Goal: Contribute content: Contribute content

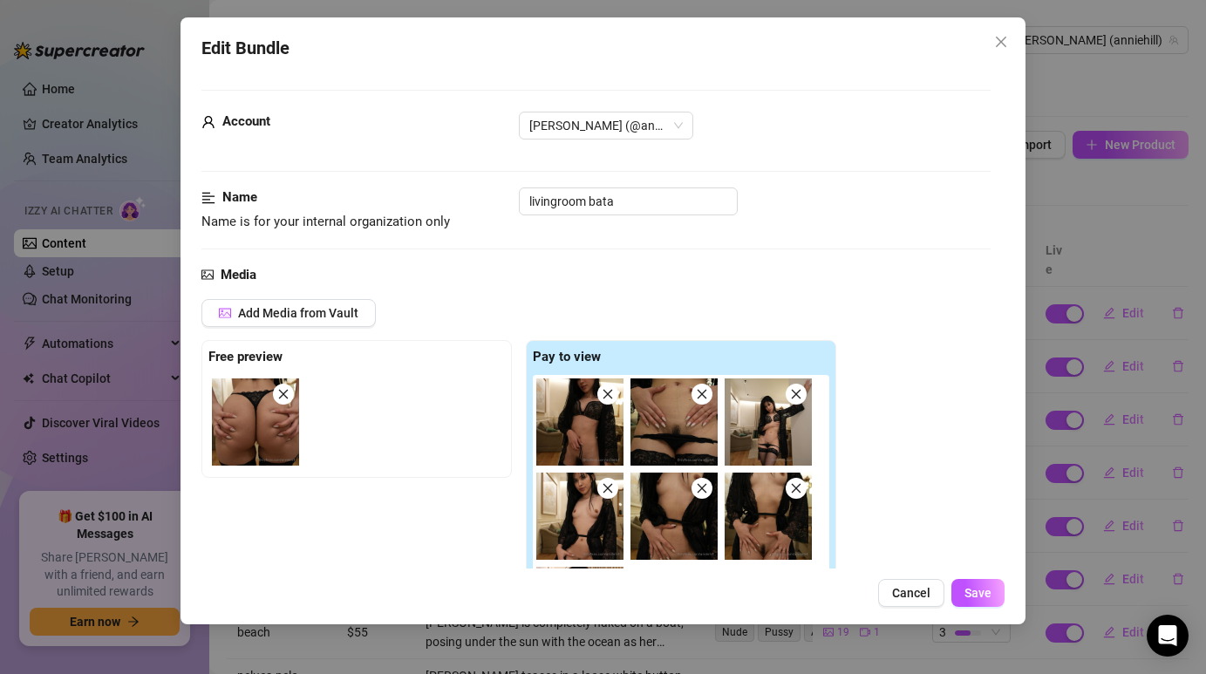
scroll to position [1181, 0]
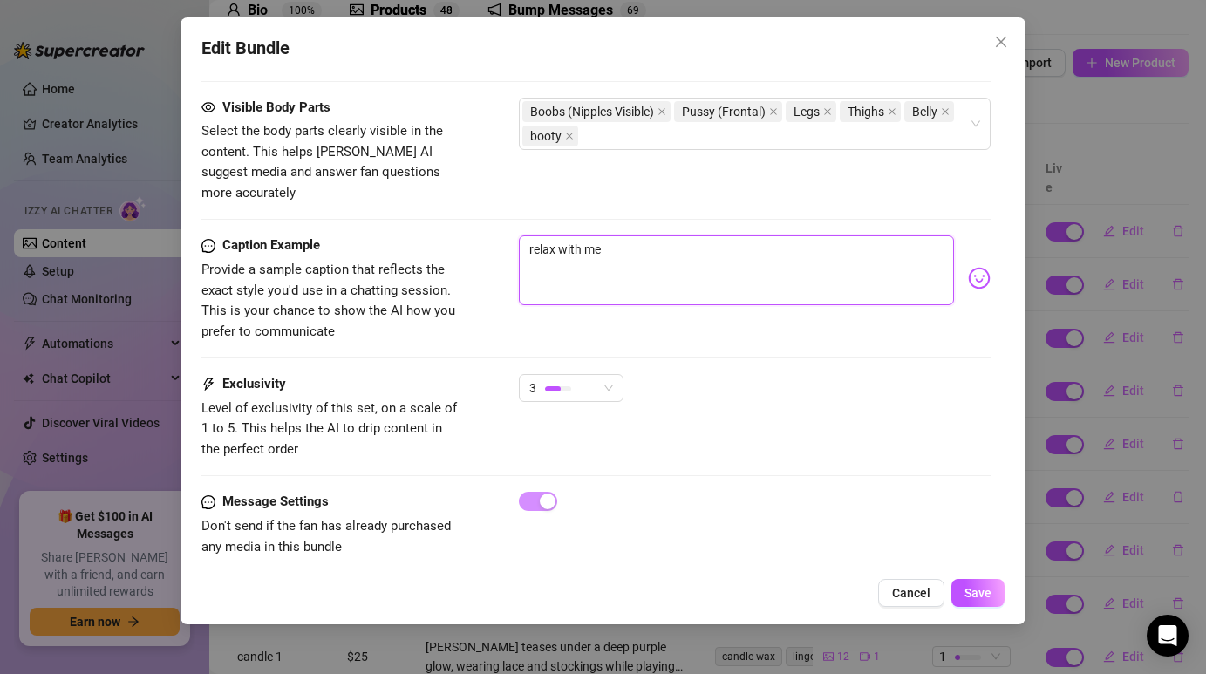
click at [625, 235] on textarea "relax with me" at bounding box center [736, 270] width 434 height 70
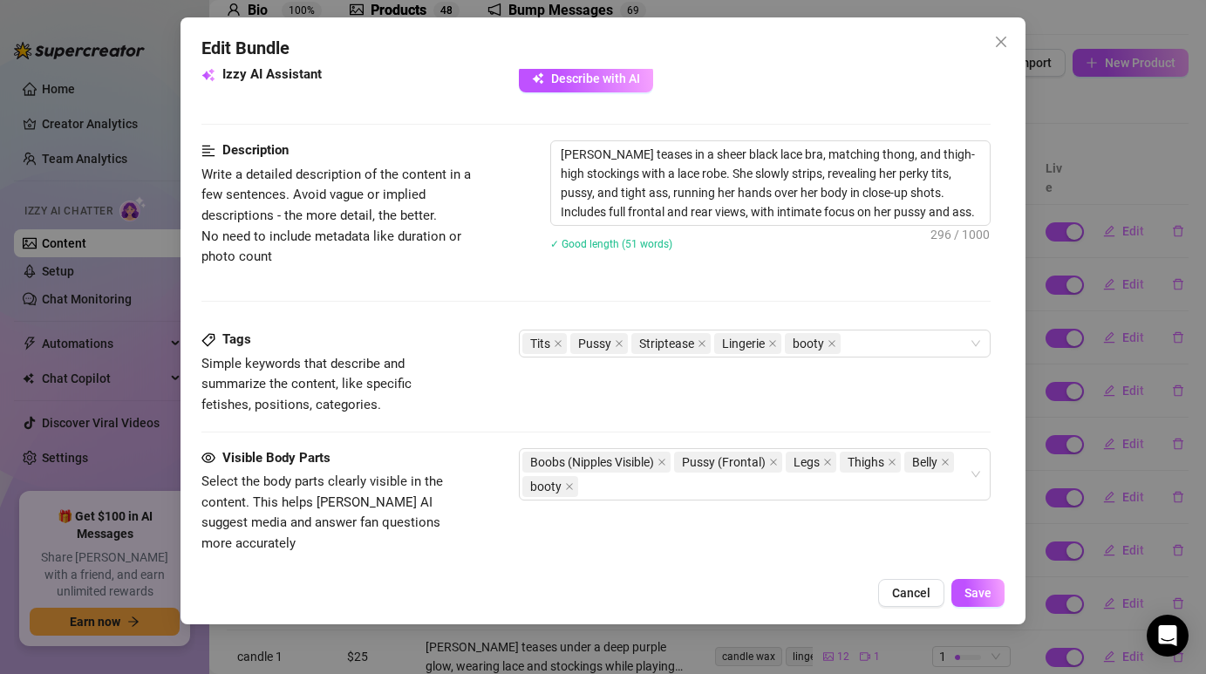
scroll to position [893, 0]
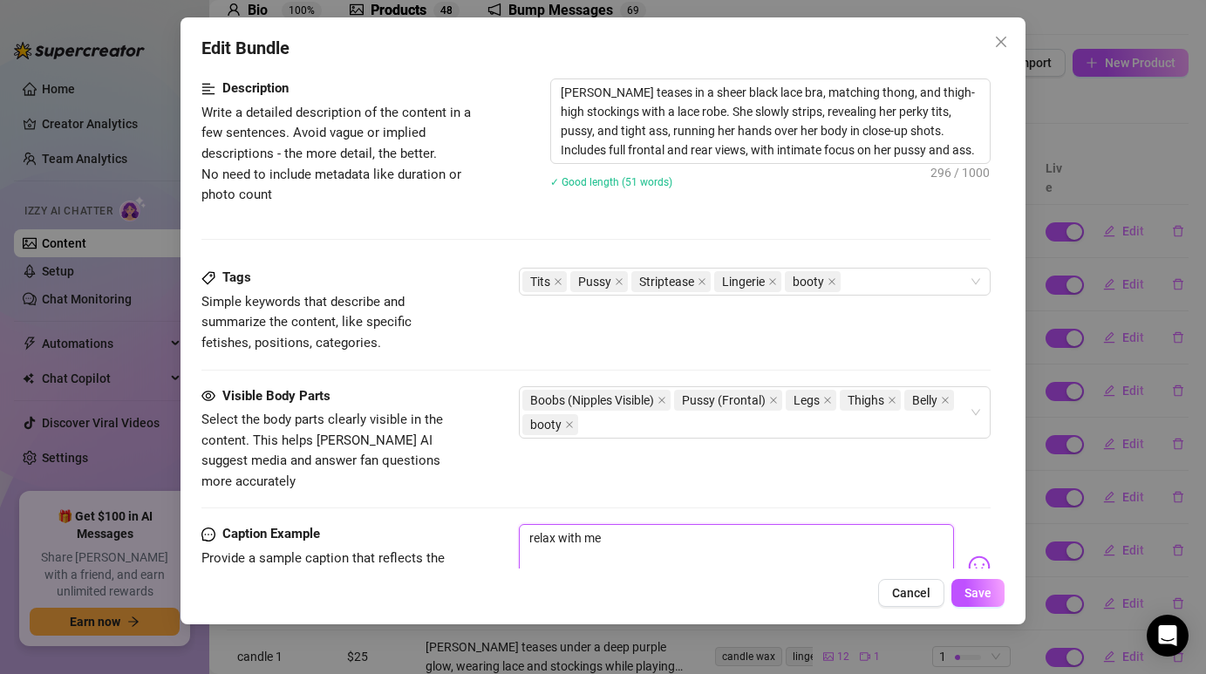
click at [610, 524] on textarea "relax with me" at bounding box center [736, 559] width 434 height 70
type textarea "Type your message here..."
paste textarea "Black lace never fails to make me feel irresistible… do you agree? 🖤"
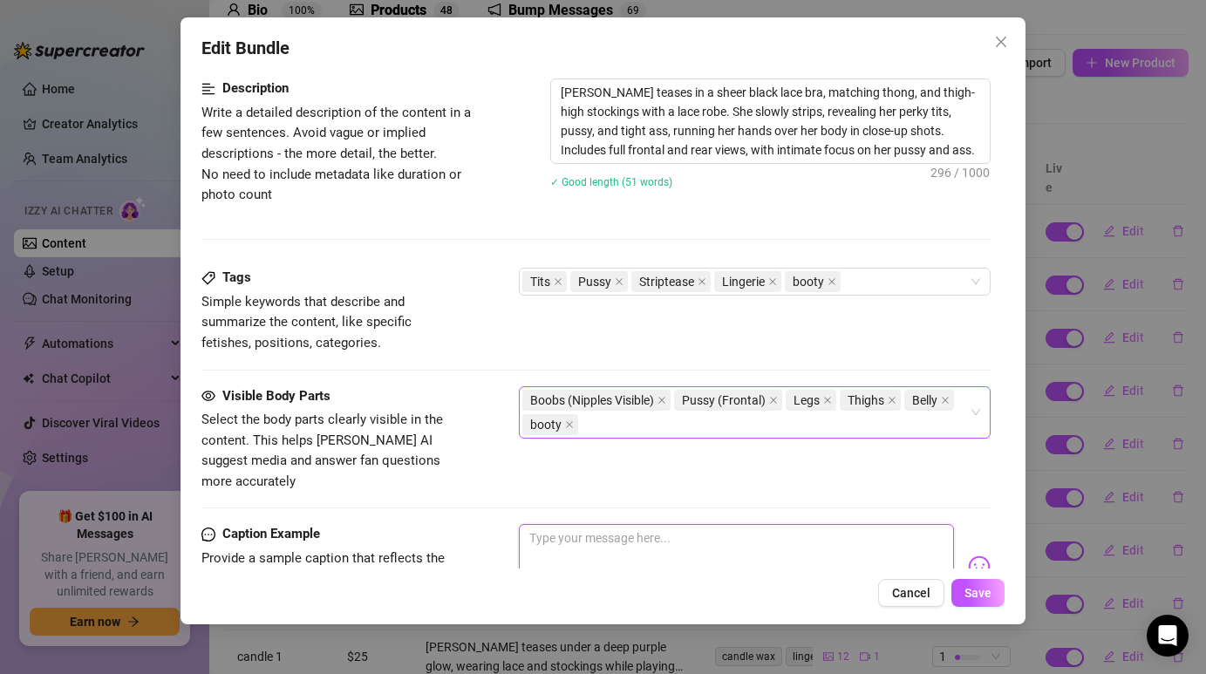
type textarea "Black lace never fails to make me feel irresistible… do you agree? 🖤"
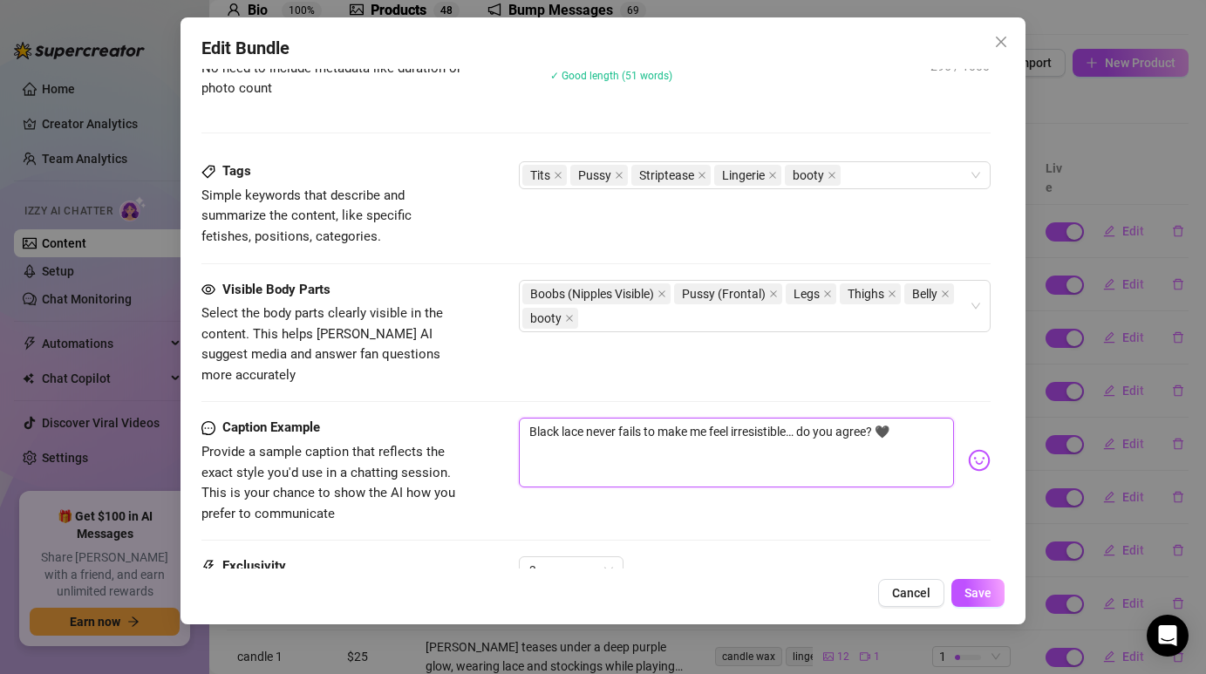
scroll to position [1047, 0]
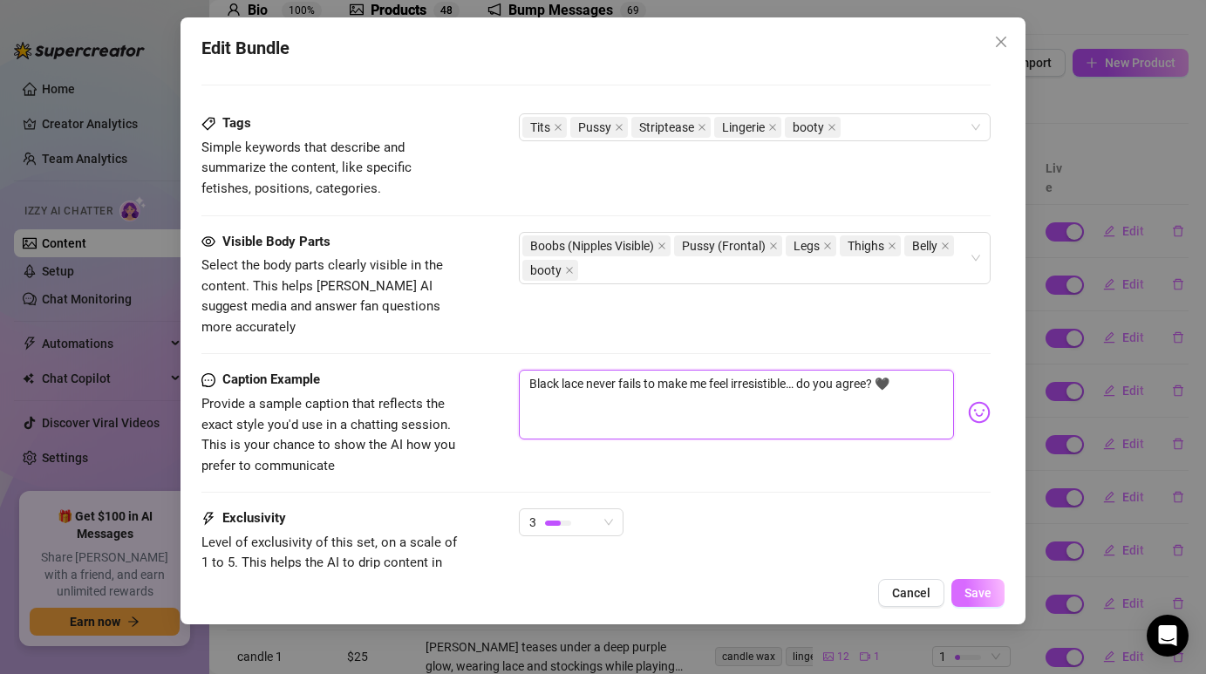
type textarea "Black lace never fails to make me feel irresistible… do you agree? 🖤"
click at [1001, 600] on button "Save" at bounding box center [977, 593] width 53 height 28
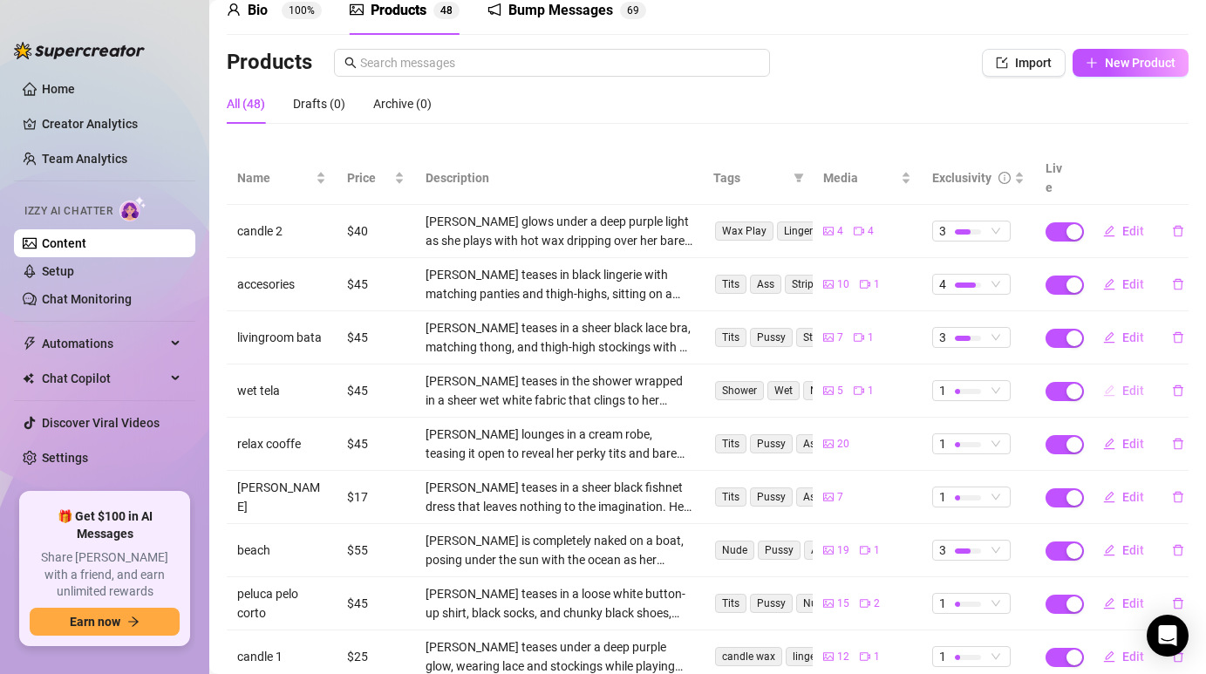
click at [1126, 377] on button "Edit" at bounding box center [1123, 391] width 69 height 28
type textarea "Do you want to see and more close up?"
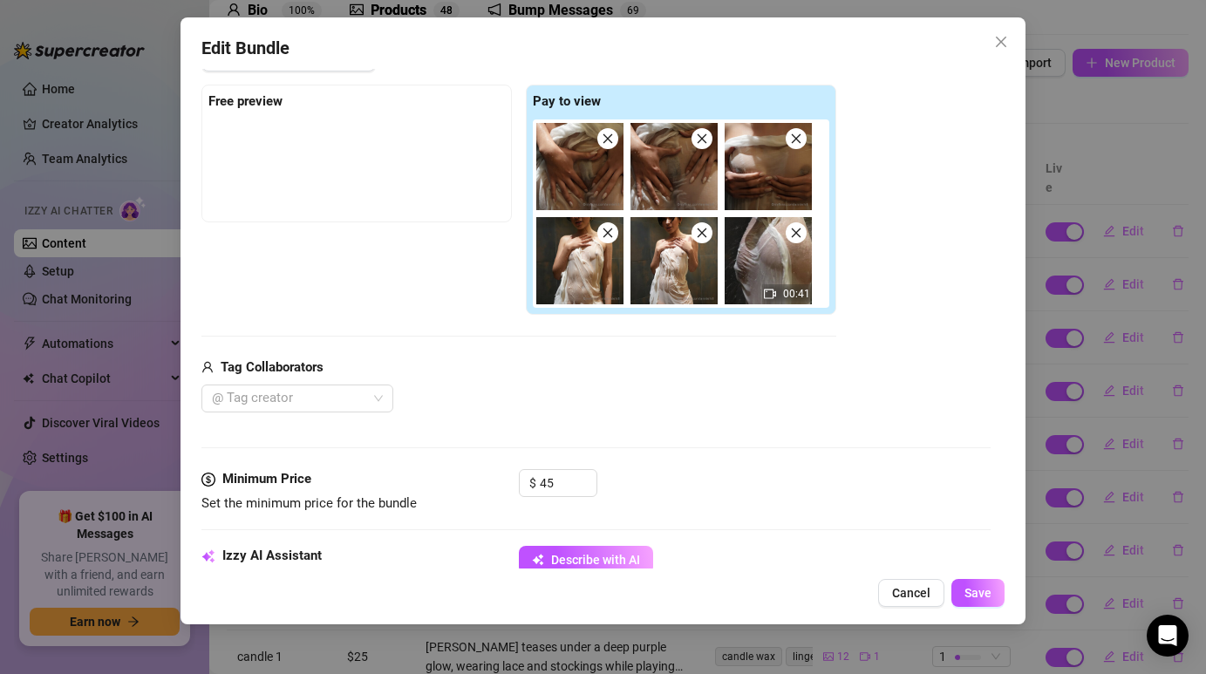
scroll to position [339, 0]
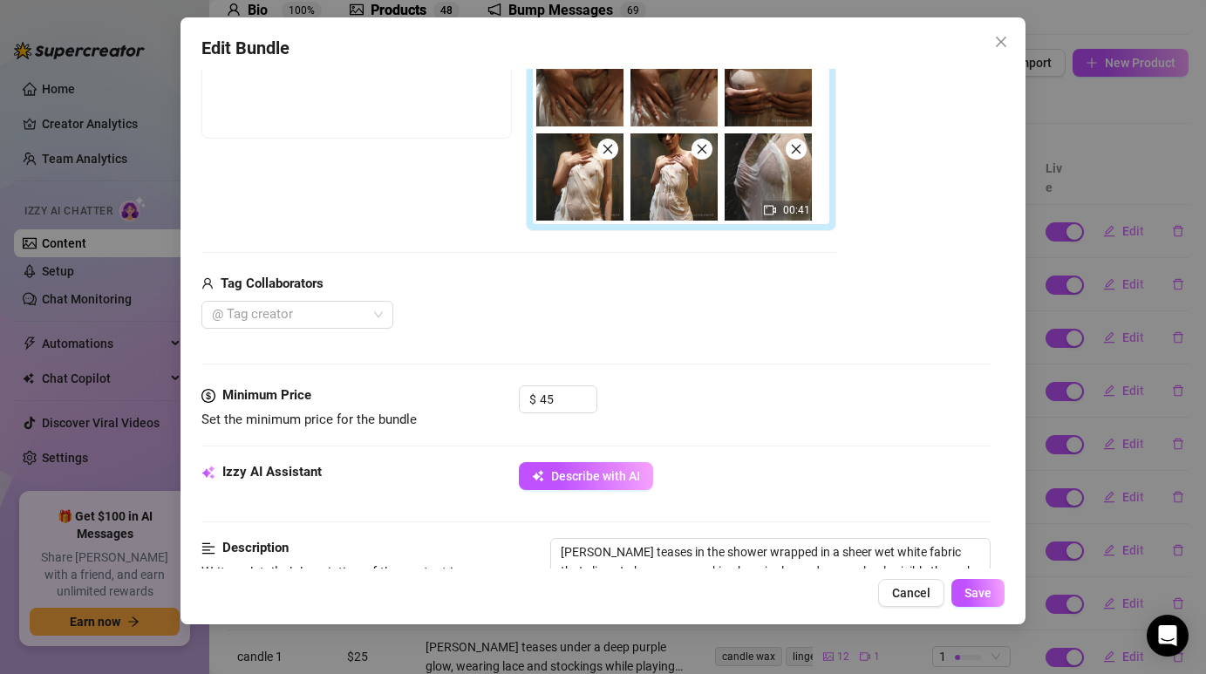
click at [567, 414] on div "$ 45" at bounding box center [558, 407] width 78 height 44
click at [567, 408] on input "45" at bounding box center [568, 399] width 57 height 26
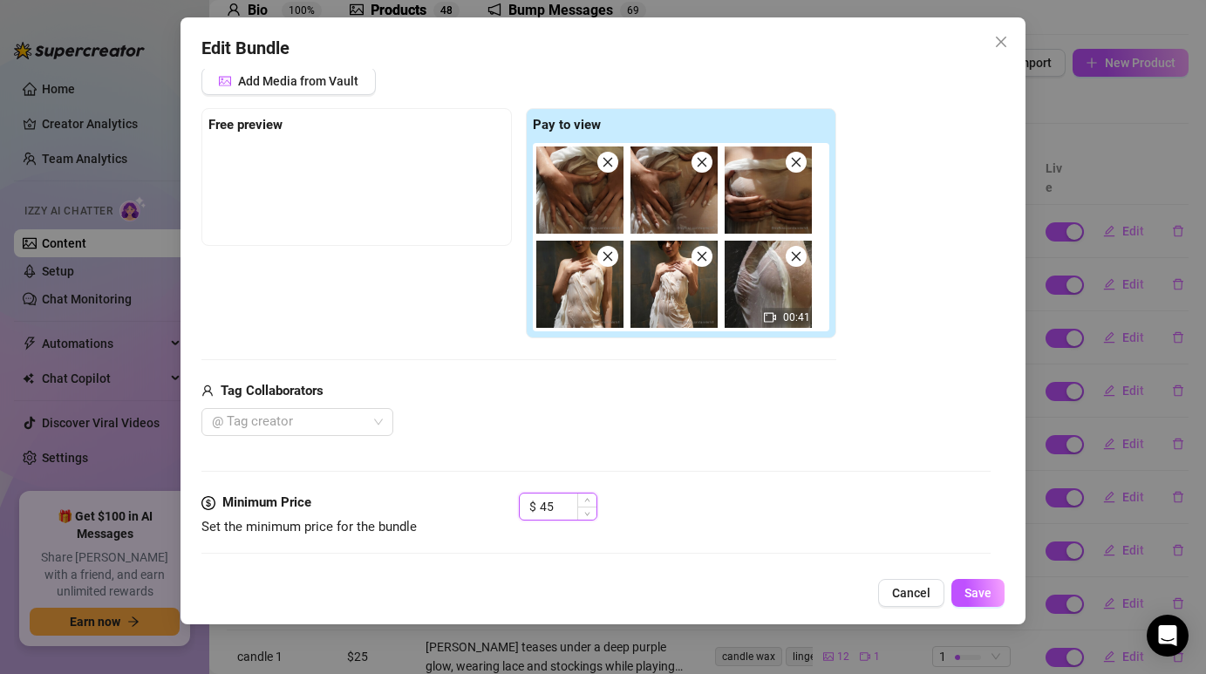
scroll to position [202, 0]
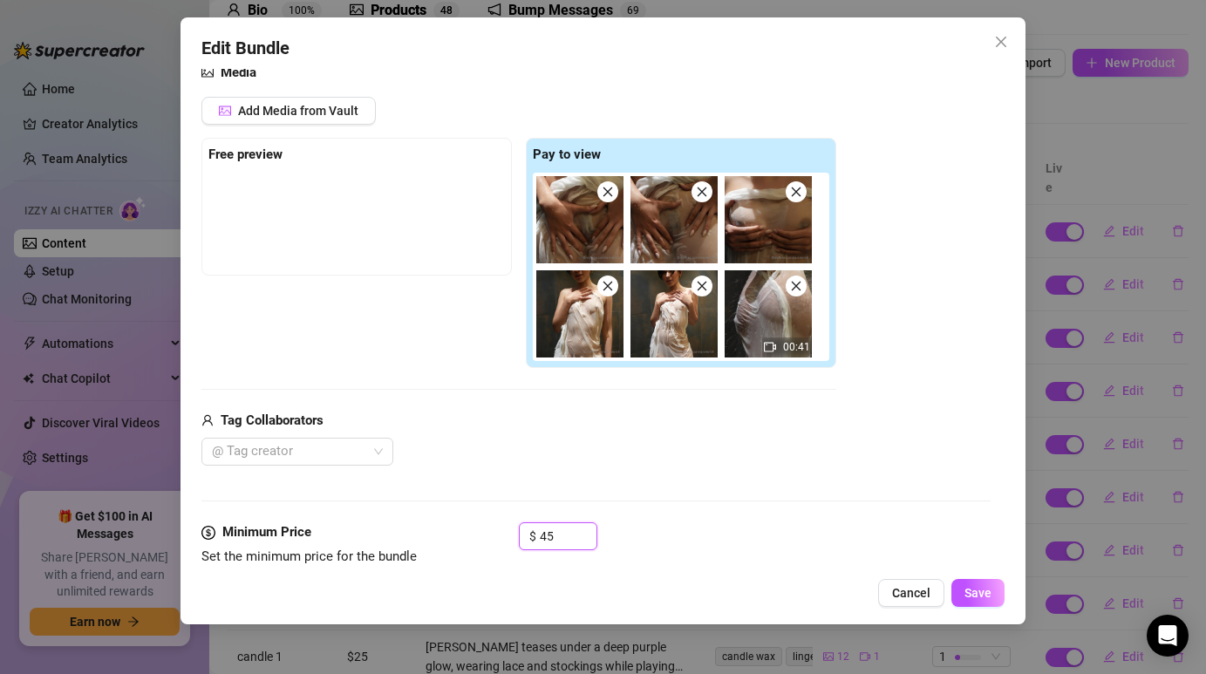
type input "4"
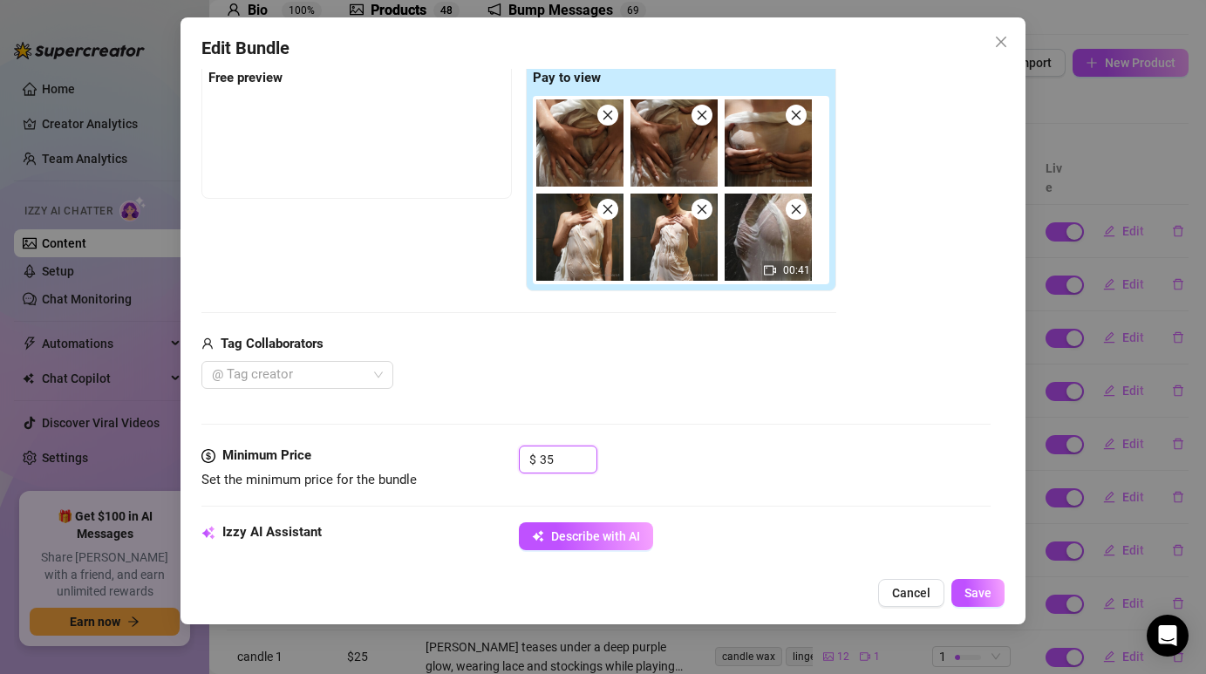
type input "35"
click at [643, 413] on div "Media Add Media from Vault Free preview Pay to view 00:41 Tag Collaborators @ T…" at bounding box center [595, 216] width 788 height 460
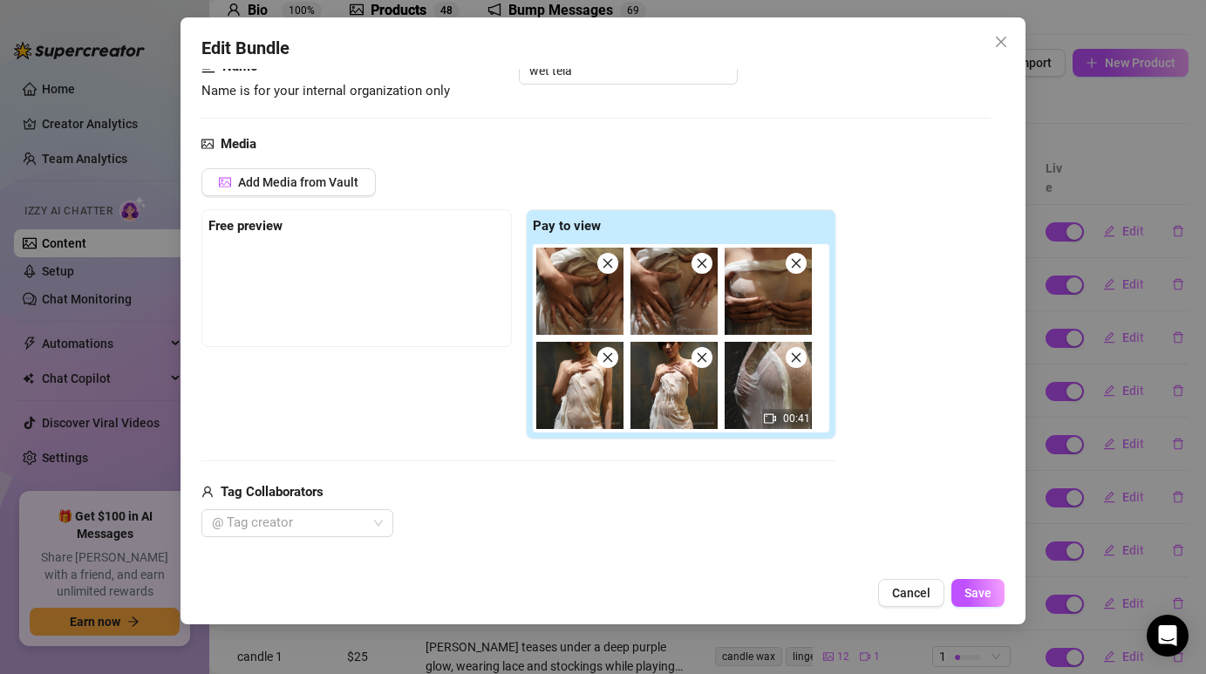
scroll to position [127, 0]
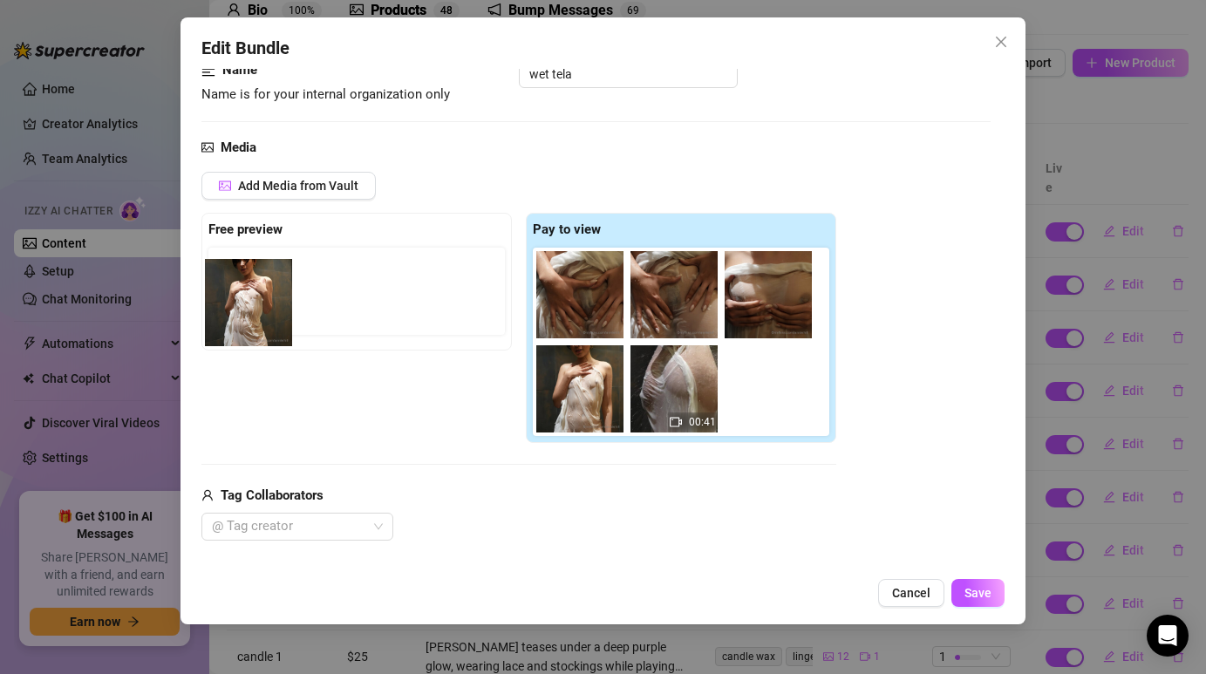
drag, startPoint x: 682, startPoint y: 388, endPoint x: 244, endPoint y: 300, distance: 446.4
click at [244, 300] on div "Free preview Pay to view 00:41" at bounding box center [518, 328] width 635 height 230
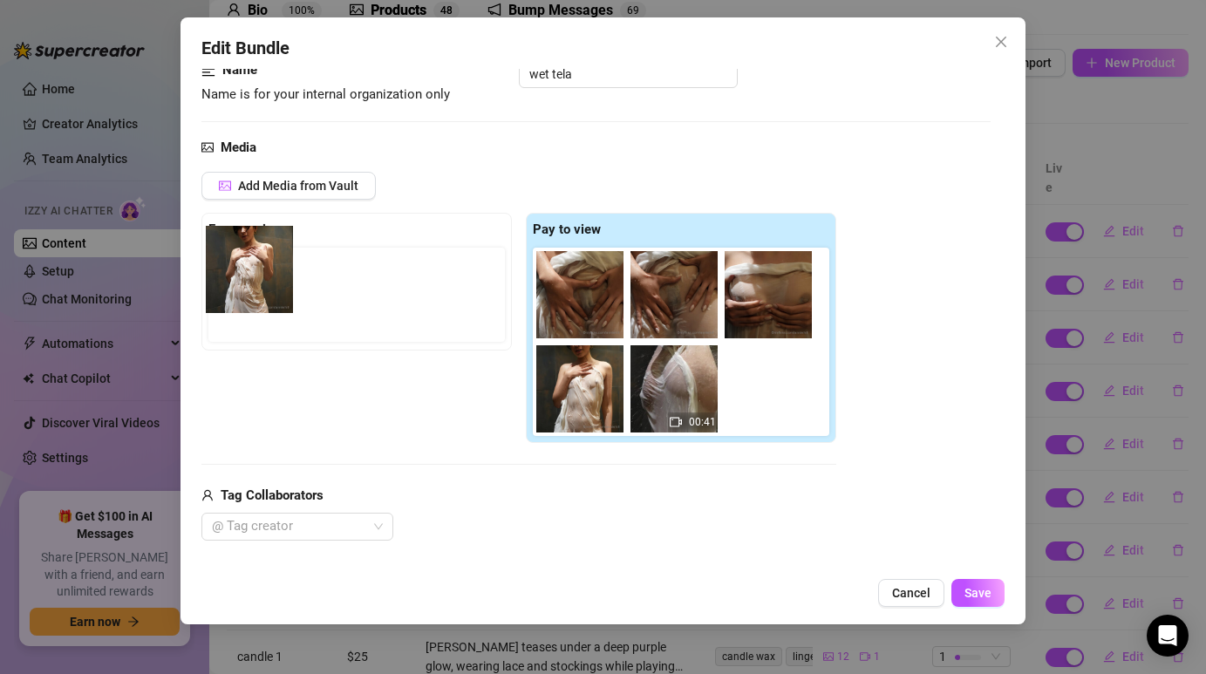
drag, startPoint x: 655, startPoint y: 390, endPoint x: 220, endPoint y: 270, distance: 451.1
click at [220, 269] on div "Free preview Pay to view 00:41" at bounding box center [518, 328] width 635 height 230
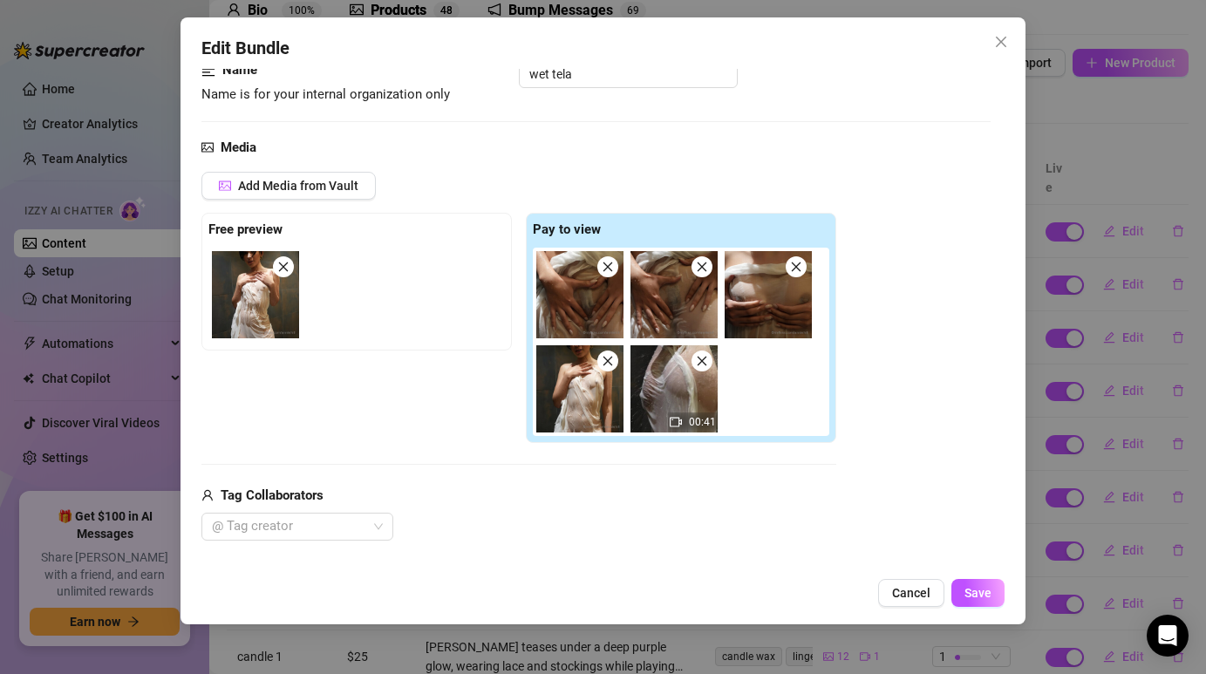
click at [260, 275] on img at bounding box center [255, 294] width 87 height 87
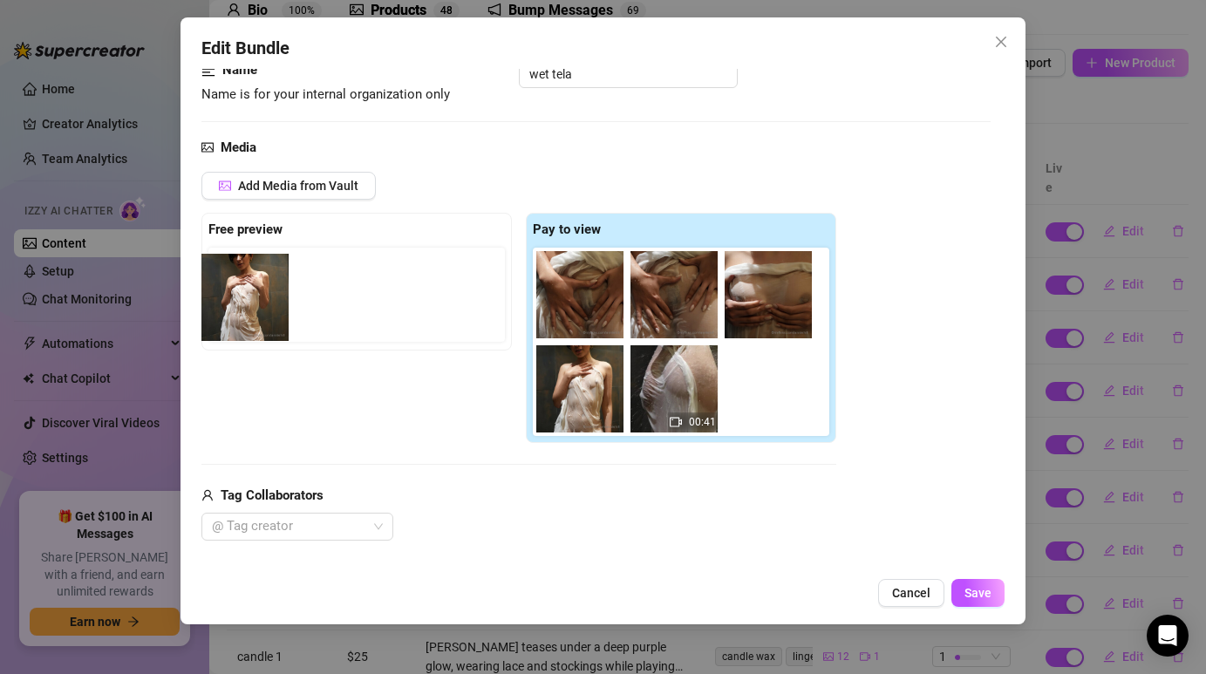
click at [268, 283] on div at bounding box center [359, 295] width 303 height 94
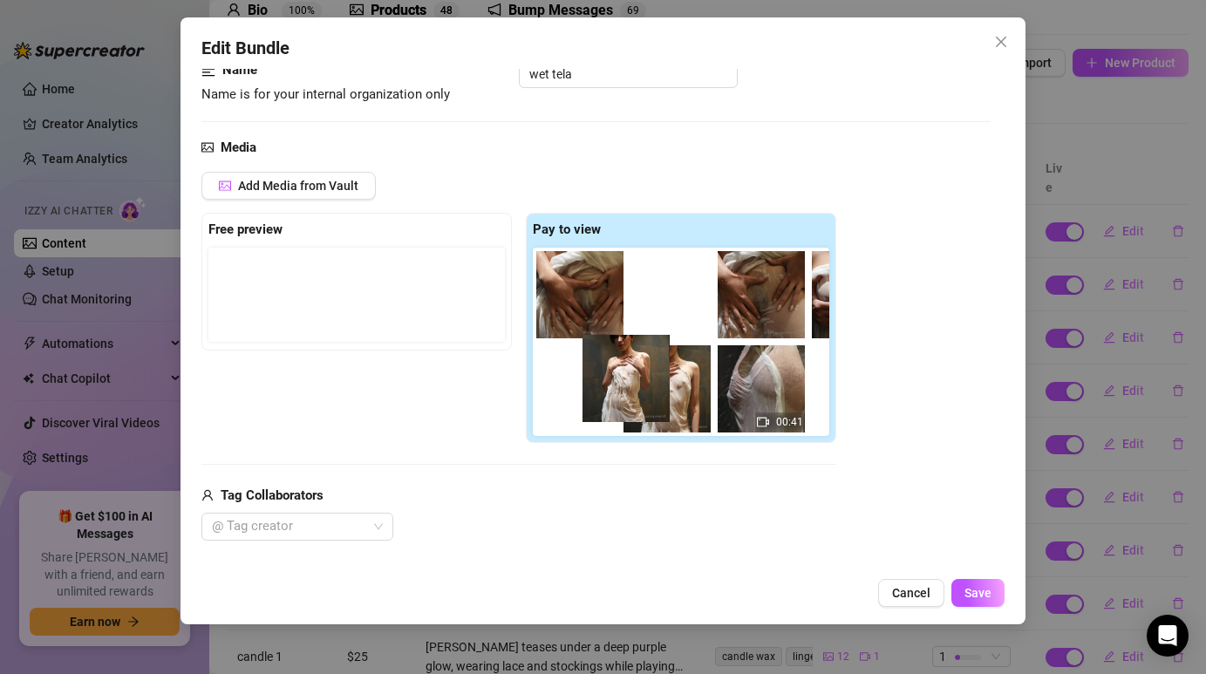
drag, startPoint x: 267, startPoint y: 295, endPoint x: 628, endPoint y: 374, distance: 369.5
click at [632, 375] on div "Free preview Pay to view 00:41" at bounding box center [518, 328] width 635 height 230
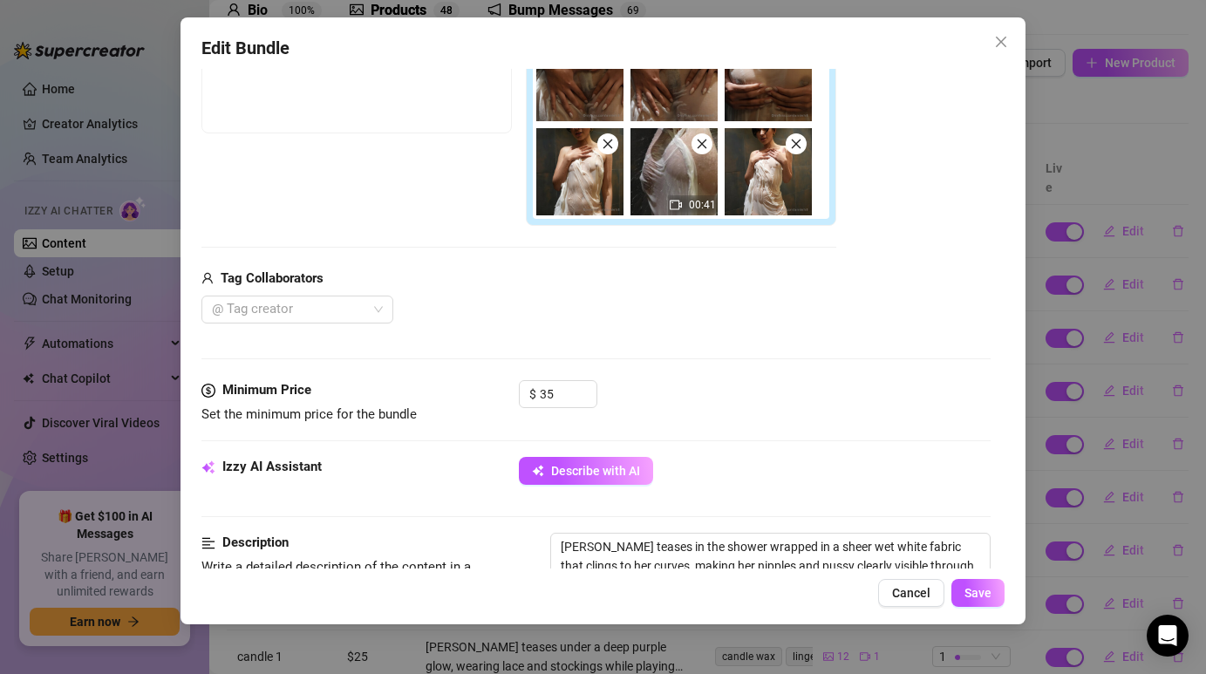
scroll to position [411, 0]
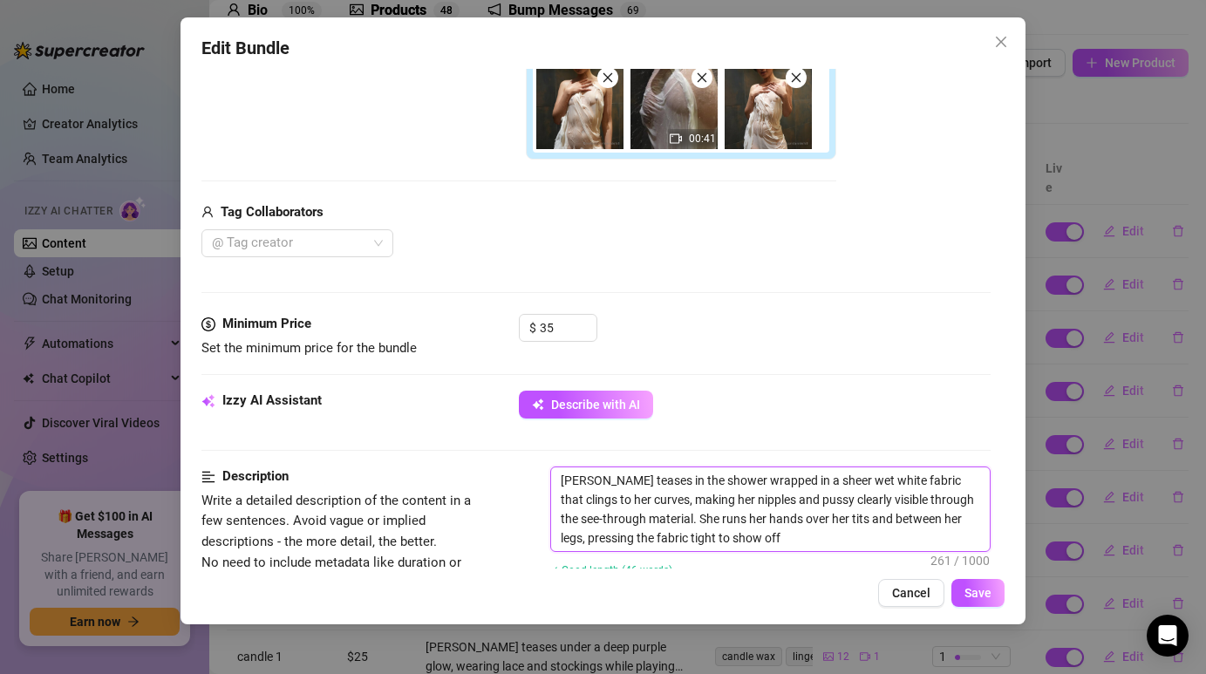
drag, startPoint x: 561, startPoint y: 486, endPoint x: 763, endPoint y: 531, distance: 207.3
click at [764, 532] on textarea "[PERSON_NAME] teases in the shower wrapped in a sheer wet white fabric that cli…" at bounding box center [770, 509] width 438 height 84
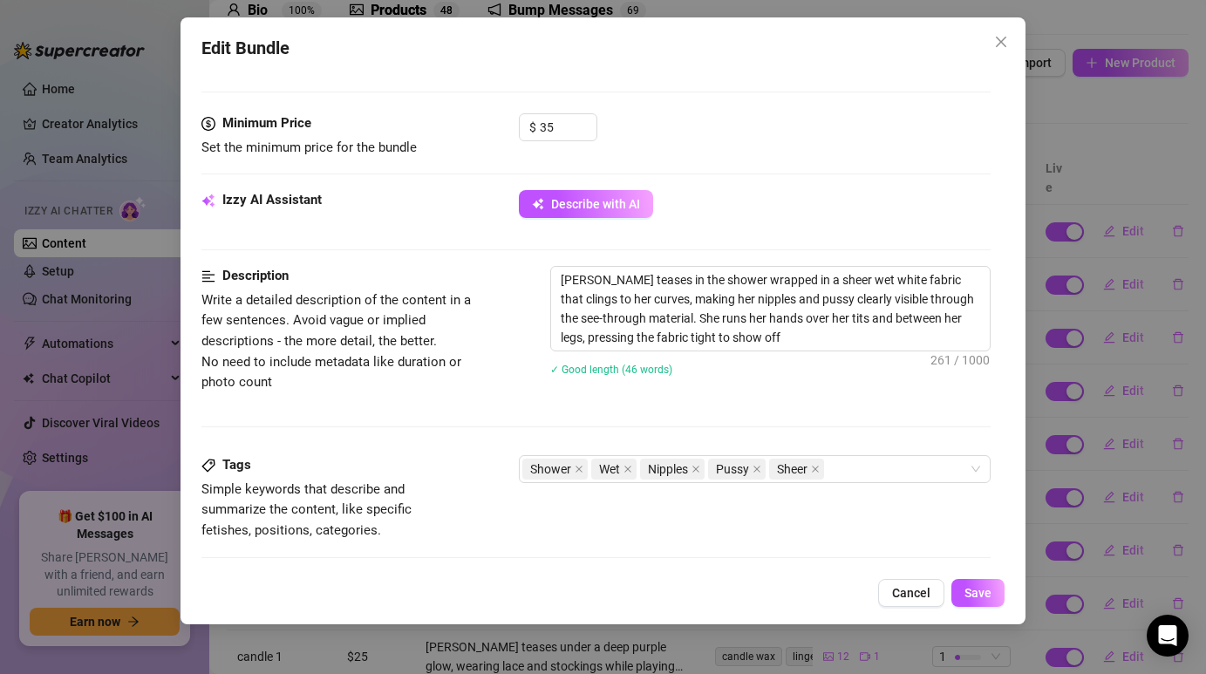
scroll to position [608, 0]
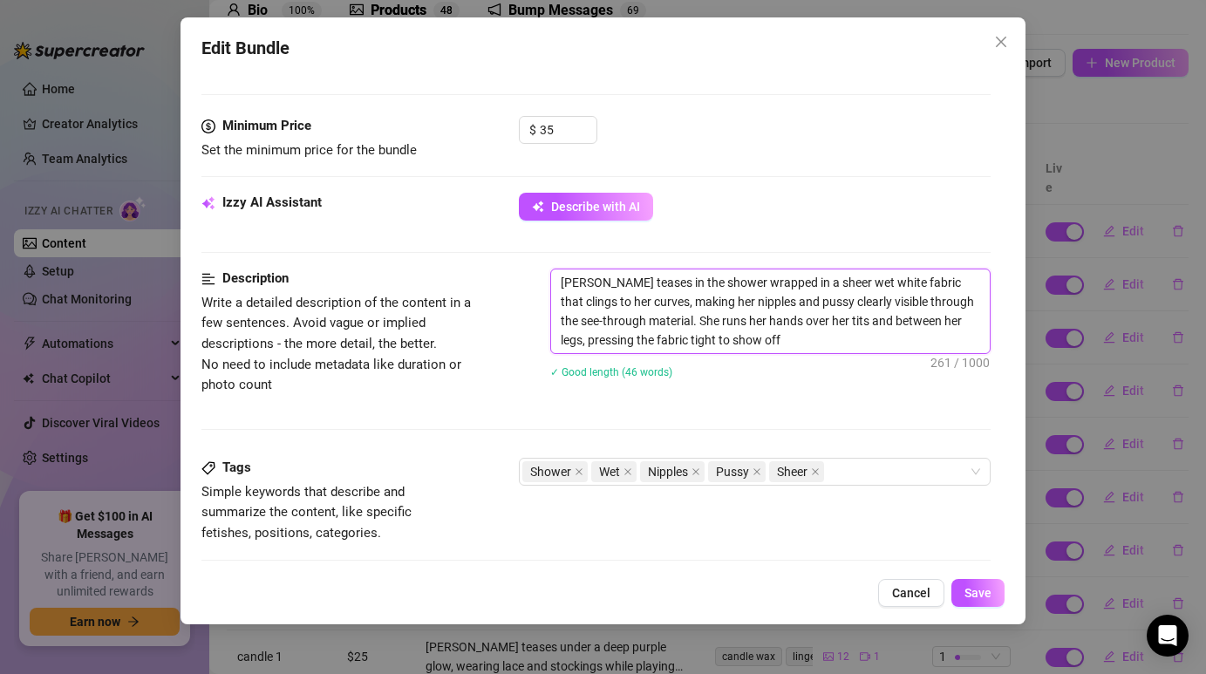
click at [785, 328] on textarea "[PERSON_NAME] teases in the shower wrapped in a sheer wet white fabric that cli…" at bounding box center [770, 311] width 438 height 84
type textarea "Describe the content (media) in a few sentences"
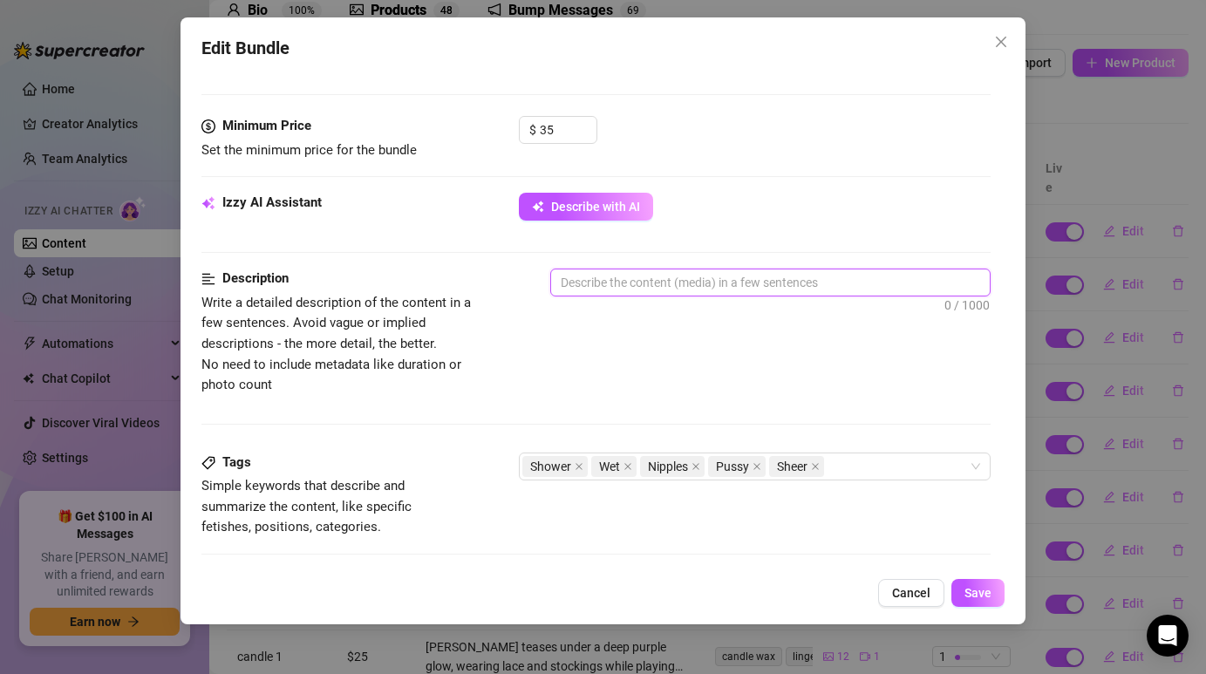
paste textarea "[PERSON_NAME] appears in the shower wearing a sheer white fabric that clings to…"
type textarea "[PERSON_NAME] appears in the shower wearing a sheer white fabric that clings to…"
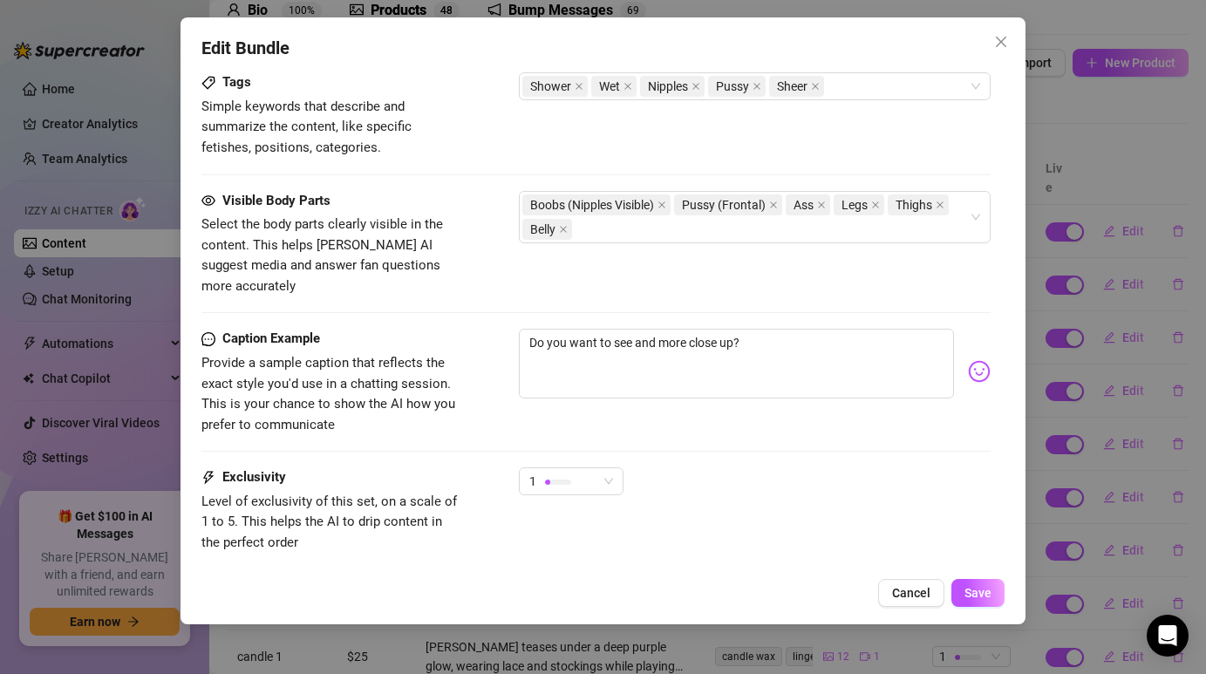
scroll to position [1034, 0]
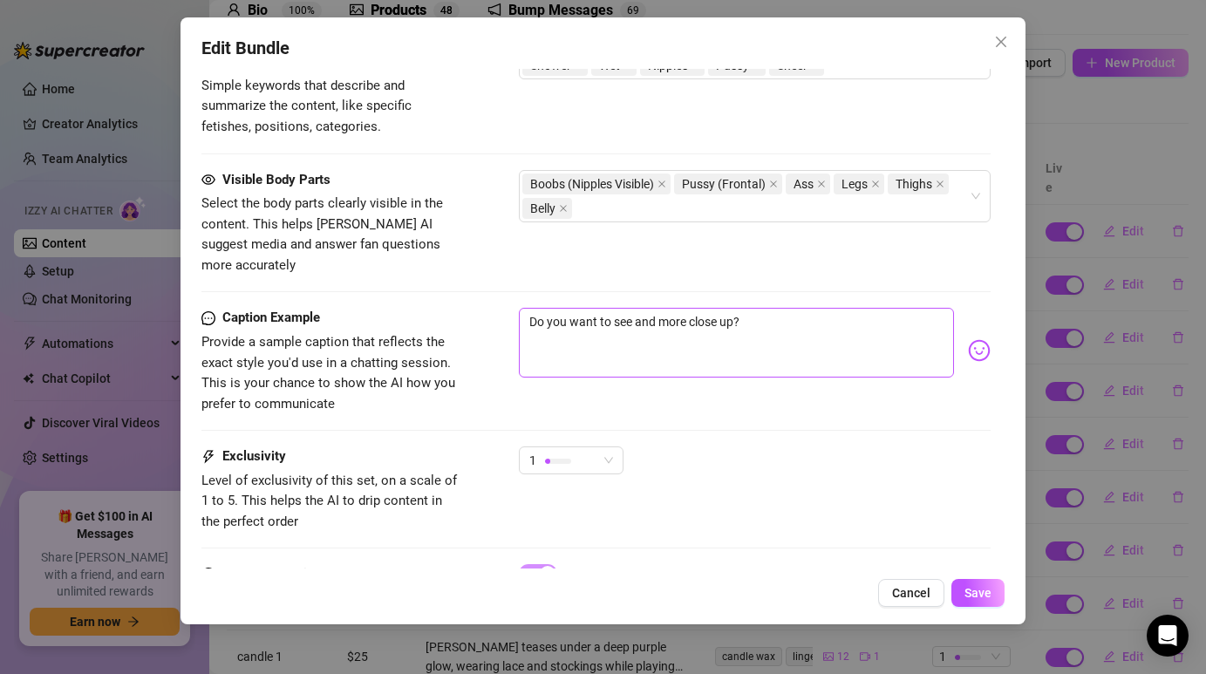
type textarea "[PERSON_NAME] appears in the shower wearing a sheer white fabric that clings to…"
click at [752, 316] on textarea "Do you want to see and more close up?" at bounding box center [736, 343] width 434 height 70
click at [584, 308] on textarea "Do you want to see and more close up?" at bounding box center [736, 343] width 434 height 70
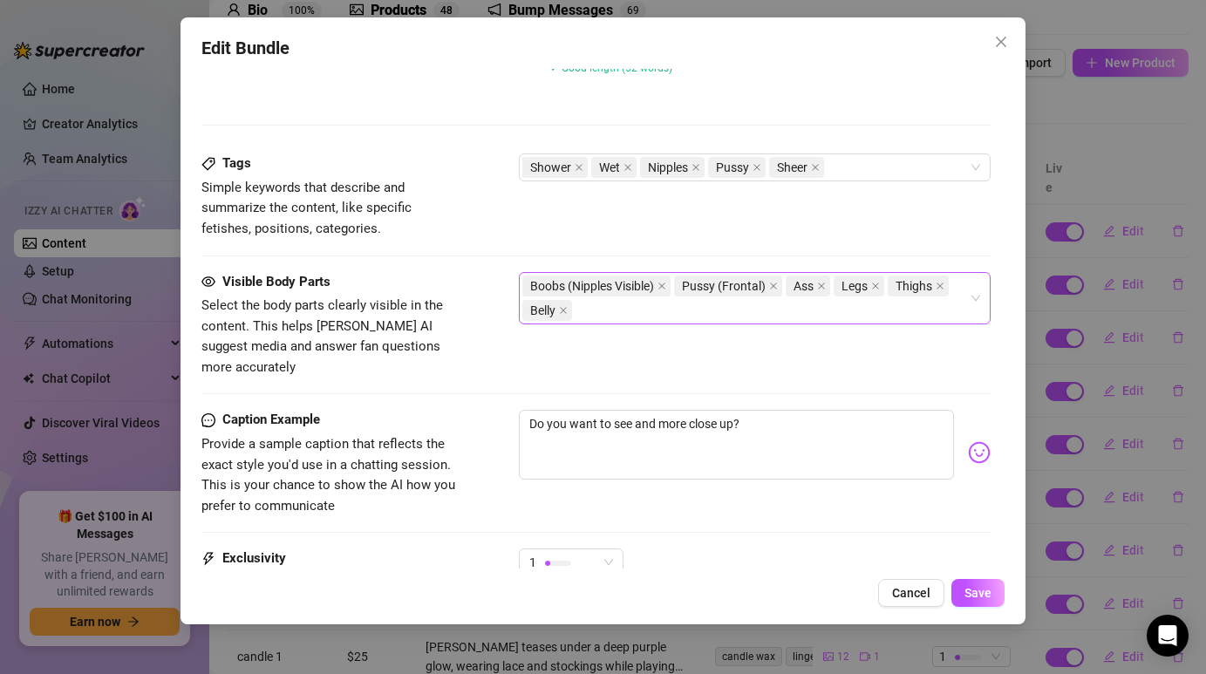
scroll to position [904, 0]
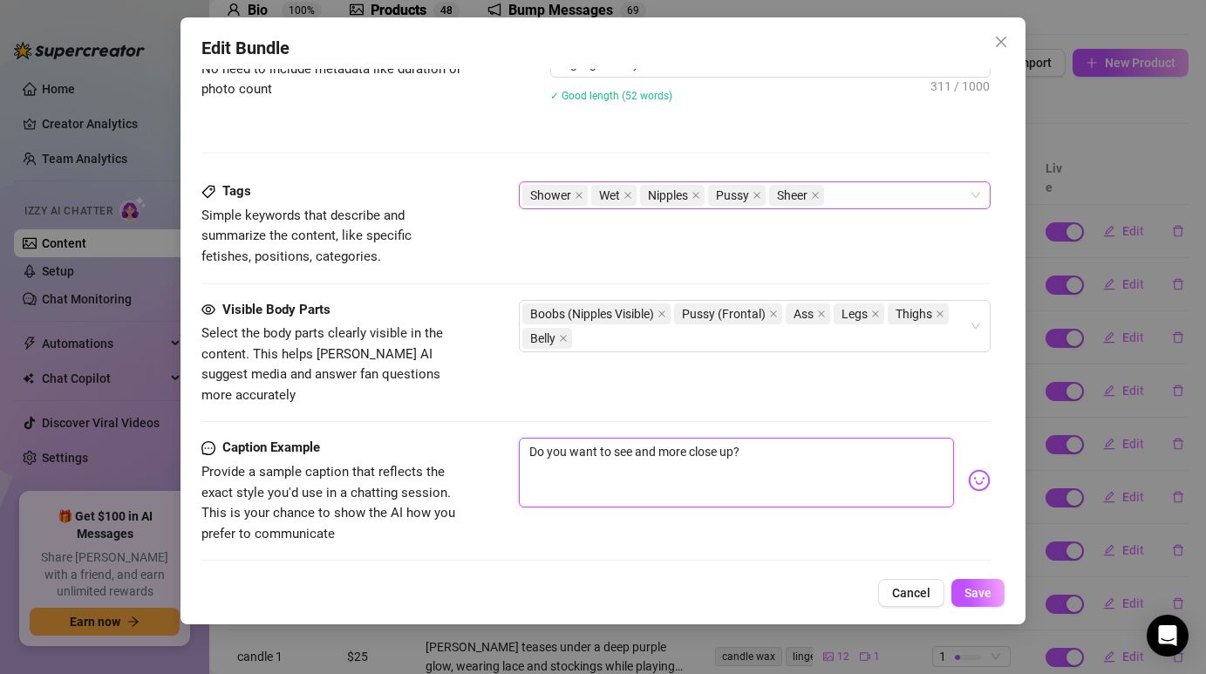
click at [849, 191] on div "Shower Wet Nipples Pussy Sheer" at bounding box center [744, 195] width 445 height 24
click at [841, 137] on div "Description Write a detailed description of the content in a few sentences. Avo…" at bounding box center [595, 77] width 788 height 208
click at [826, 312] on icon "close" at bounding box center [821, 313] width 9 height 9
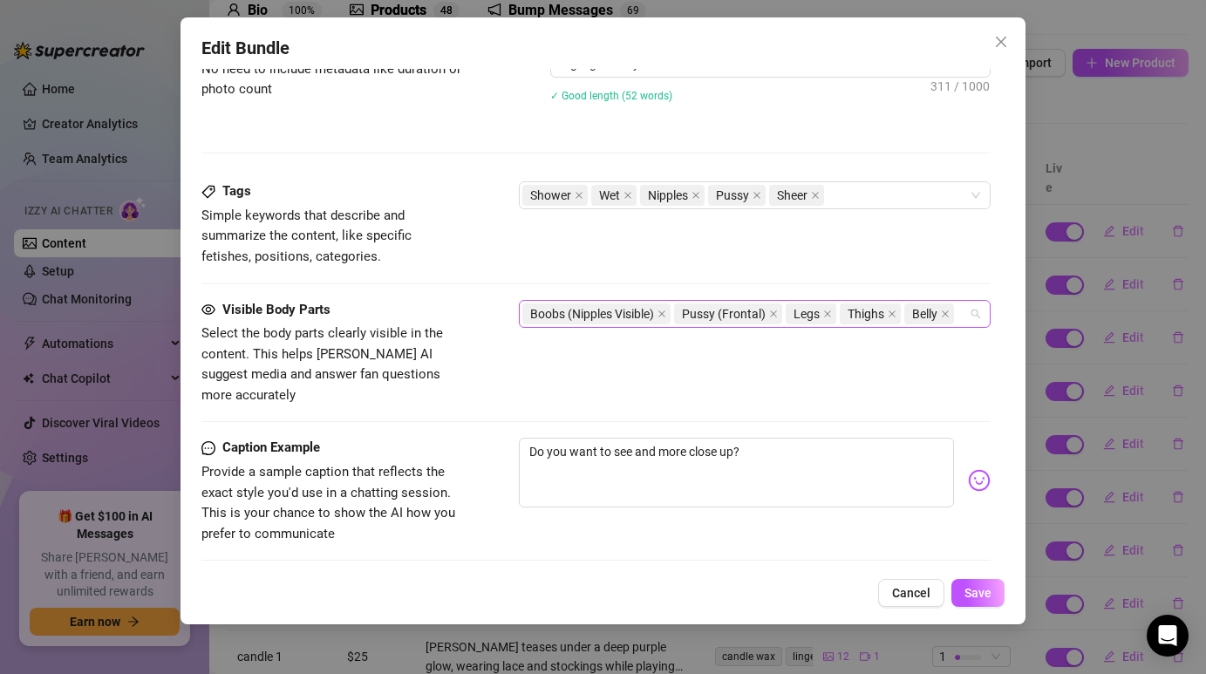
click at [960, 315] on input "search" at bounding box center [958, 313] width 3 height 21
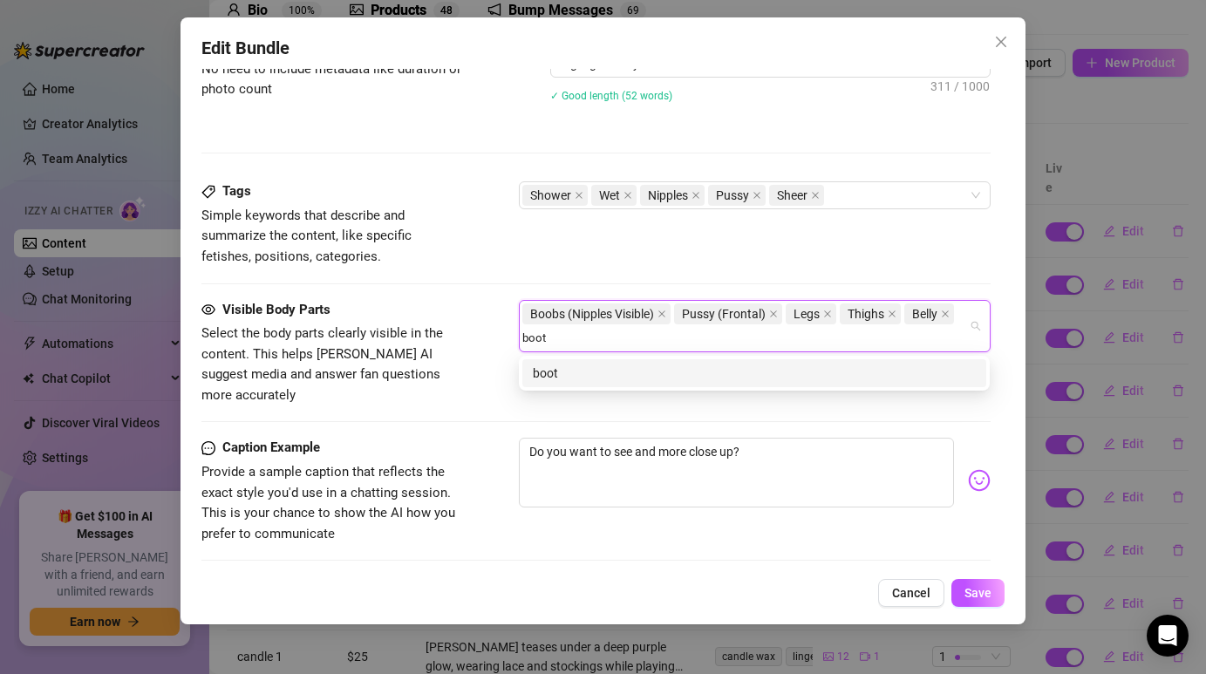
type input "booty"
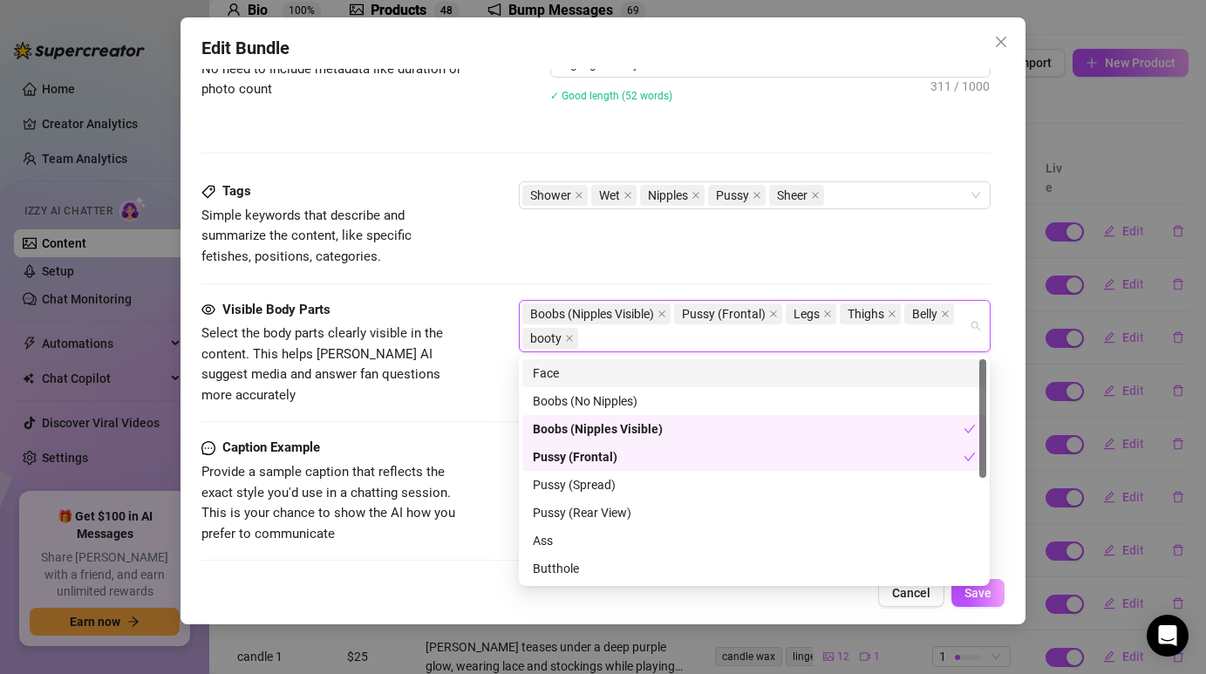
click at [815, 247] on div "Tags Simple keywords that describe and summarize the content, like specific fet…" at bounding box center [595, 223] width 788 height 85
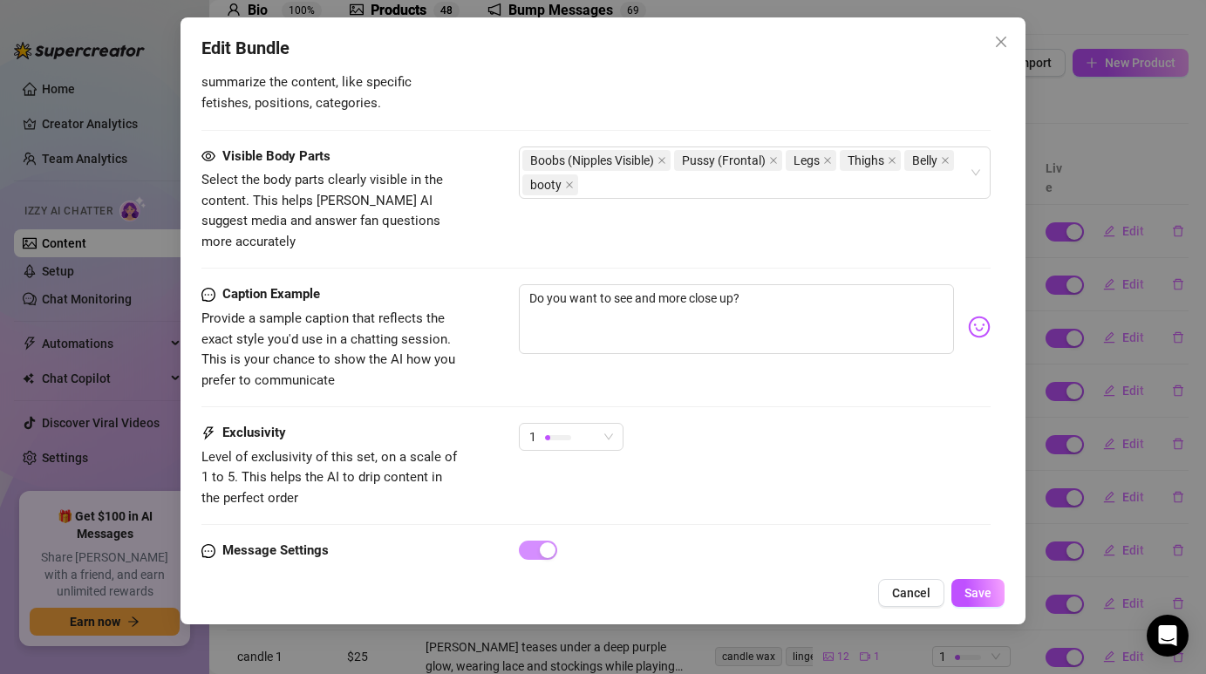
scroll to position [1059, 0]
click at [745, 282] on textarea "Do you want to see and more close up?" at bounding box center [736, 317] width 434 height 70
click at [749, 284] on textarea "Do you want to see and more close up?" at bounding box center [736, 317] width 434 height 70
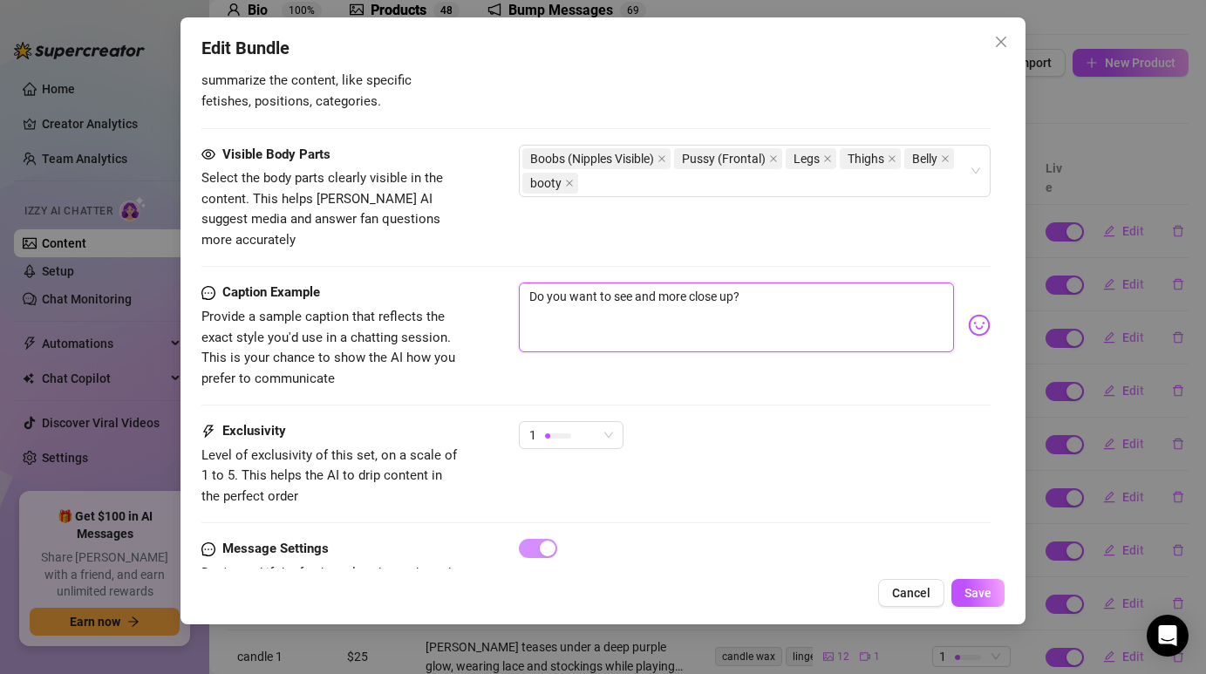
type textarea "Type your message here..."
paste textarea "Getting all wet for you in the shower… want me to take this off? 💦"
type textarea "Getting all wet for you in the shower… want me to take this off? 💦"
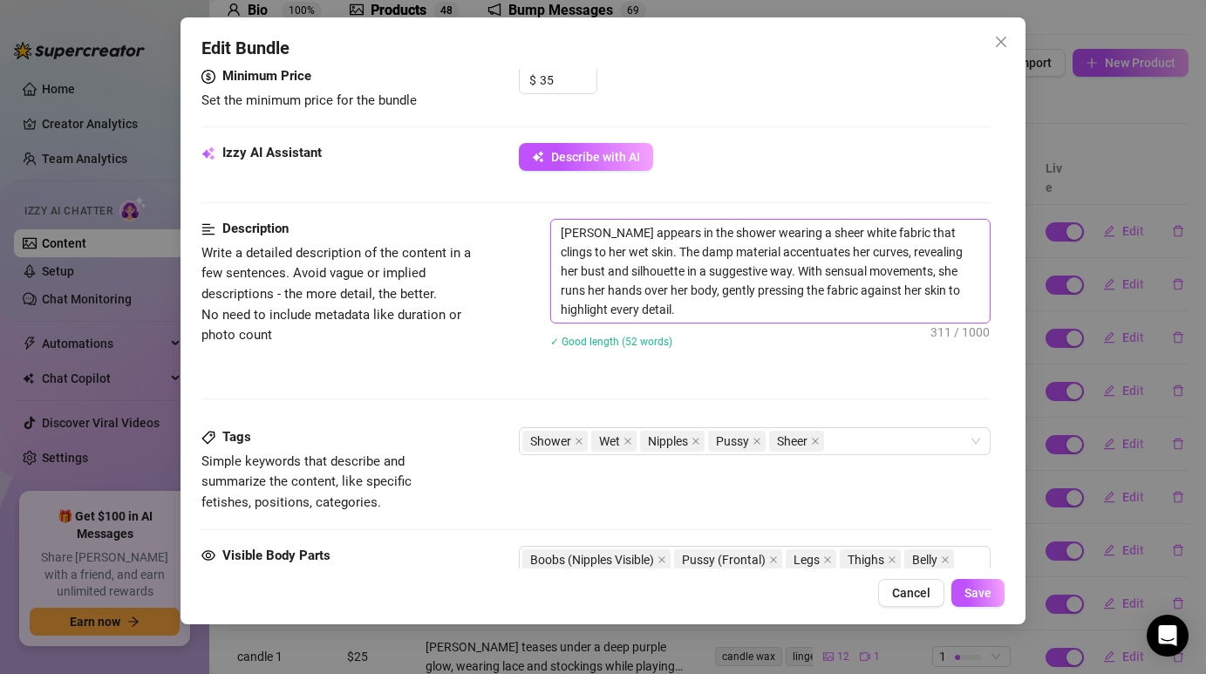
type textarea "Getting all wet for you in the shower… want me to take this off? 💦"
click at [617, 316] on textarea "[PERSON_NAME] appears in the shower wearing a sheer white fabric that clings to…" at bounding box center [770, 271] width 438 height 103
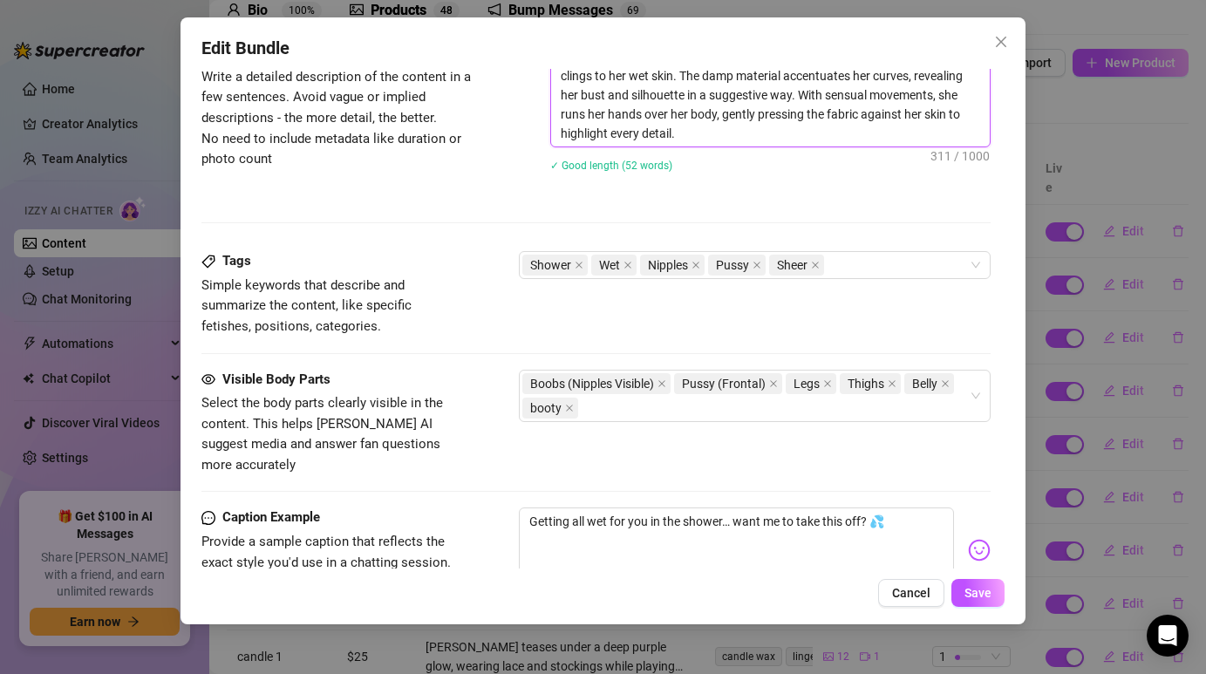
scroll to position [838, 0]
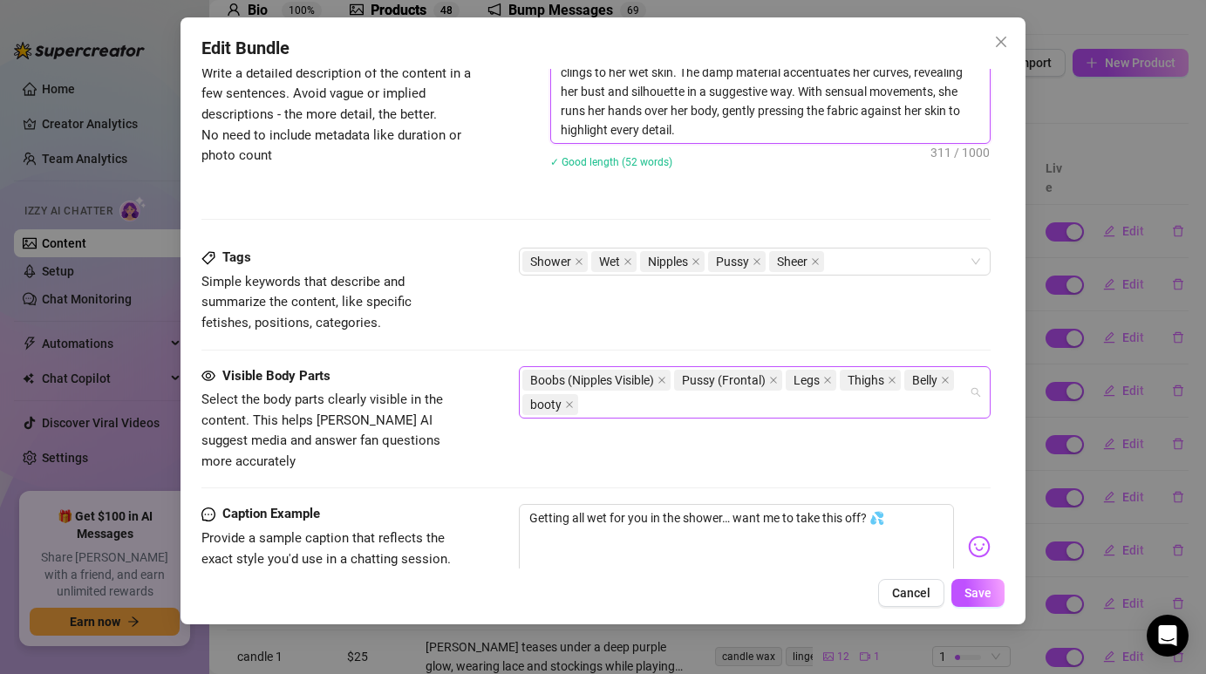
click at [682, 406] on div "Boobs (Nipples Visible) Pussy (Frontal) Legs Thighs Belly booty" at bounding box center [744, 392] width 445 height 49
click at [707, 412] on div "Boobs (Nipples Visible) Pussy (Frontal) Legs Thighs Belly booty" at bounding box center [744, 392] width 445 height 49
click at [748, 301] on div "Tags Simple keywords that describe and summarize the content, like specific fet…" at bounding box center [595, 290] width 788 height 85
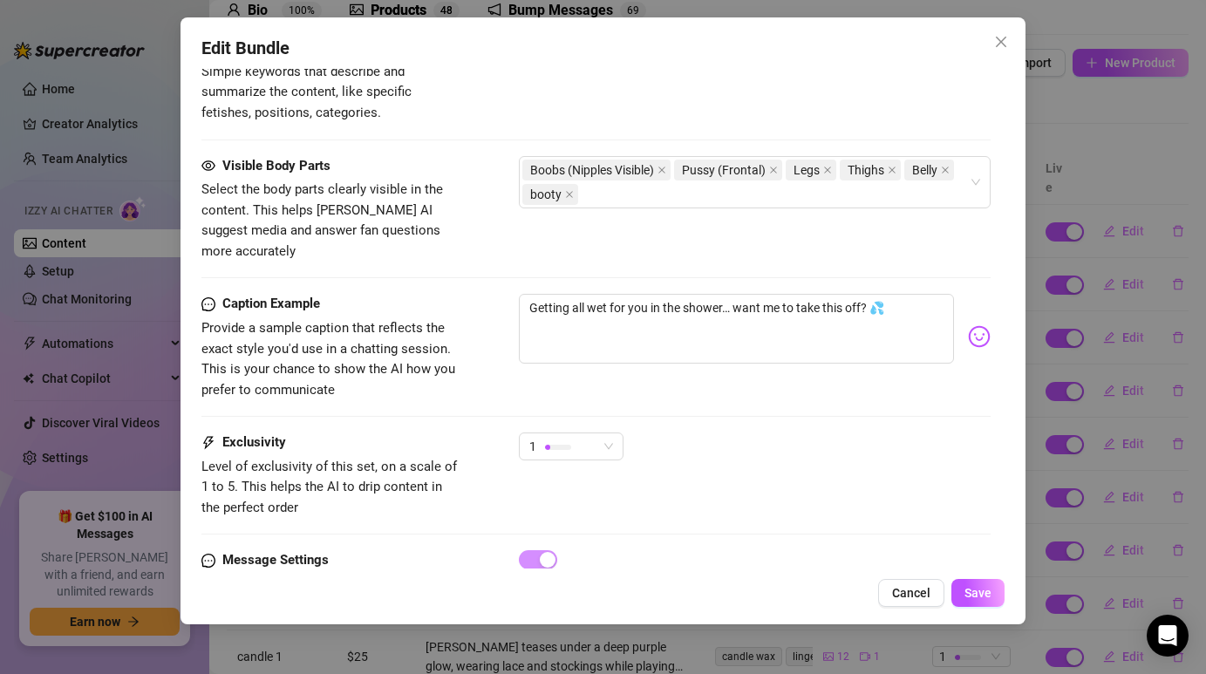
scroll to position [1063, 0]
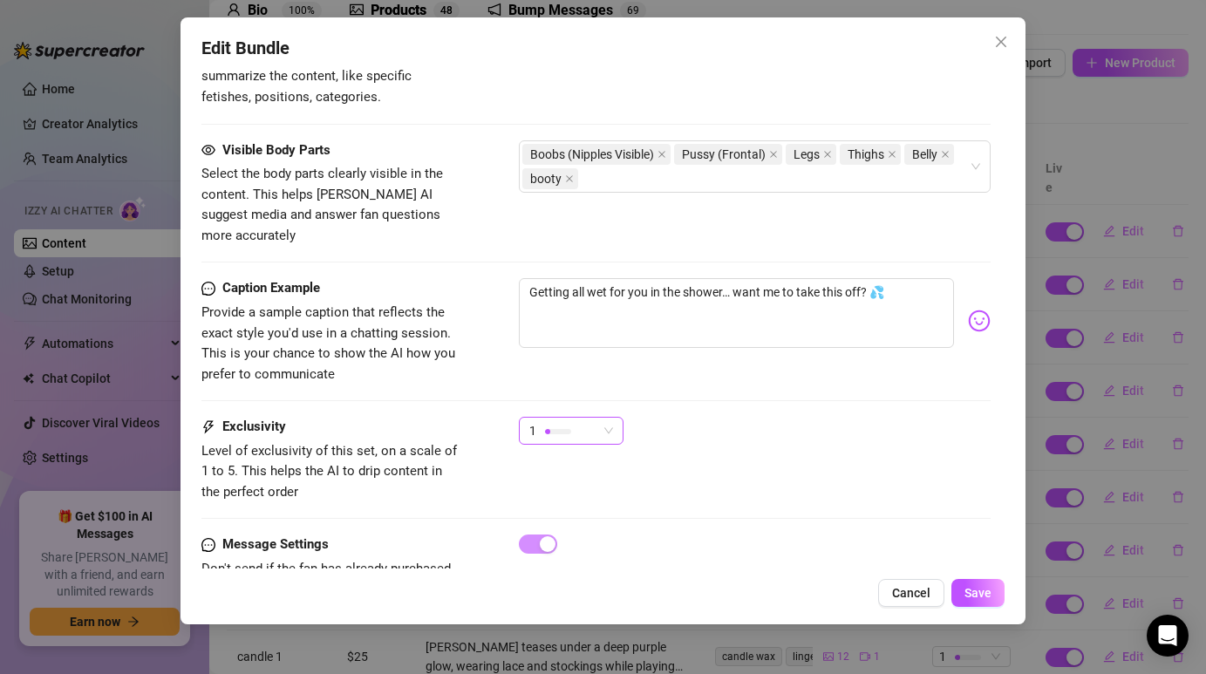
click at [602, 418] on span "1" at bounding box center [571, 431] width 84 height 26
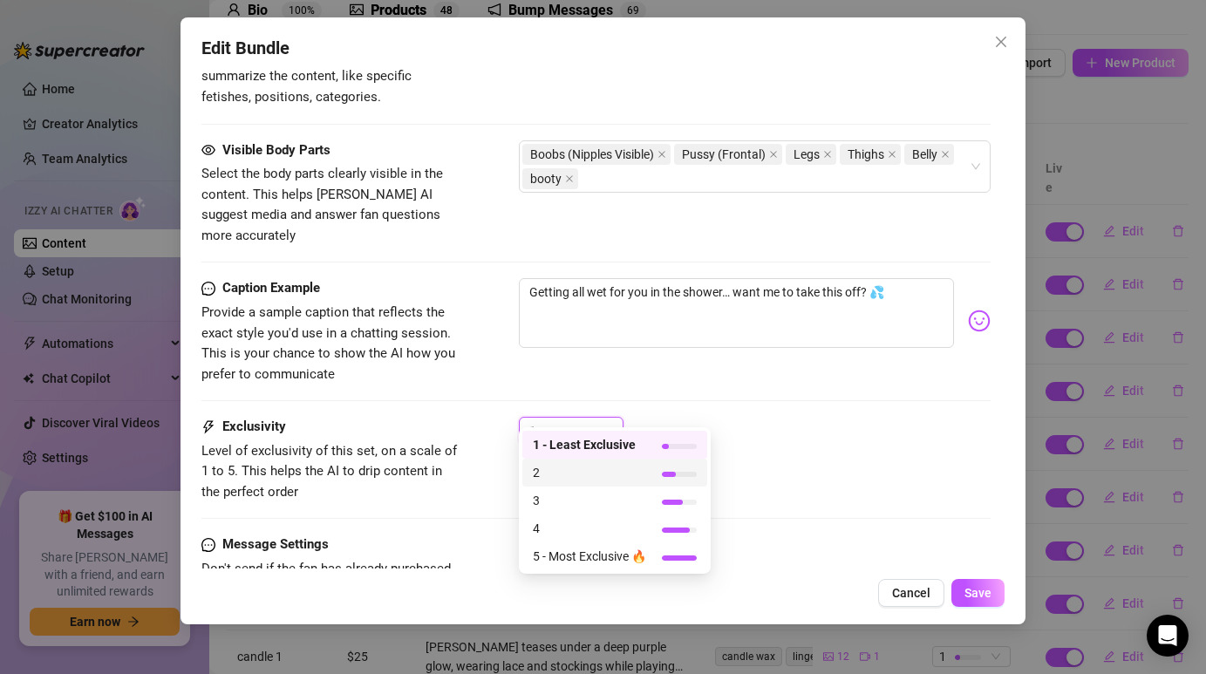
click at [601, 479] on span "2" at bounding box center [589, 472] width 113 height 19
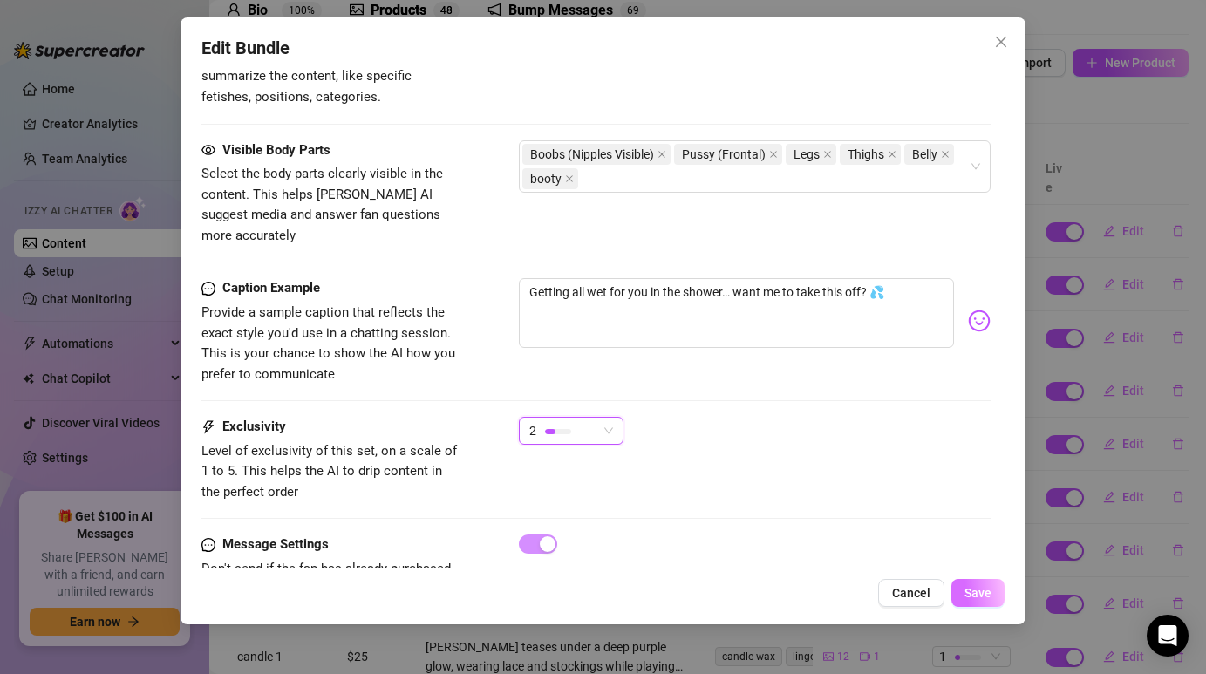
click at [978, 591] on span "Save" at bounding box center [977, 593] width 27 height 14
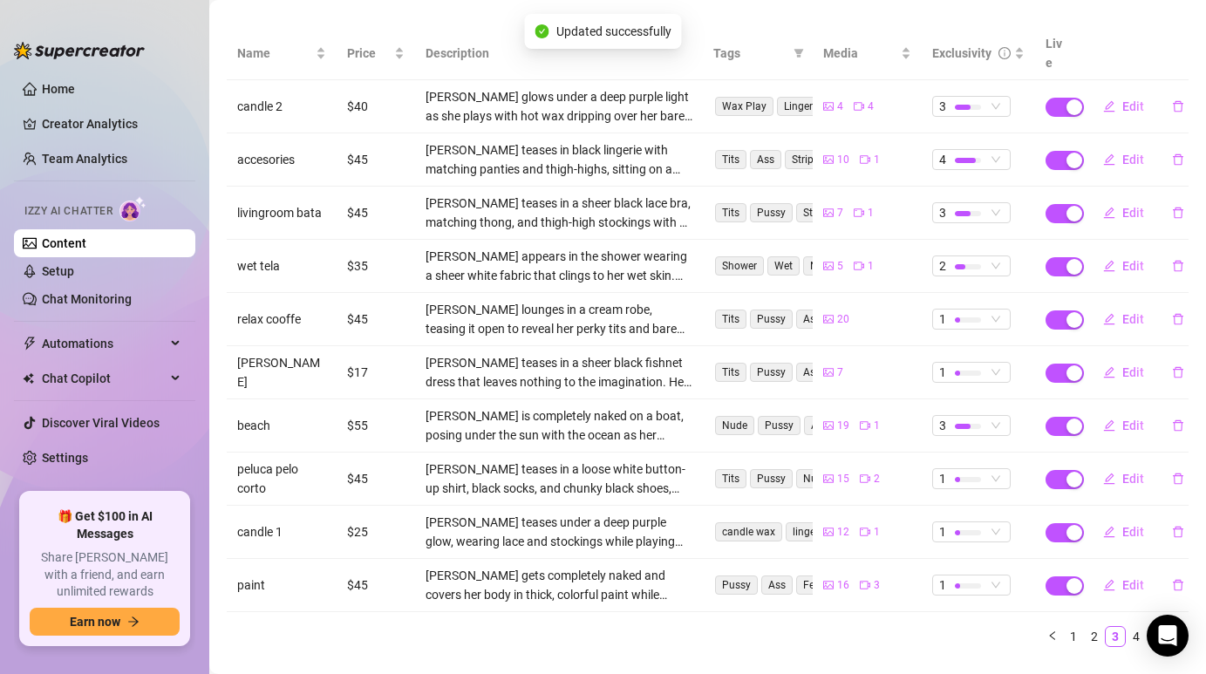
scroll to position [227, 0]
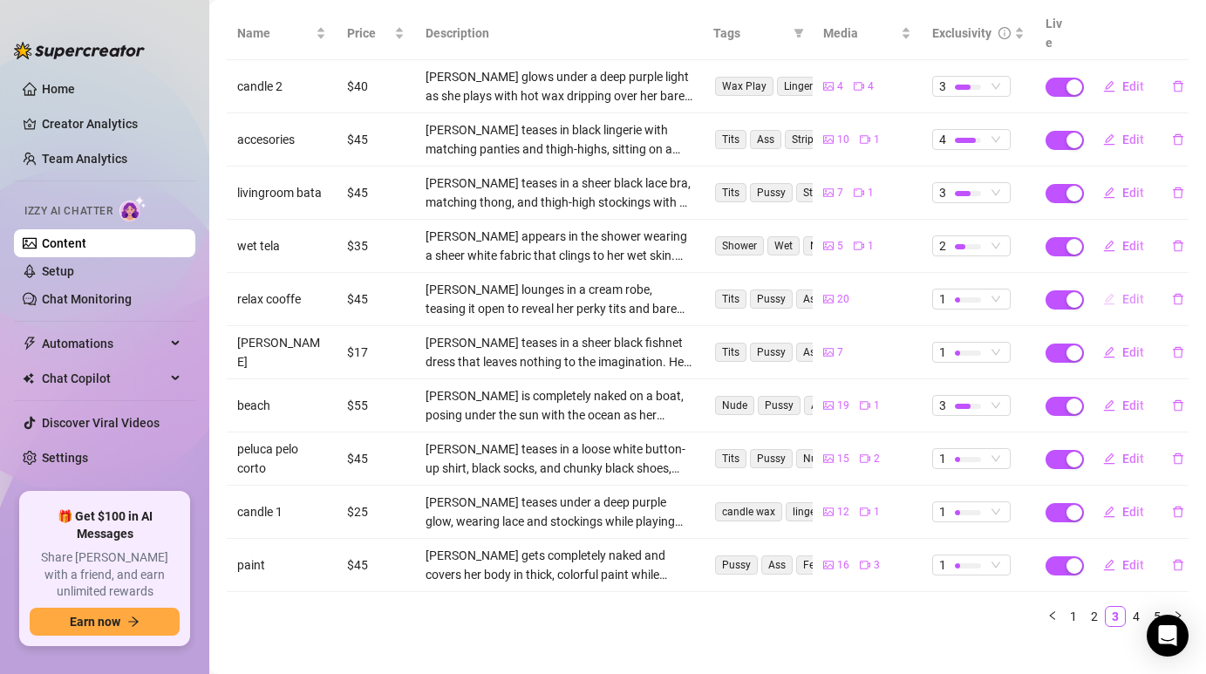
click at [1129, 292] on span "Edit" at bounding box center [1133, 299] width 22 height 14
type textarea "Type your message here..."
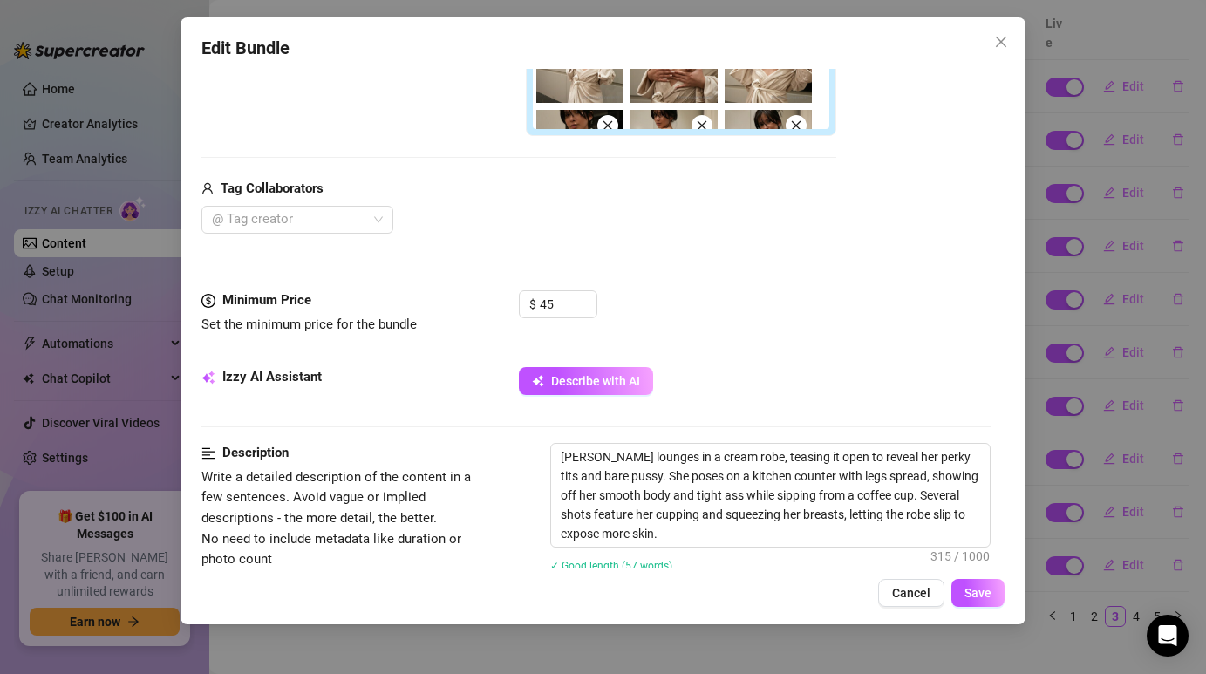
scroll to position [566, 0]
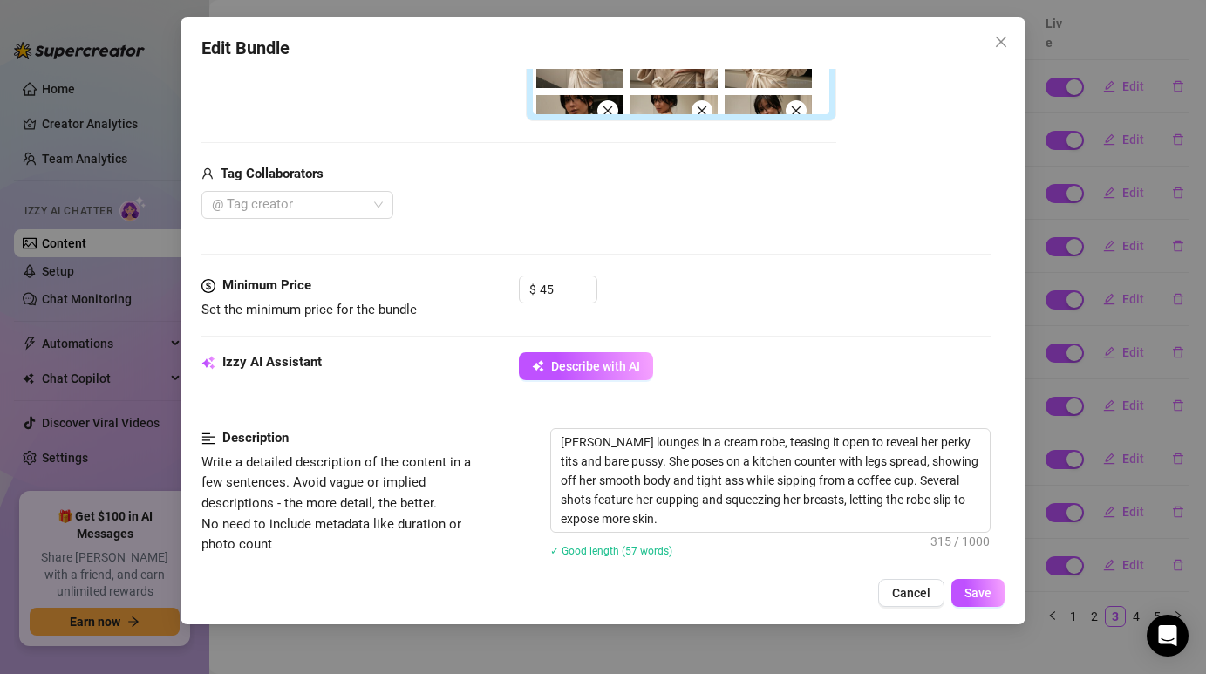
click at [563, 304] on div "$ 45" at bounding box center [558, 297] width 78 height 44
click at [563, 291] on input "45" at bounding box center [568, 289] width 57 height 26
type input "4"
click at [581, 283] on span "Increase Value" at bounding box center [586, 284] width 19 height 16
click at [589, 298] on span "Decrease Value" at bounding box center [586, 295] width 19 height 16
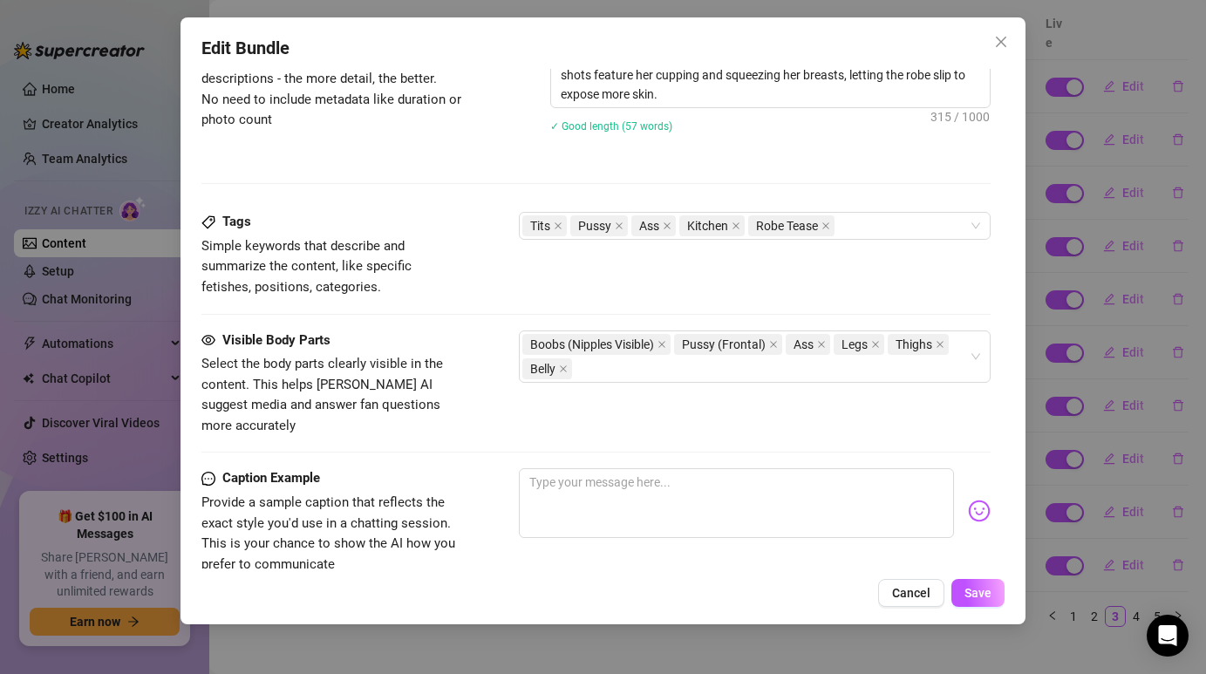
scroll to position [1004, 0]
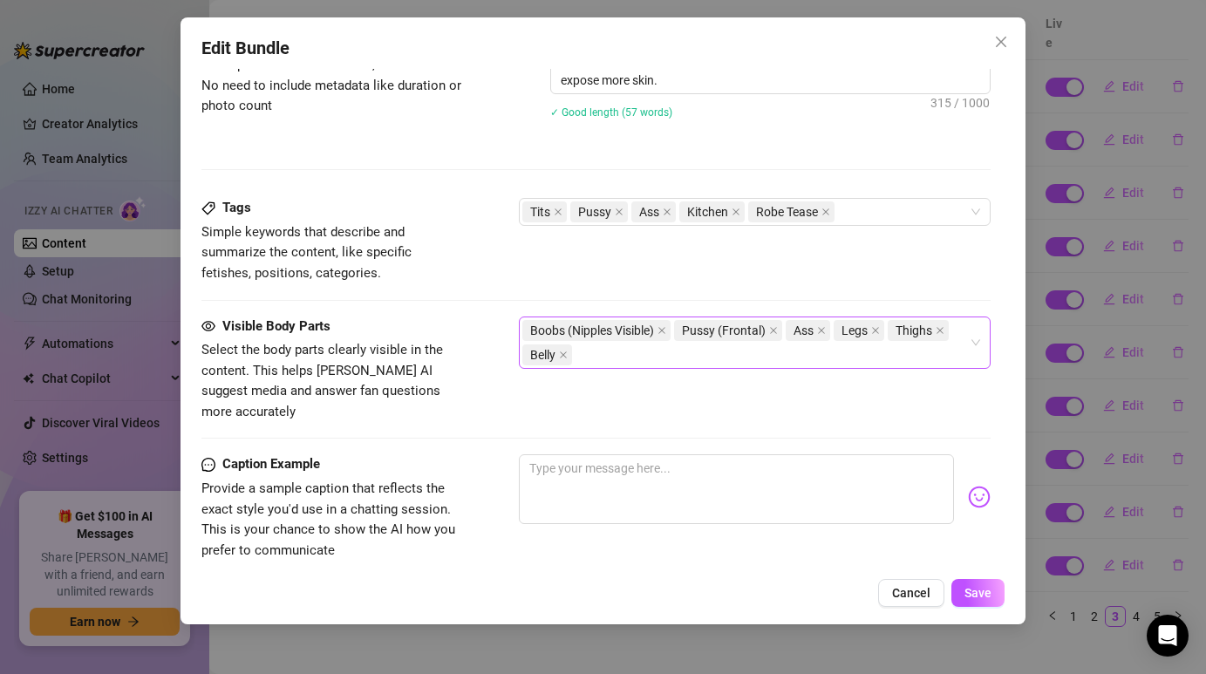
click at [807, 355] on div "Boobs (Nipples Visible) Pussy (Frontal) Ass Legs Thighs Belly" at bounding box center [744, 342] width 445 height 49
type input "30"
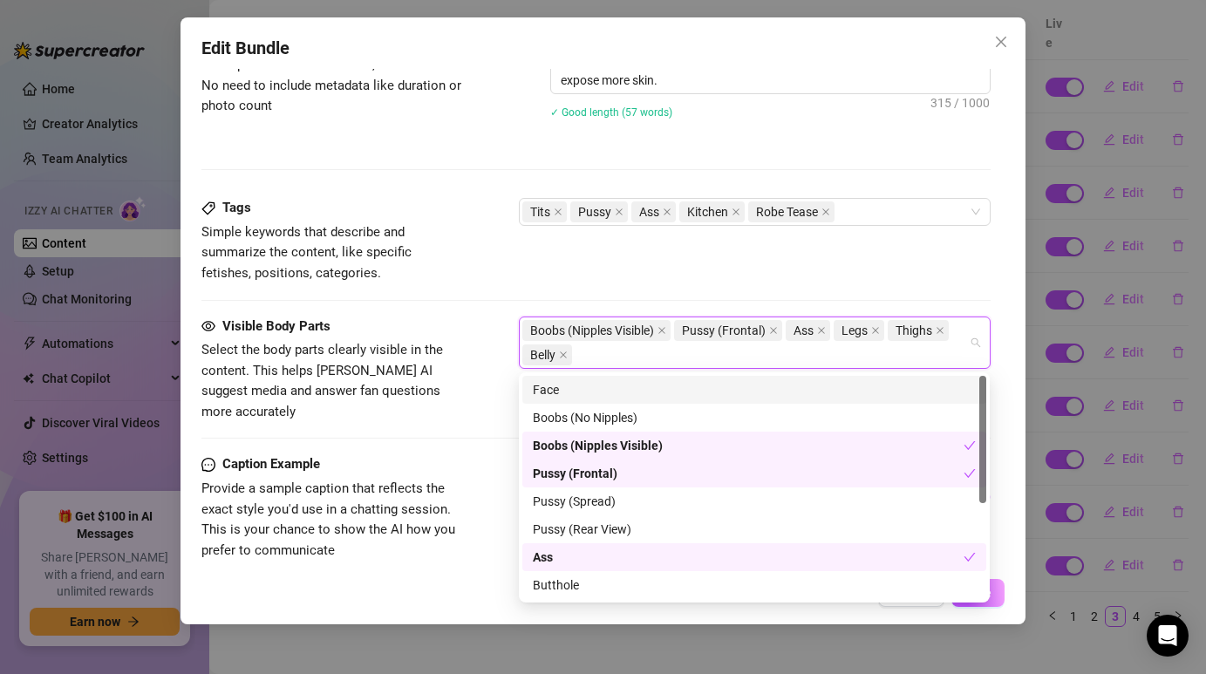
click at [849, 265] on div "Tags Simple keywords that describe and summarize the content, like specific fet…" at bounding box center [595, 240] width 788 height 85
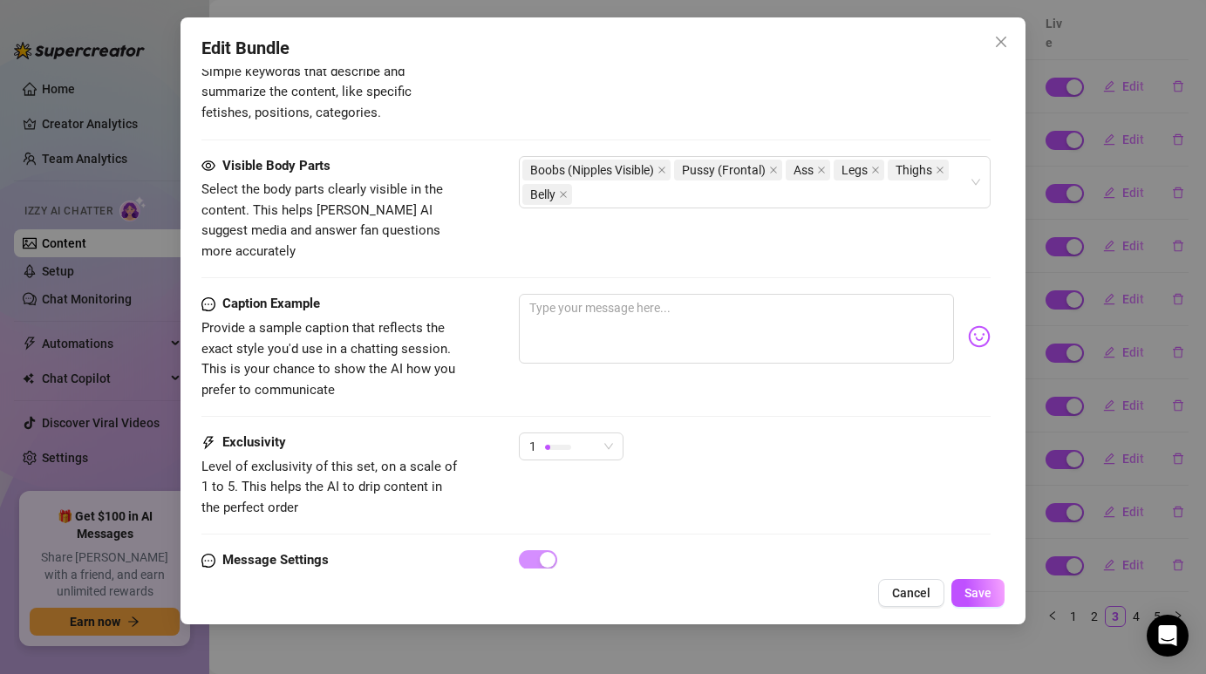
scroll to position [1223, 0]
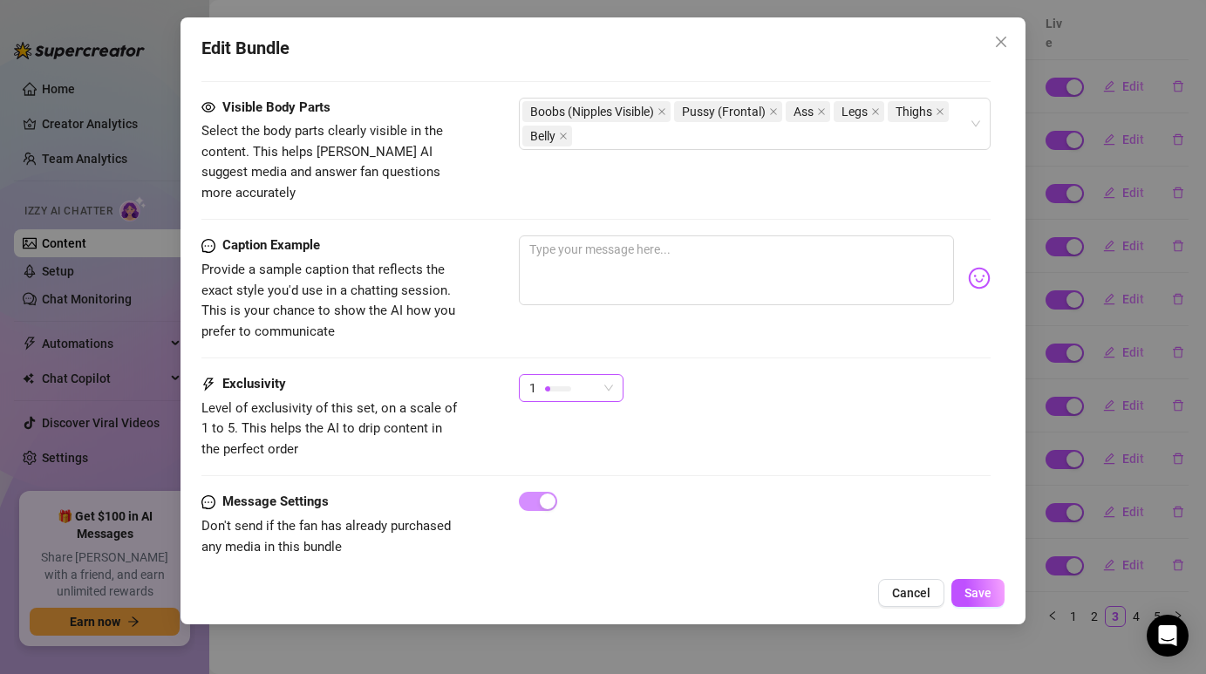
click at [600, 375] on span "1" at bounding box center [571, 388] width 84 height 26
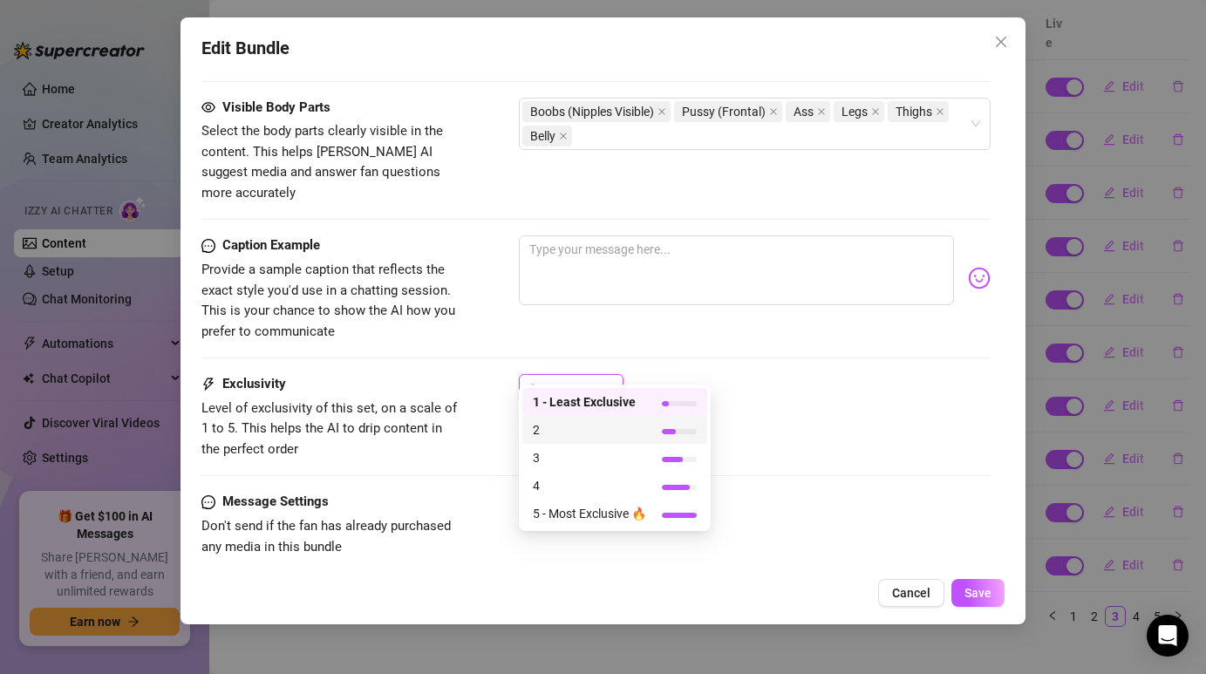
click at [574, 428] on span "2" at bounding box center [589, 429] width 113 height 19
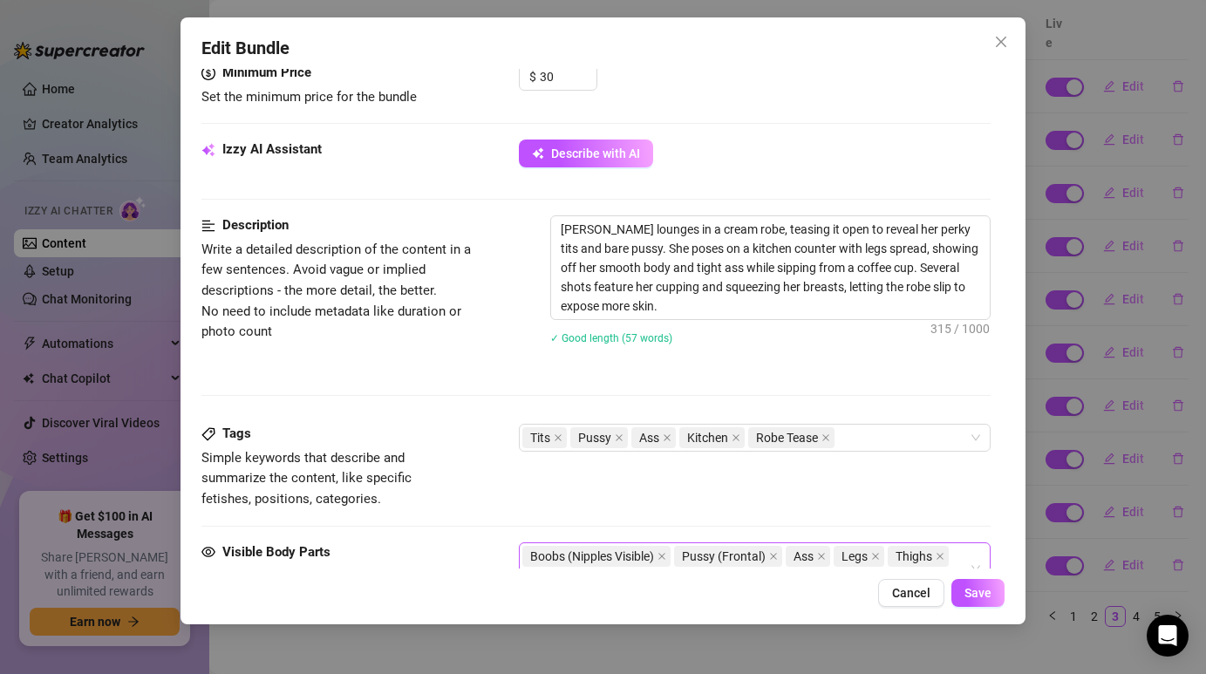
scroll to position [778, 0]
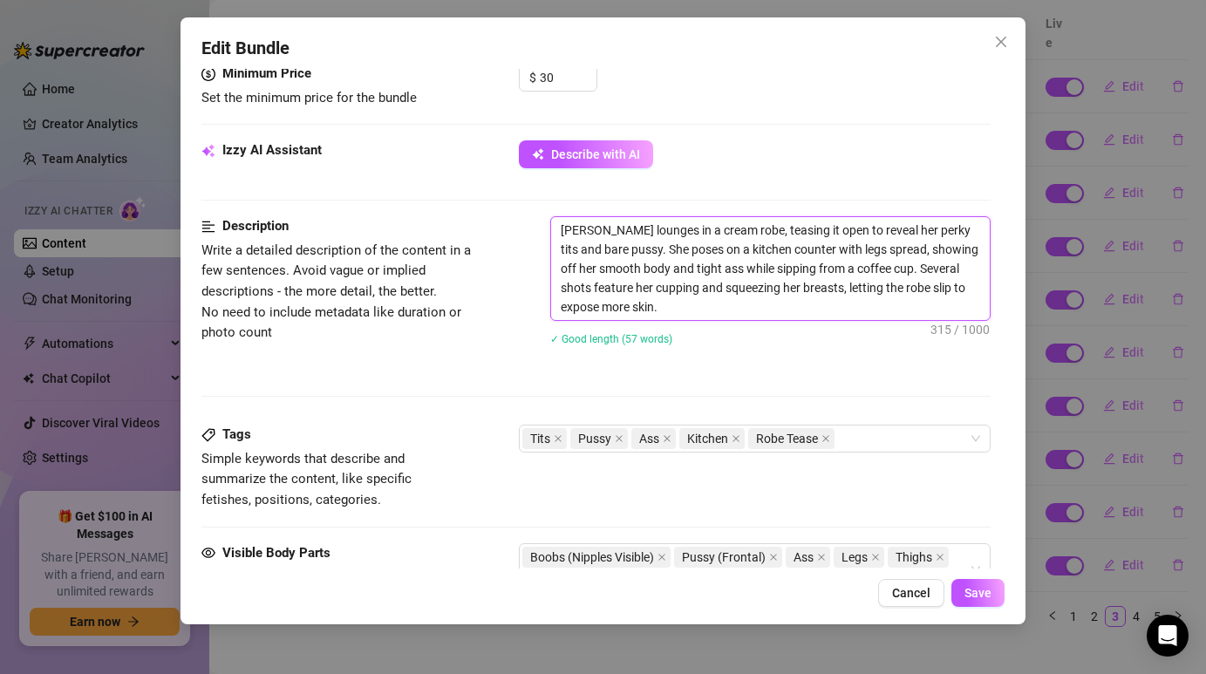
click at [615, 289] on textarea "[PERSON_NAME] lounges in a cream robe, teasing it open to reveal her perky tits…" at bounding box center [770, 268] width 438 height 103
type textarea "Describe the content (media) in a few sentences"
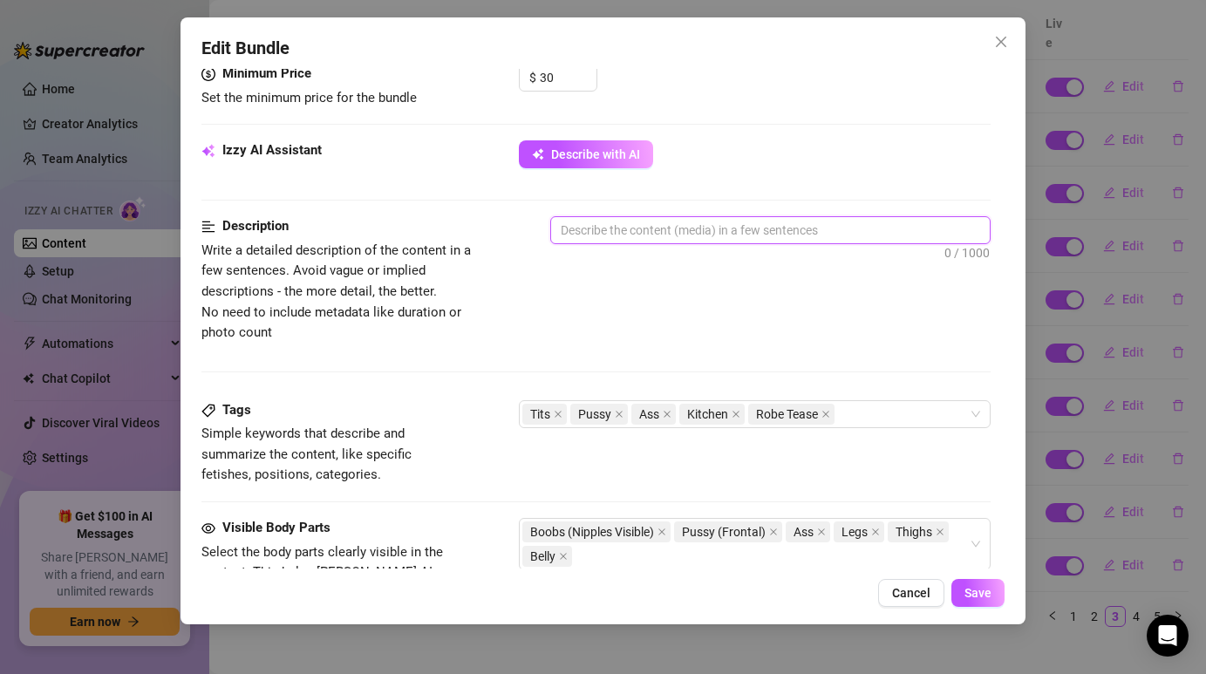
click at [588, 234] on textarea at bounding box center [770, 230] width 438 height 26
paste textarea "[PERSON_NAME] lounges in a cream robe, teasing it open to reveal her bare tits …"
type textarea "[PERSON_NAME] lounges in a cream robe, teasing it open to reveal her bare tits …"
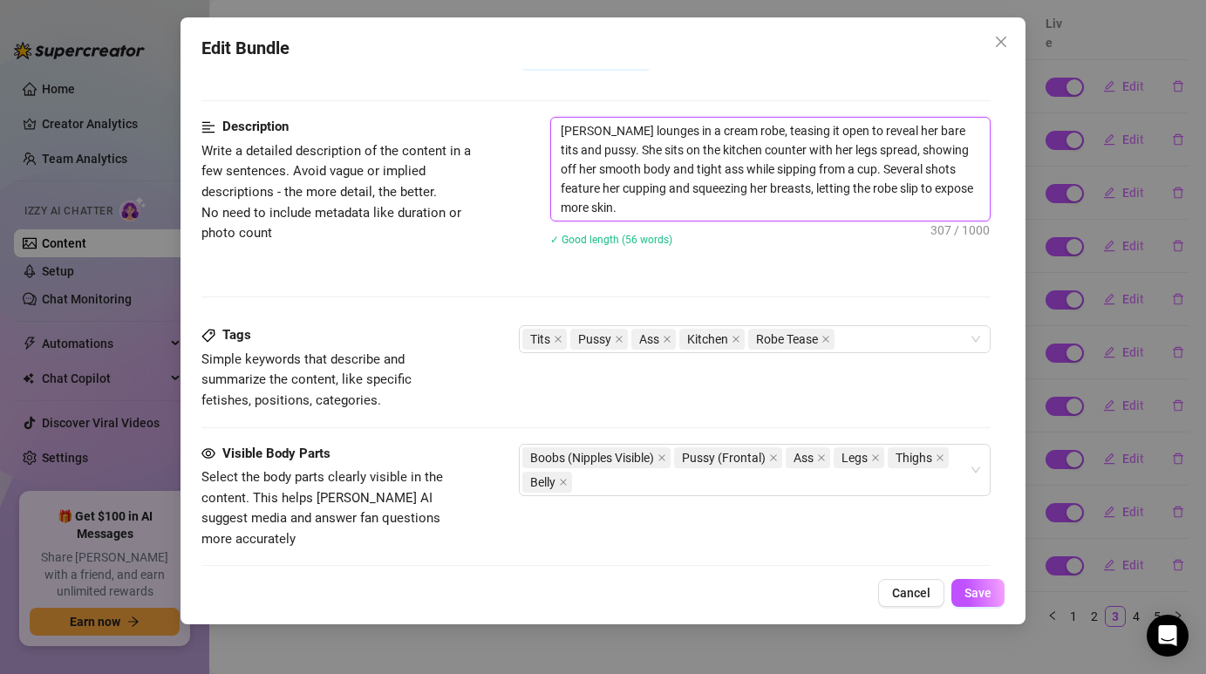
scroll to position [883, 0]
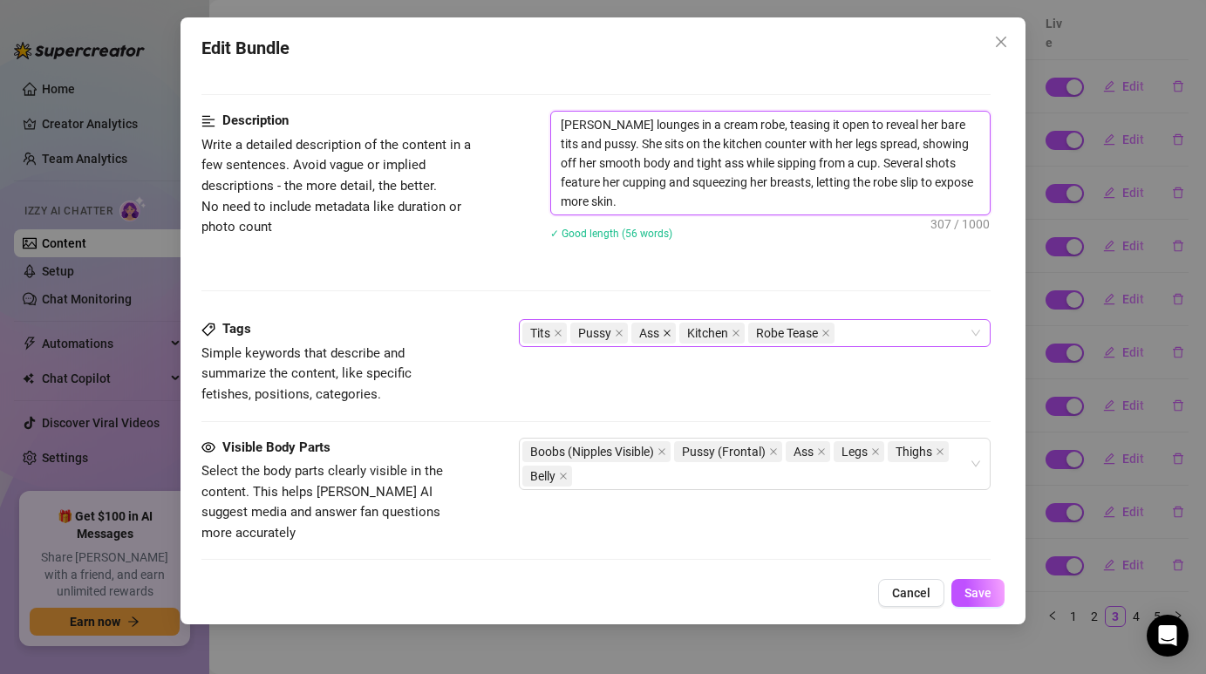
click at [669, 336] on icon "close" at bounding box center [666, 333] width 9 height 9
click at [822, 336] on div "Tits Pussy Kitchen Robe Tease" at bounding box center [744, 333] width 445 height 24
type textarea "[PERSON_NAME] lounges in a cream robe, teasing it open to reveal her bare tits …"
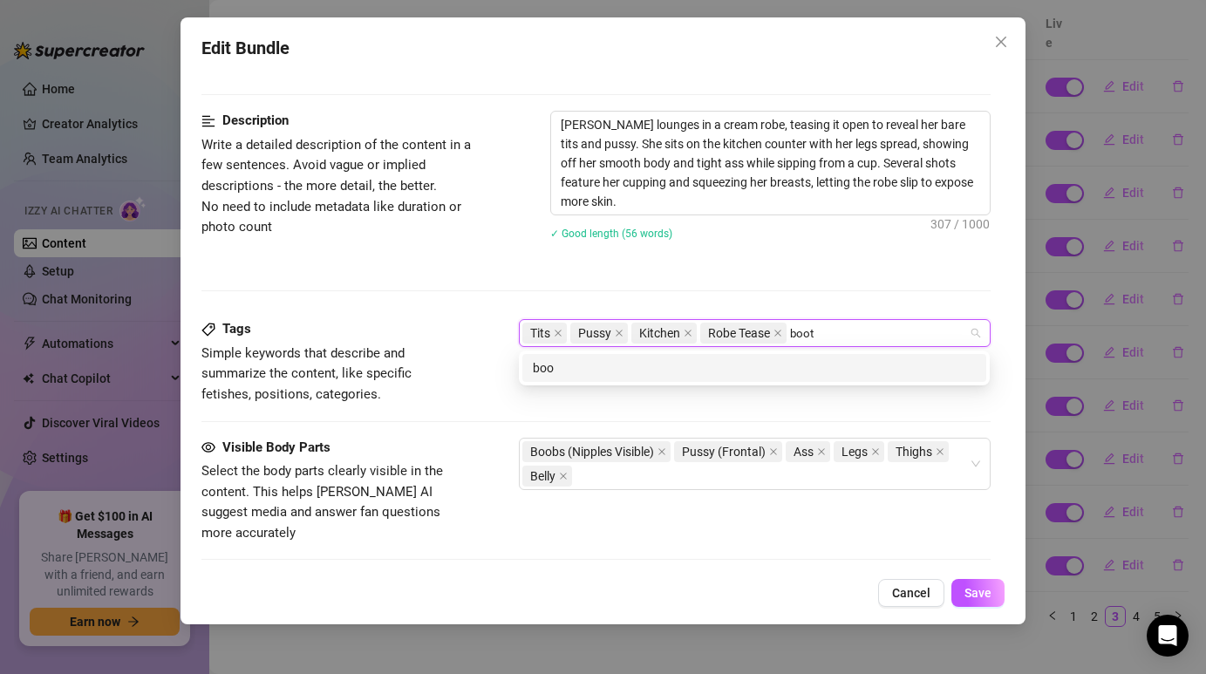
type input "booty"
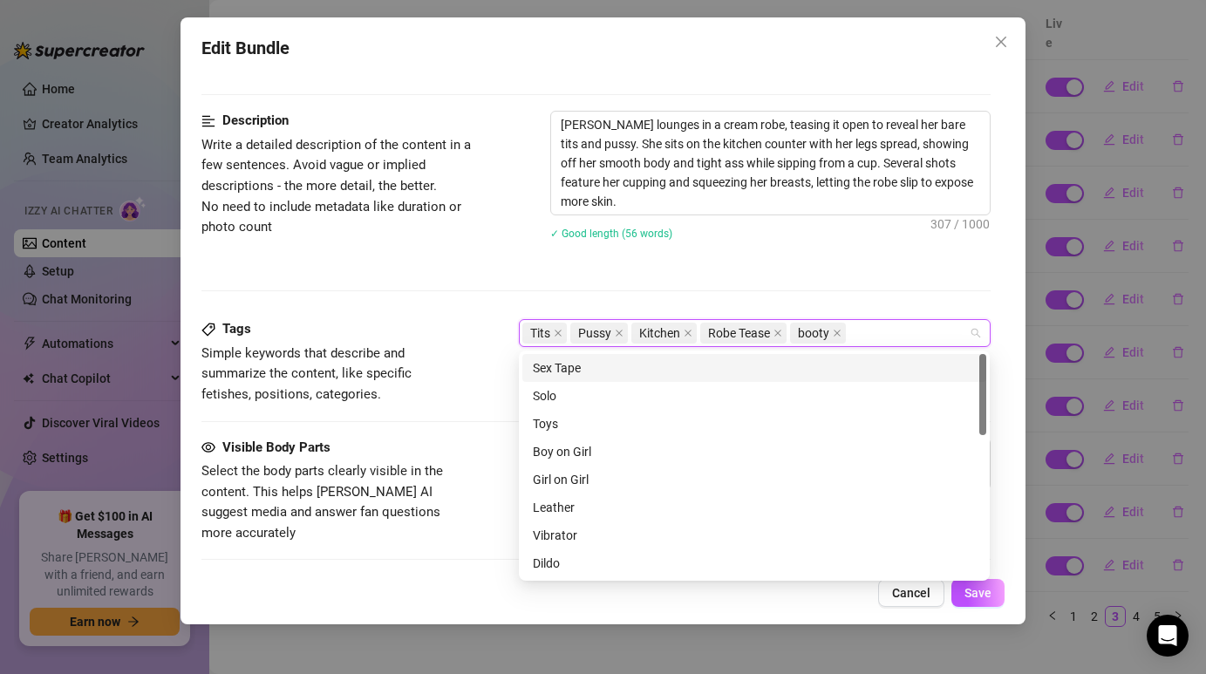
click at [805, 293] on div "Description Write a detailed description of the content in a few sentences. Avo…" at bounding box center [595, 215] width 788 height 208
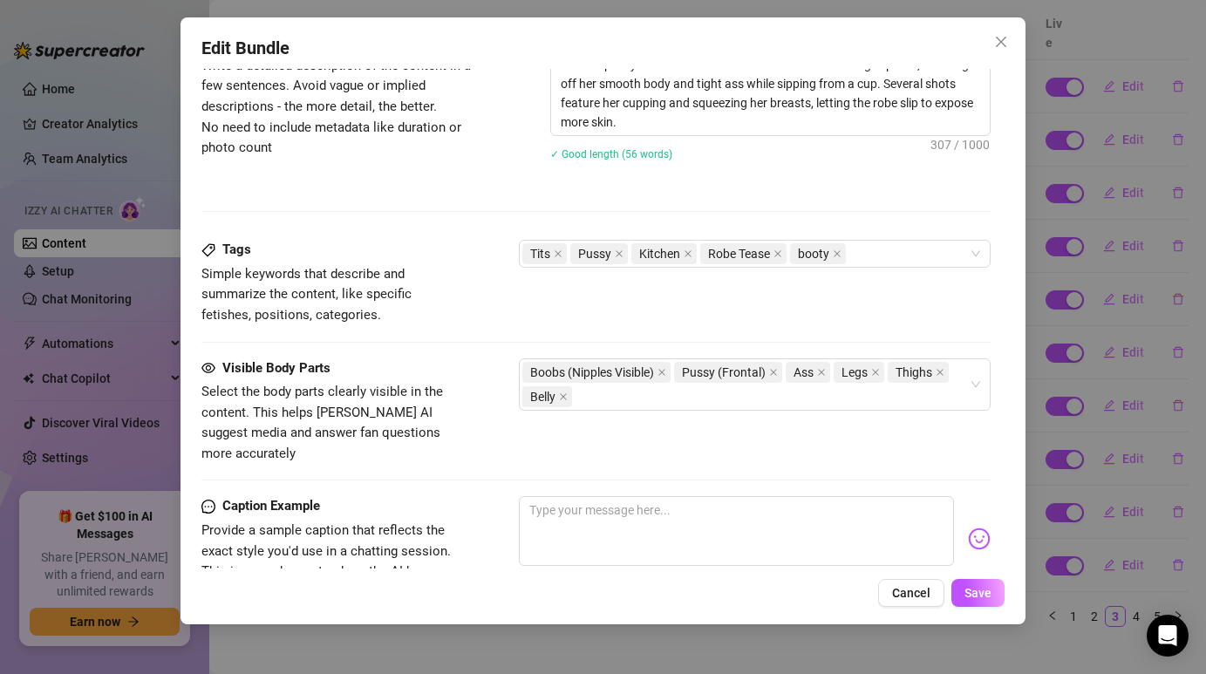
scroll to position [980, 0]
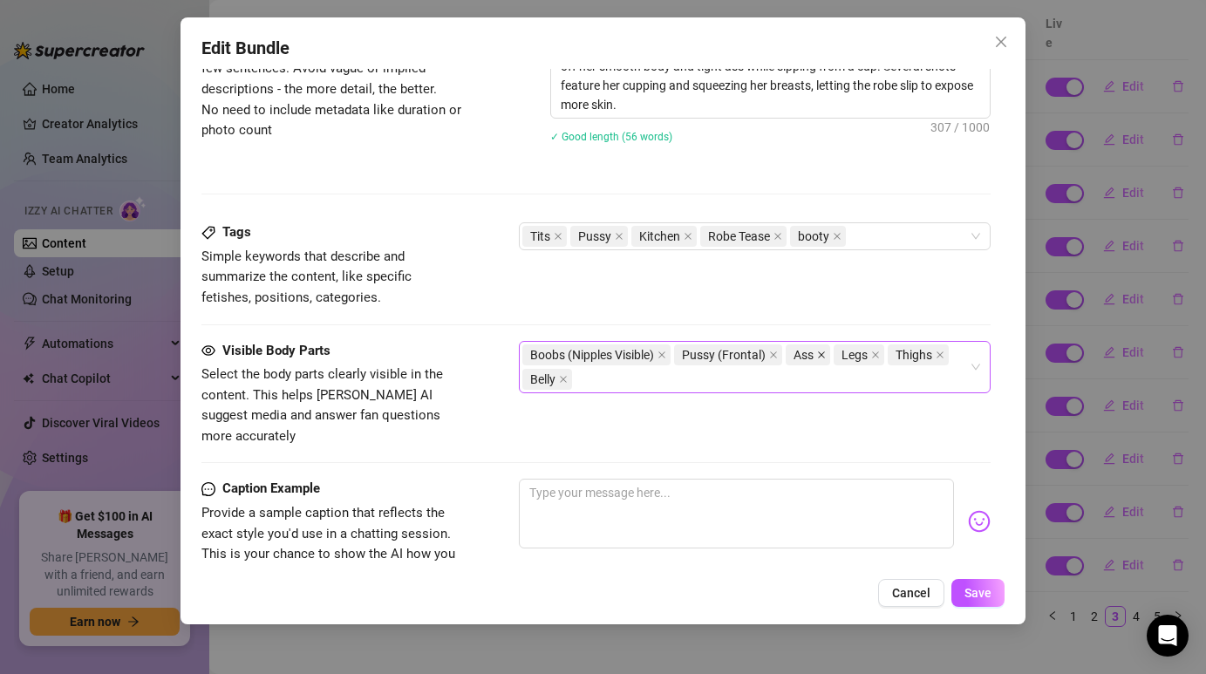
click at [824, 350] on icon "close" at bounding box center [821, 354] width 9 height 9
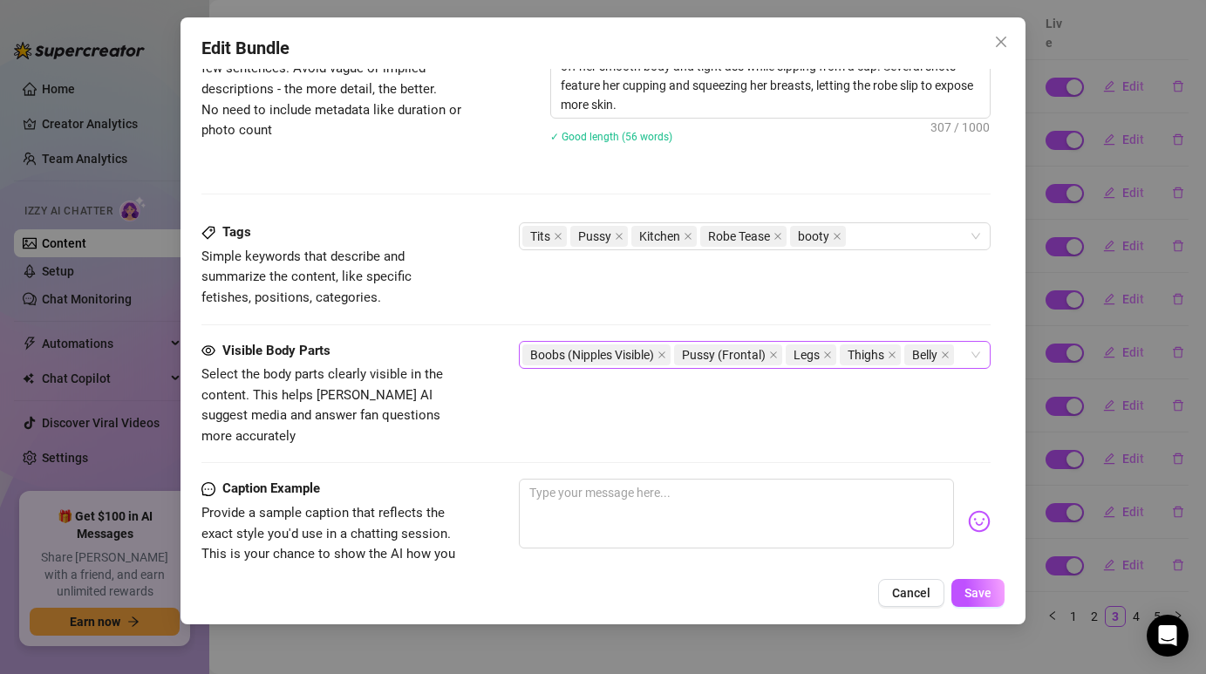
click at [964, 353] on div "Boobs (Nipples Visible) Pussy (Frontal) Legs Thighs Belly" at bounding box center [744, 355] width 445 height 24
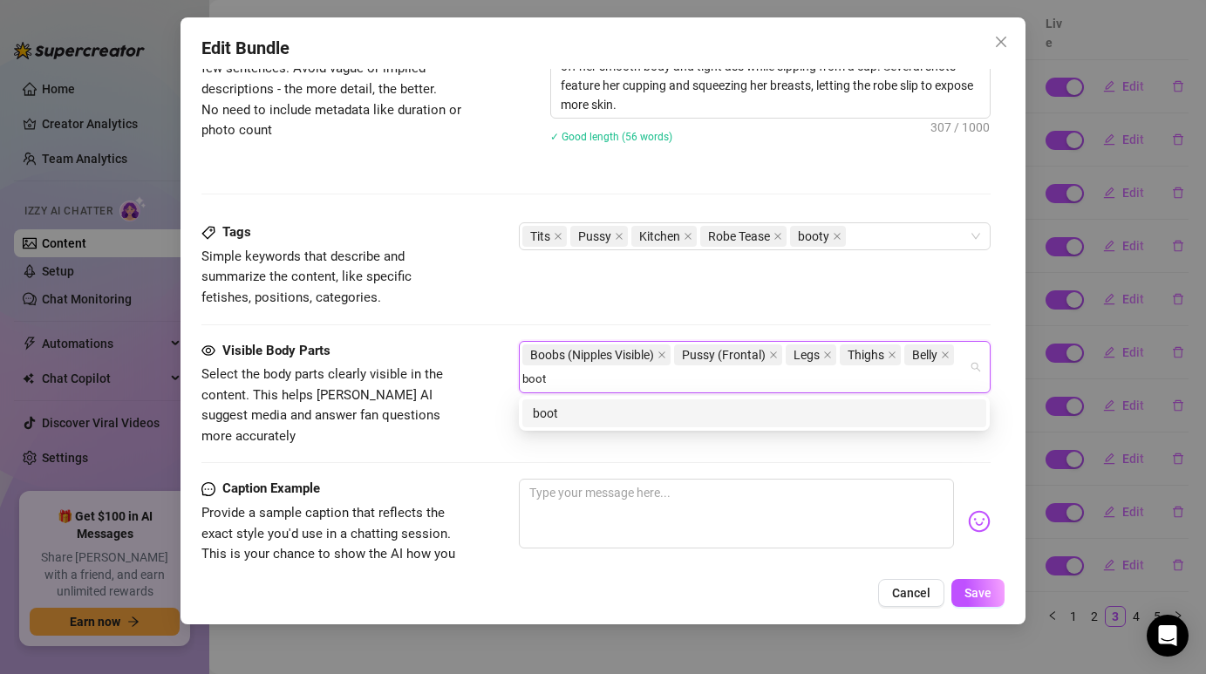
type input "booty"
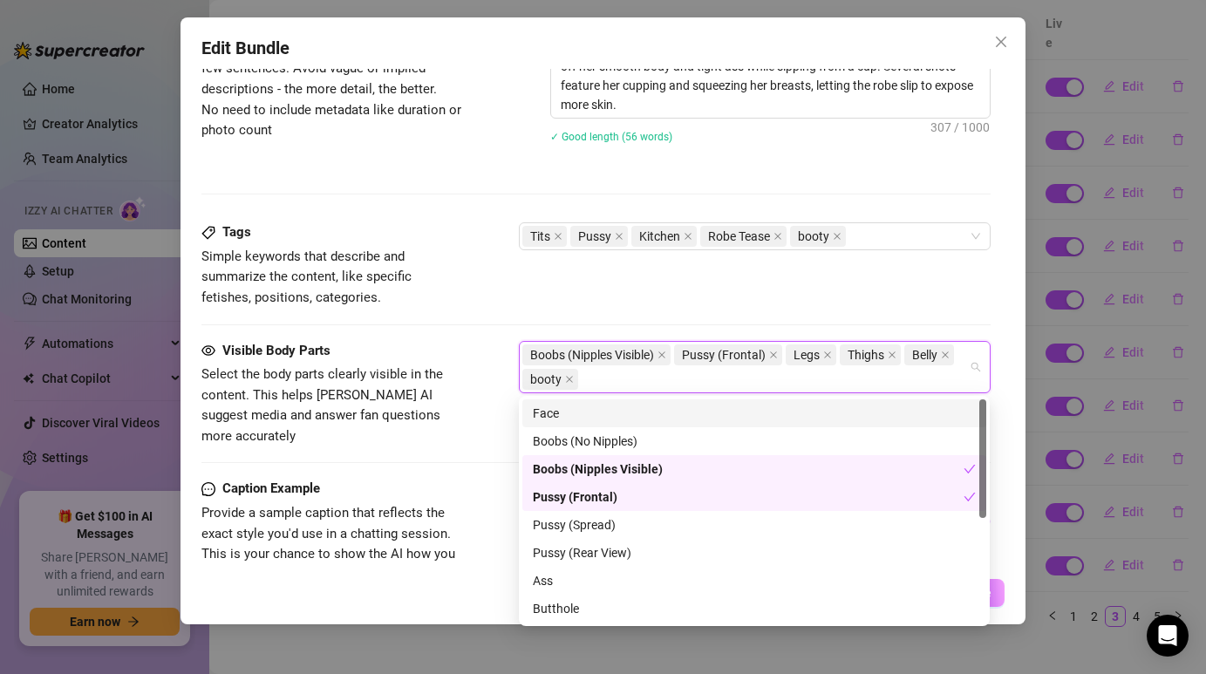
click at [882, 307] on div "Tags Simple keywords that describe and summarize the content, like specific fet…" at bounding box center [595, 264] width 788 height 85
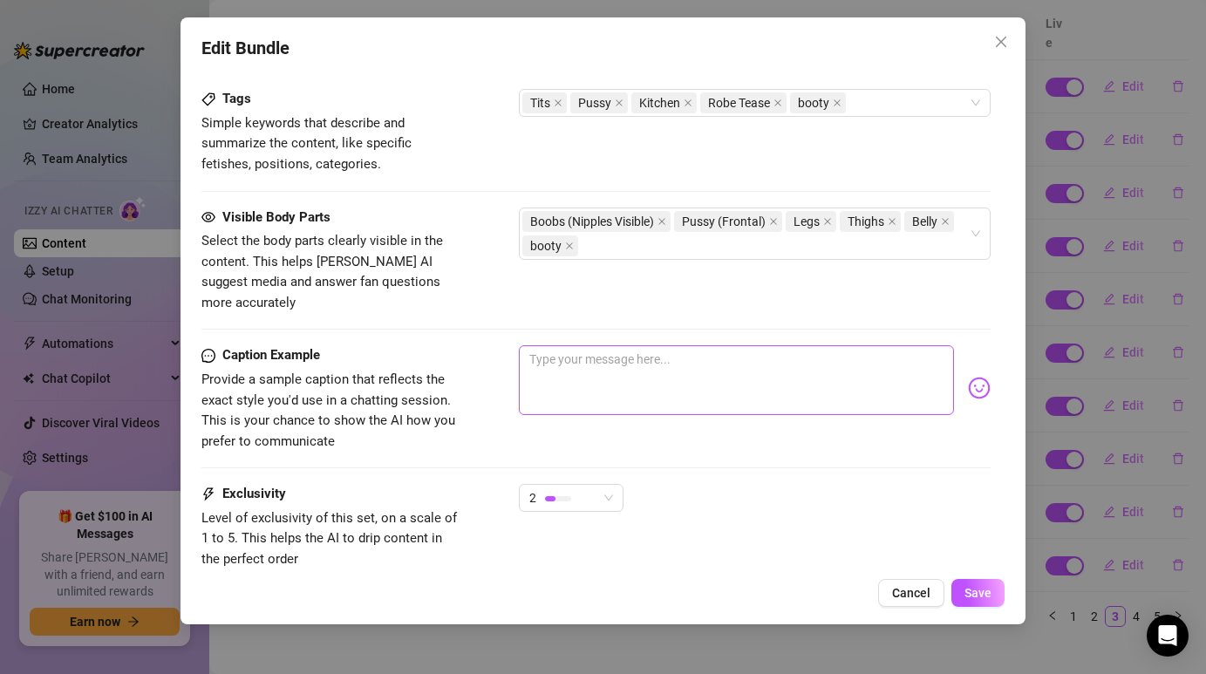
scroll to position [1146, 0]
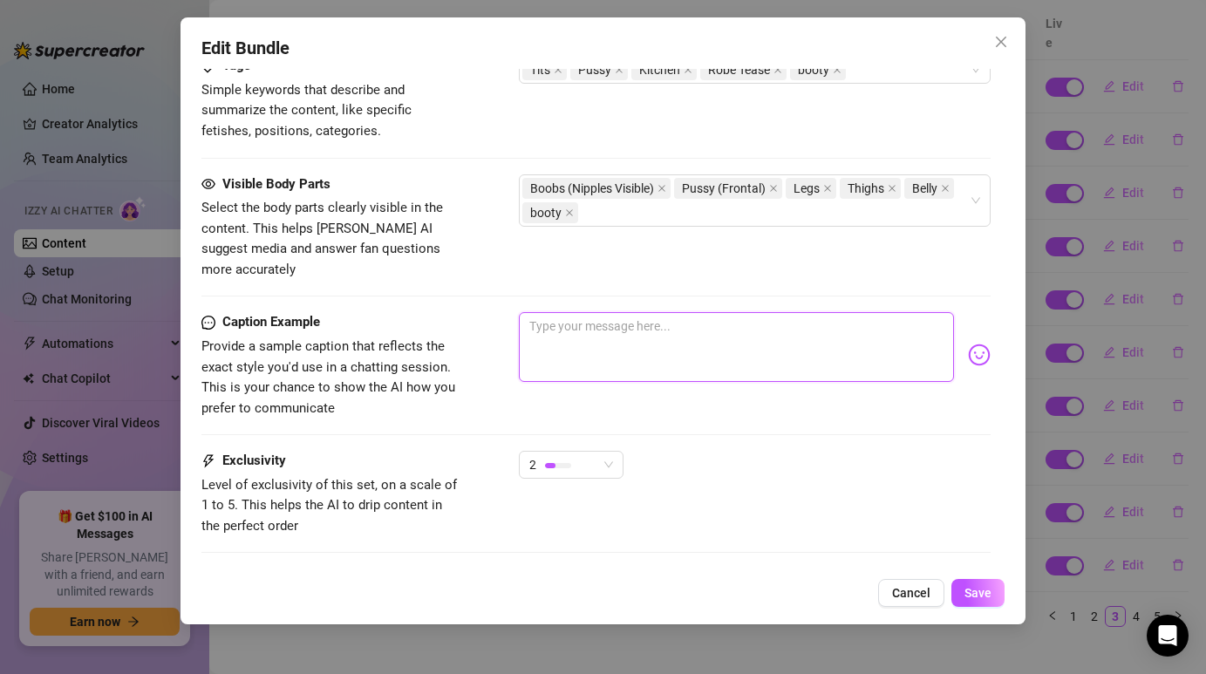
click at [746, 312] on textarea at bounding box center [736, 347] width 434 height 70
paste textarea "Morning coffee never looked this good ☕✨"
type textarea "Morning coffee never looked this good ☕✨"
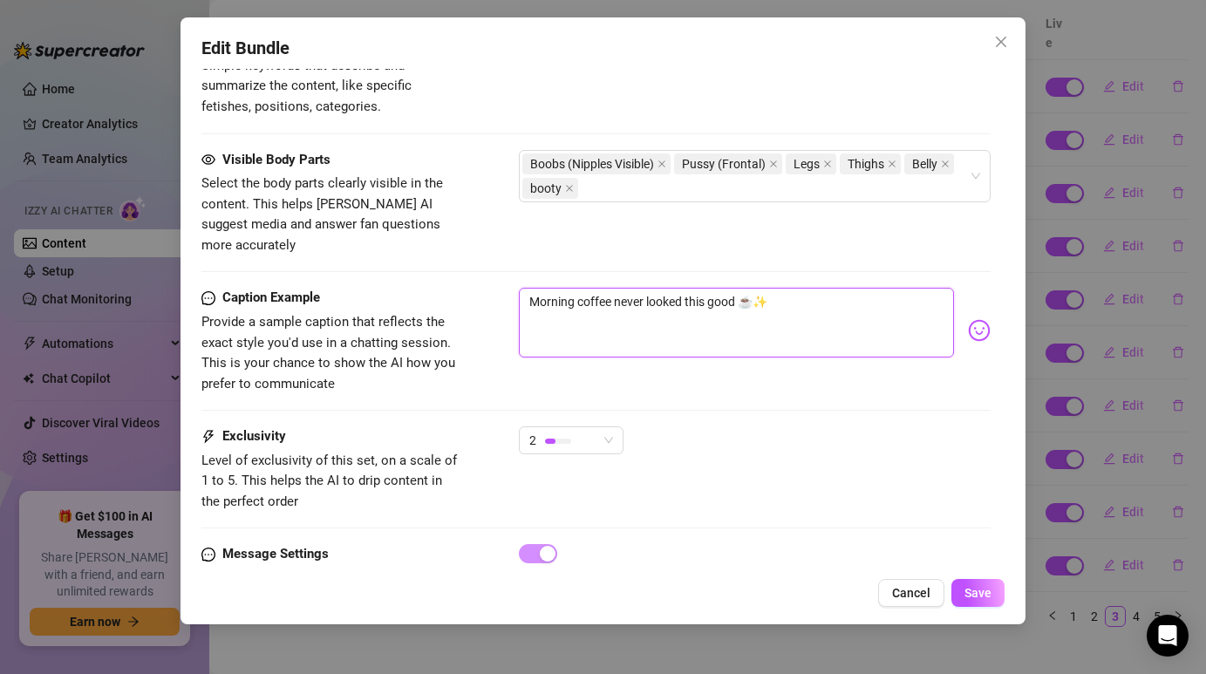
type textarea "Morning coffee never looked this good ☕✨"
click at [769, 354] on div "Caption Example Provide a sample caption that reflects the exact style you'd us…" at bounding box center [595, 341] width 788 height 106
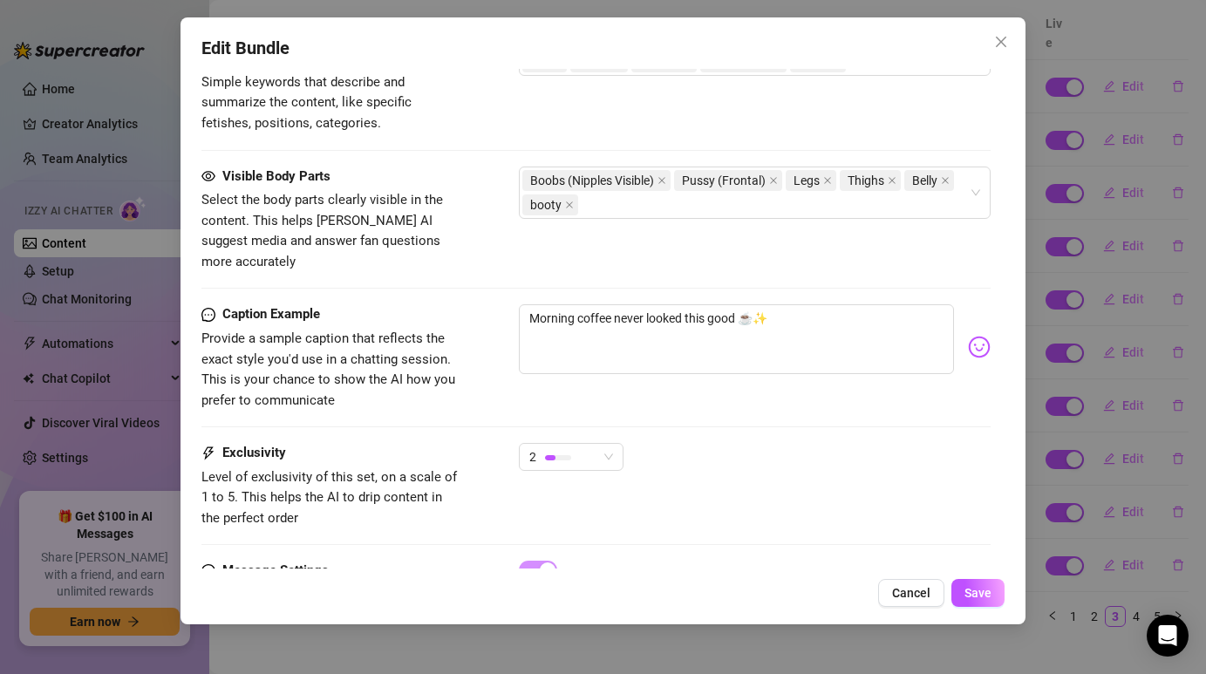
scroll to position [1164, 0]
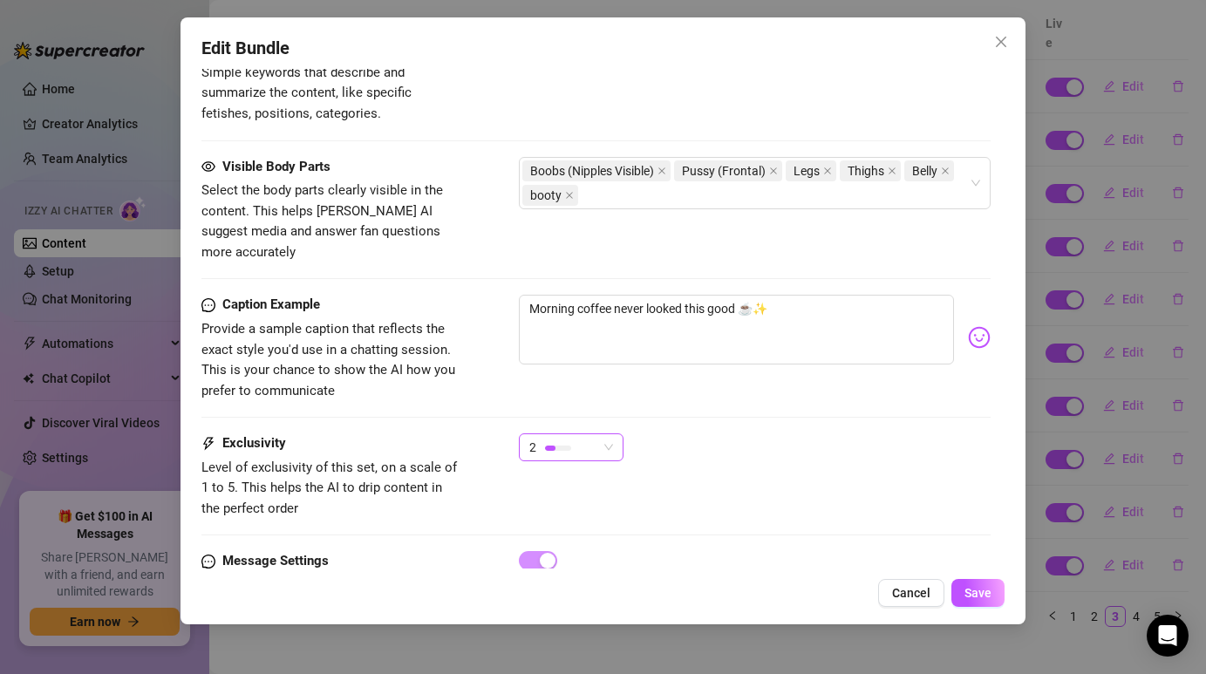
click at [597, 434] on div "2" at bounding box center [563, 447] width 68 height 26
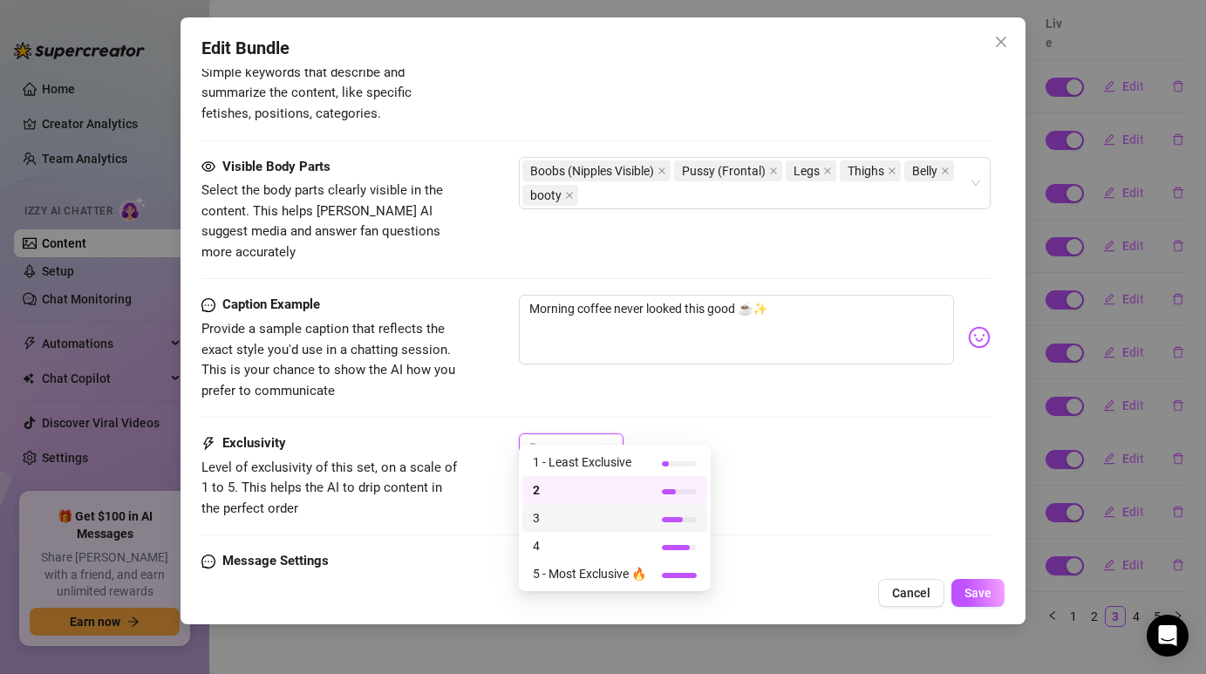
click at [593, 515] on span "3" at bounding box center [589, 517] width 113 height 19
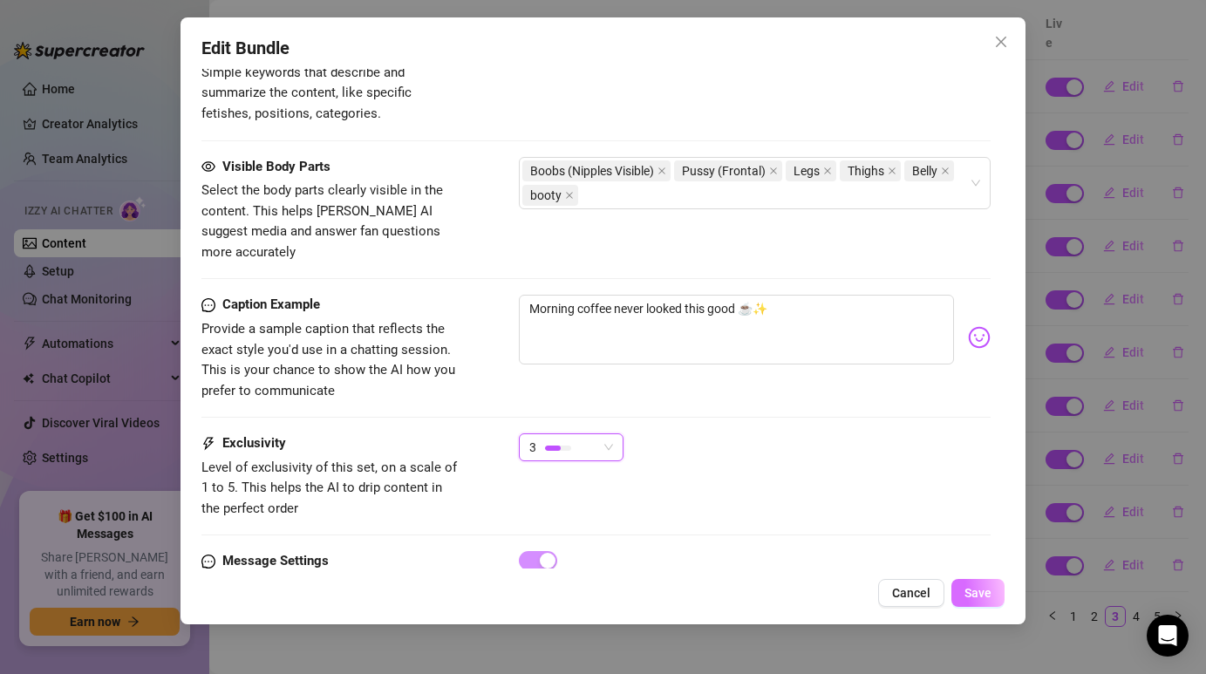
click at [971, 592] on span "Save" at bounding box center [977, 593] width 27 height 14
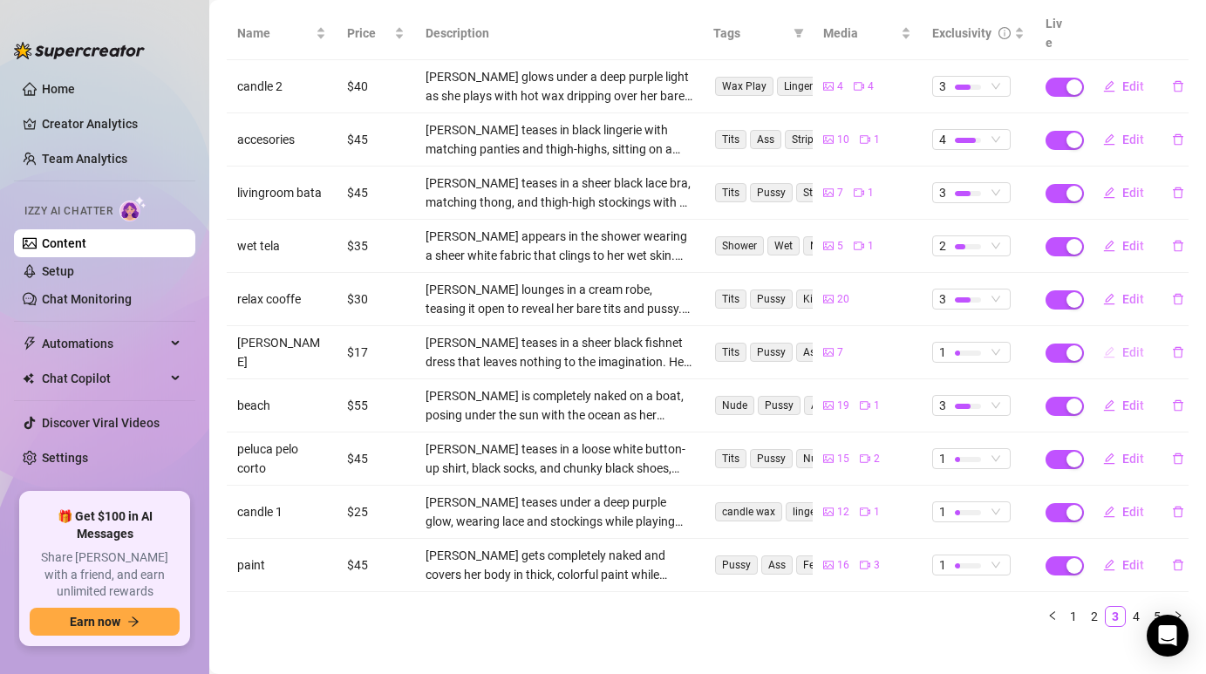
click at [1117, 338] on button "Edit" at bounding box center [1123, 352] width 69 height 28
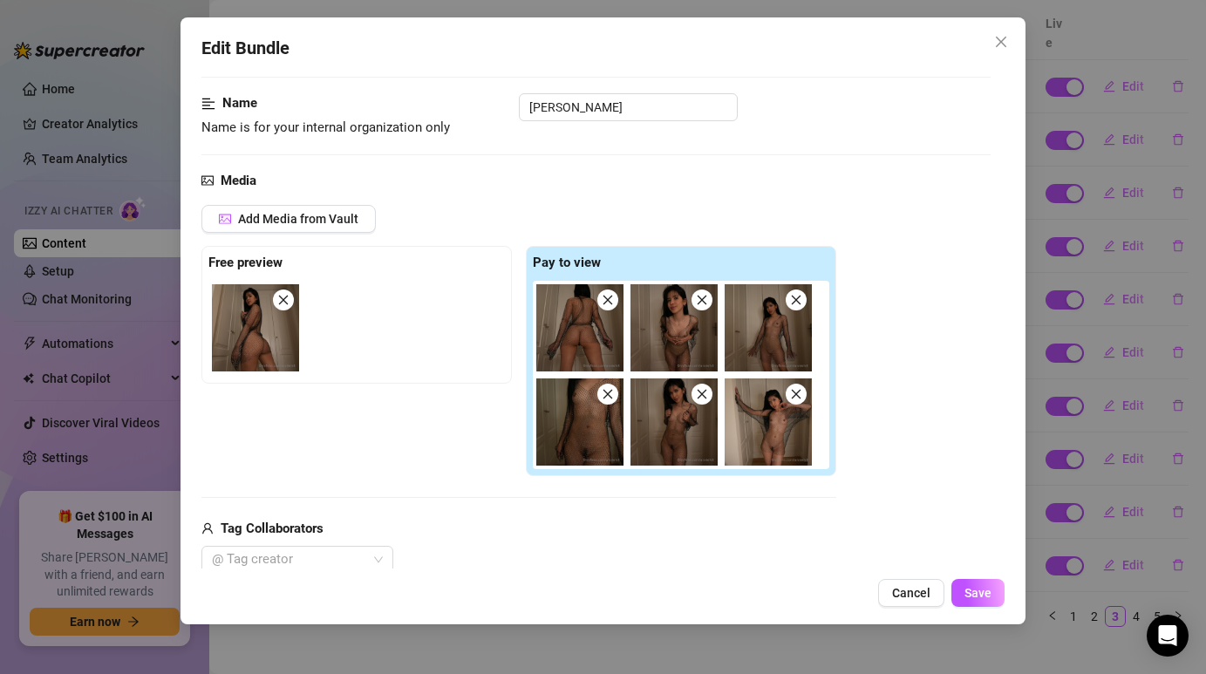
scroll to position [97, 0]
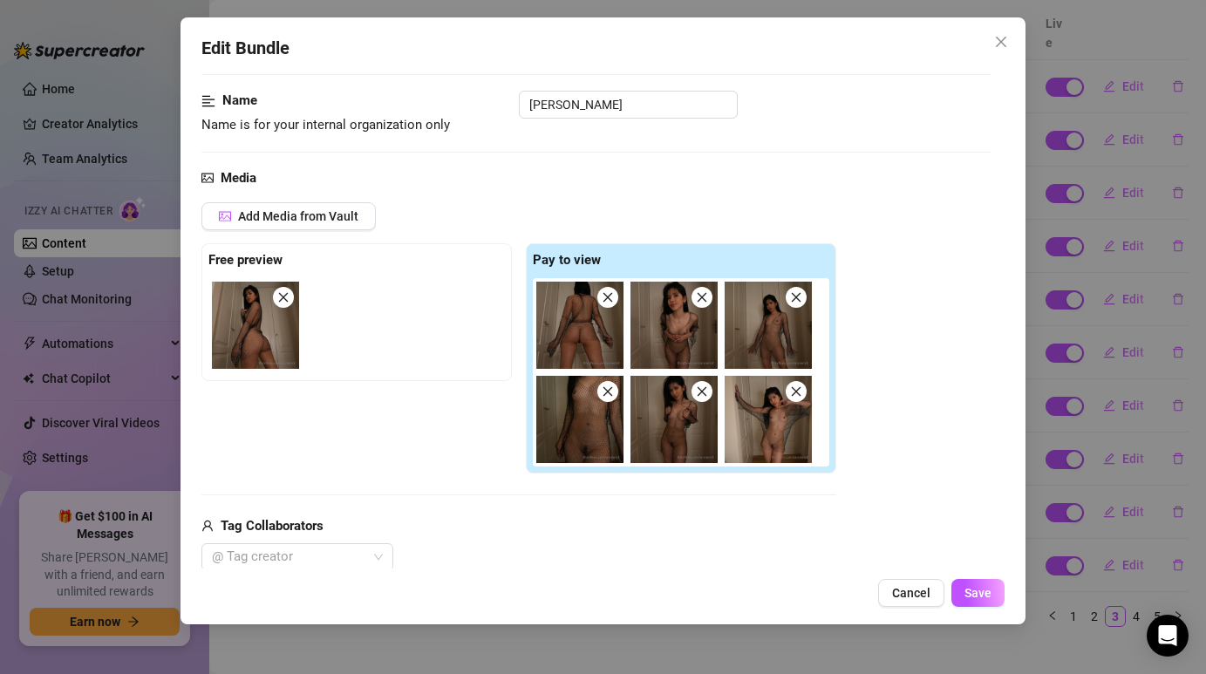
click at [909, 232] on div "Add Media from Vault Free preview Pay to view Tag Collaborators @ Tag creator" at bounding box center [595, 386] width 788 height 369
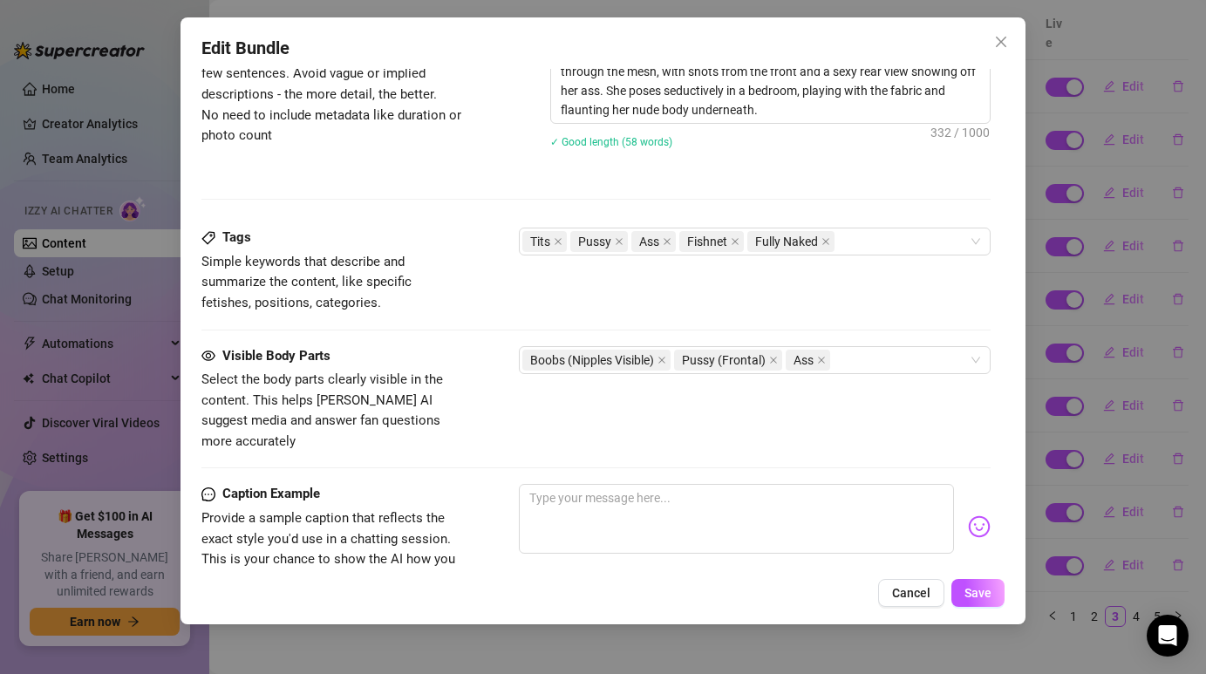
scroll to position [730, 0]
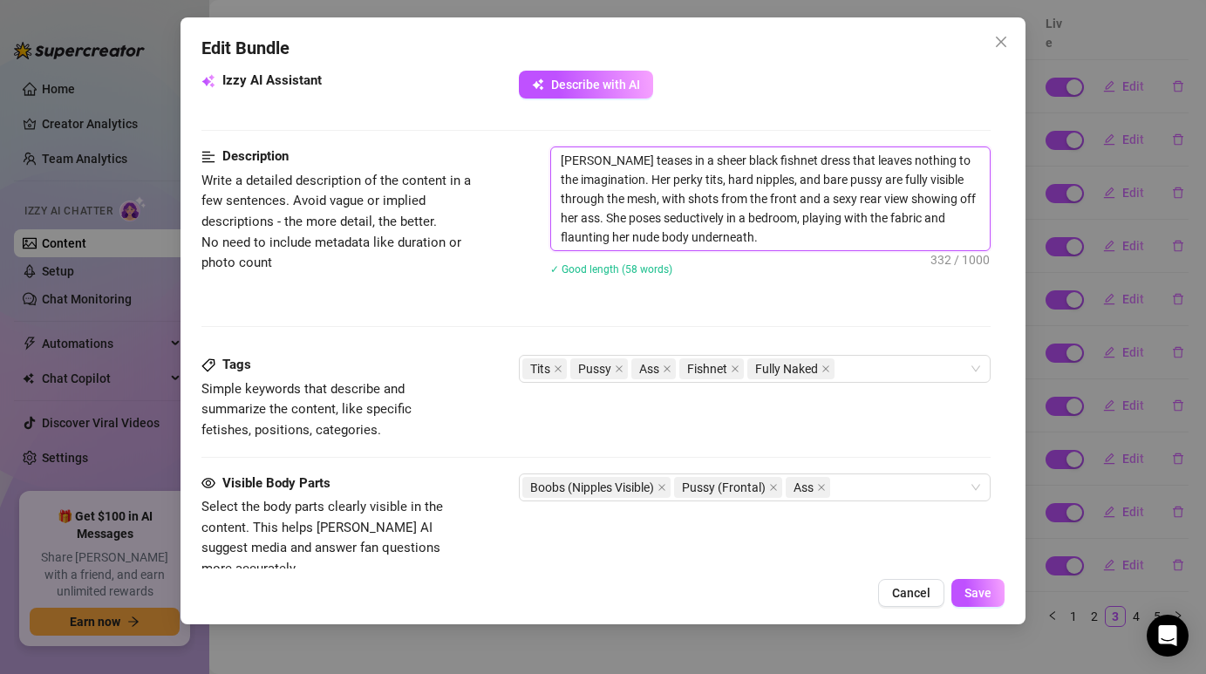
click at [728, 203] on textarea "[PERSON_NAME] teases in a sheer black fishnet dress that leaves nothing to the …" at bounding box center [770, 198] width 438 height 103
type textarea "Describe the content (media) in a few sentences"
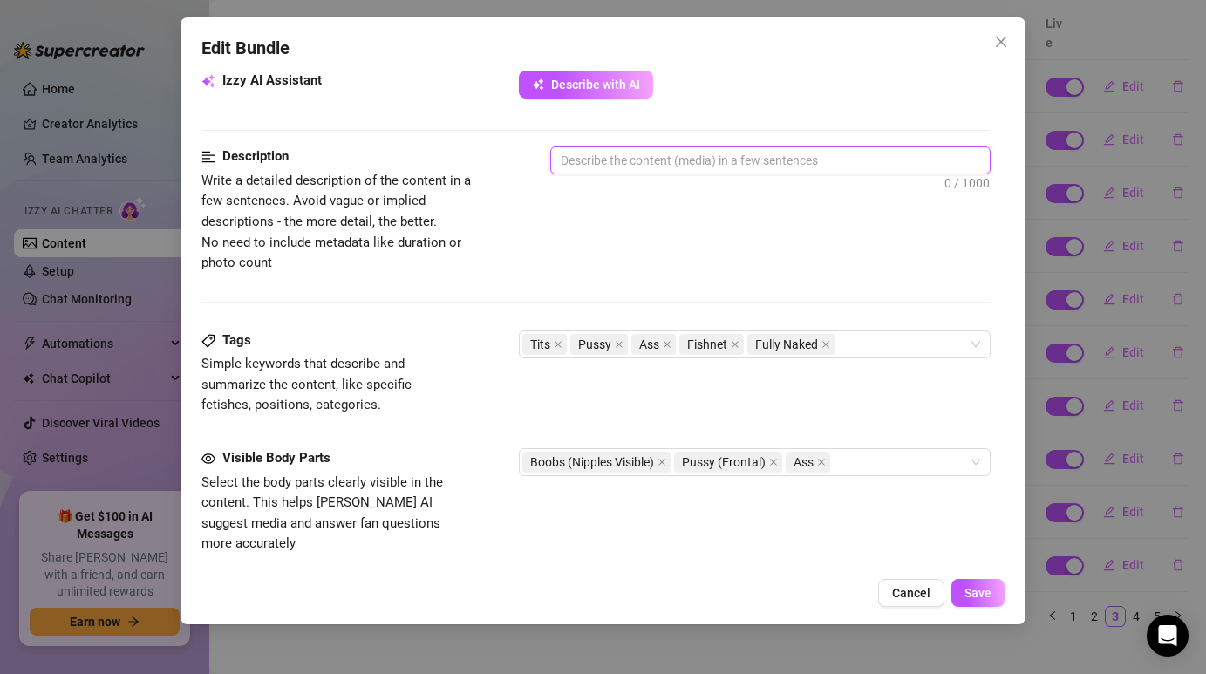
paste textarea "[PERSON_NAME] poses wearing a sheer, shimmering mesh garment that reveals every…"
type textarea "[PERSON_NAME] poses wearing a sheer, shimmering mesh garment that reveals every…"
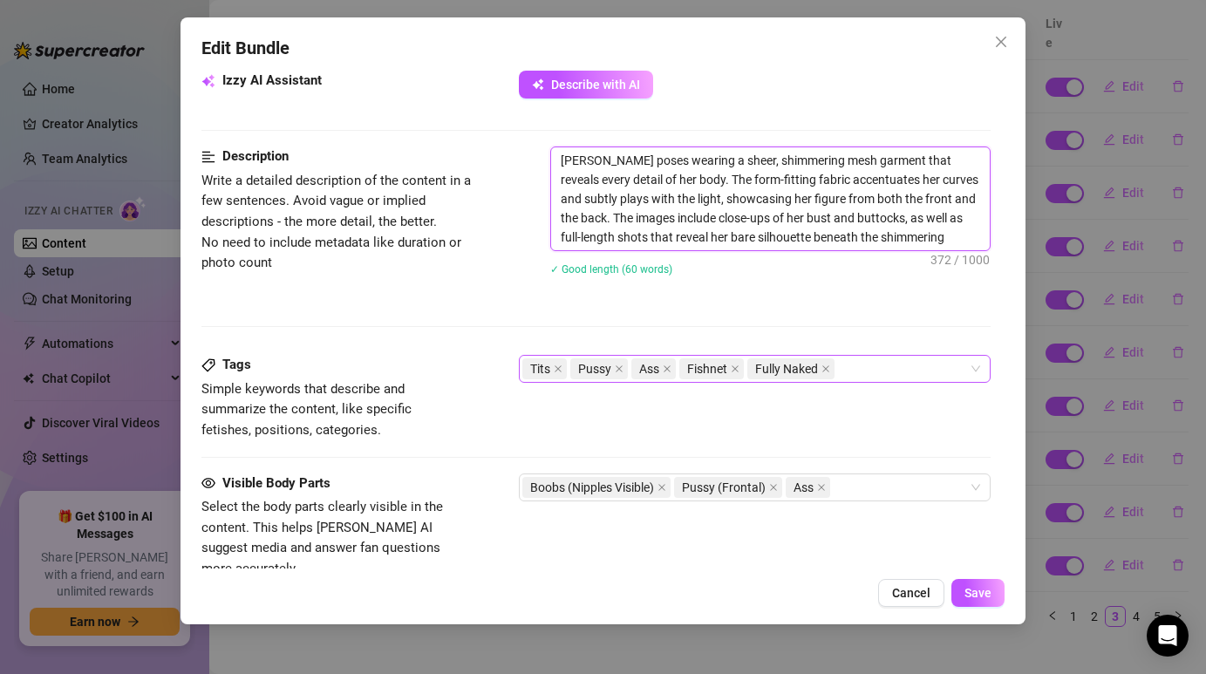
click at [673, 370] on span "Ass" at bounding box center [653, 368] width 44 height 21
type textarea "[PERSON_NAME] poses wearing a sheer, shimmering mesh garment that reveals every…"
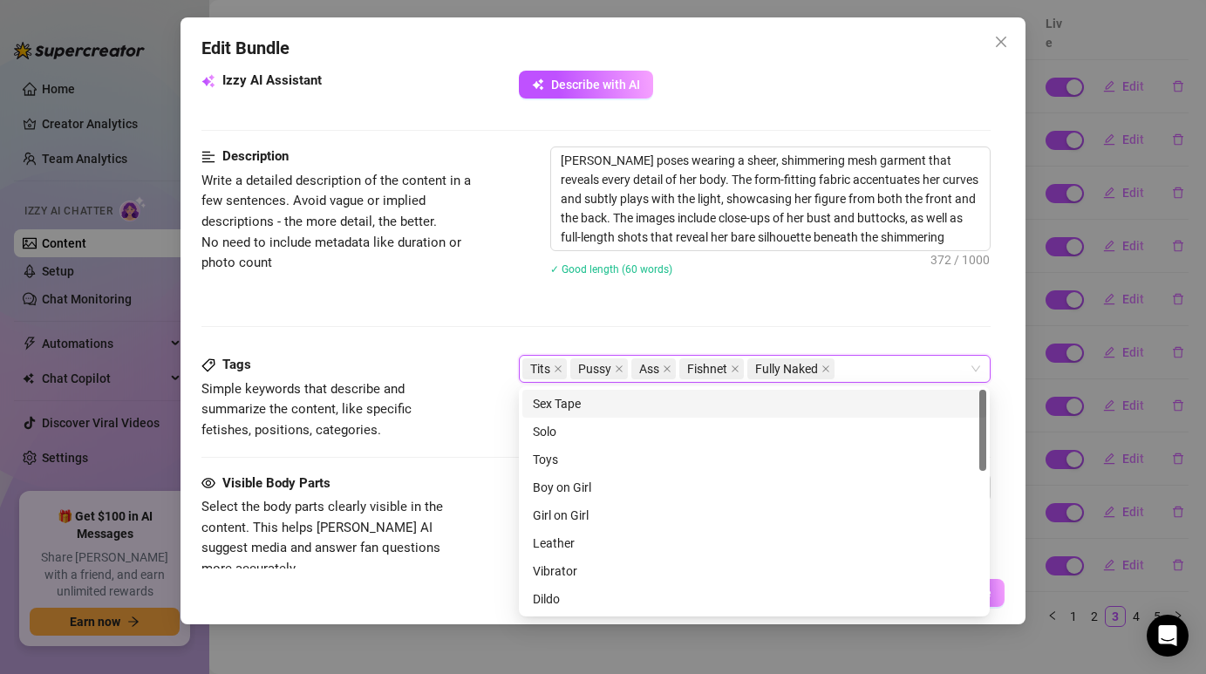
click at [675, 364] on span "Ass" at bounding box center [653, 368] width 44 height 21
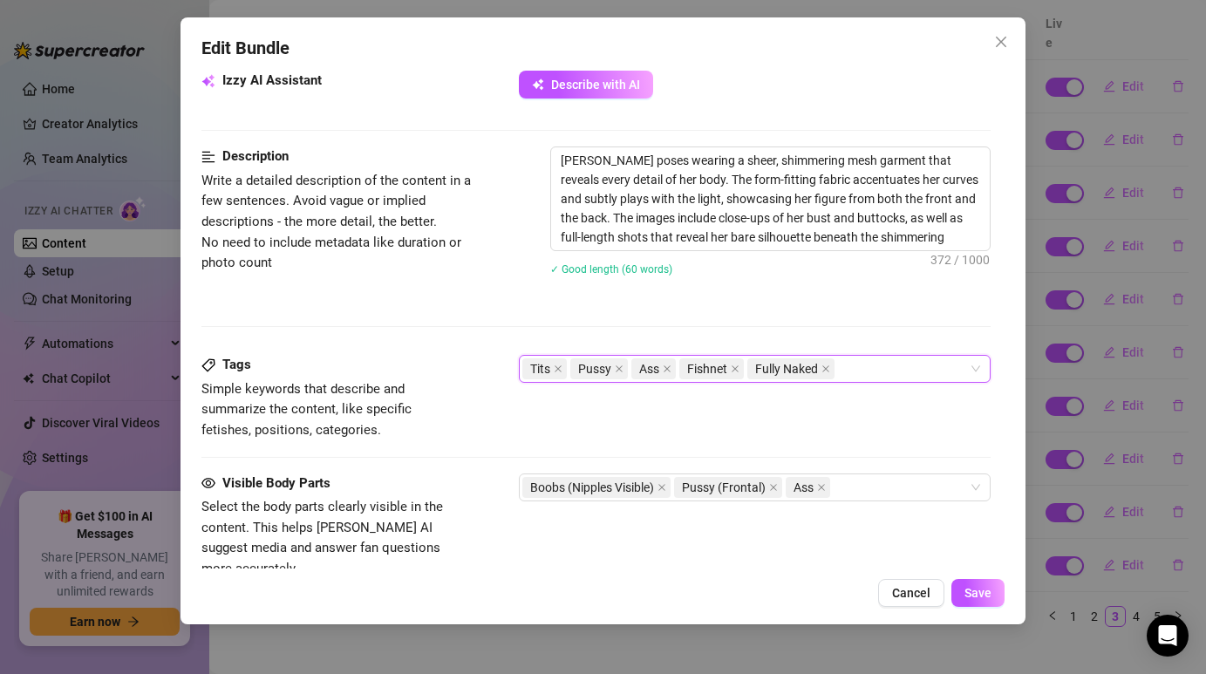
click at [831, 369] on span "Fully Naked" at bounding box center [790, 368] width 87 height 21
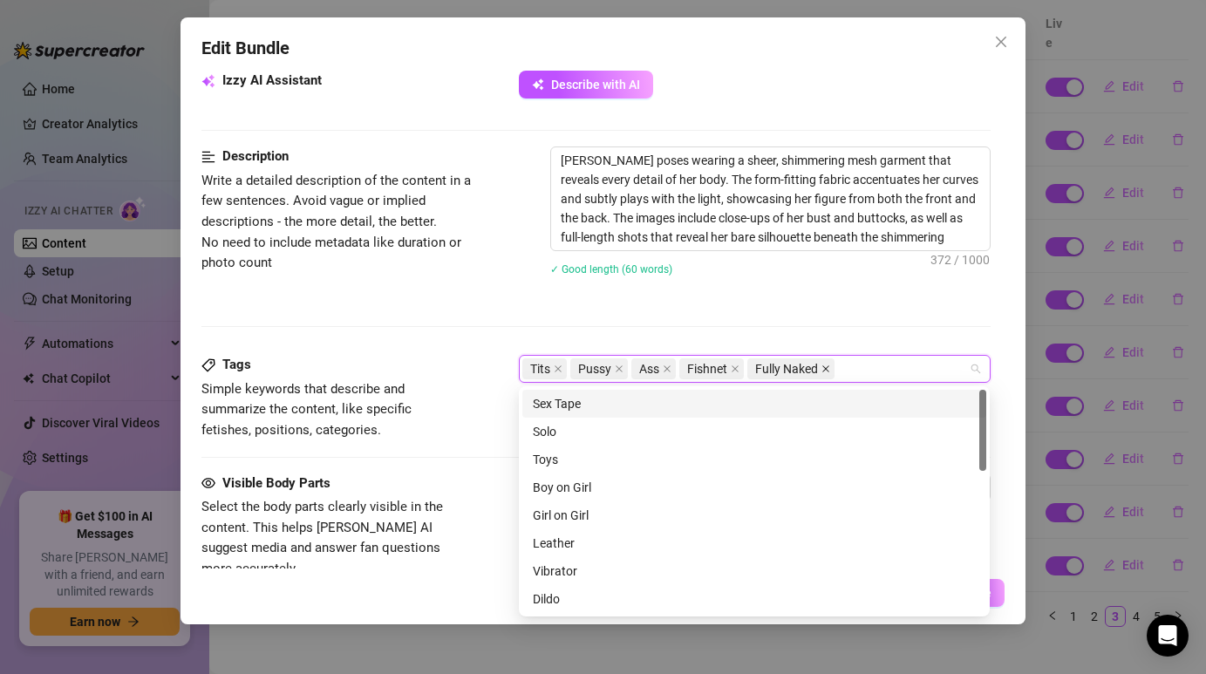
click at [826, 369] on icon "close" at bounding box center [826, 369] width 7 height 7
click at [667, 370] on icon "close" at bounding box center [666, 368] width 9 height 9
click at [780, 370] on div "Tits Pussy Fishnet" at bounding box center [744, 369] width 445 height 24
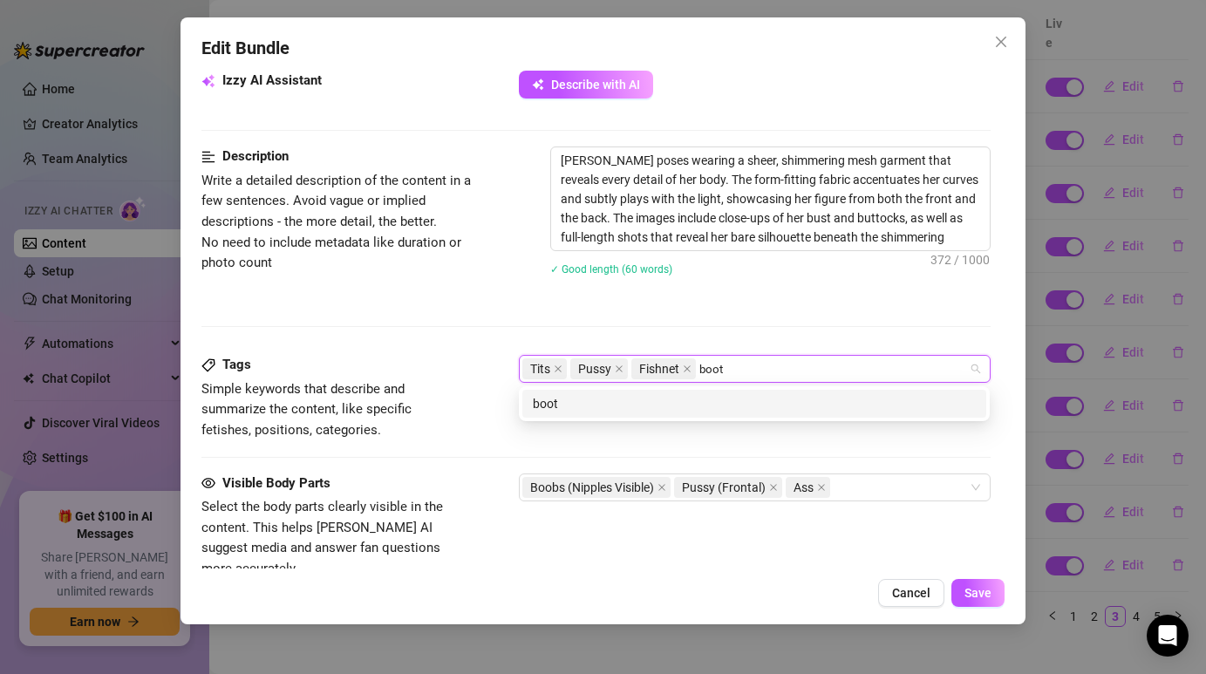
type input "booty"
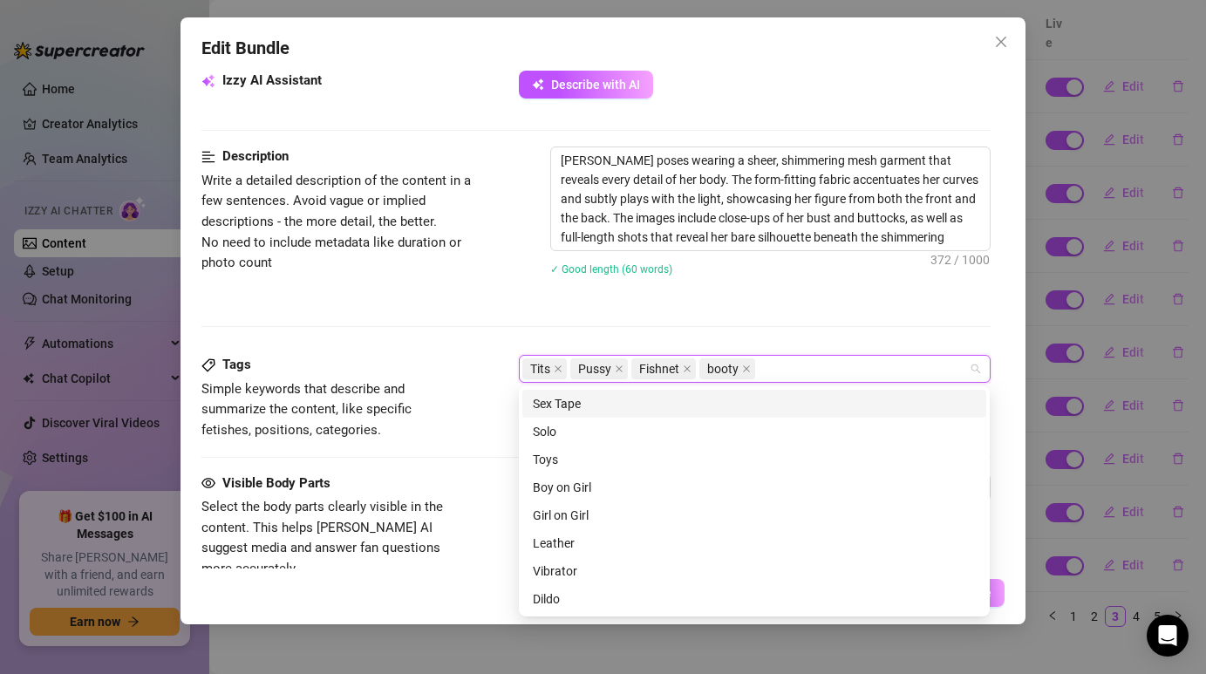
click at [789, 366] on div "Tits Pussy Fishnet booty" at bounding box center [744, 369] width 445 height 24
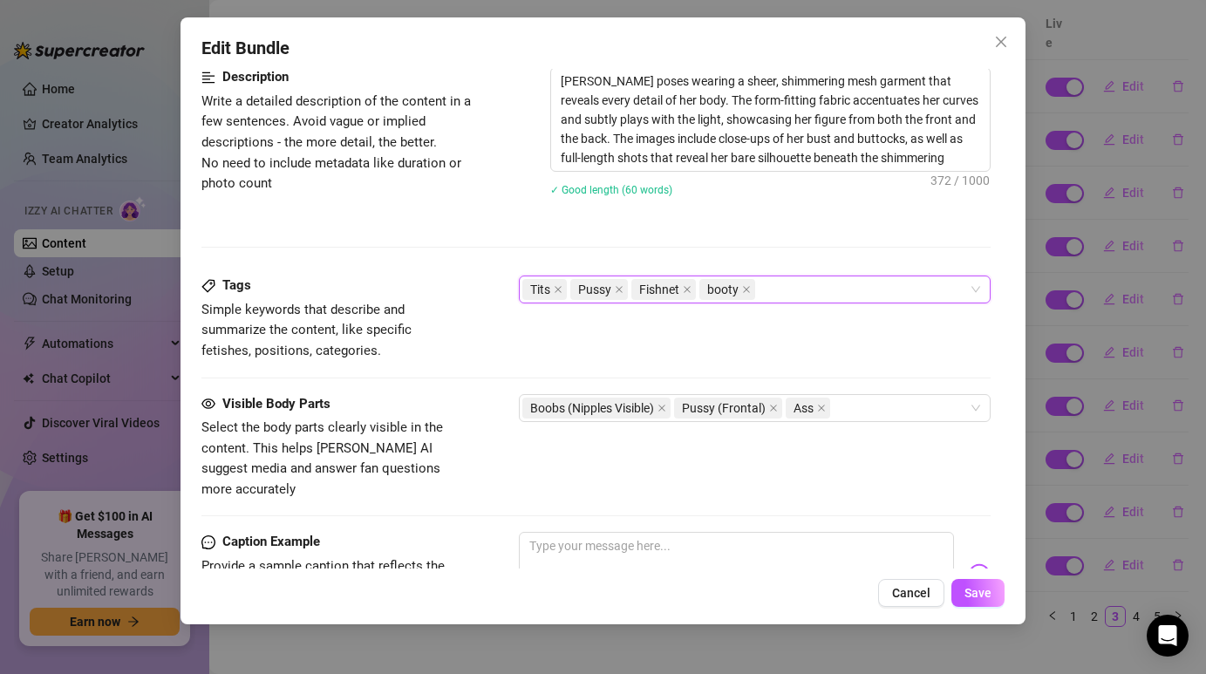
scroll to position [826, 0]
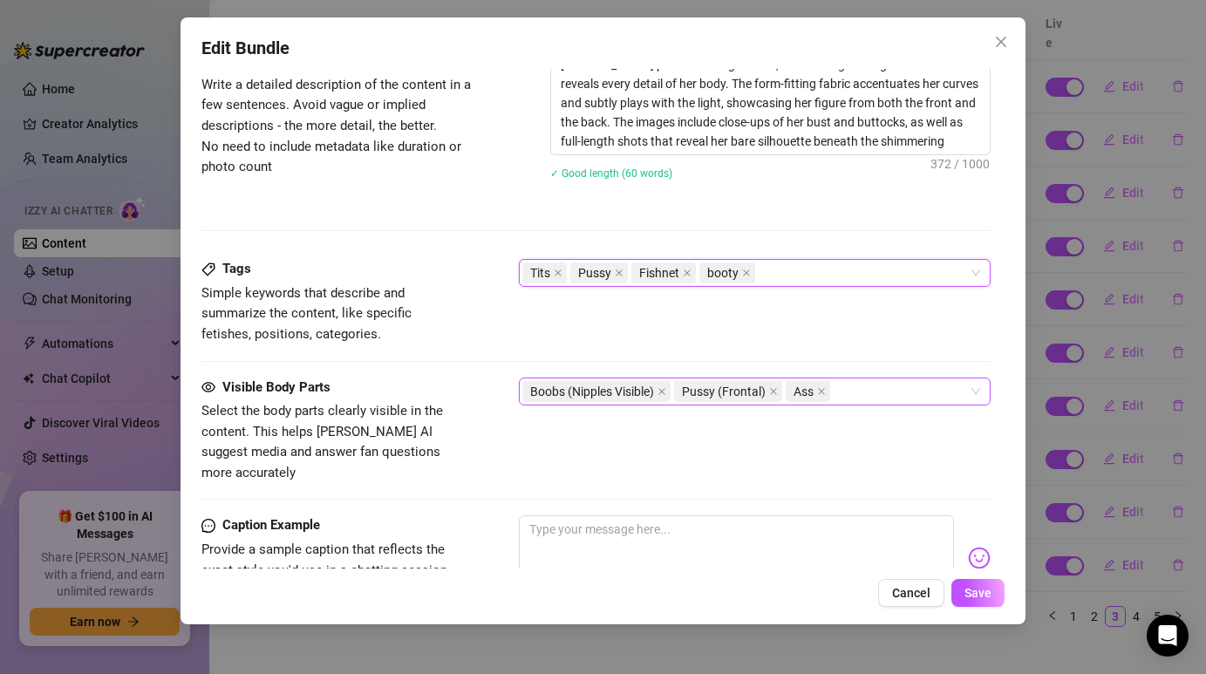
click at [860, 387] on div "Boobs (Nipples Visible) Pussy (Frontal) Ass" at bounding box center [744, 391] width 445 height 24
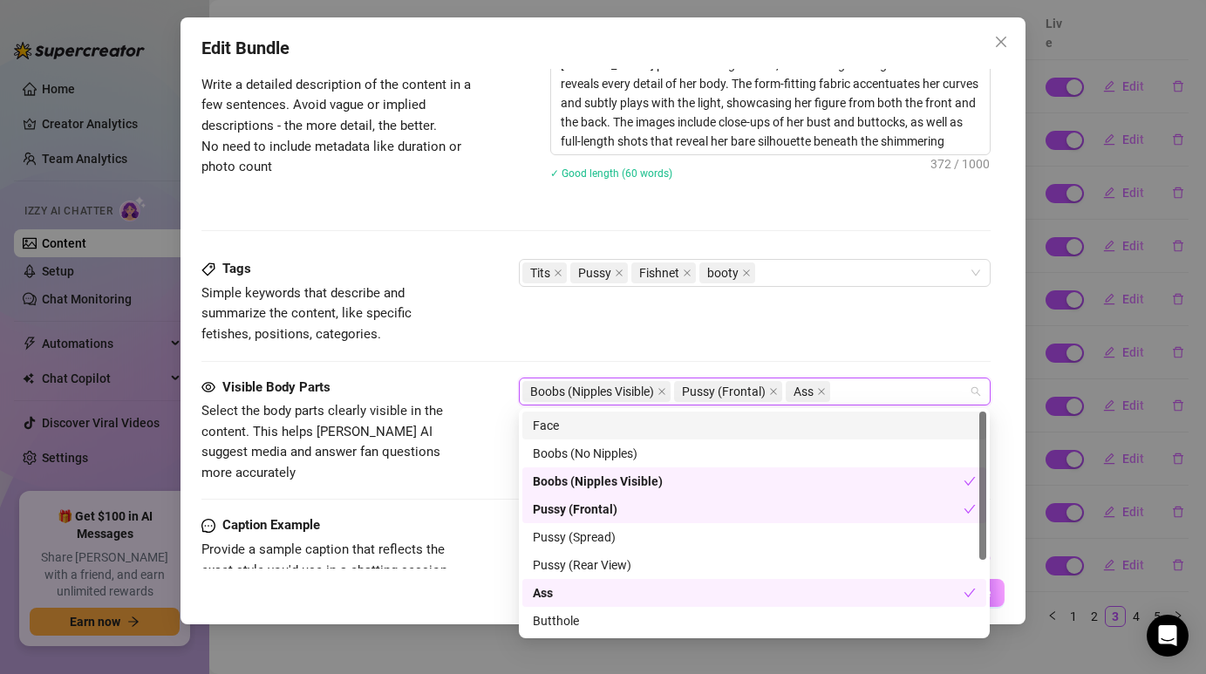
click at [863, 345] on div "Tags Simple keywords that describe and summarize the content, like specific fet…" at bounding box center [595, 318] width 788 height 118
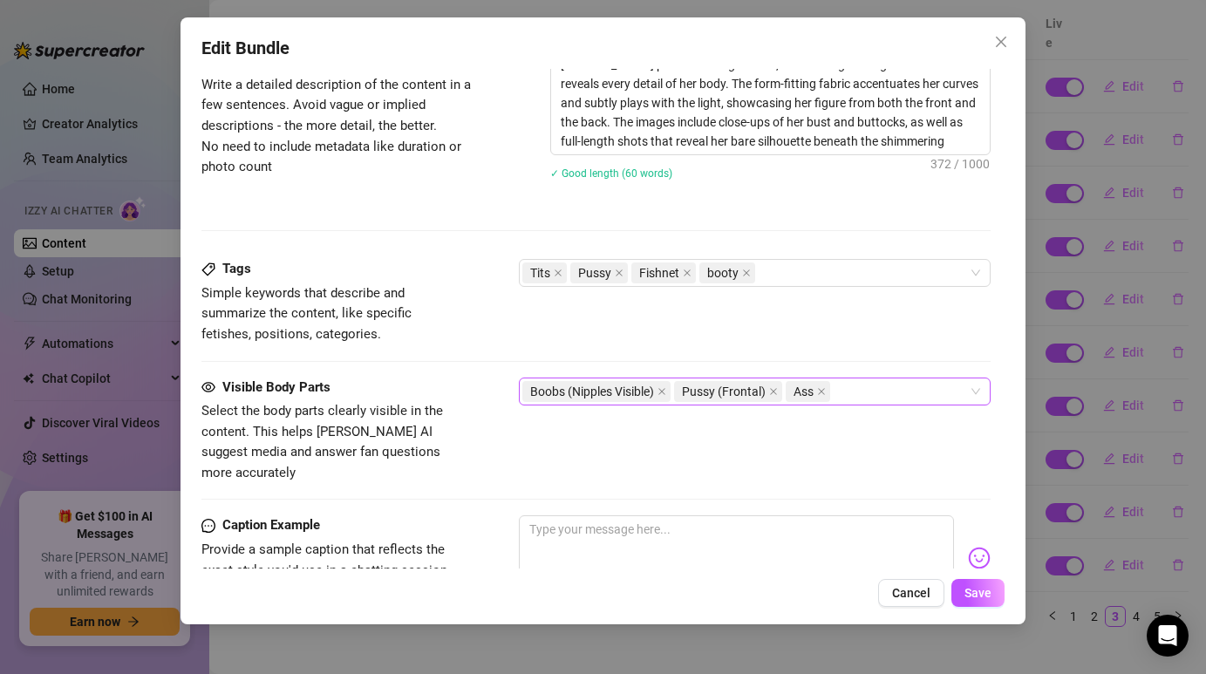
click at [833, 395] on div "Ass" at bounding box center [809, 391] width 48 height 24
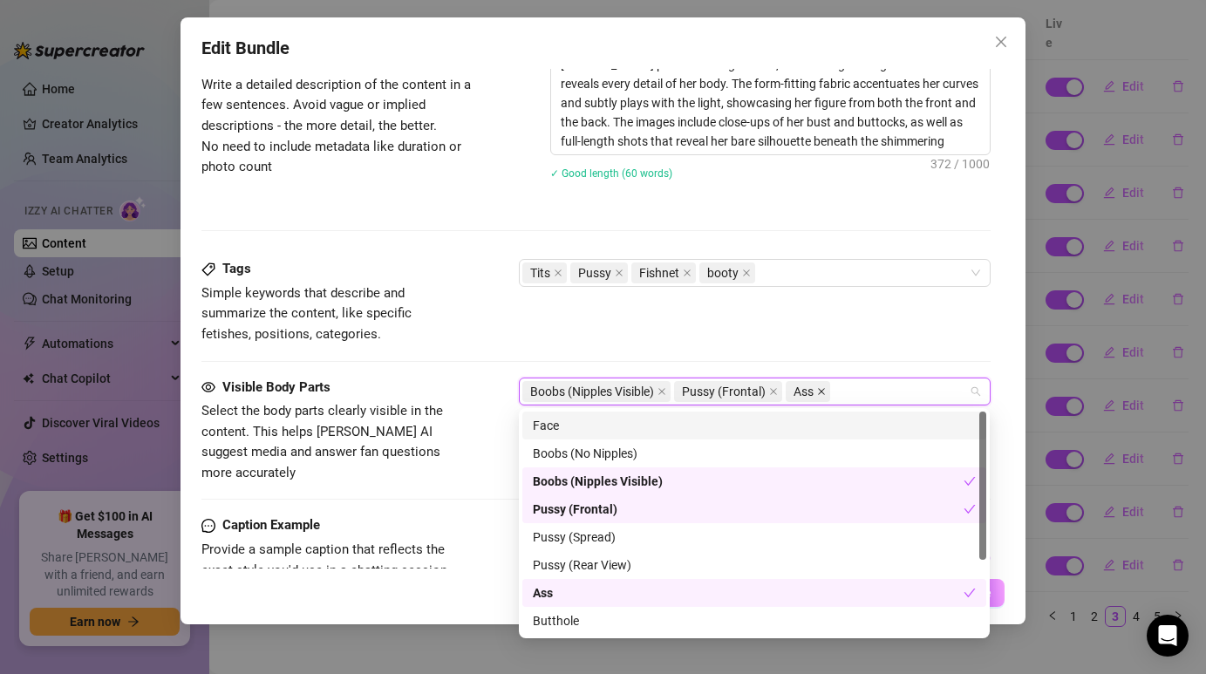
click at [822, 393] on icon "close" at bounding box center [821, 391] width 9 height 9
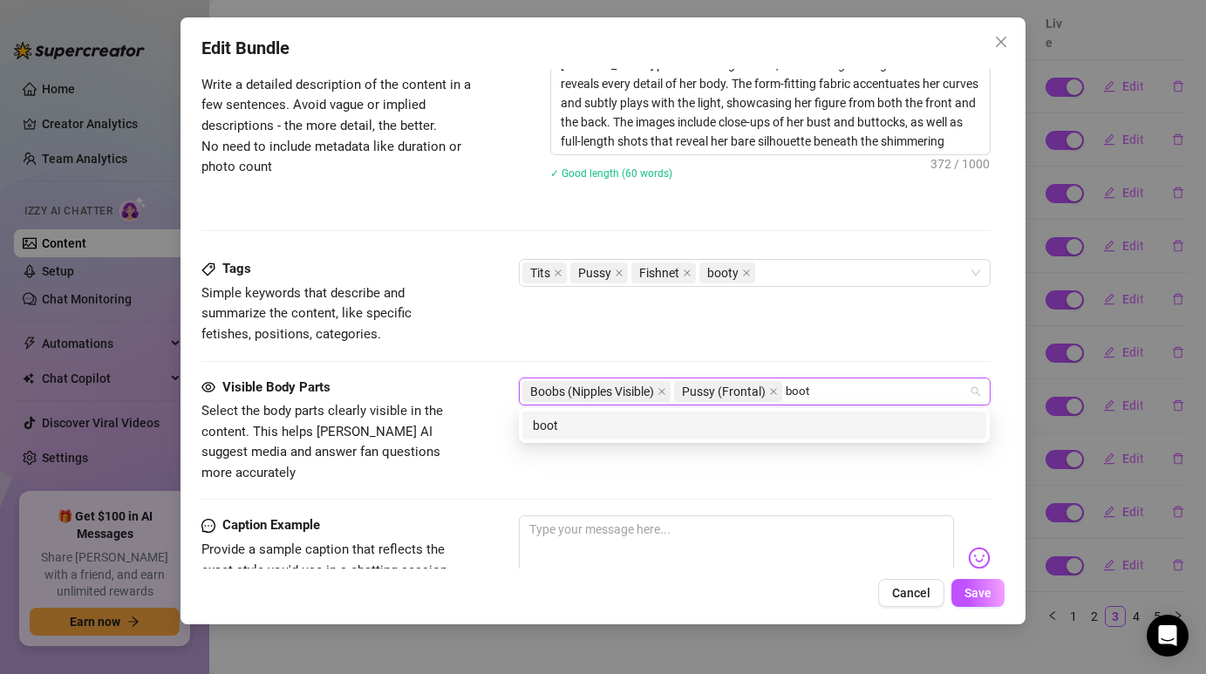
type input "booty"
type input "legs"
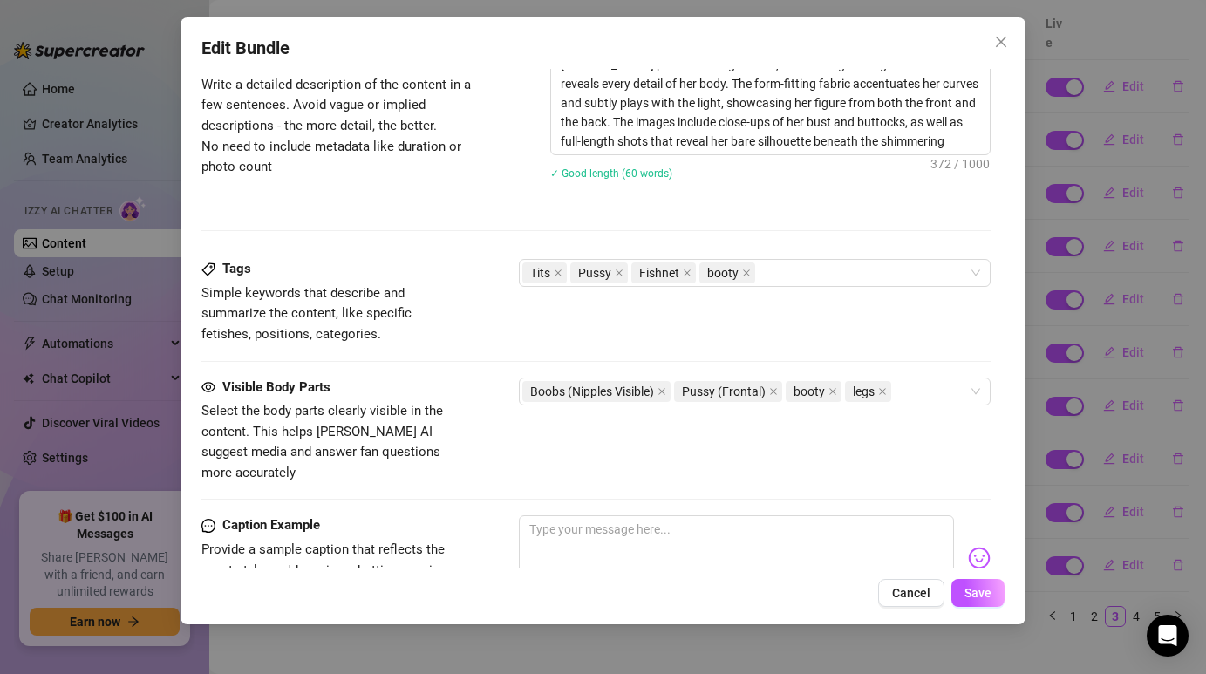
click at [781, 317] on div "Tags Simple keywords that describe and summarize the content, like specific fet…" at bounding box center [595, 301] width 788 height 85
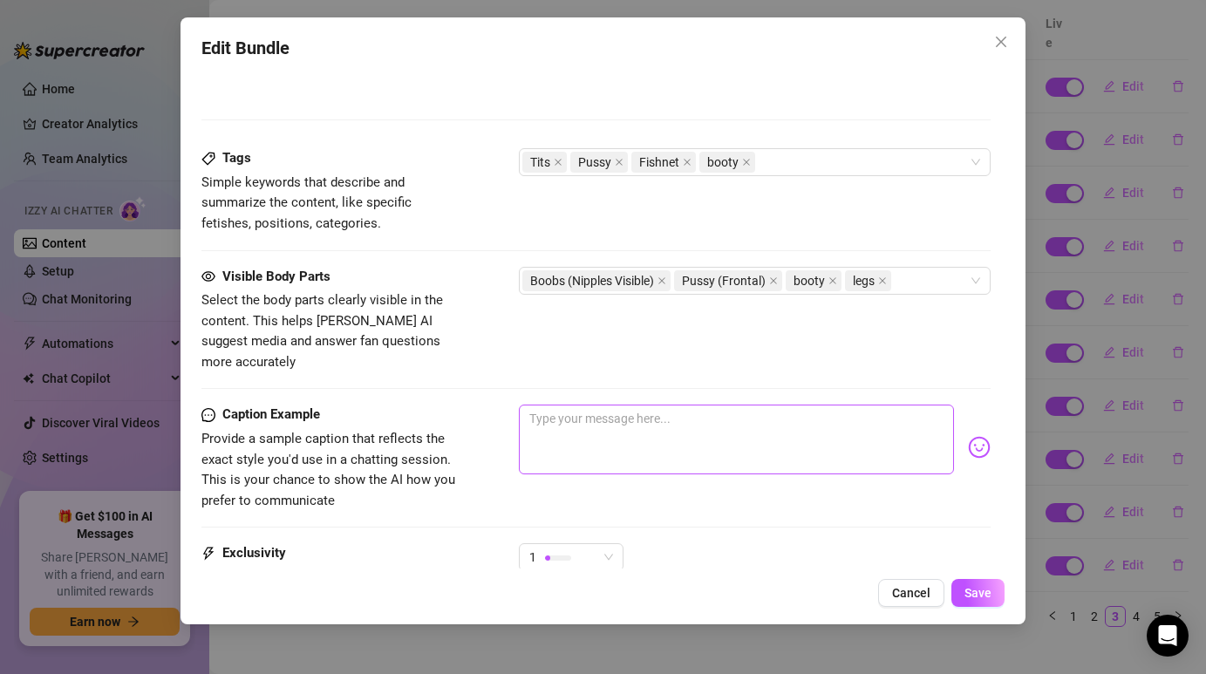
scroll to position [968, 0]
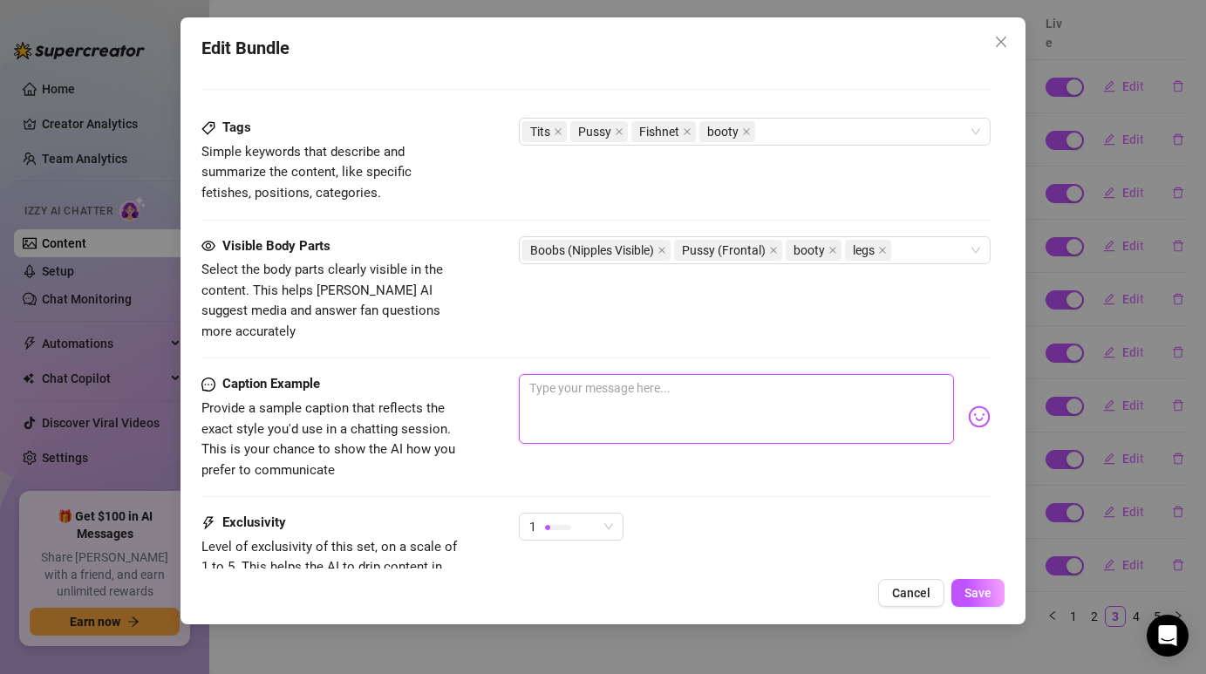
click at [726, 387] on textarea at bounding box center [736, 409] width 434 height 70
paste textarea "Shining just for you ✨"
type textarea "Shining just for you ✨"
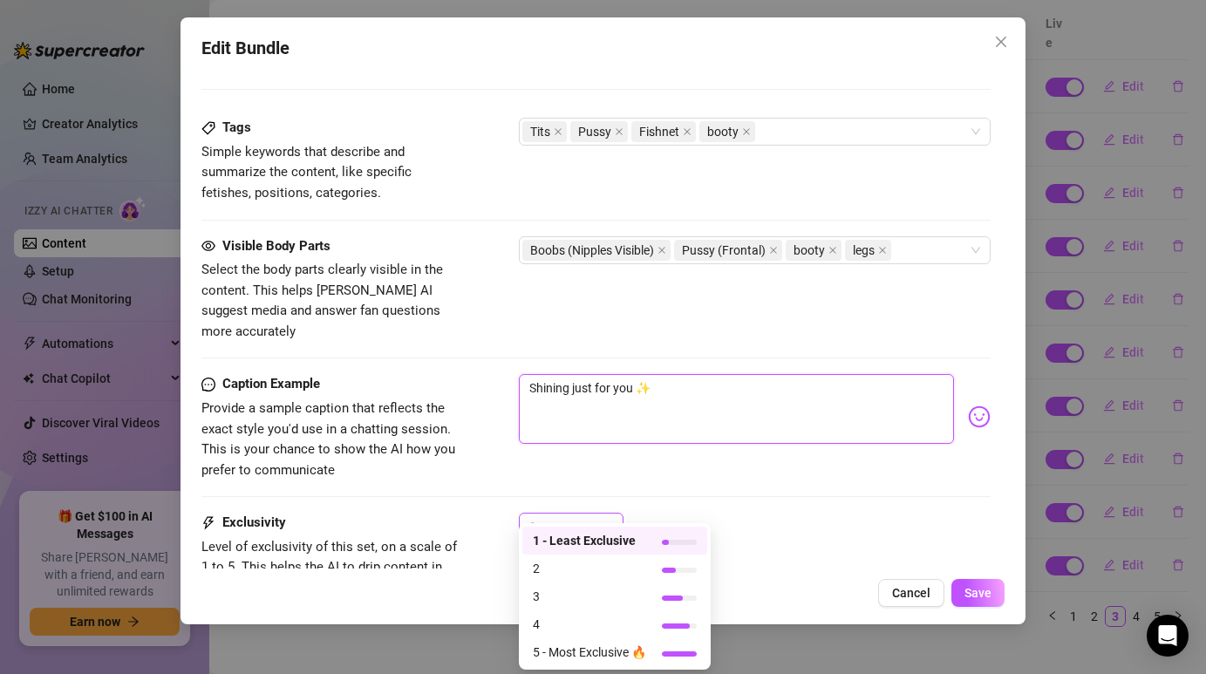
click at [614, 513] on div "1" at bounding box center [571, 527] width 105 height 28
type textarea "Shining just for you ✨"
click at [581, 596] on span "3" at bounding box center [589, 596] width 113 height 19
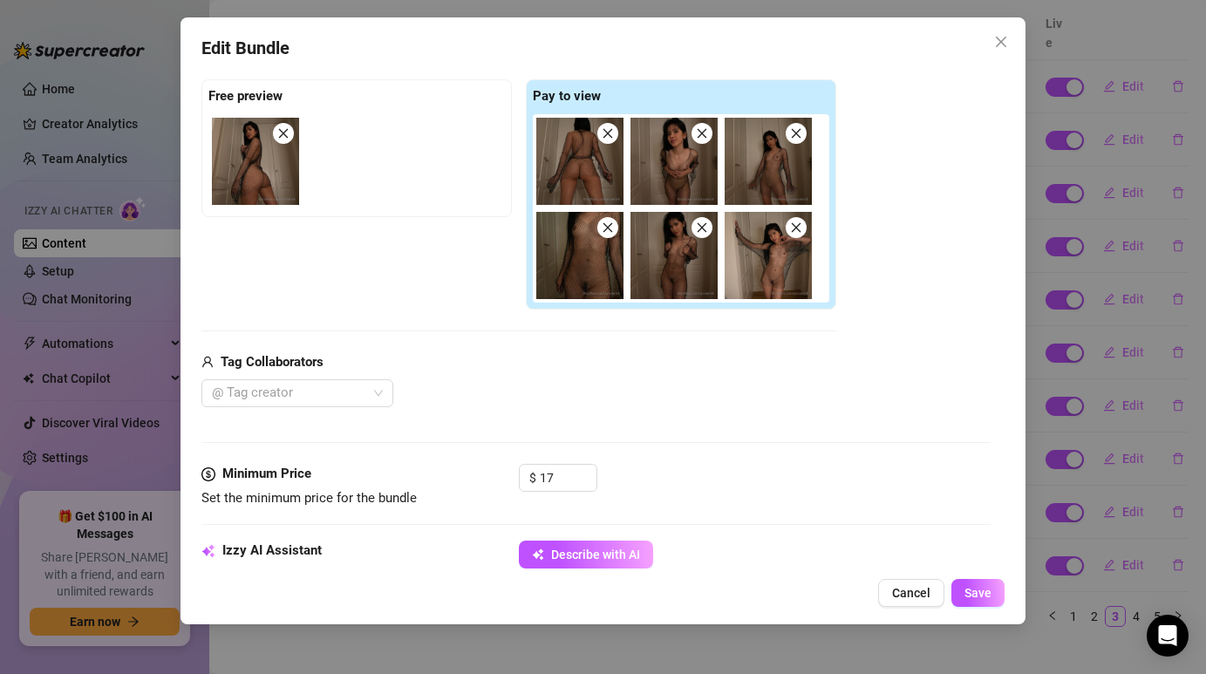
scroll to position [256, 0]
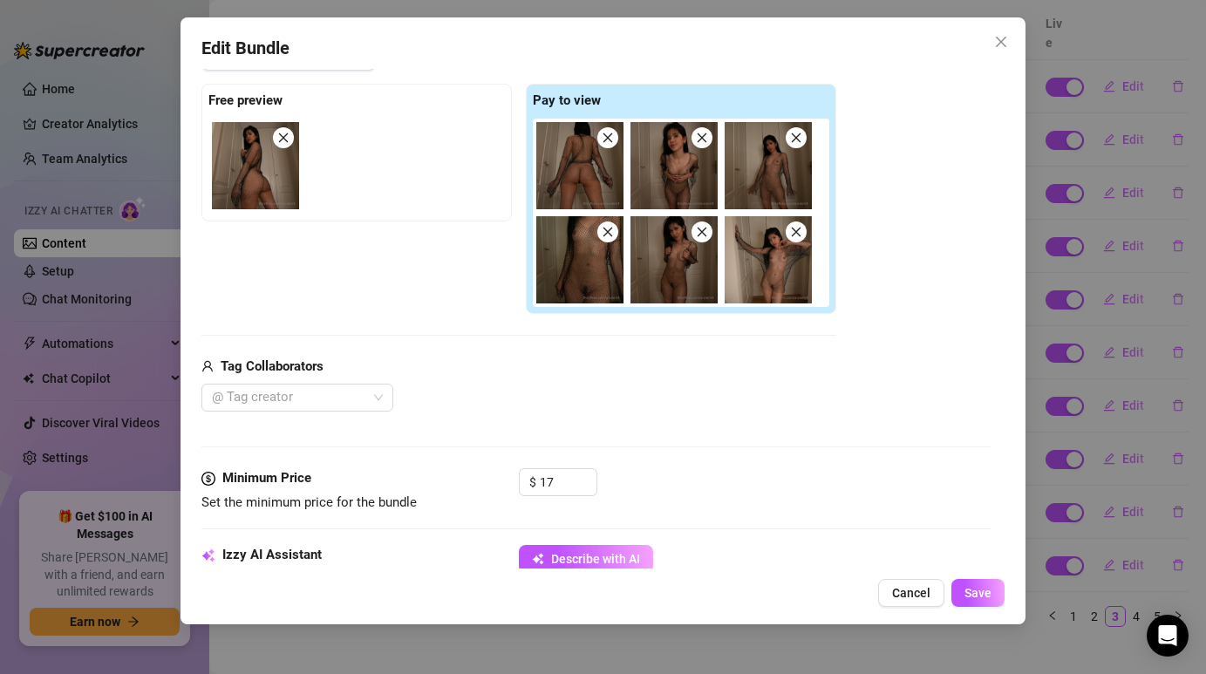
click at [565, 463] on div "Media Add Media from Vault Free preview Pay to view Tag Collaborators @ Tag cre…" at bounding box center [595, 239] width 788 height 460
click at [563, 486] on input "17" at bounding box center [568, 482] width 57 height 26
type input "3"
type input "25"
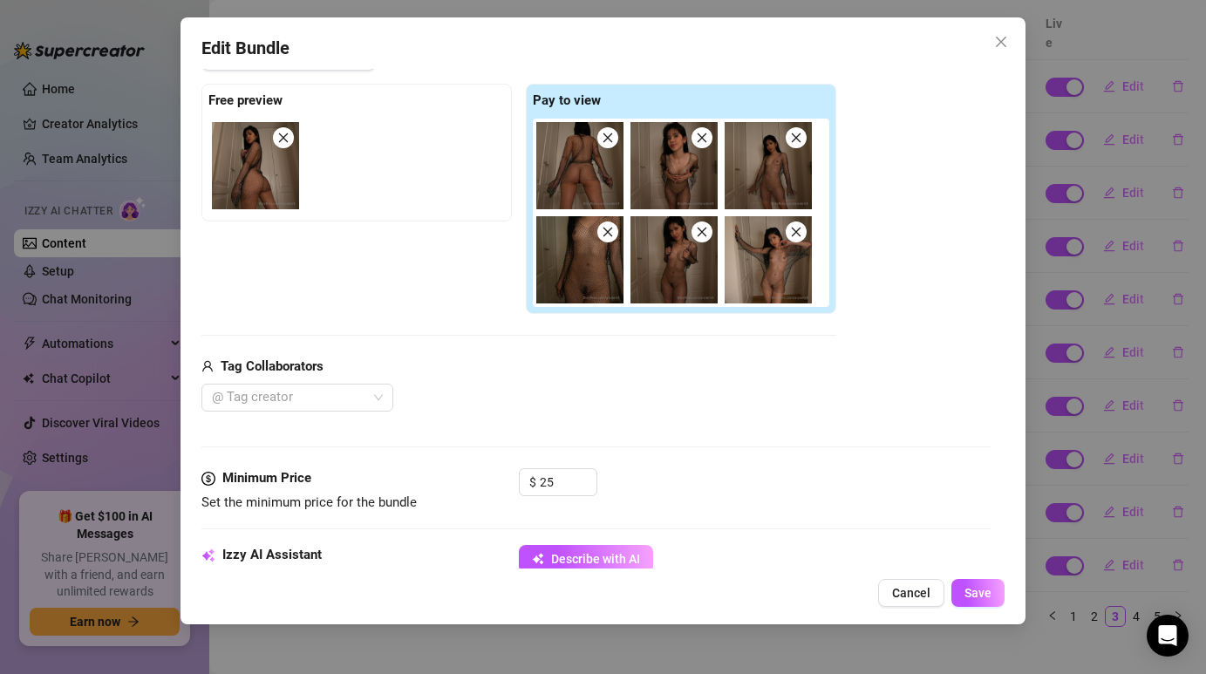
click at [703, 429] on div "Media Add Media from Vault Free preview Pay to view Tag Collaborators @ Tag cre…" at bounding box center [595, 239] width 788 height 460
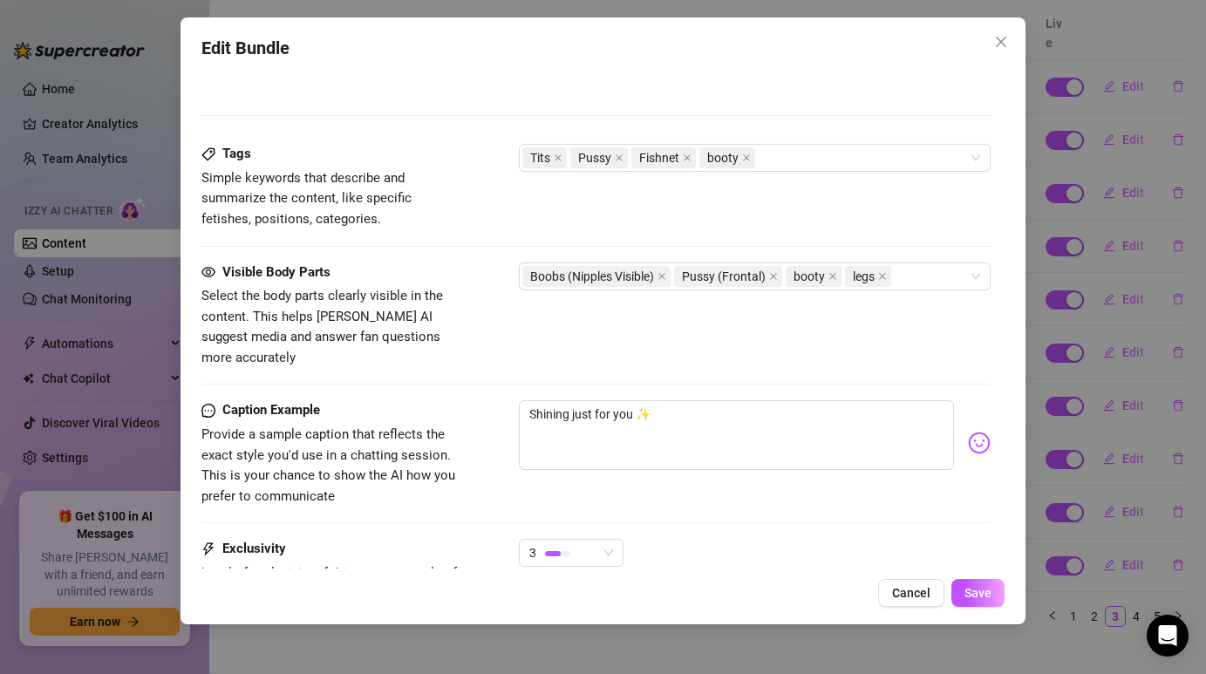
scroll to position [1106, 0]
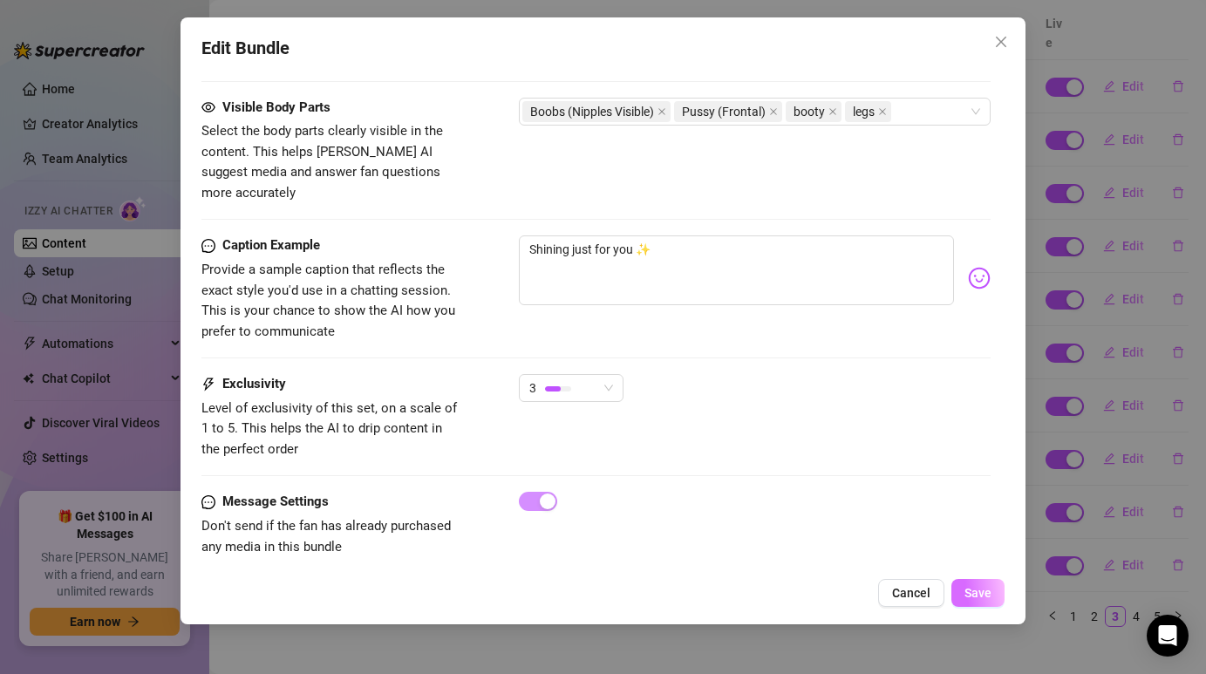
click at [972, 594] on span "Save" at bounding box center [977, 593] width 27 height 14
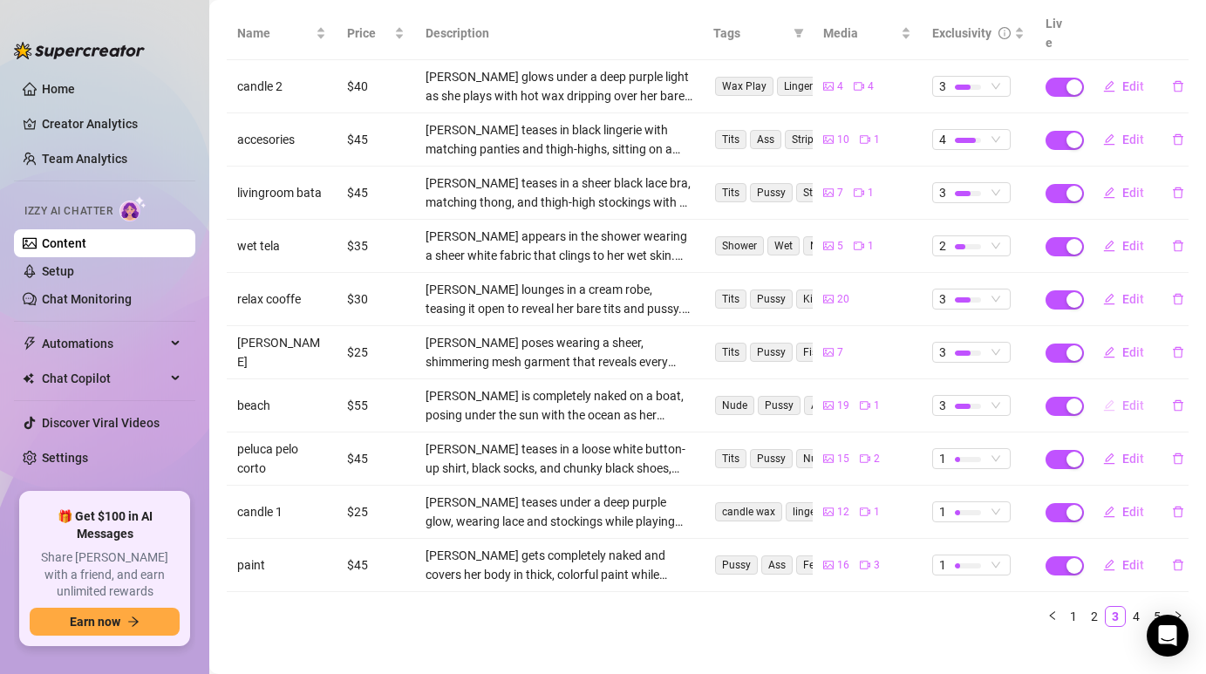
click at [1133, 397] on button "Edit" at bounding box center [1123, 405] width 69 height 28
type textarea "Ready for something really hot? 🔥 Join me as I let loose completely on the beac…"
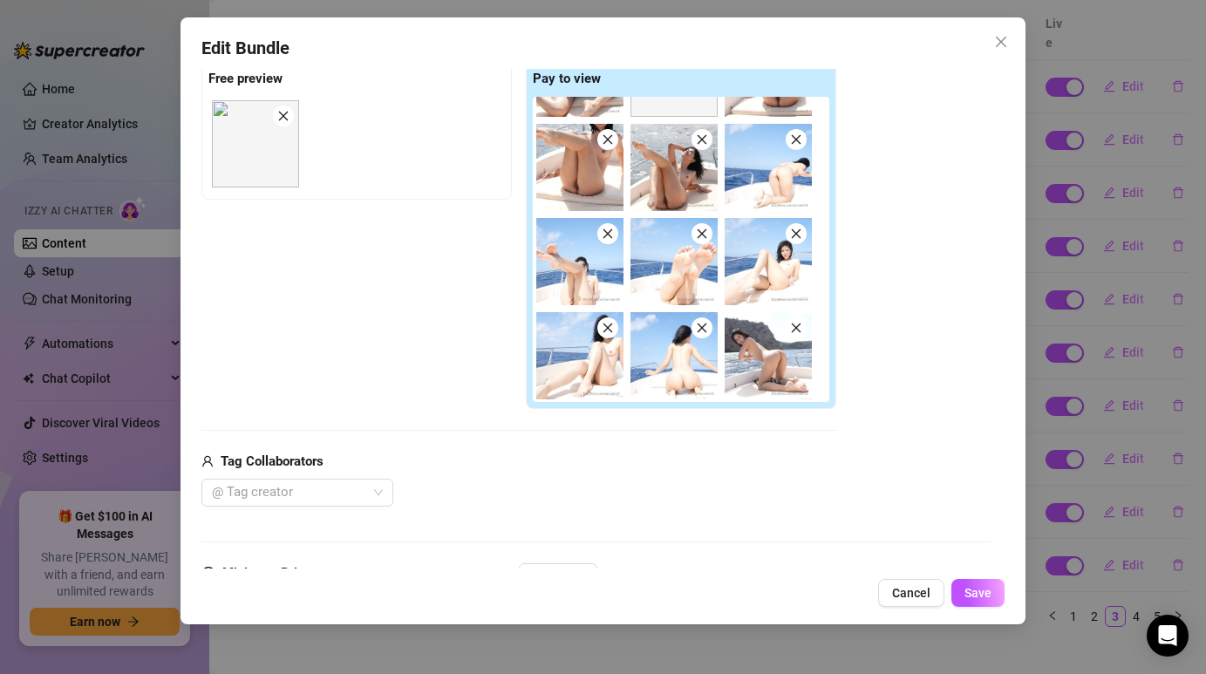
scroll to position [275, 0]
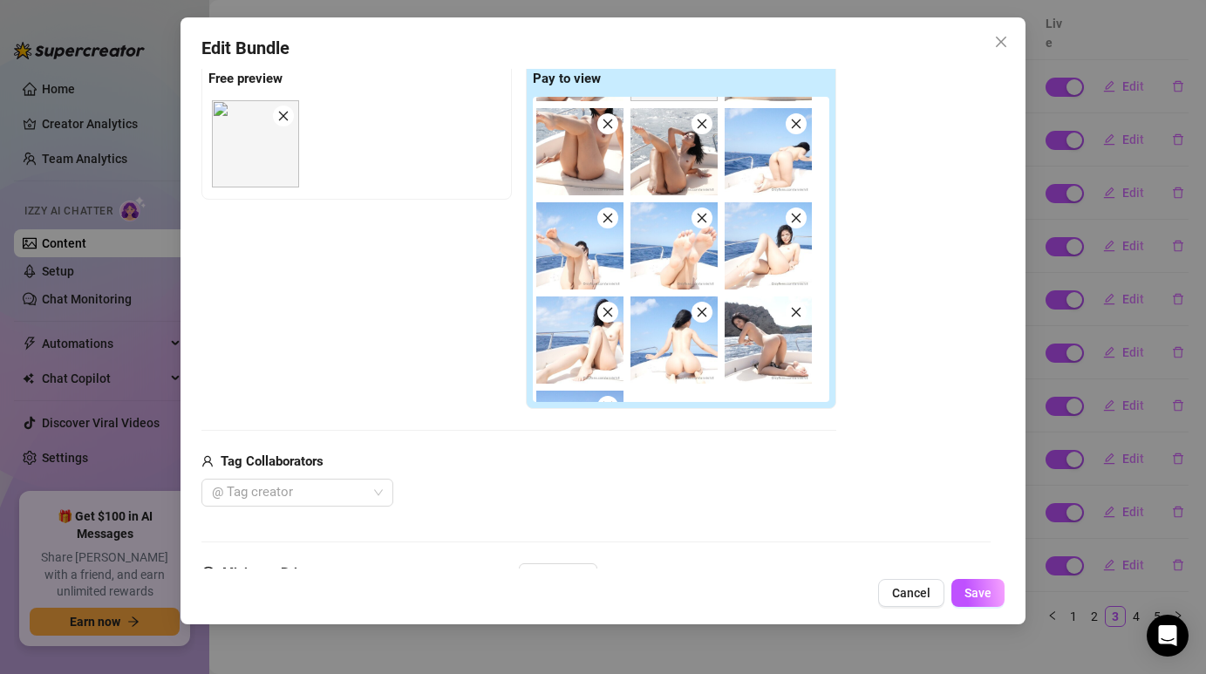
click at [611, 309] on icon "close" at bounding box center [608, 312] width 10 height 10
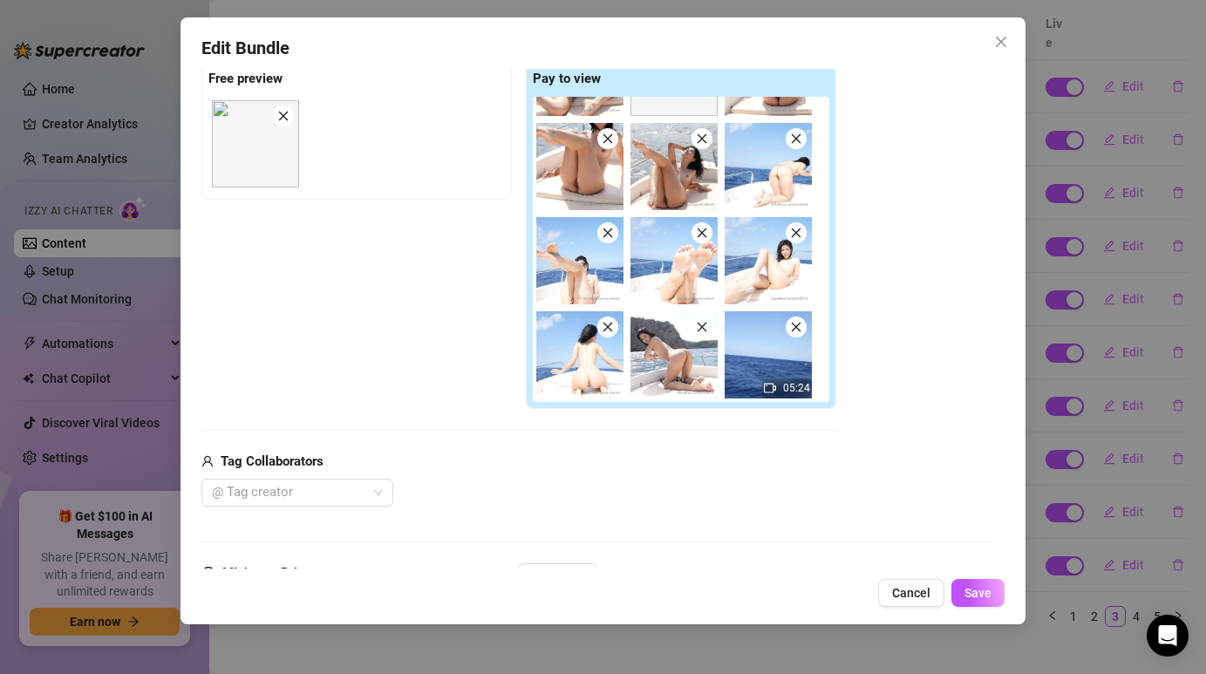
click at [701, 230] on icon "close" at bounding box center [702, 233] width 12 height 12
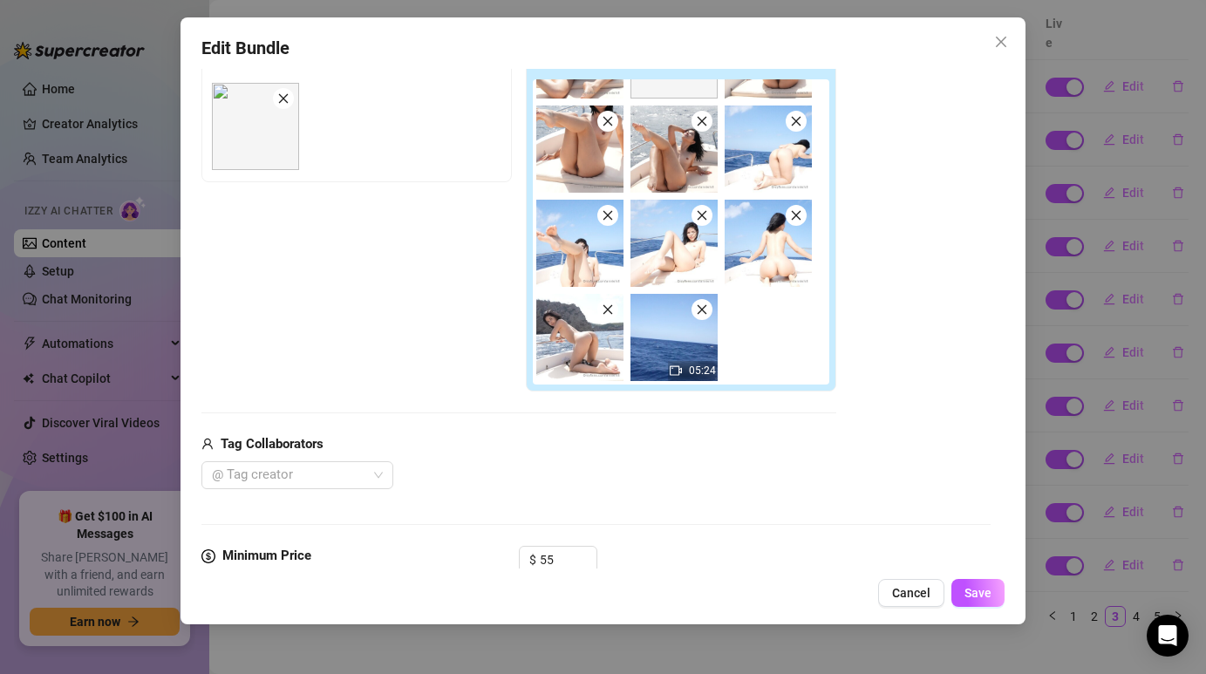
scroll to position [294, 0]
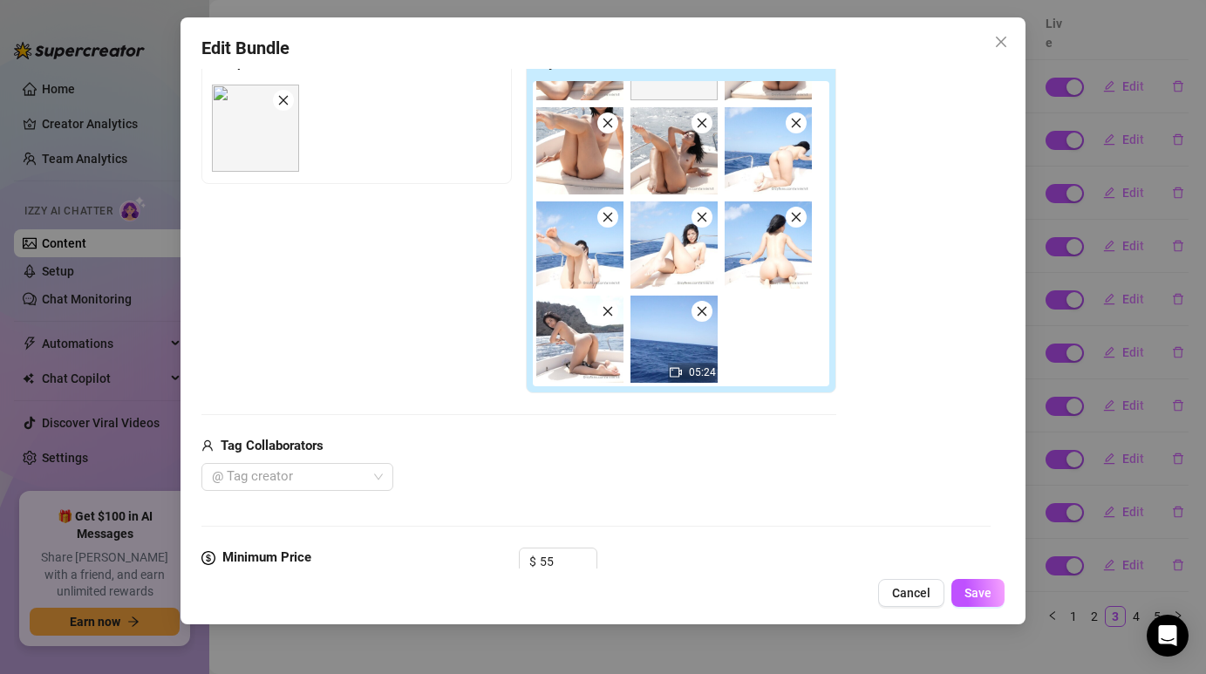
click at [610, 309] on icon "close" at bounding box center [607, 311] width 12 height 12
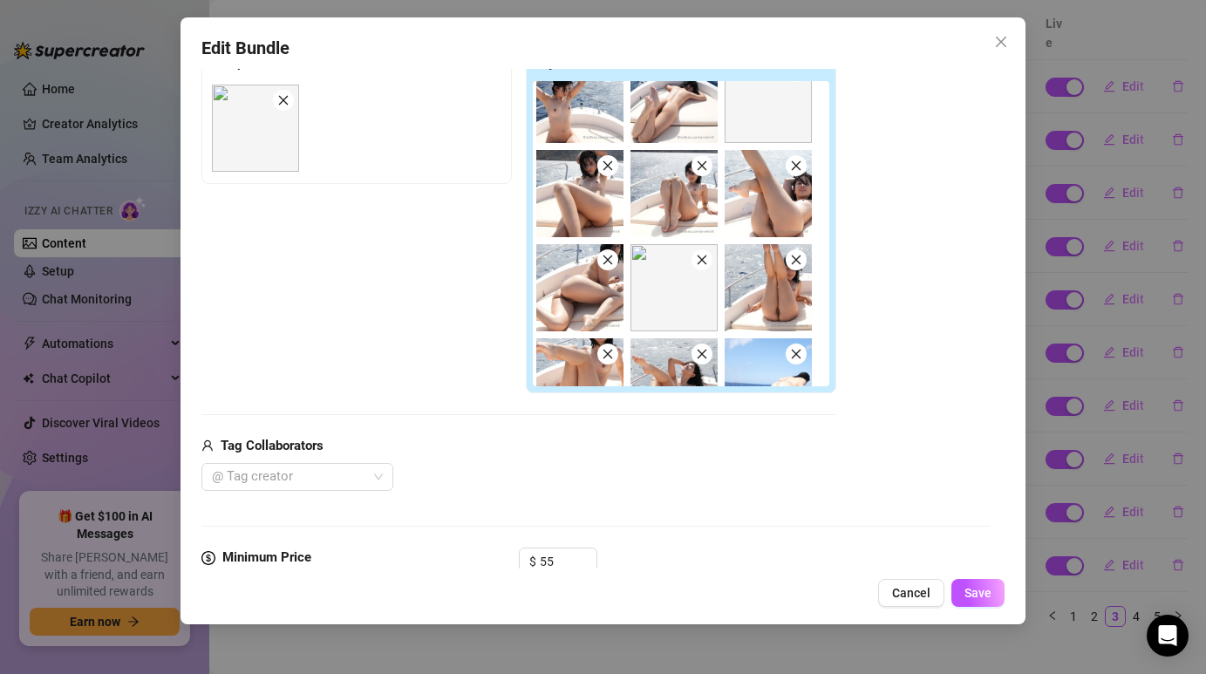
scroll to position [24, 0]
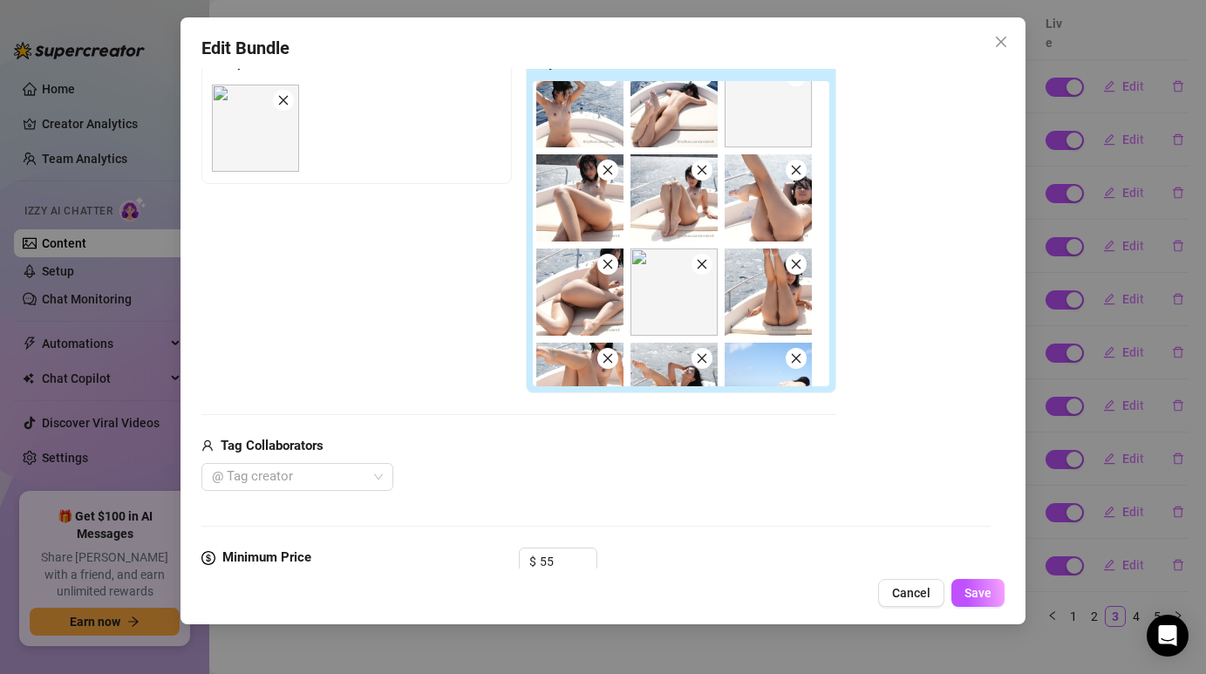
click at [701, 172] on icon "close" at bounding box center [702, 170] width 12 height 12
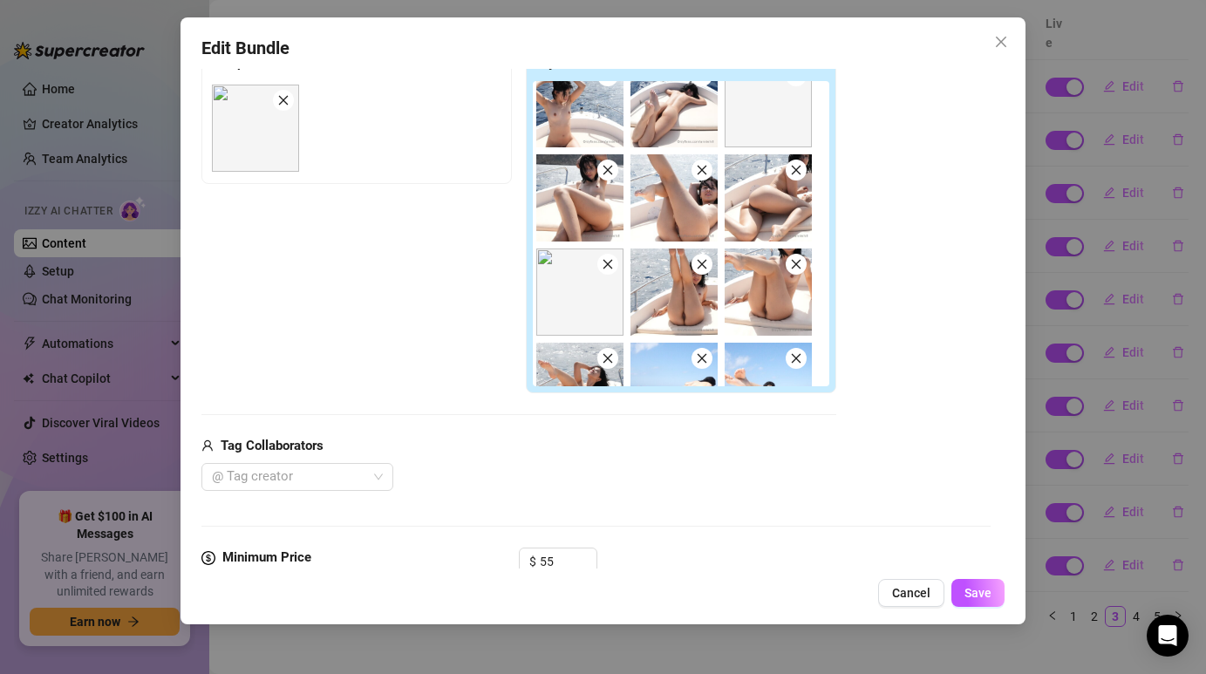
click at [608, 168] on icon "close" at bounding box center [608, 170] width 10 height 10
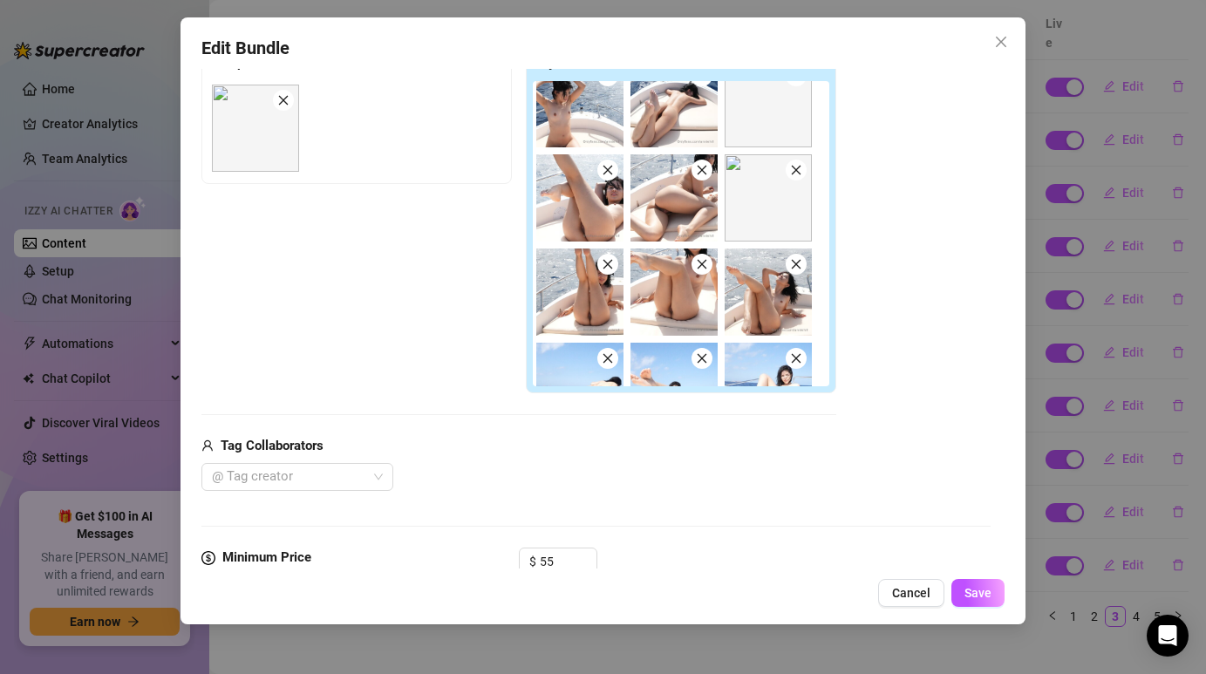
scroll to position [0, 0]
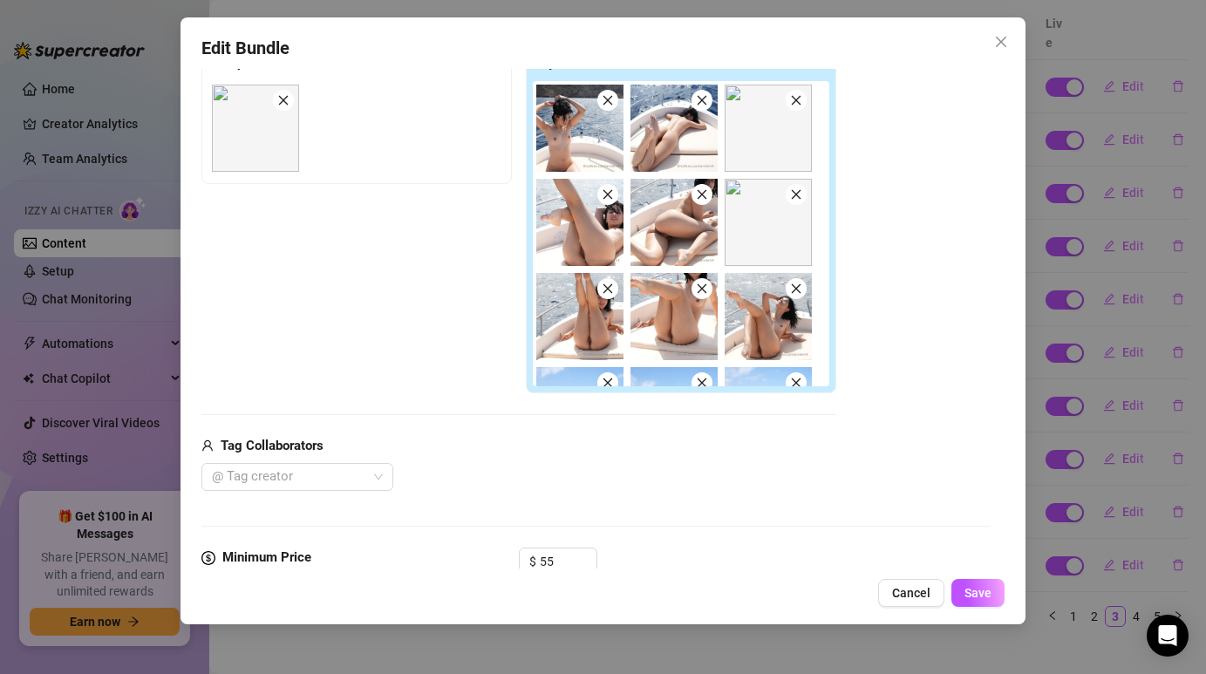
click at [608, 104] on icon "close" at bounding box center [607, 100] width 12 height 12
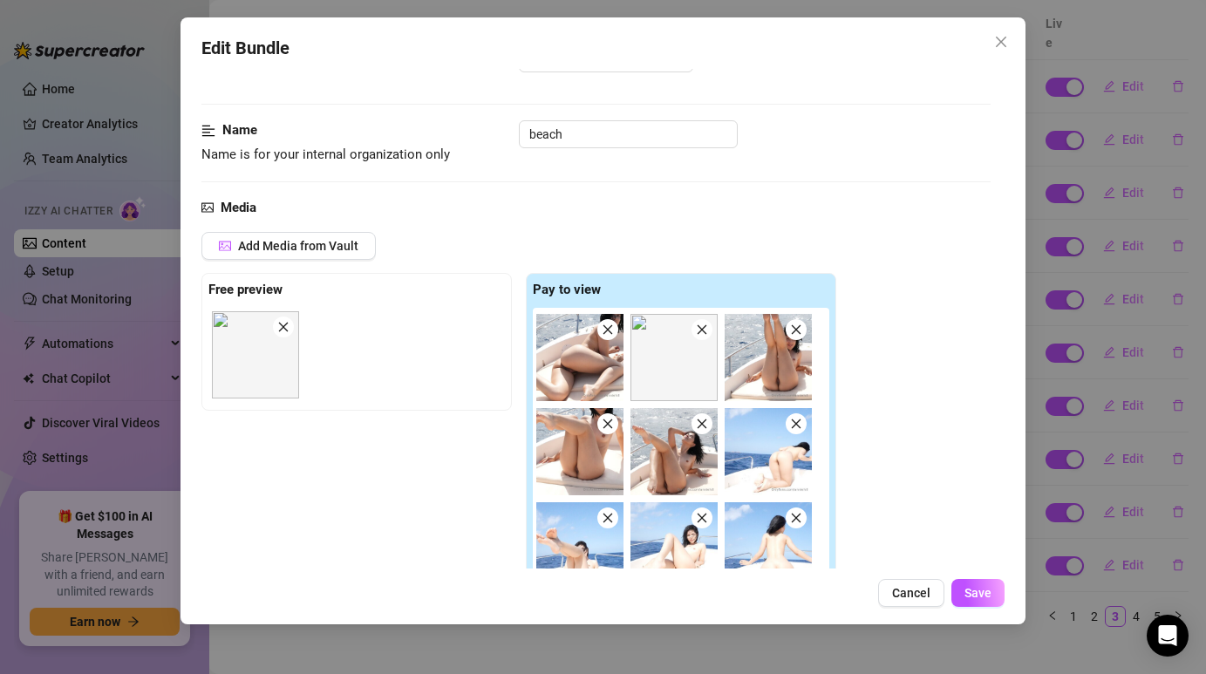
scroll to position [101, 0]
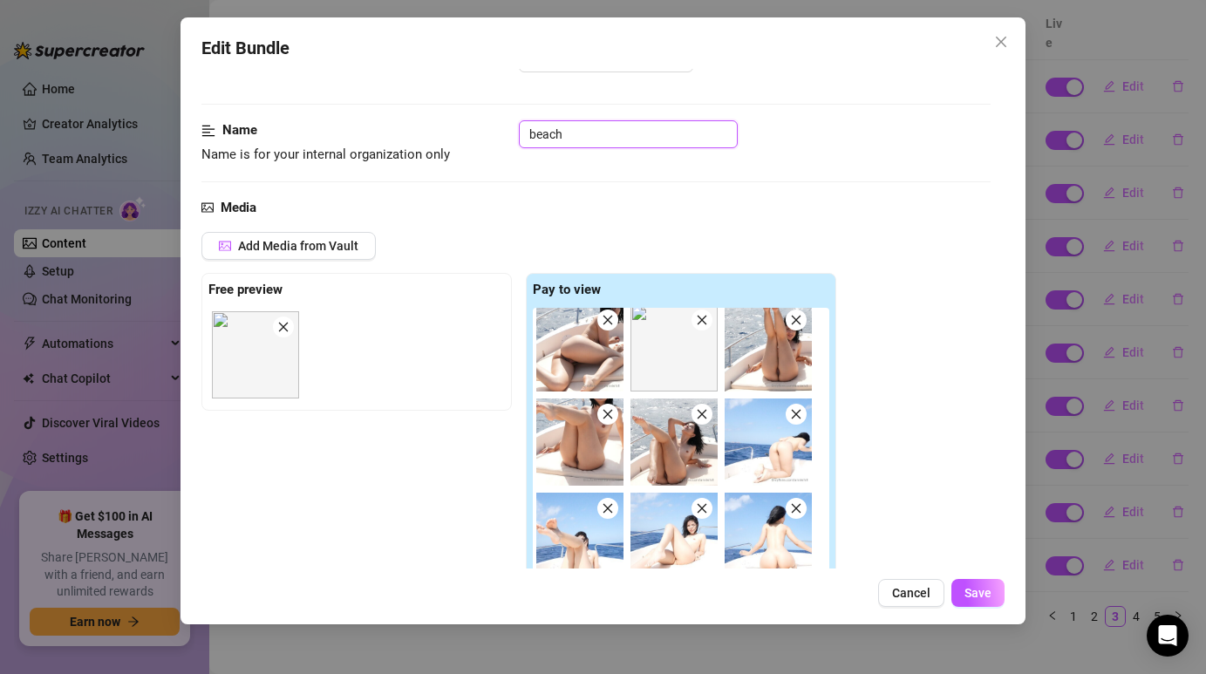
click at [595, 141] on input "beach" at bounding box center [628, 134] width 219 height 28
type input "beach 2"
click at [825, 151] on div "Name Name is for your internal organization only beach 2" at bounding box center [595, 142] width 788 height 44
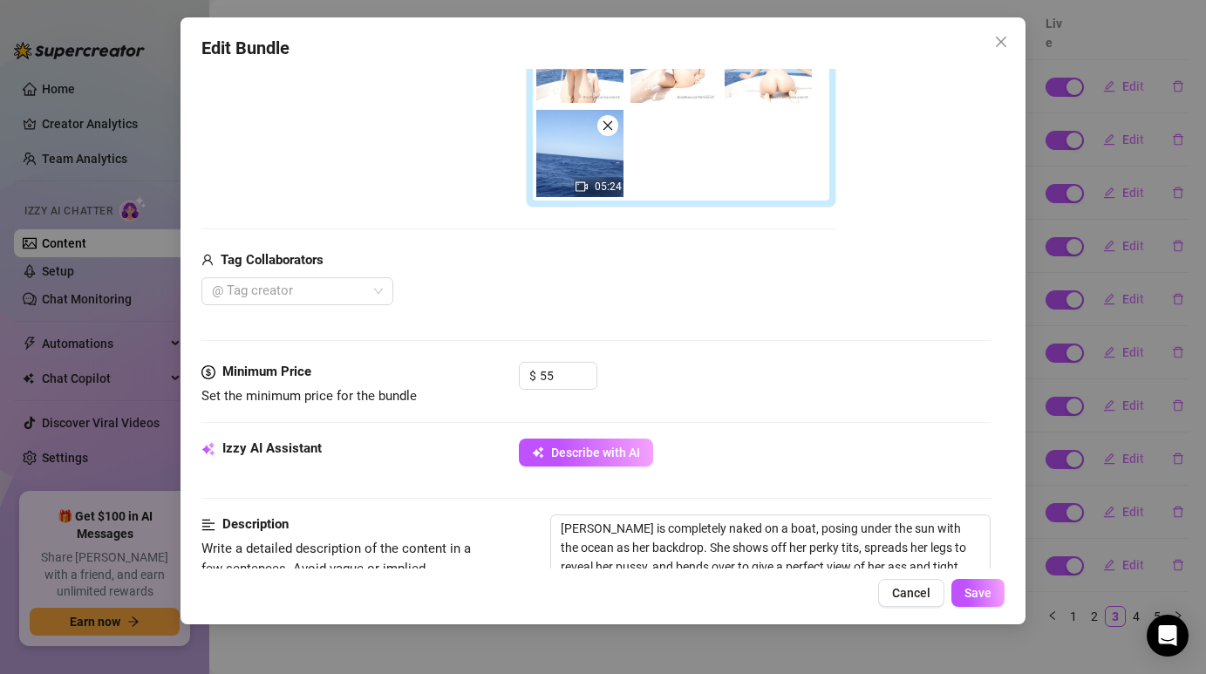
scroll to position [544, 0]
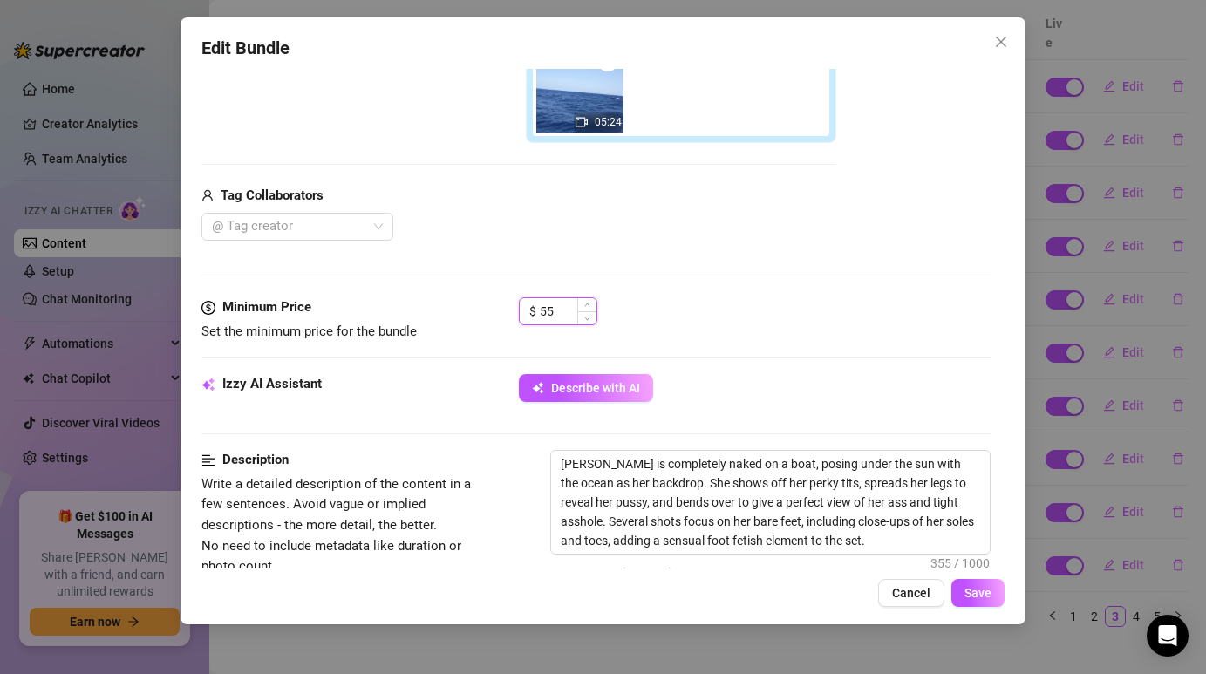
click at [558, 310] on input "55" at bounding box center [568, 311] width 57 height 26
type input "5"
type input "45"
click at [682, 269] on div "Media Add Media from Vault Free preview Pay to view 05:24 Tag Collaborators @ T…" at bounding box center [595, 9] width 788 height 577
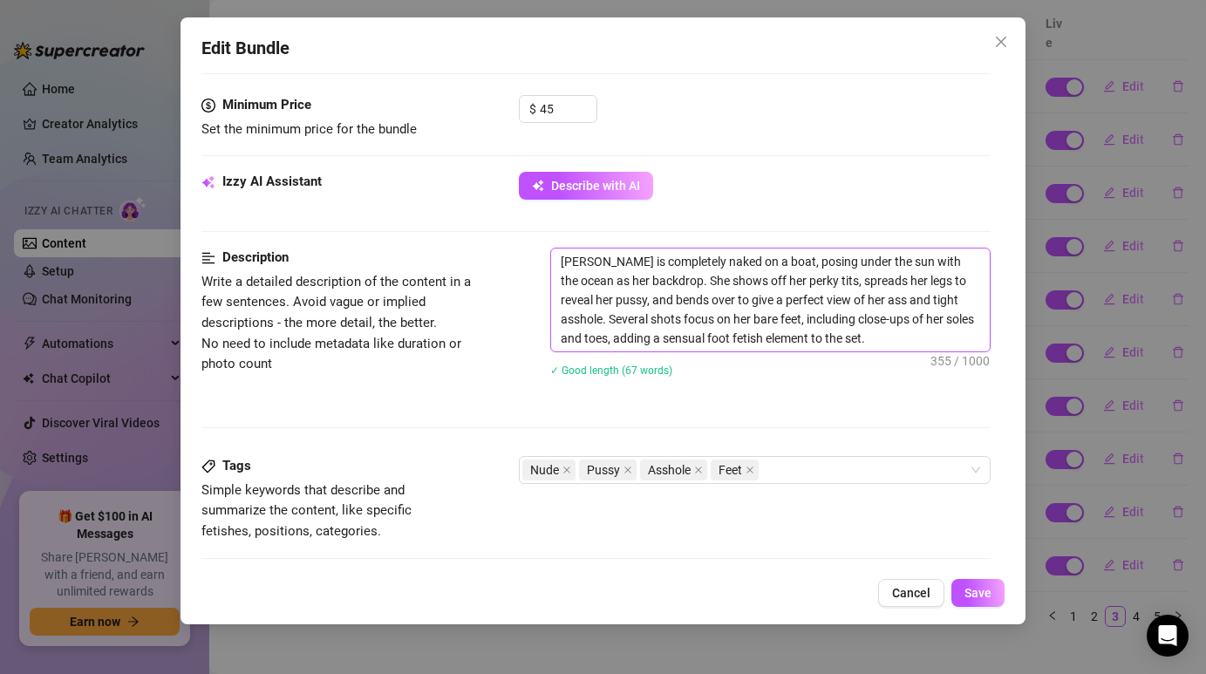
scroll to position [717, 0]
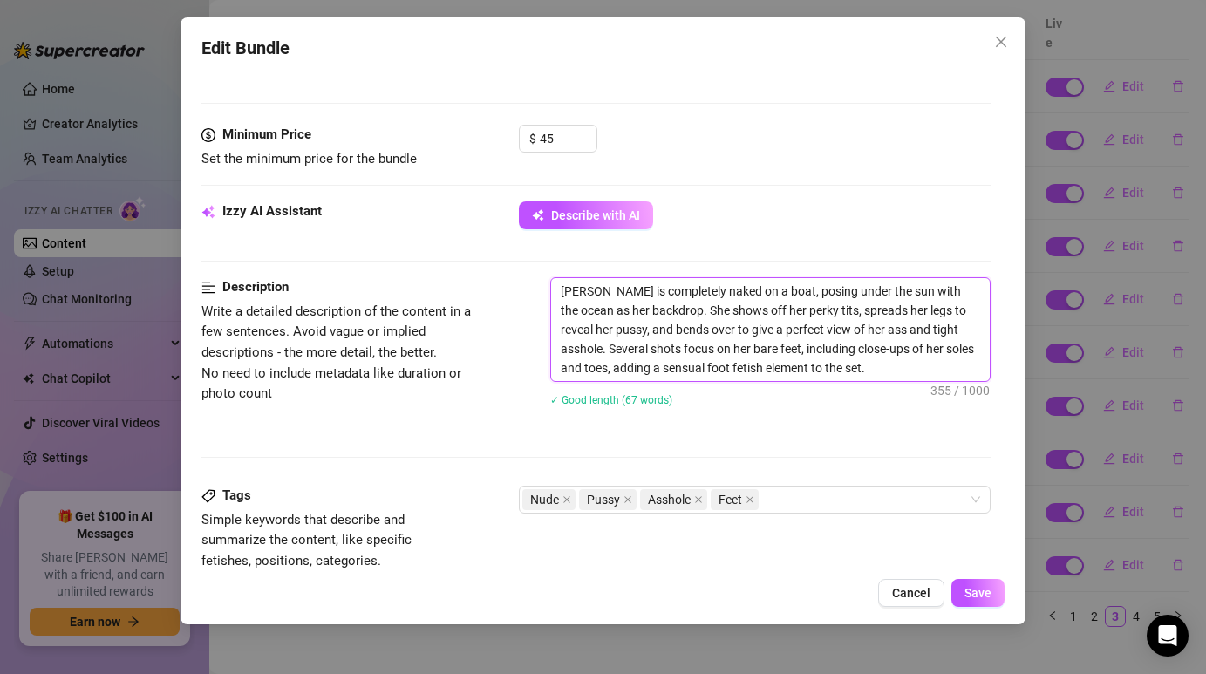
click at [731, 346] on textarea "[PERSON_NAME] is completely naked on a boat, posing under the sun with the ocea…" at bounding box center [770, 329] width 438 height 103
type textarea "Describe the content (media) in a few sentences"
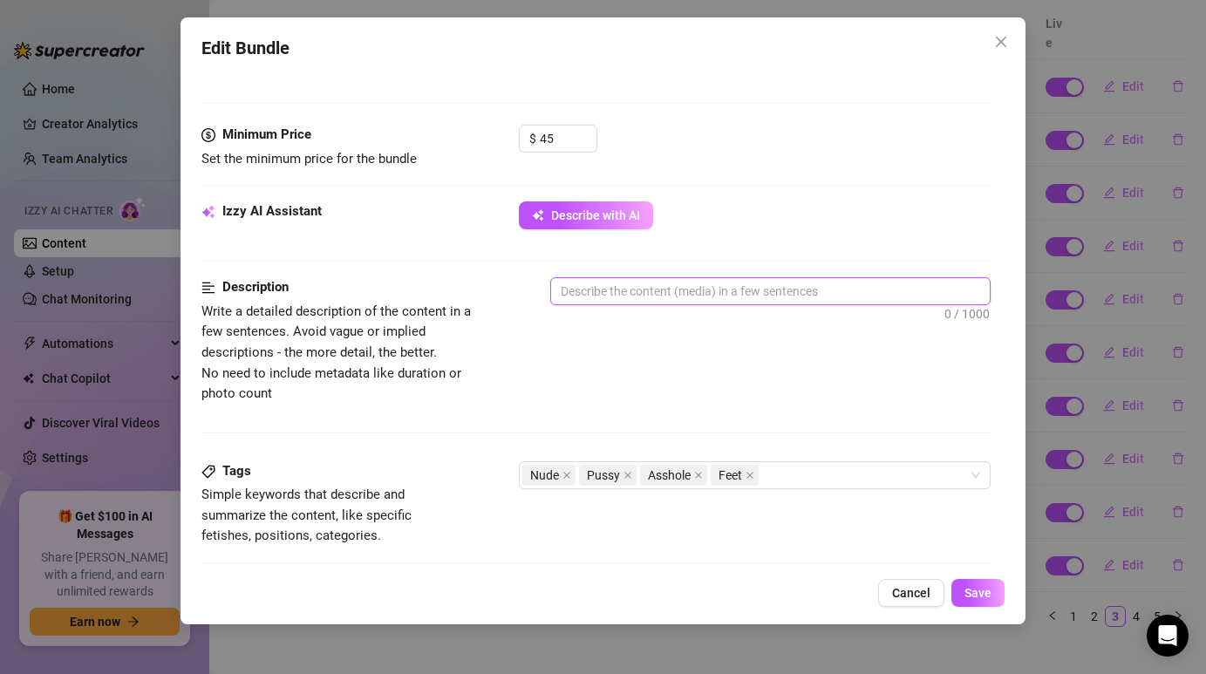
paste textarea "[PERSON_NAME] shines in a sparkling sheer bodysuit that clings to every curve. …"
type textarea "[PERSON_NAME] shines in a sparkling sheer bodysuit that clings to every curve. …"
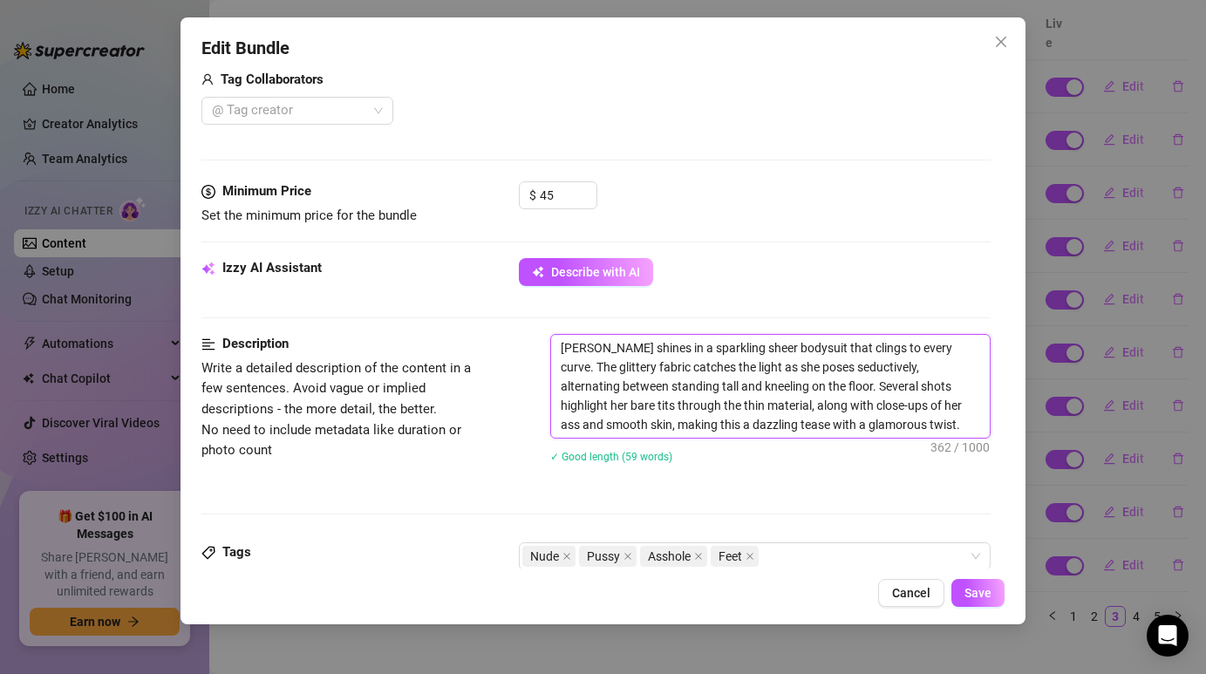
scroll to position [684, 0]
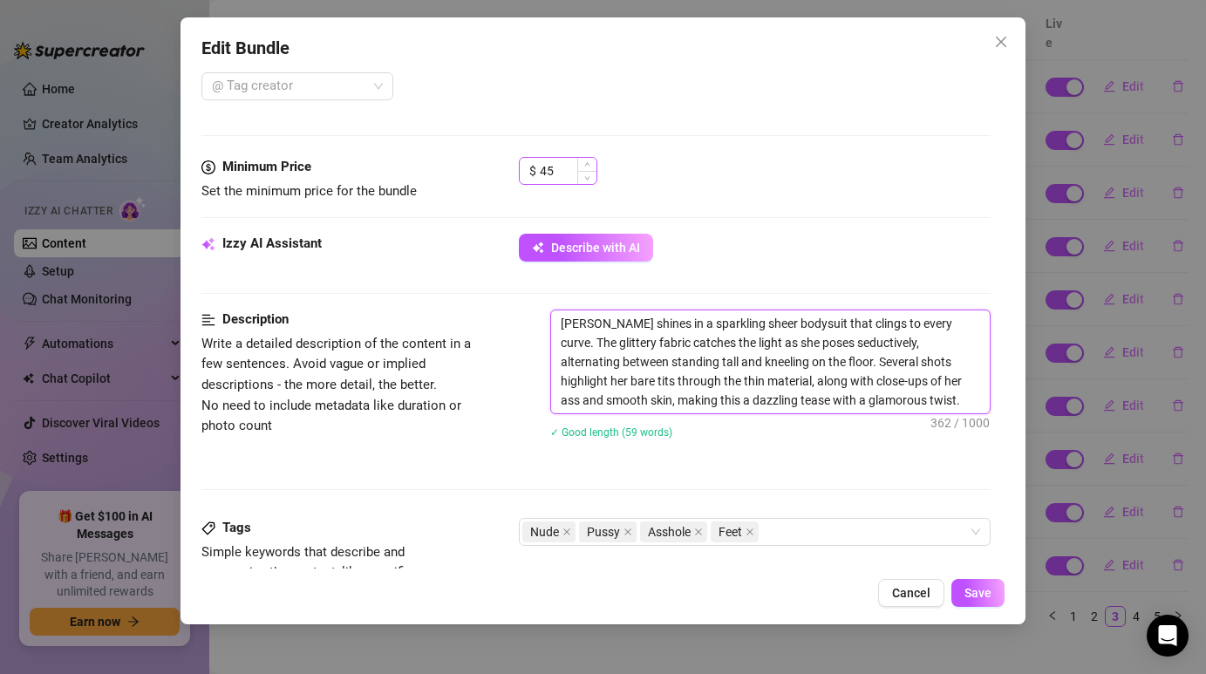
type textarea "[PERSON_NAME] shines in a sparkling sheer bodysuit that clings to every curve. …"
click at [576, 175] on div "44" at bounding box center [568, 171] width 57 height 26
type input "4"
type input "40"
click at [720, 181] on div "$ 40" at bounding box center [754, 179] width 471 height 44
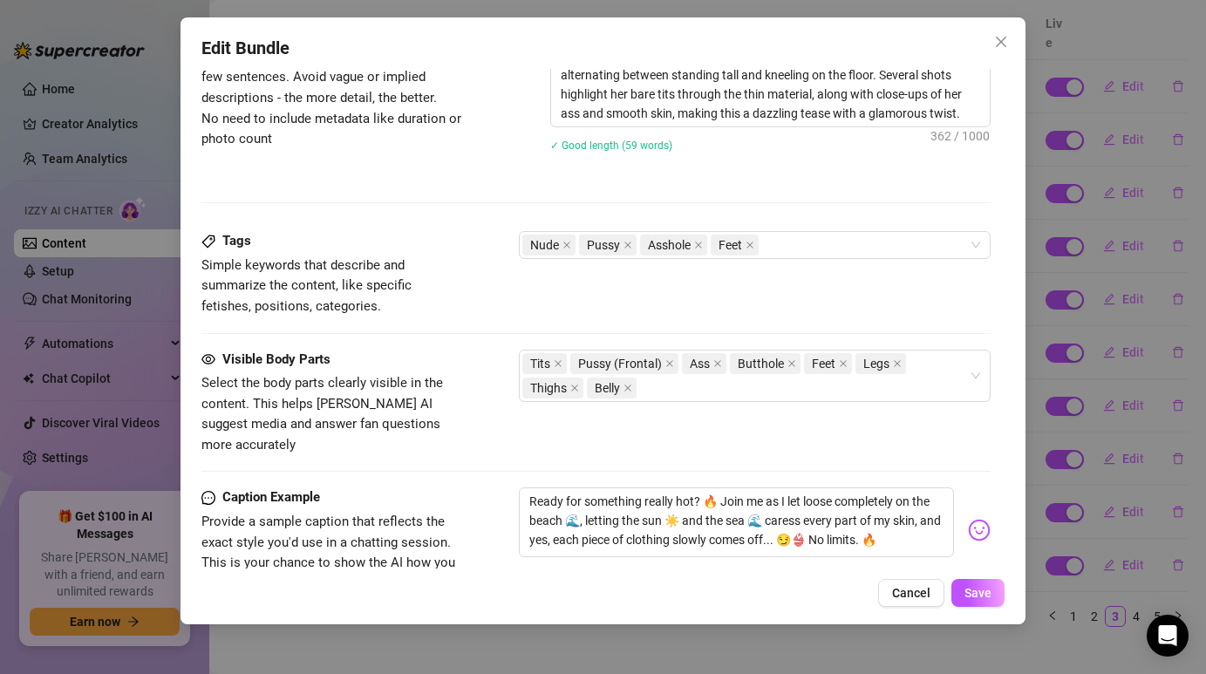
scroll to position [988, 0]
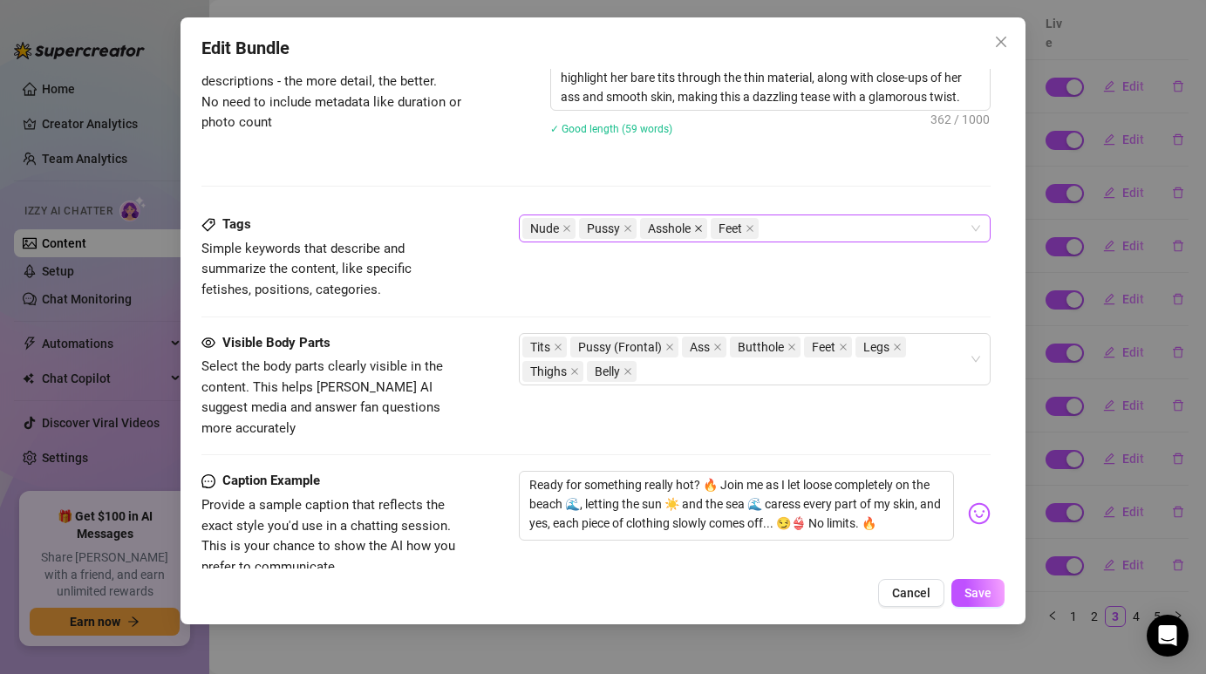
click at [698, 226] on icon "close" at bounding box center [698, 228] width 9 height 9
click at [717, 222] on div "Nude Pussy Feet" at bounding box center [744, 228] width 445 height 24
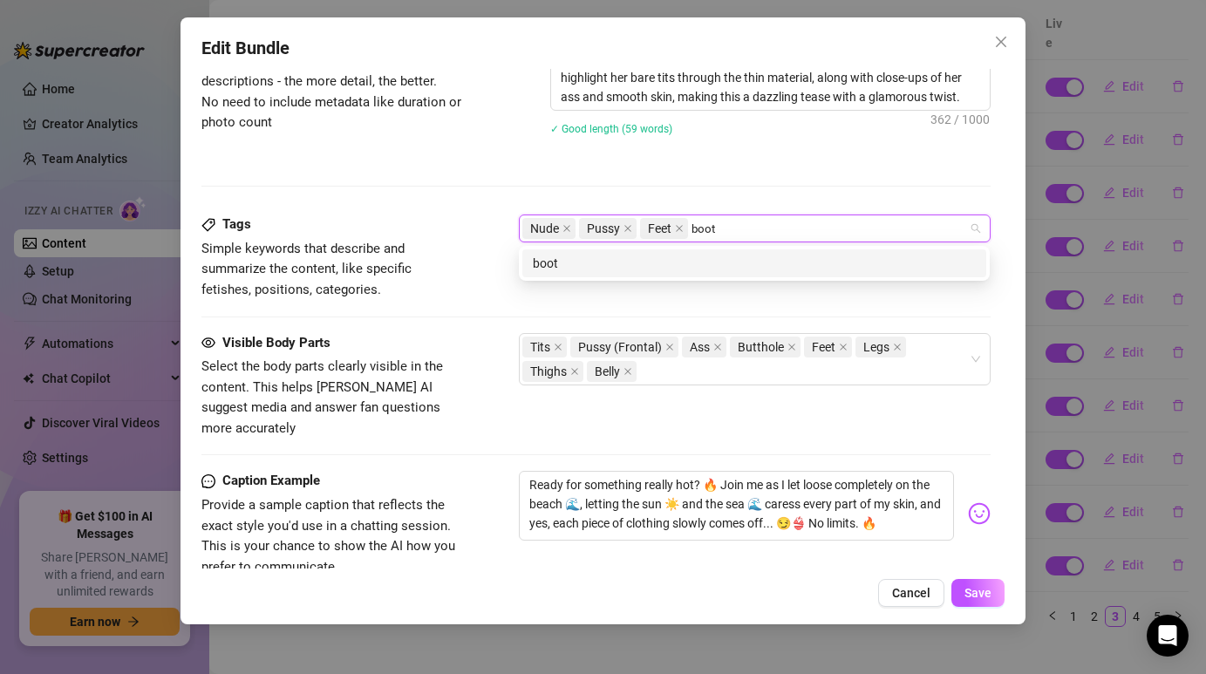
type input "booty"
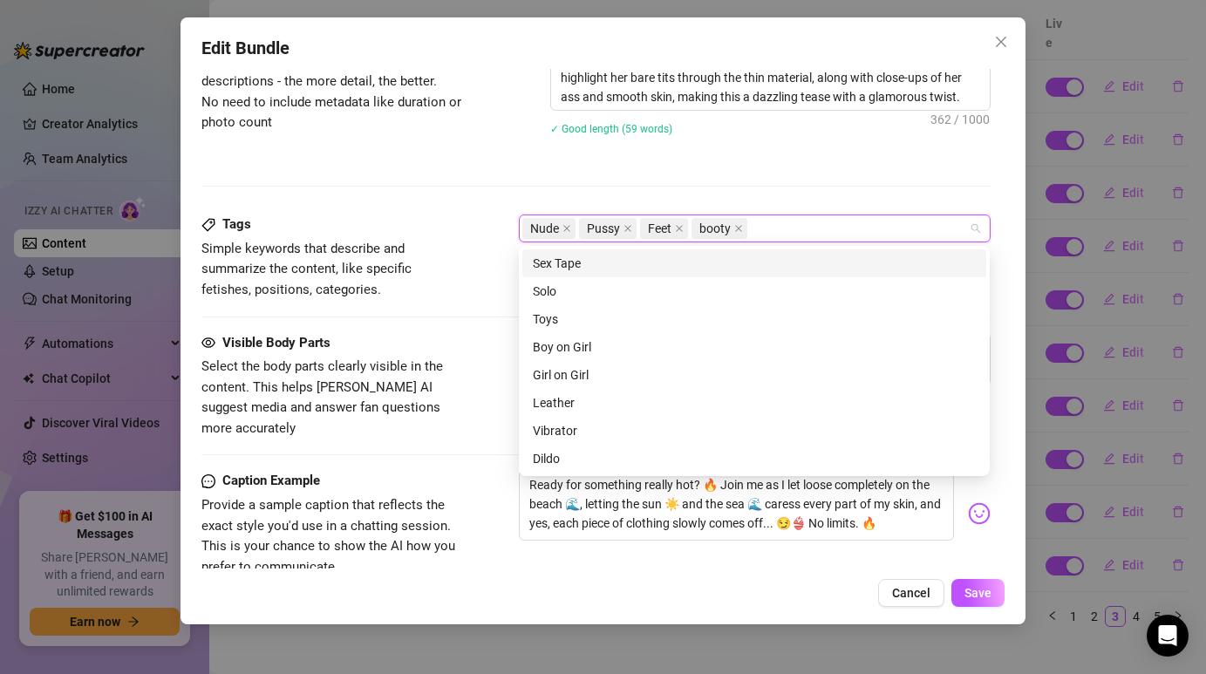
click at [742, 129] on div "✓ Good length (59 words)" at bounding box center [769, 128] width 439 height 19
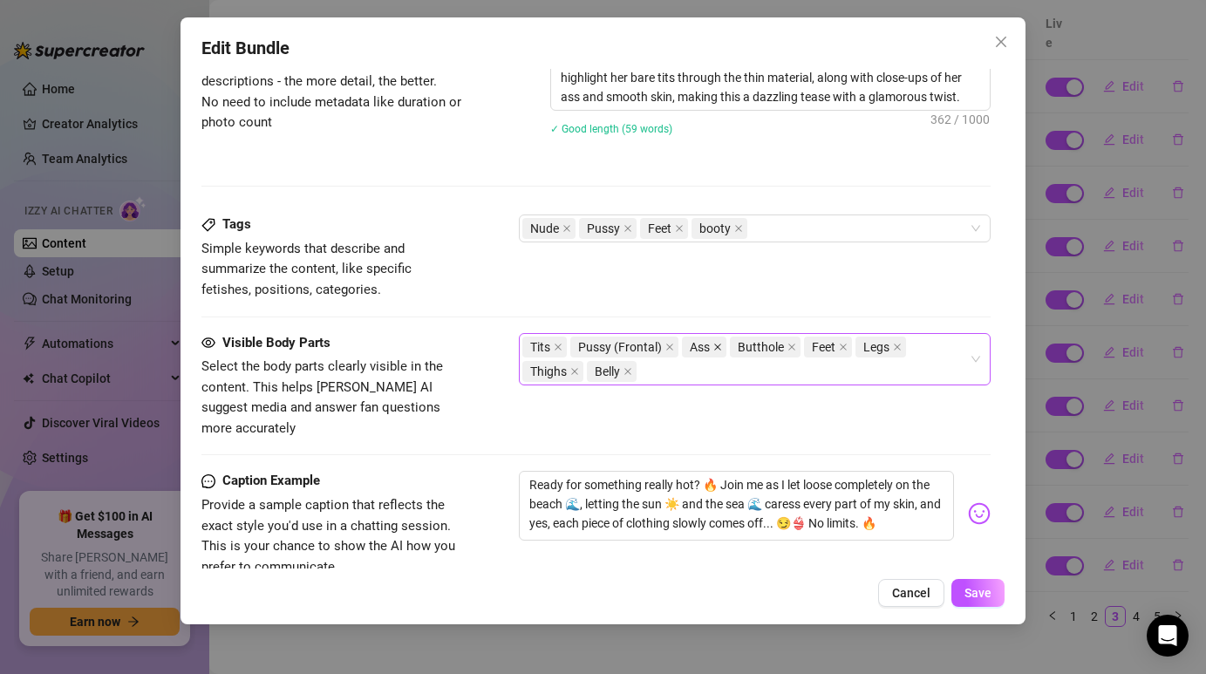
click at [721, 345] on icon "close" at bounding box center [717, 347] width 9 height 9
click at [740, 346] on icon "close" at bounding box center [743, 347] width 9 height 9
click at [921, 348] on div "Tits Pussy (Frontal) Feet Legs Thighs Belly" at bounding box center [744, 347] width 445 height 24
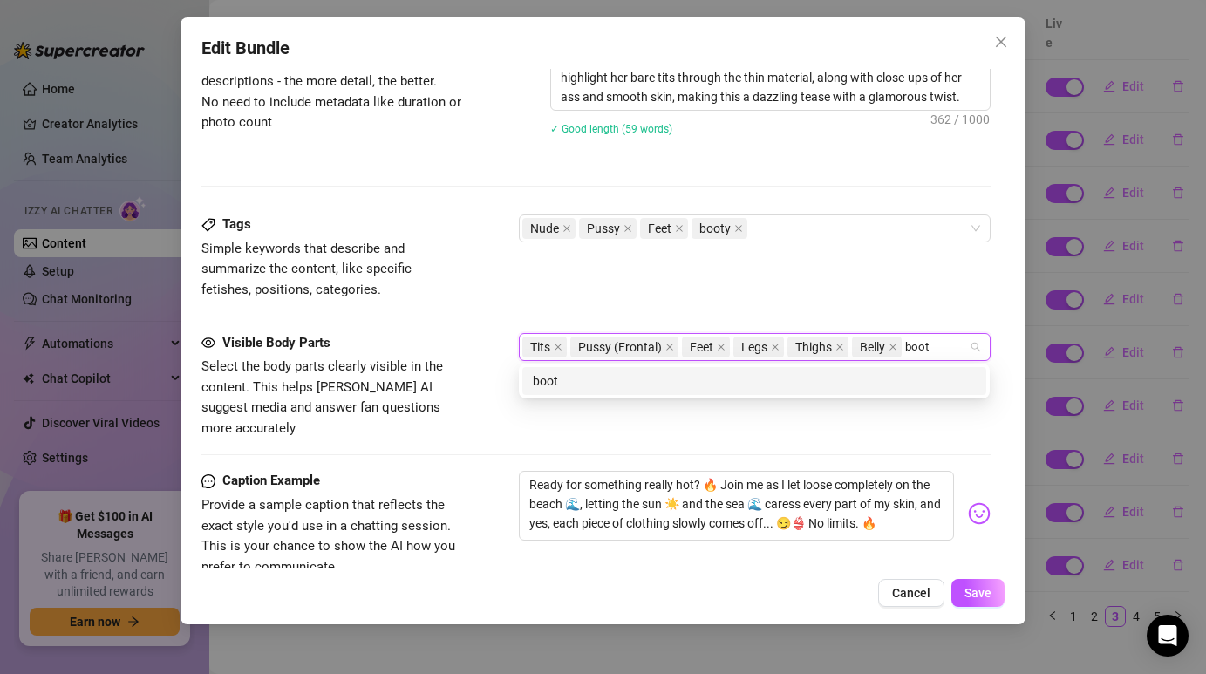
type input "booty"
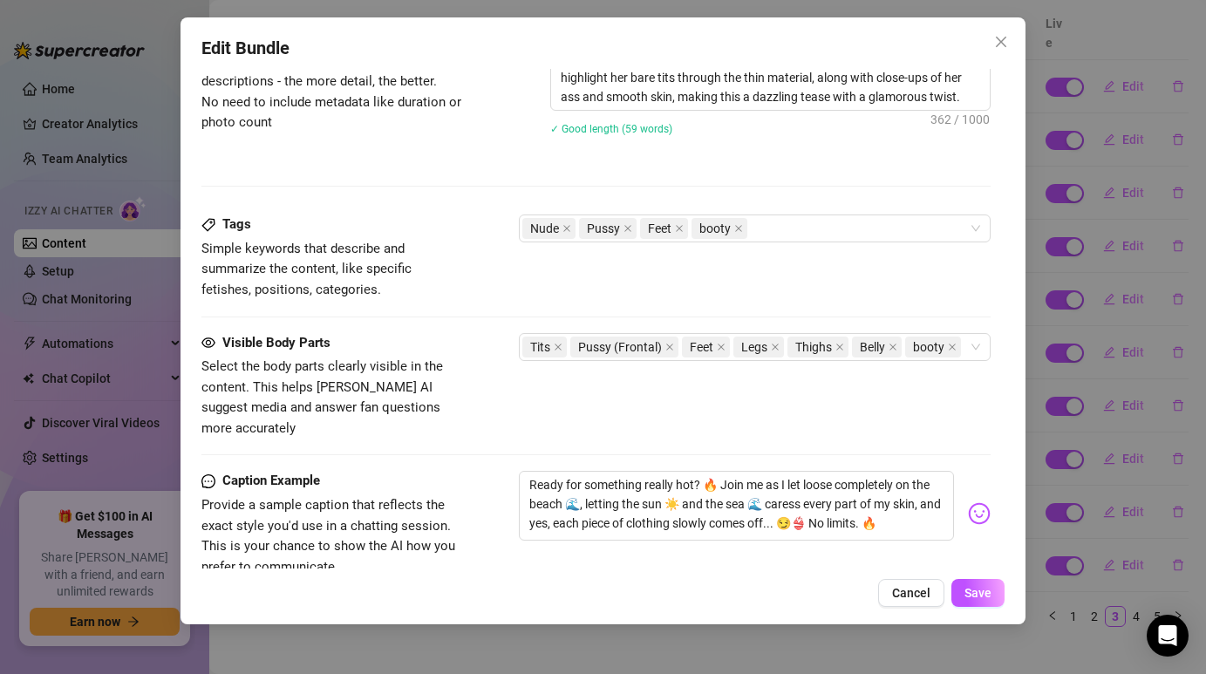
click at [887, 296] on div "Tags Simple keywords that describe and summarize the content, like specific fet…" at bounding box center [595, 256] width 788 height 85
click at [676, 474] on textarea "Ready for something really hot? 🔥 Join me as I let loose completely on the beac…" at bounding box center [736, 506] width 434 height 70
type textarea "Type your message here..."
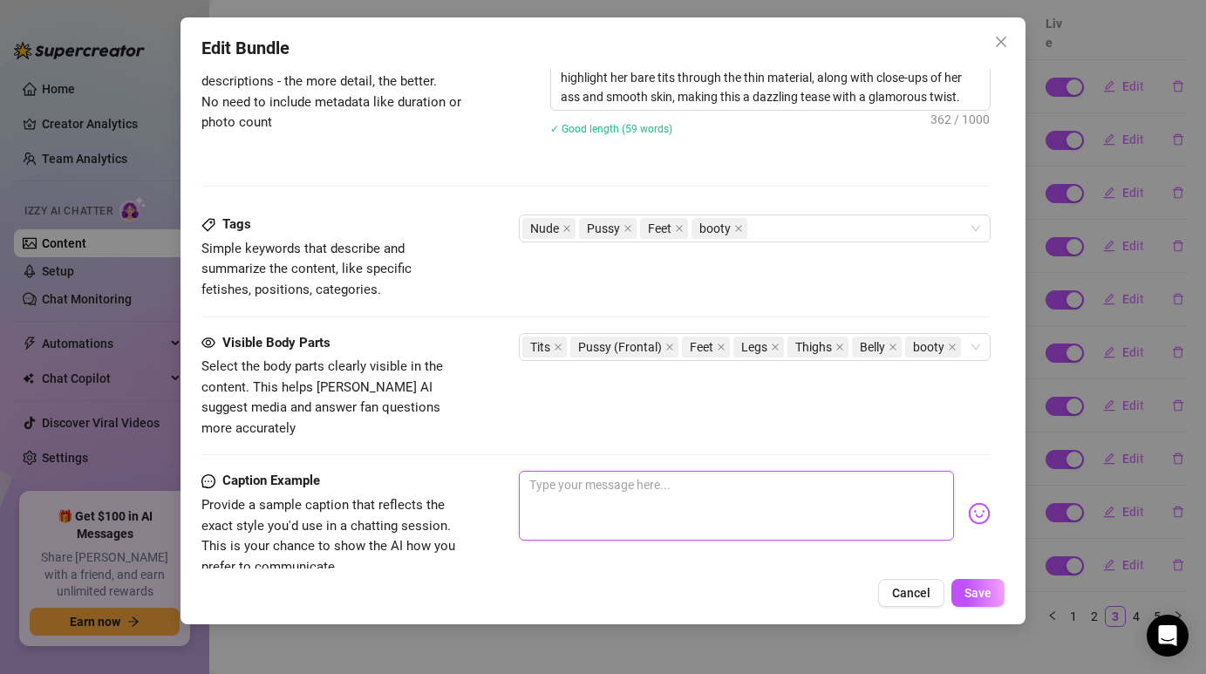
click at [596, 471] on textarea at bounding box center [736, 506] width 434 height 70
paste textarea "Glitter, curves, and nothing to hide ✨ Wanna see how the sparkles look up close?"
type textarea "Glitter, curves, and nothing to hide ✨ Wanna see how the sparkles look up close?"
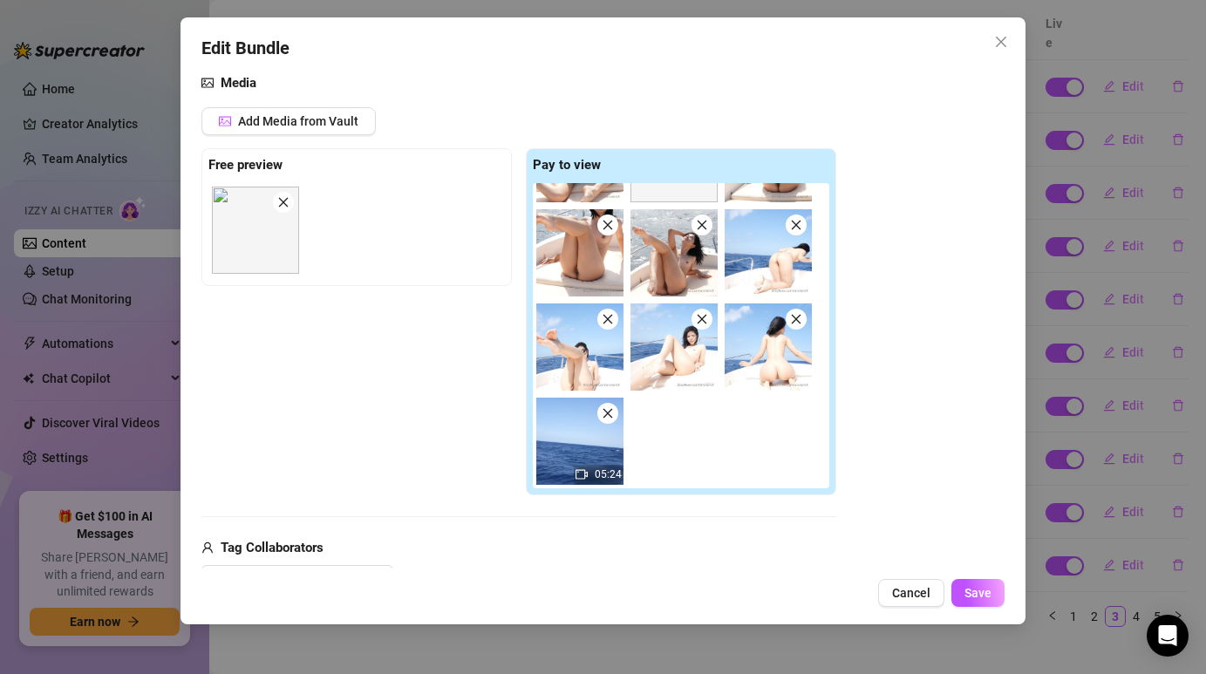
scroll to position [164, 0]
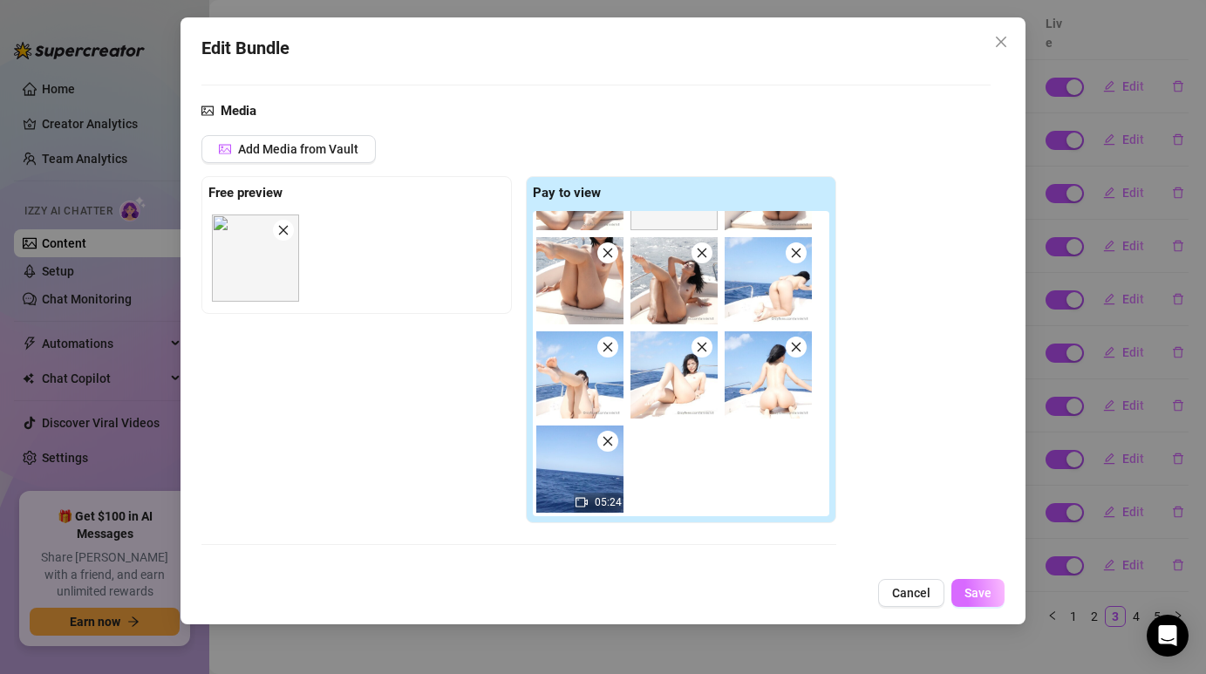
type textarea "Glitter, curves, and nothing to hide ✨ Wanna see how the sparkles look up close?"
click at [973, 586] on span "Save" at bounding box center [977, 593] width 27 height 14
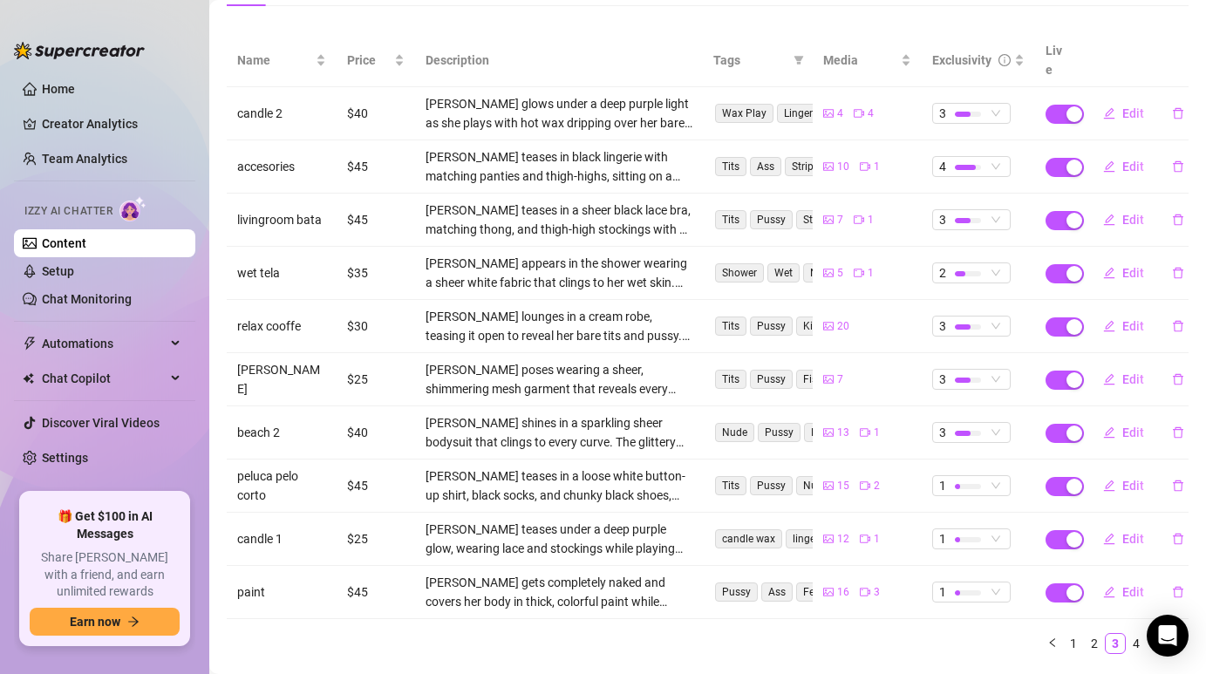
scroll to position [192, 0]
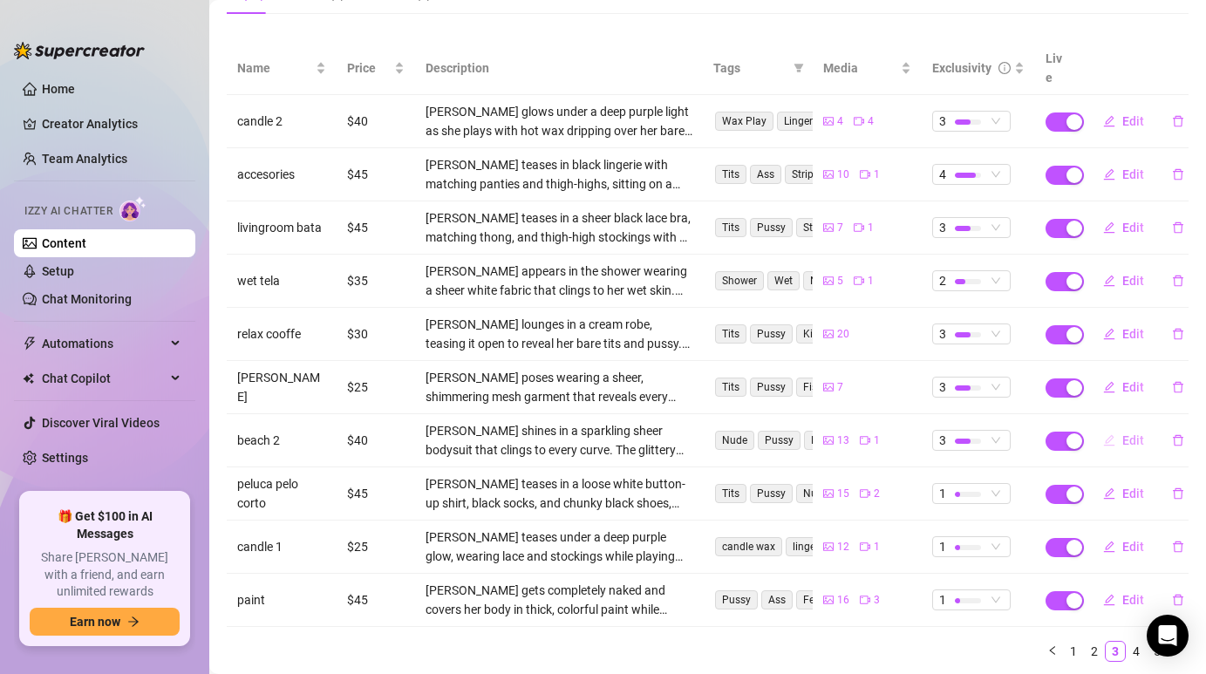
click at [1102, 426] on button "Edit" at bounding box center [1123, 440] width 69 height 28
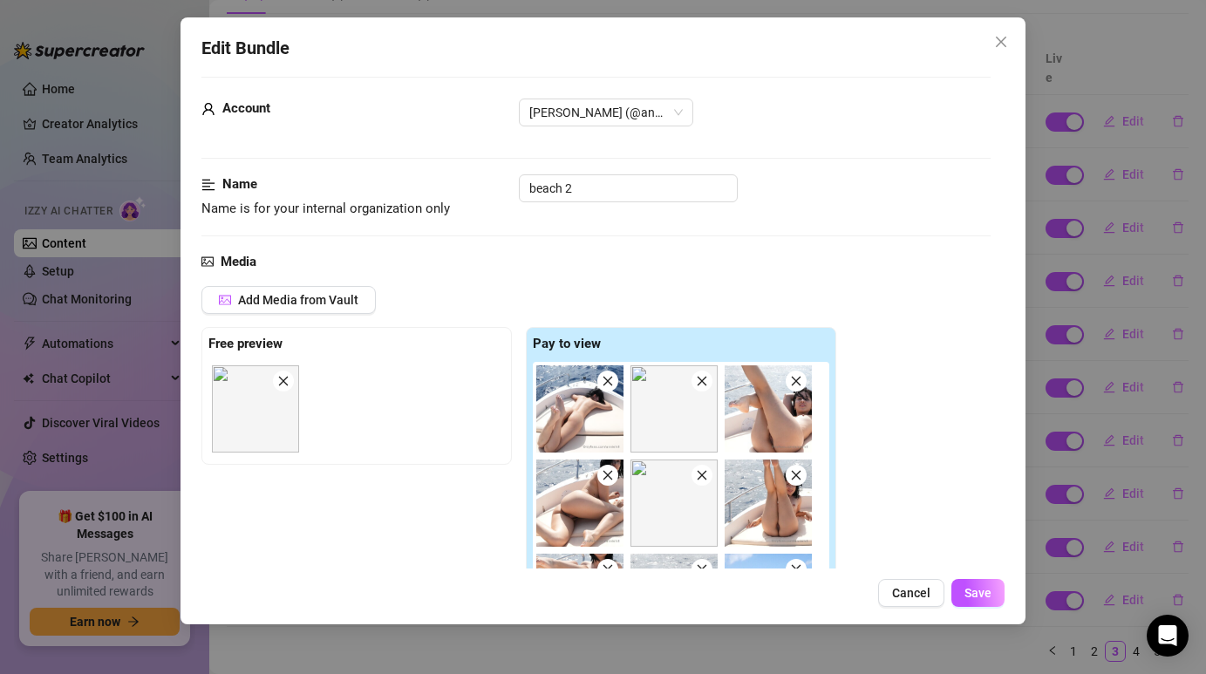
scroll to position [0, 0]
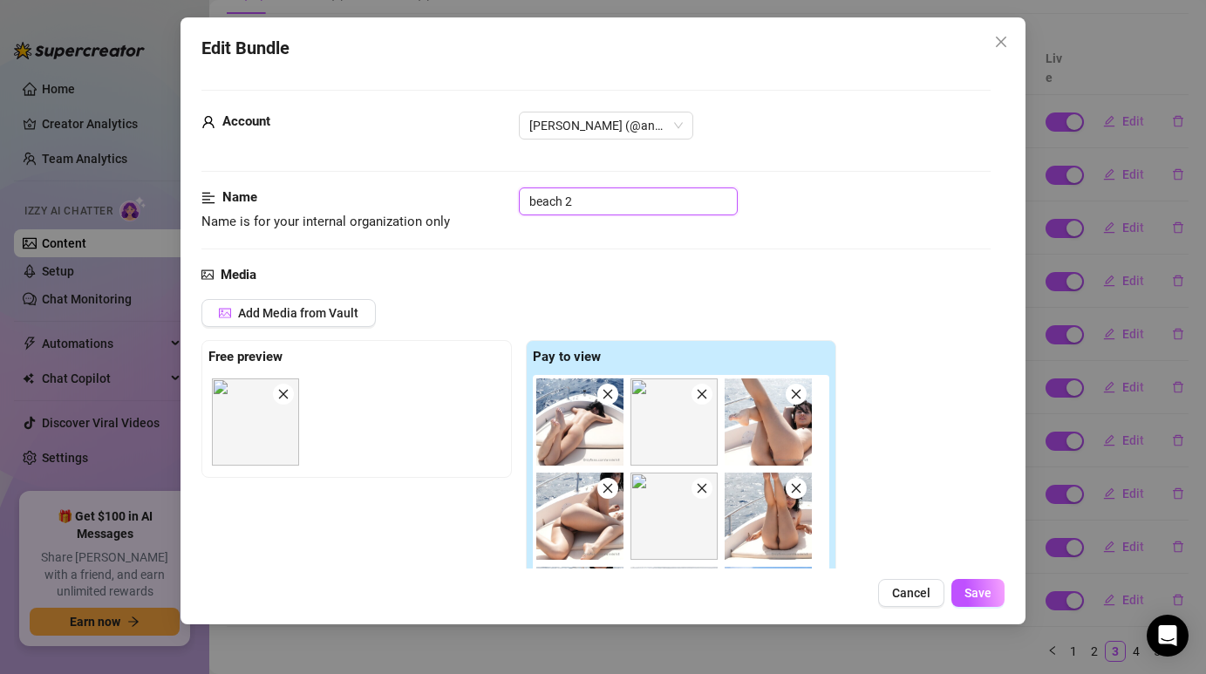
click at [600, 213] on input "beach 2" at bounding box center [628, 201] width 219 height 28
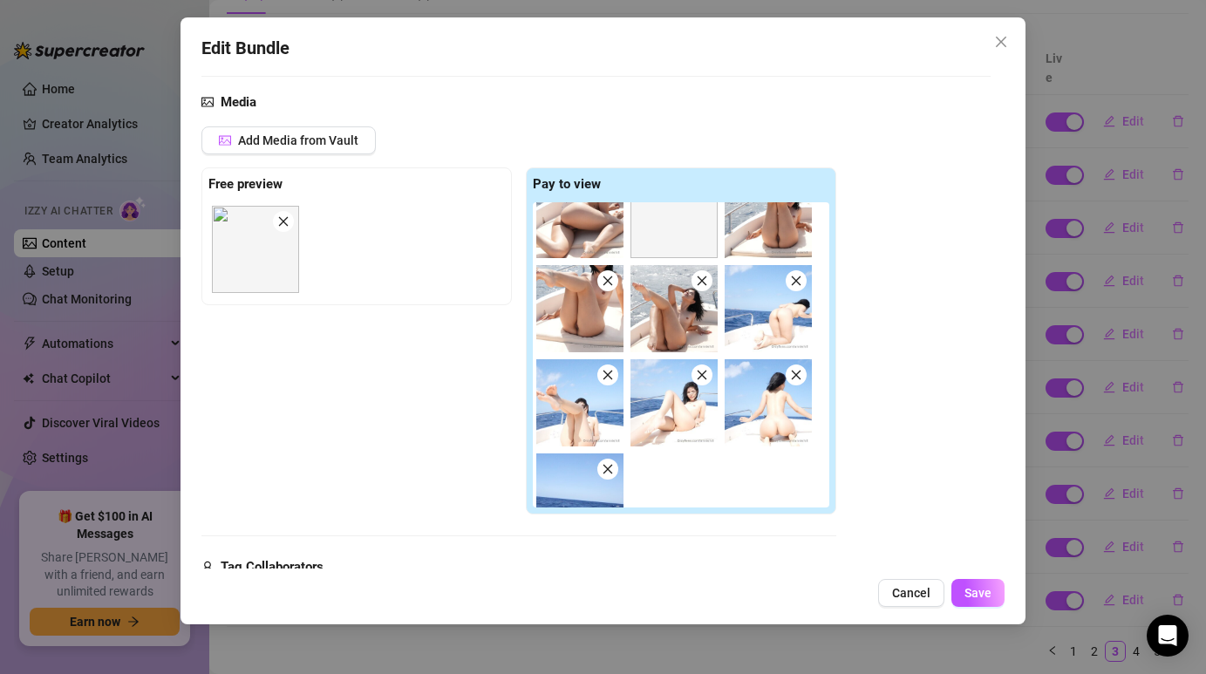
scroll to position [166, 0]
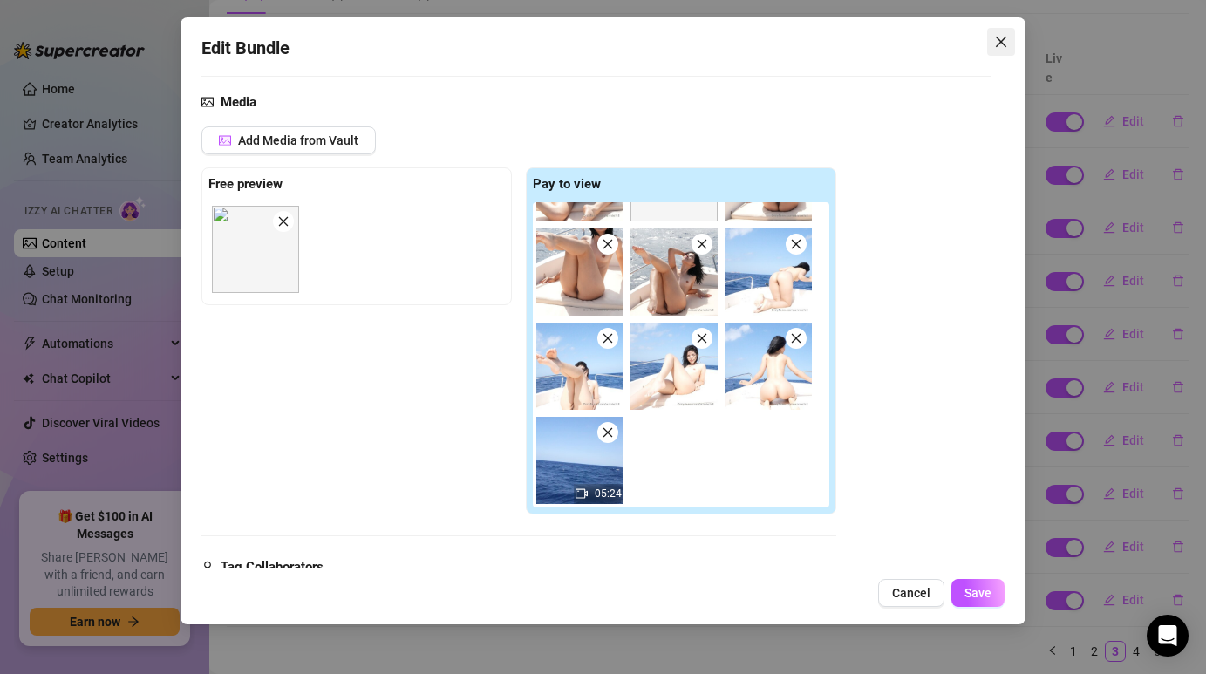
click at [996, 35] on icon "close" at bounding box center [1001, 42] width 14 height 14
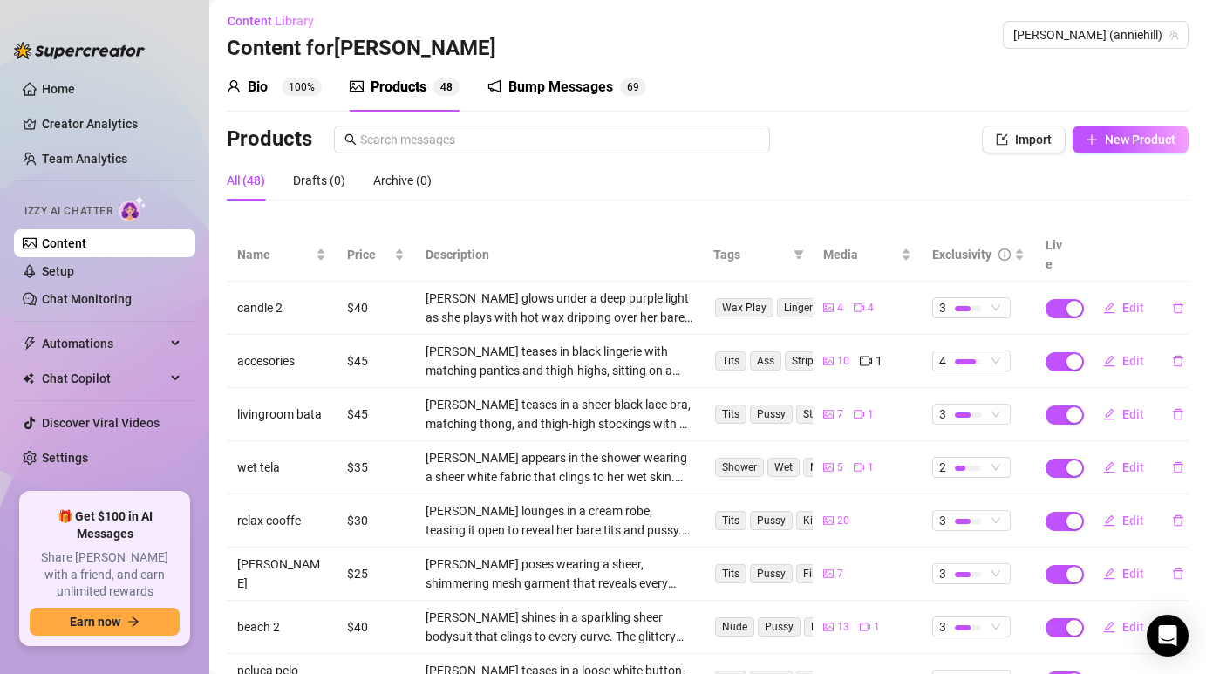
scroll to position [0, 0]
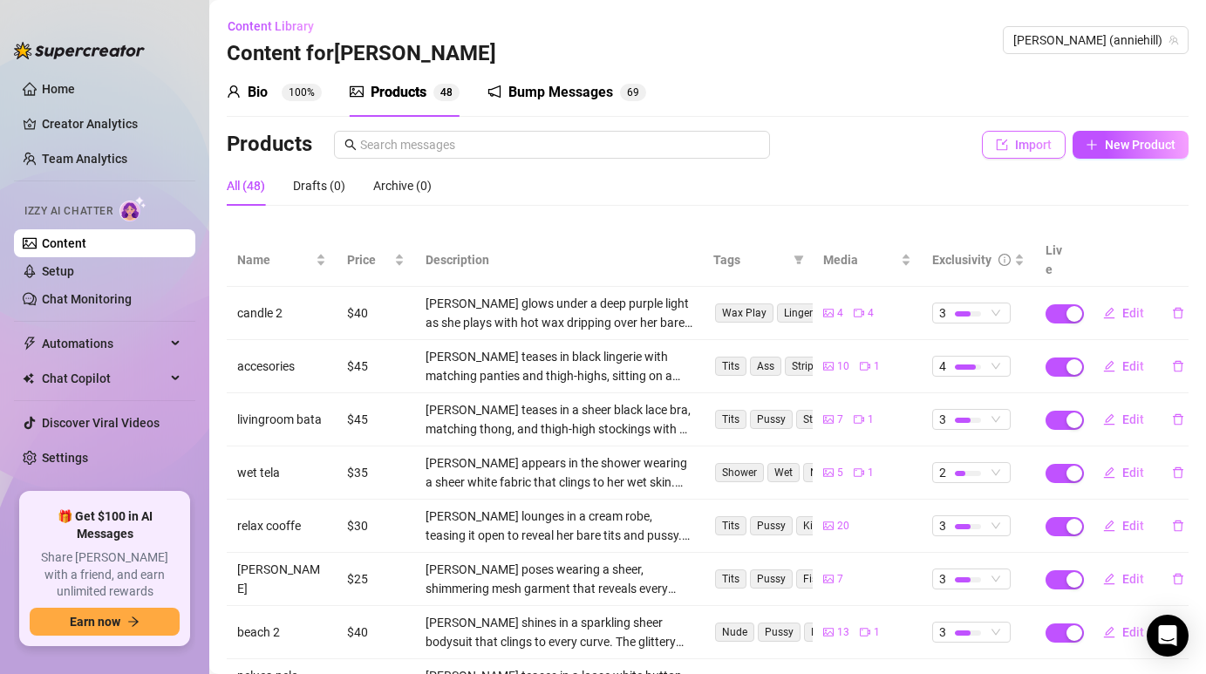
click at [1000, 142] on icon "import" at bounding box center [1001, 145] width 12 height 12
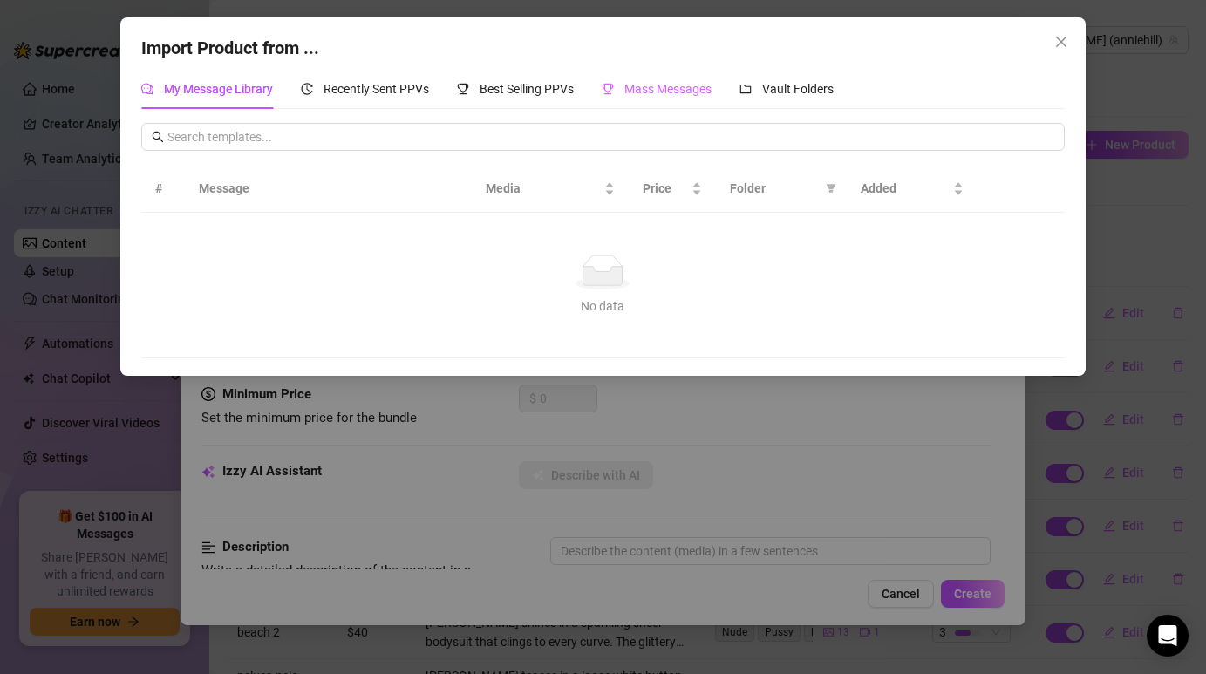
click at [626, 103] on div "Mass Messages" at bounding box center [656, 89] width 110 height 40
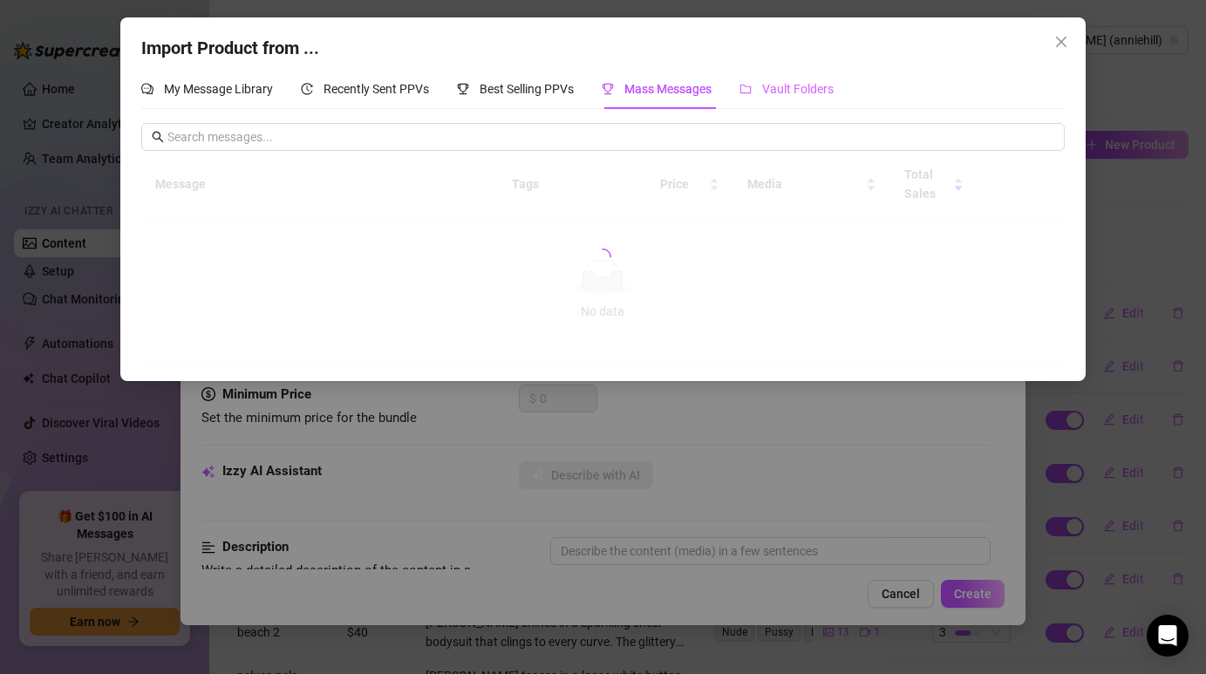
click at [770, 105] on div "Vault Folders" at bounding box center [786, 89] width 94 height 40
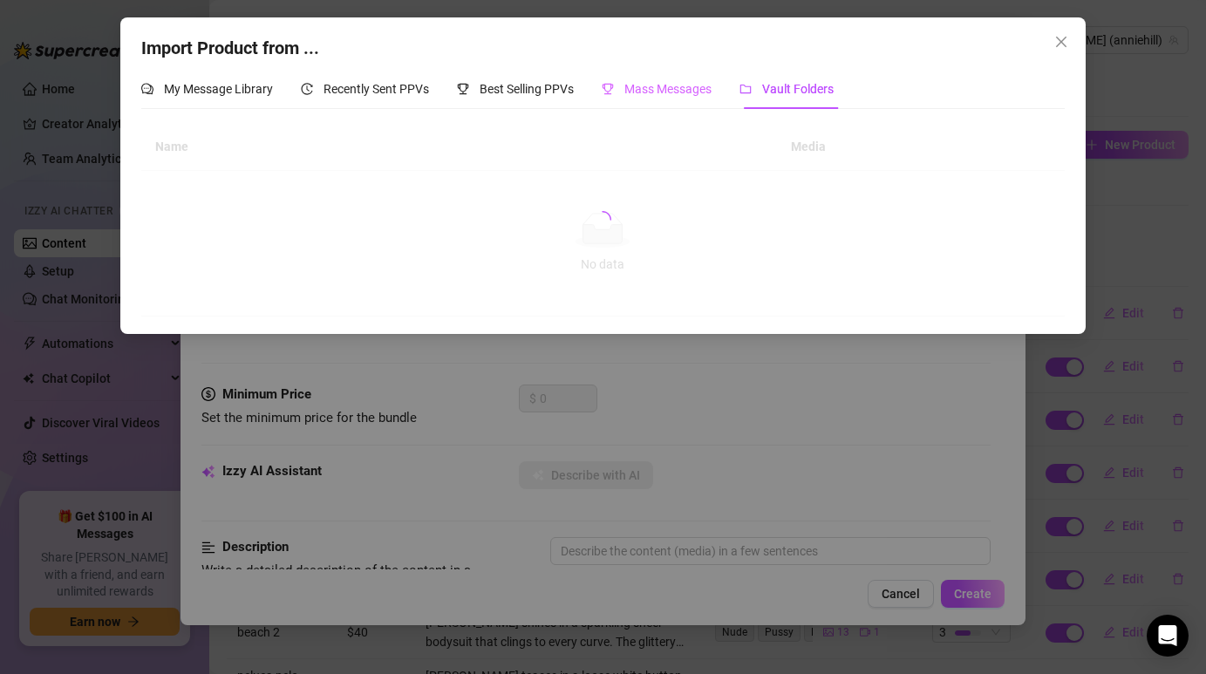
click at [662, 101] on div "Mass Messages" at bounding box center [656, 89] width 110 height 40
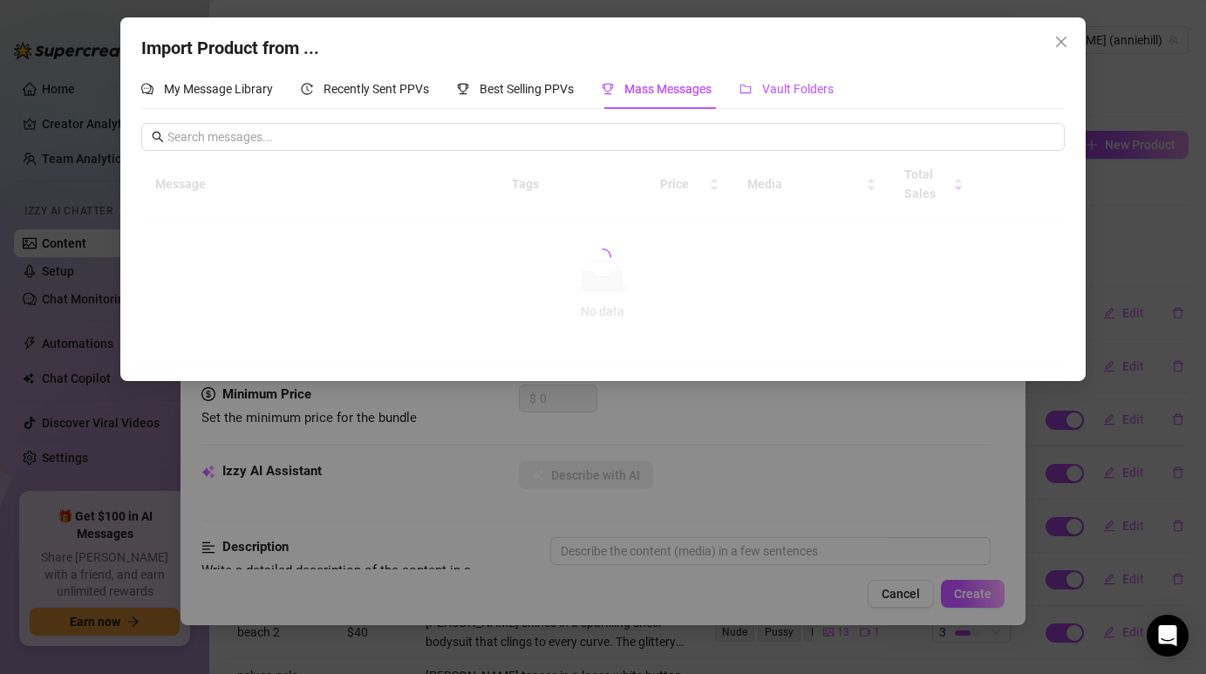
click at [797, 91] on span "Vault Folders" at bounding box center [797, 89] width 71 height 14
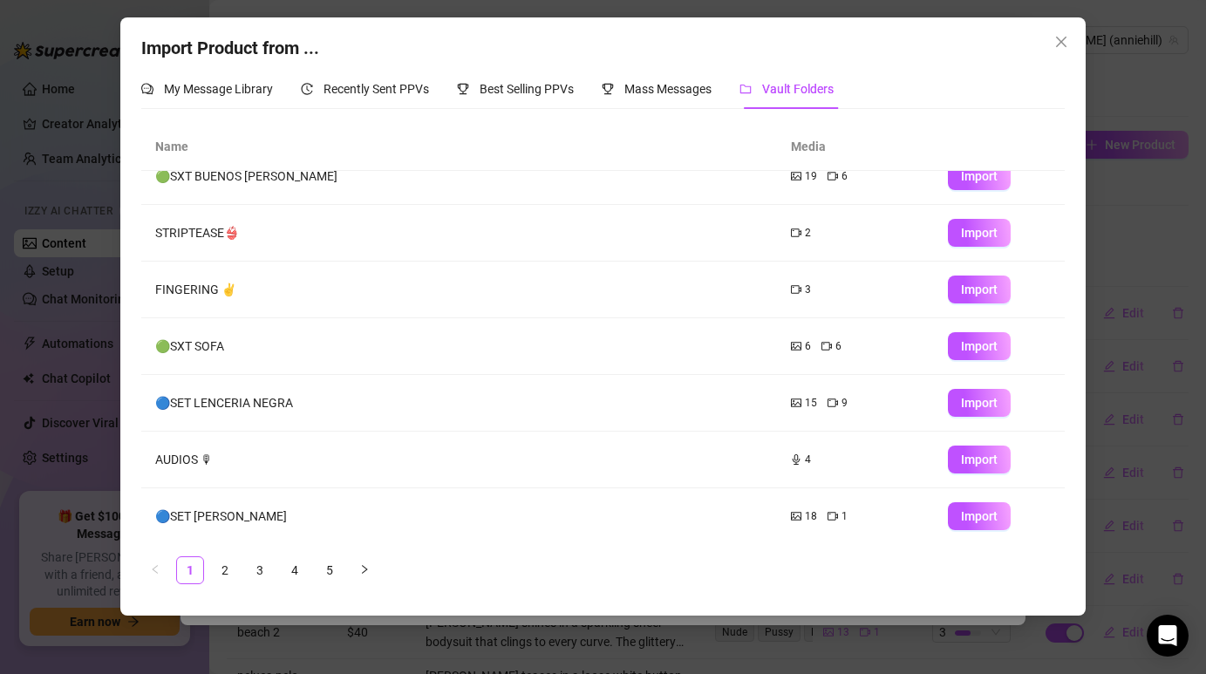
scroll to position [196, 0]
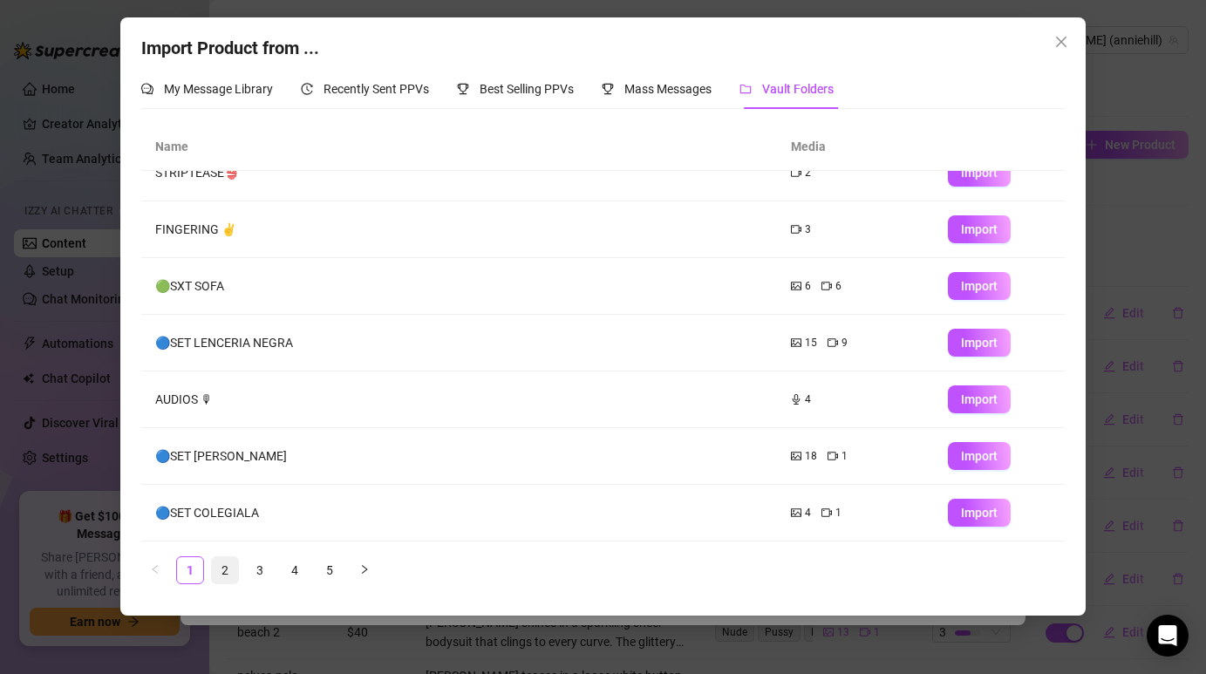
click at [234, 564] on link "2" at bounding box center [225, 570] width 26 height 26
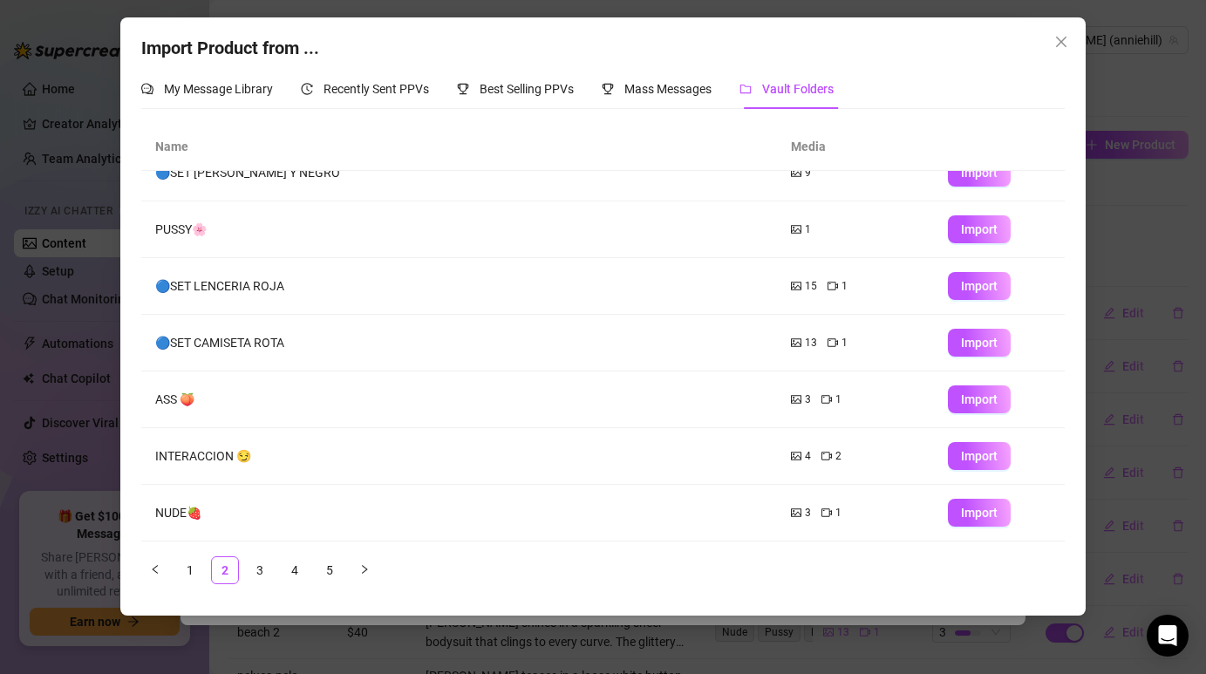
click at [253, 586] on div "Name Media 🔵SET [PERSON_NAME] 7 1 Import 🔵SET VESTIDO DE BALLET 12 1 Import 🔵SE…" at bounding box center [602, 360] width 922 height 474
click at [258, 568] on link "3" at bounding box center [260, 570] width 26 height 26
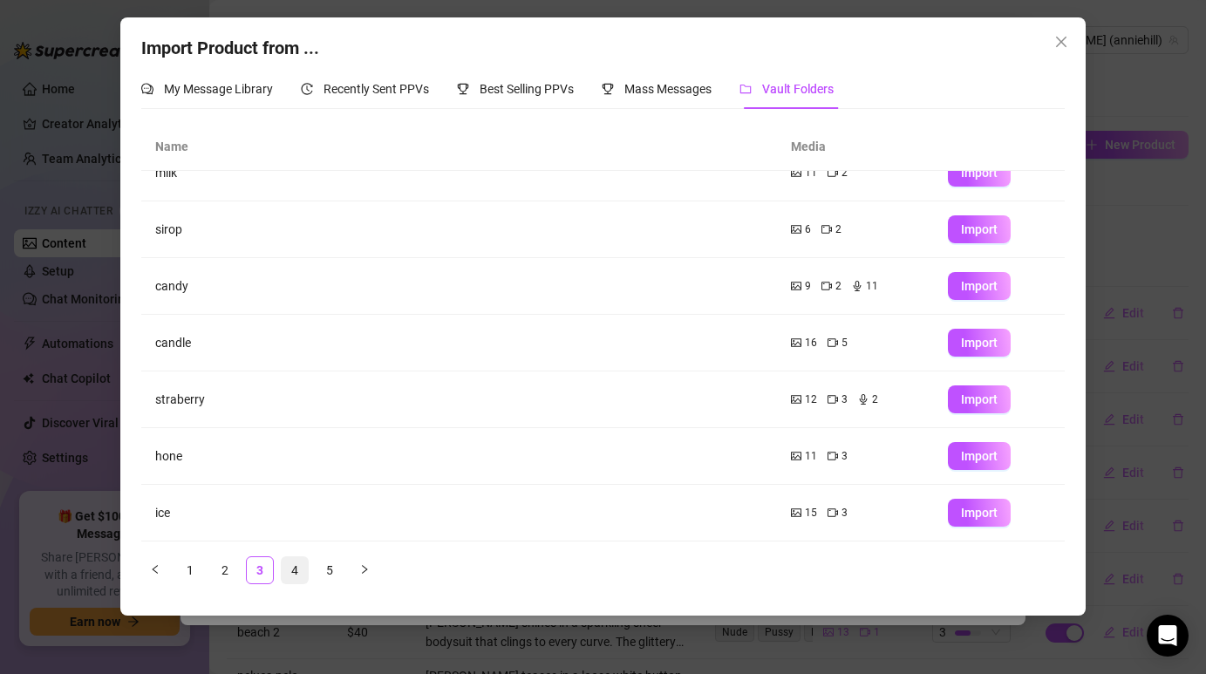
click at [295, 577] on link "4" at bounding box center [295, 570] width 26 height 26
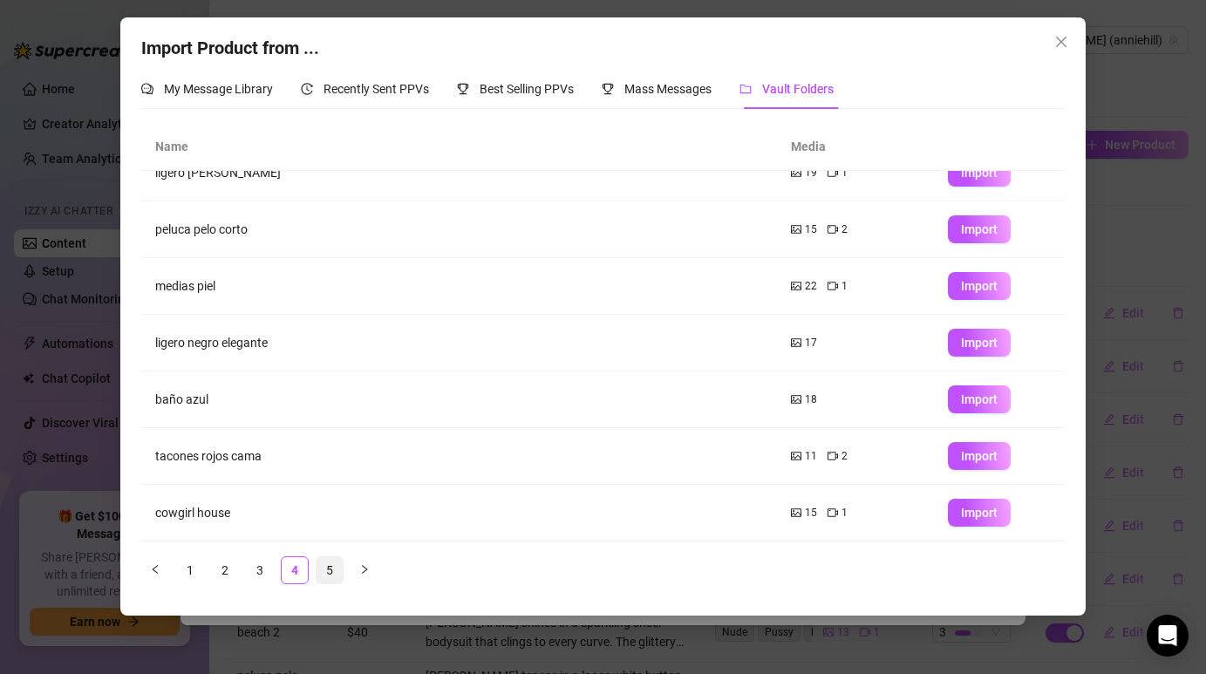
click at [327, 560] on link "5" at bounding box center [329, 570] width 26 height 26
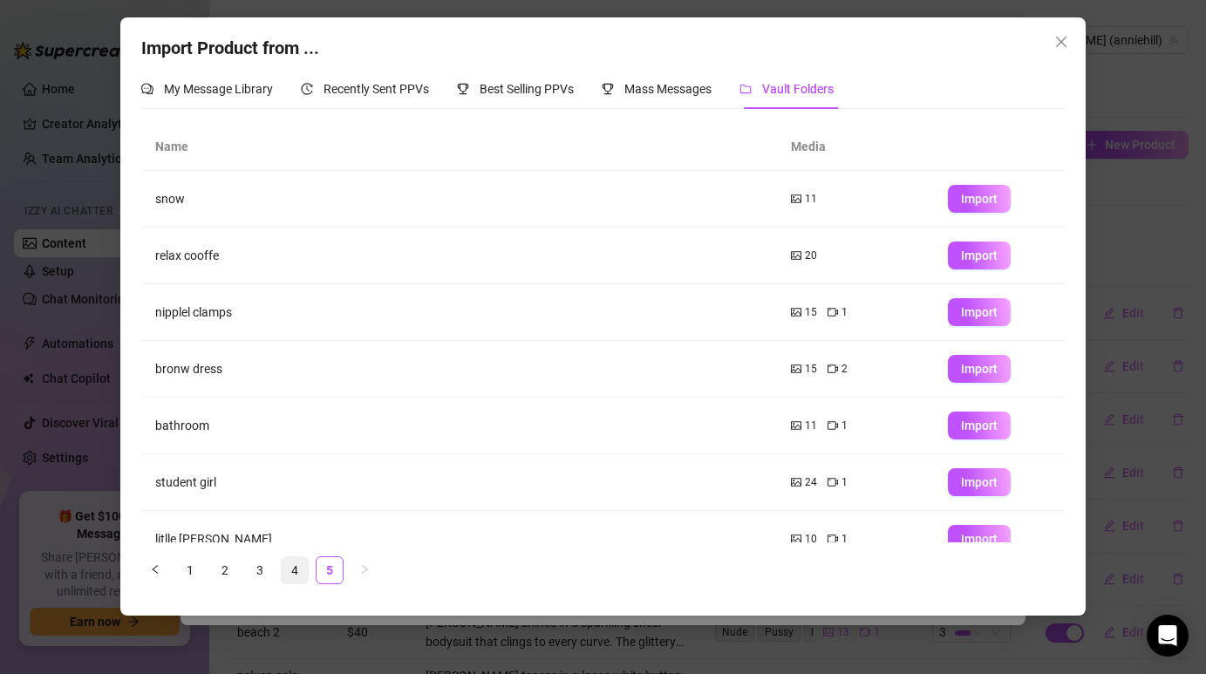
click at [302, 571] on link "4" at bounding box center [295, 570] width 26 height 26
click at [262, 571] on link "3" at bounding box center [260, 570] width 26 height 26
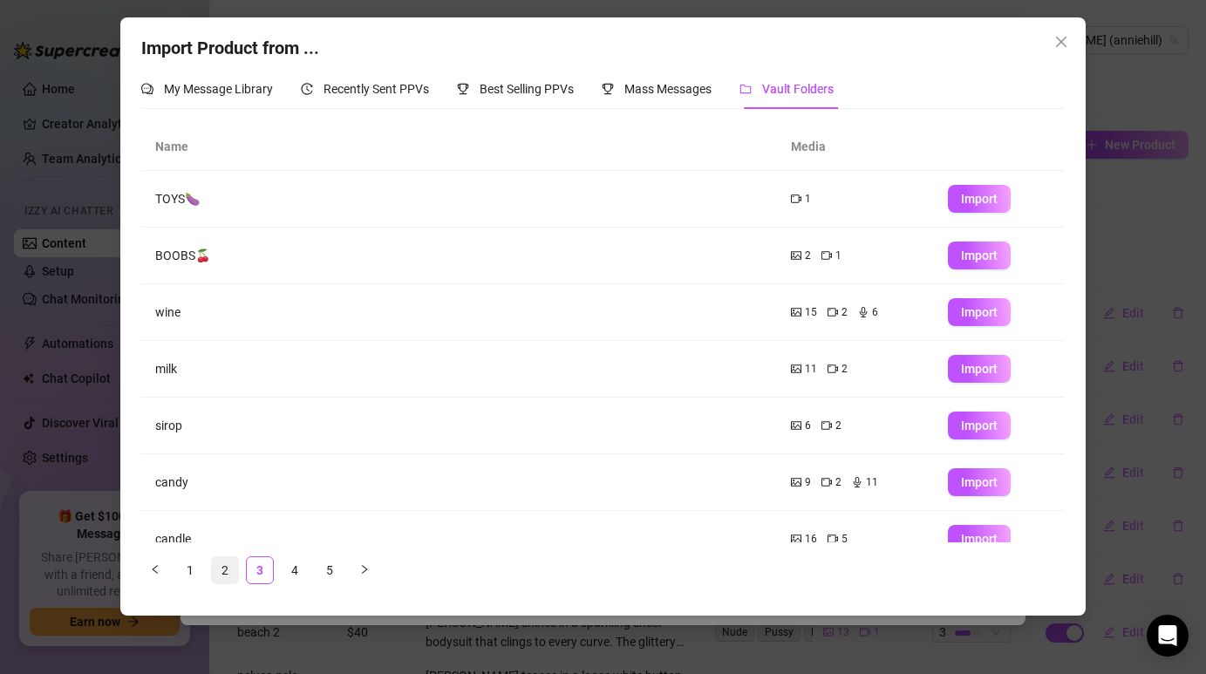
click at [234, 573] on link "2" at bounding box center [225, 570] width 26 height 26
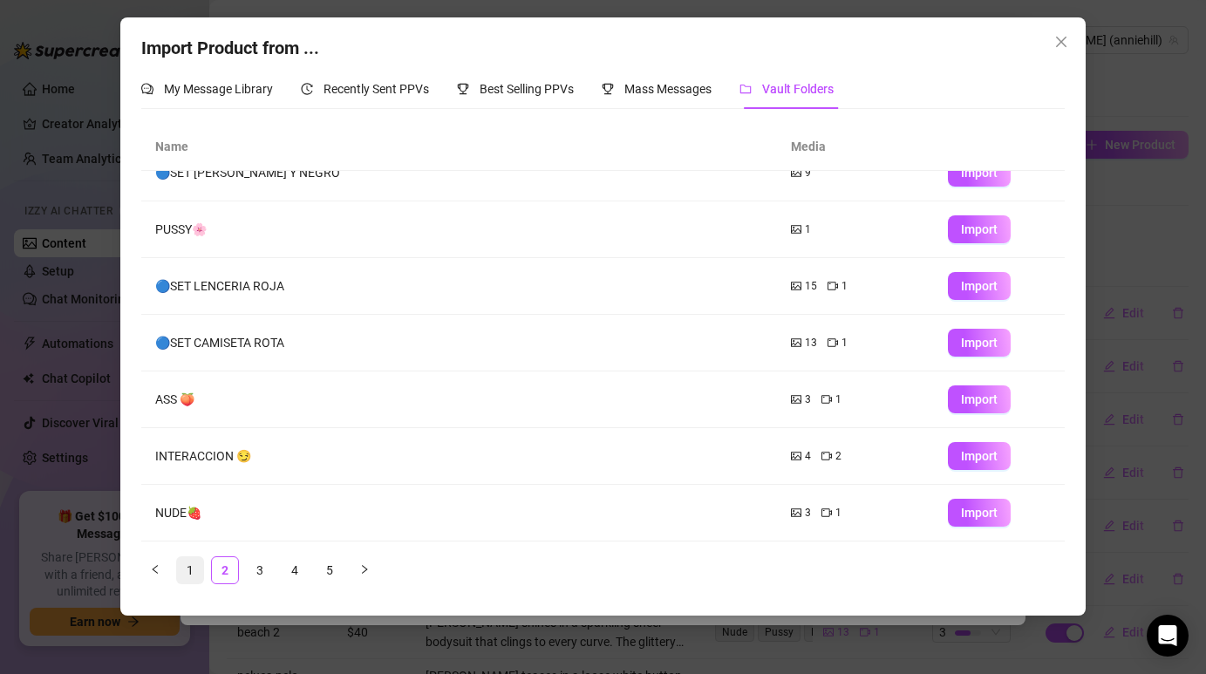
click at [188, 566] on link "1" at bounding box center [190, 570] width 26 height 26
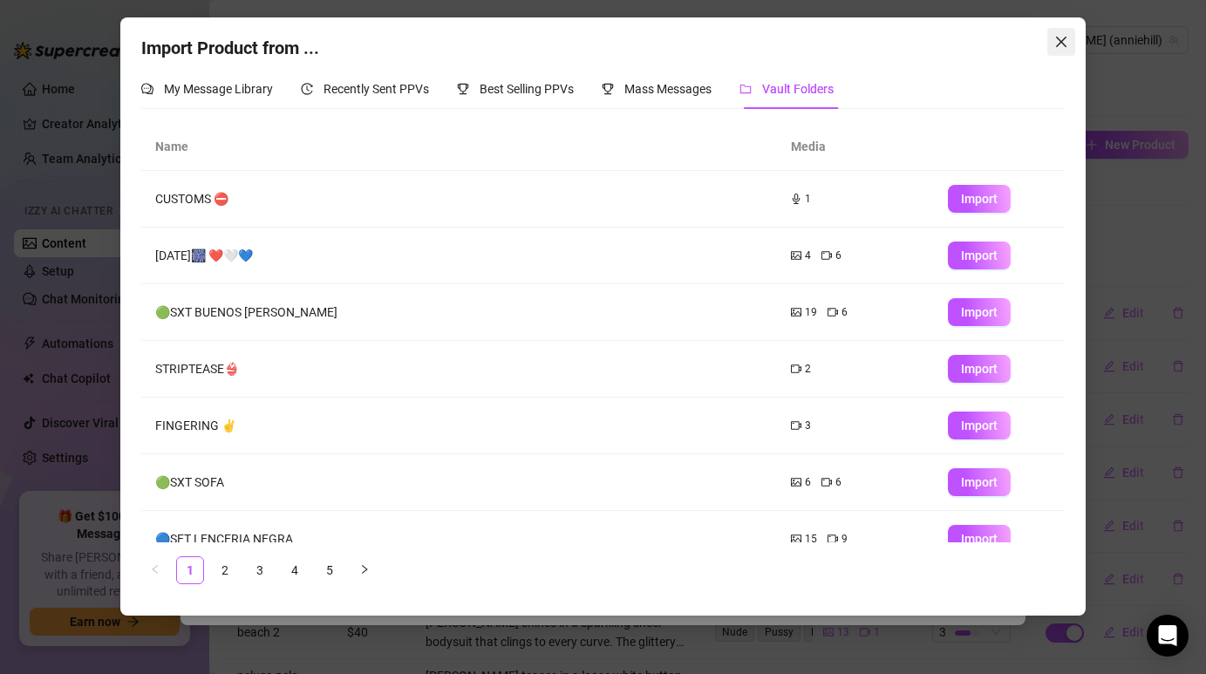
click at [1066, 47] on icon "close" at bounding box center [1061, 42] width 14 height 14
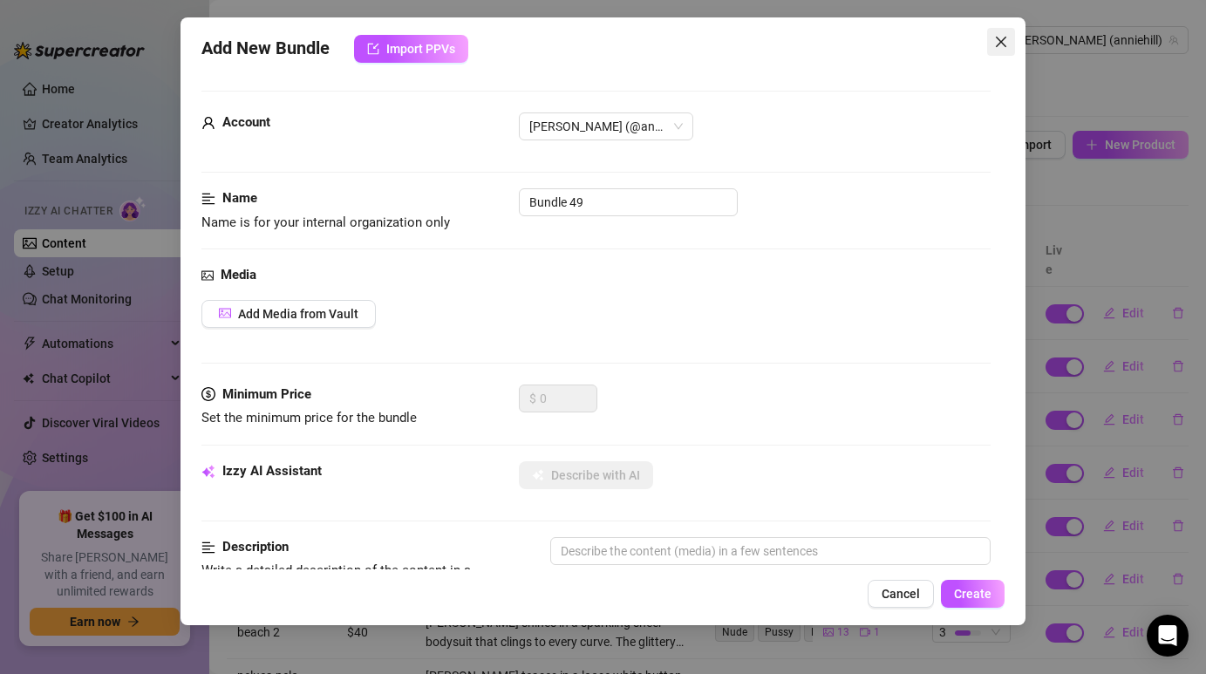
click at [996, 33] on button "Close" at bounding box center [1001, 42] width 28 height 28
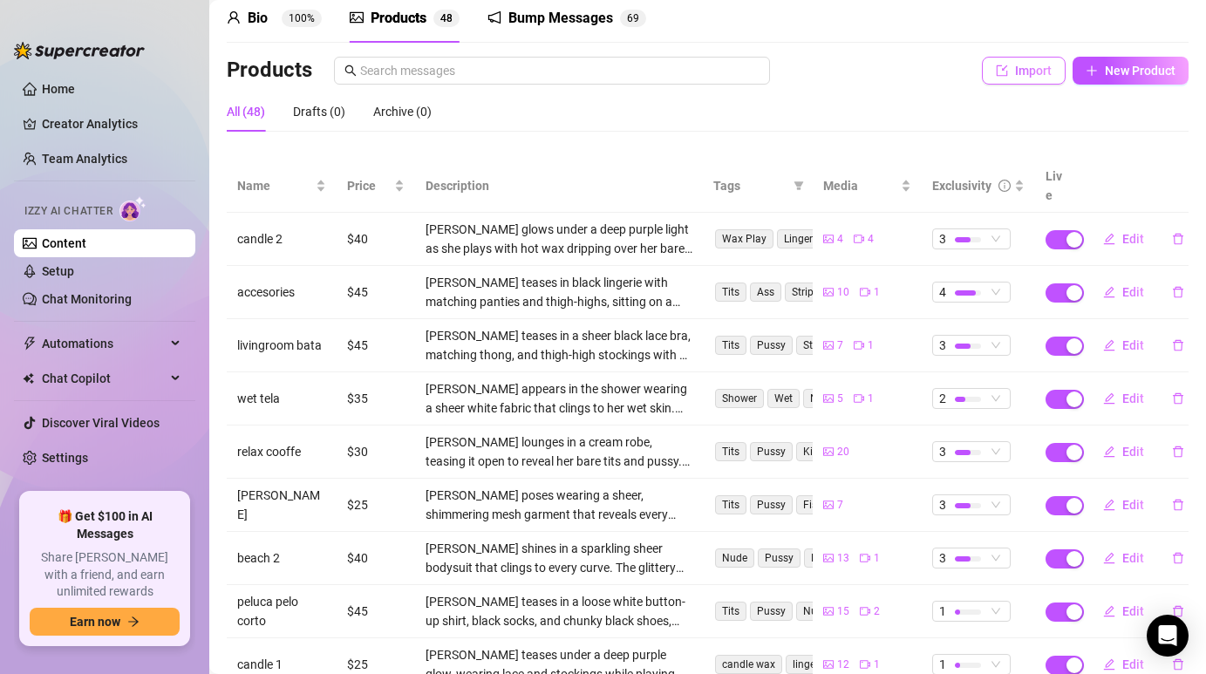
click at [1043, 57] on button "Import" at bounding box center [1024, 71] width 84 height 28
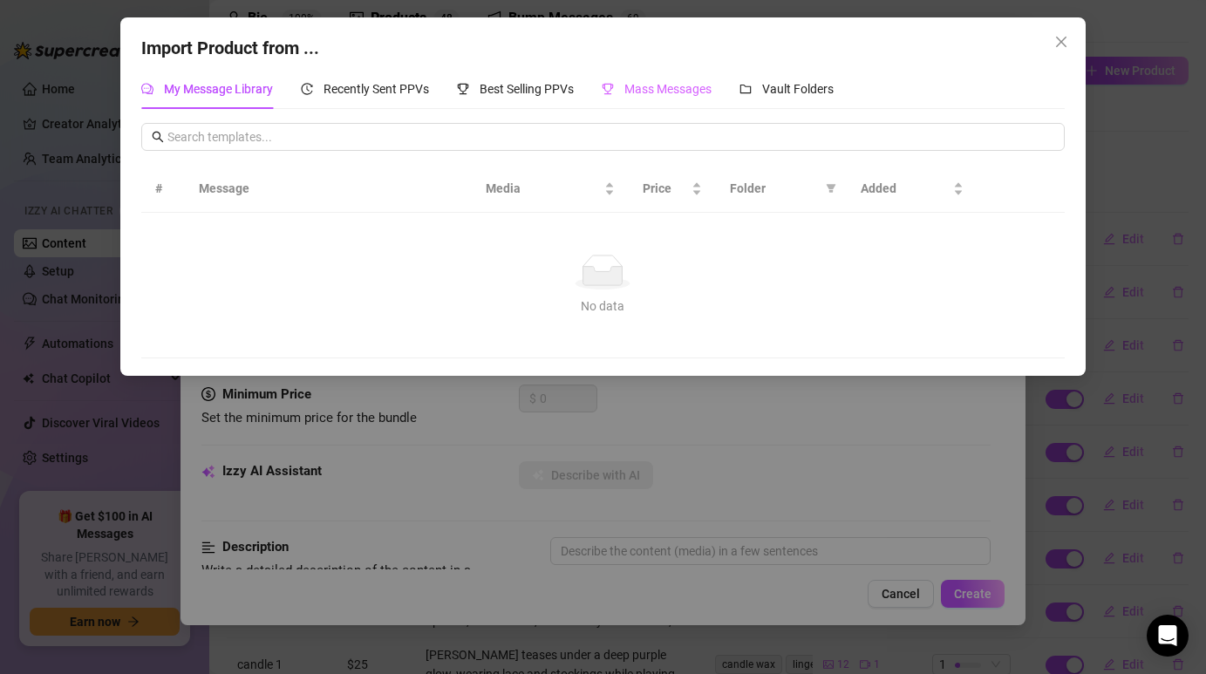
click at [683, 108] on div "Mass Messages" at bounding box center [656, 89] width 110 height 40
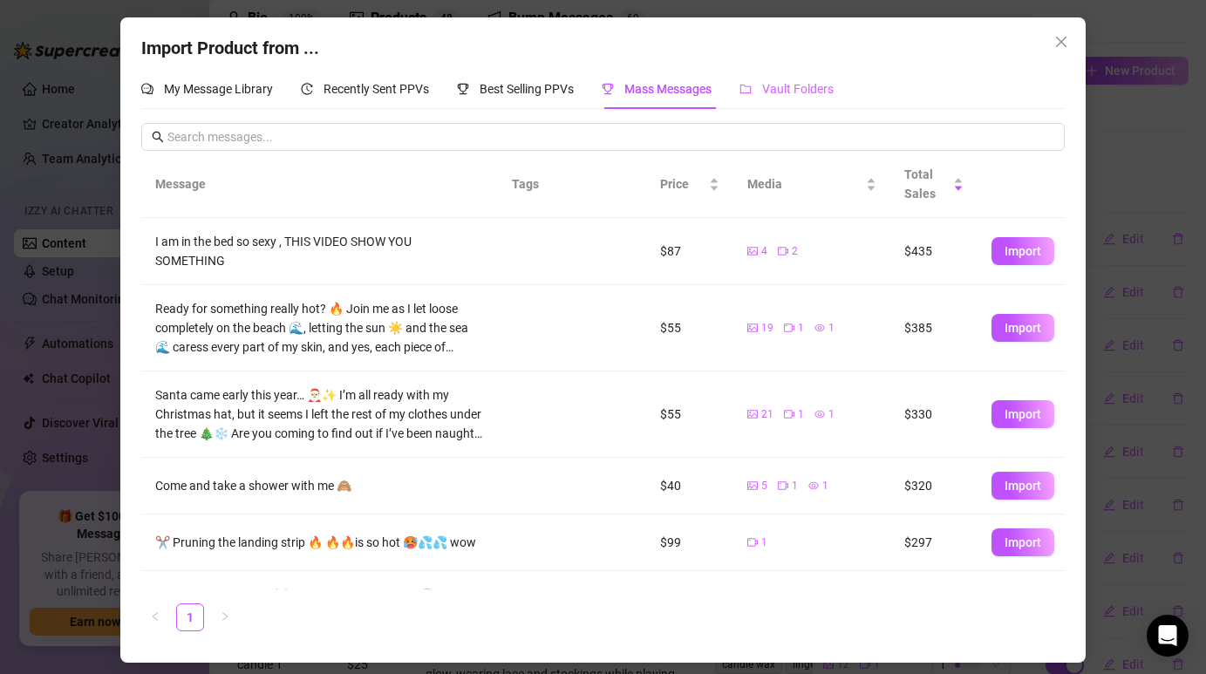
click at [765, 102] on div "Vault Folders" at bounding box center [786, 89] width 94 height 40
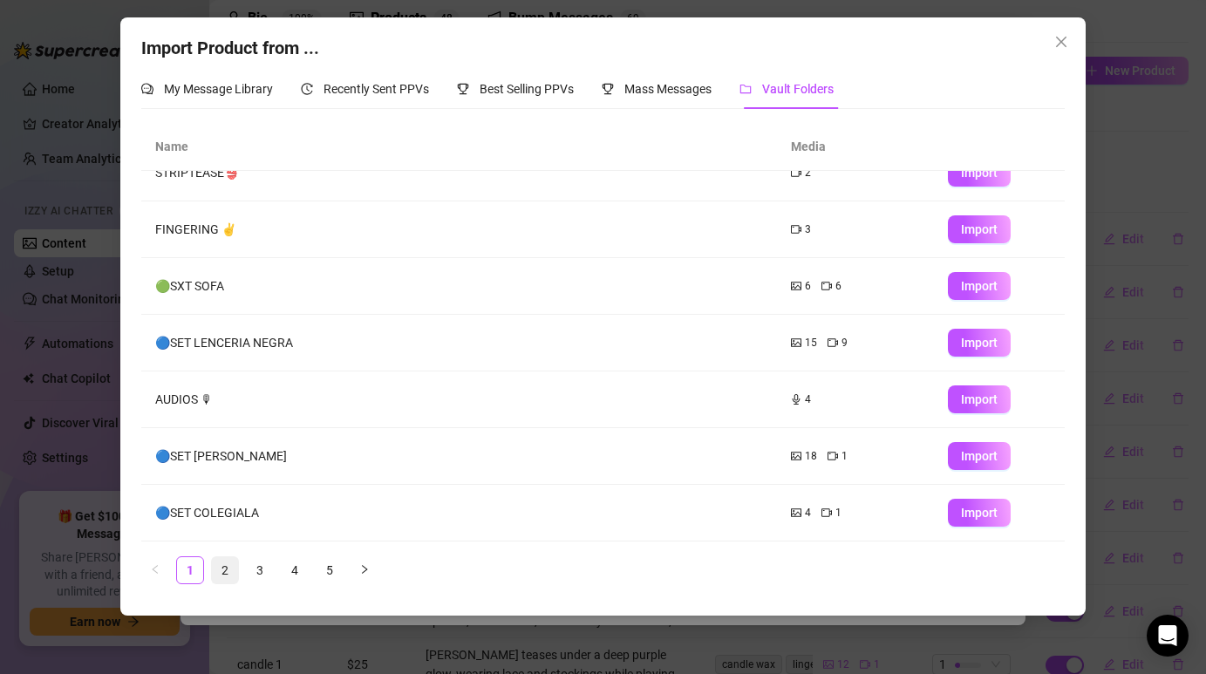
click at [225, 561] on link "2" at bounding box center [225, 570] width 26 height 26
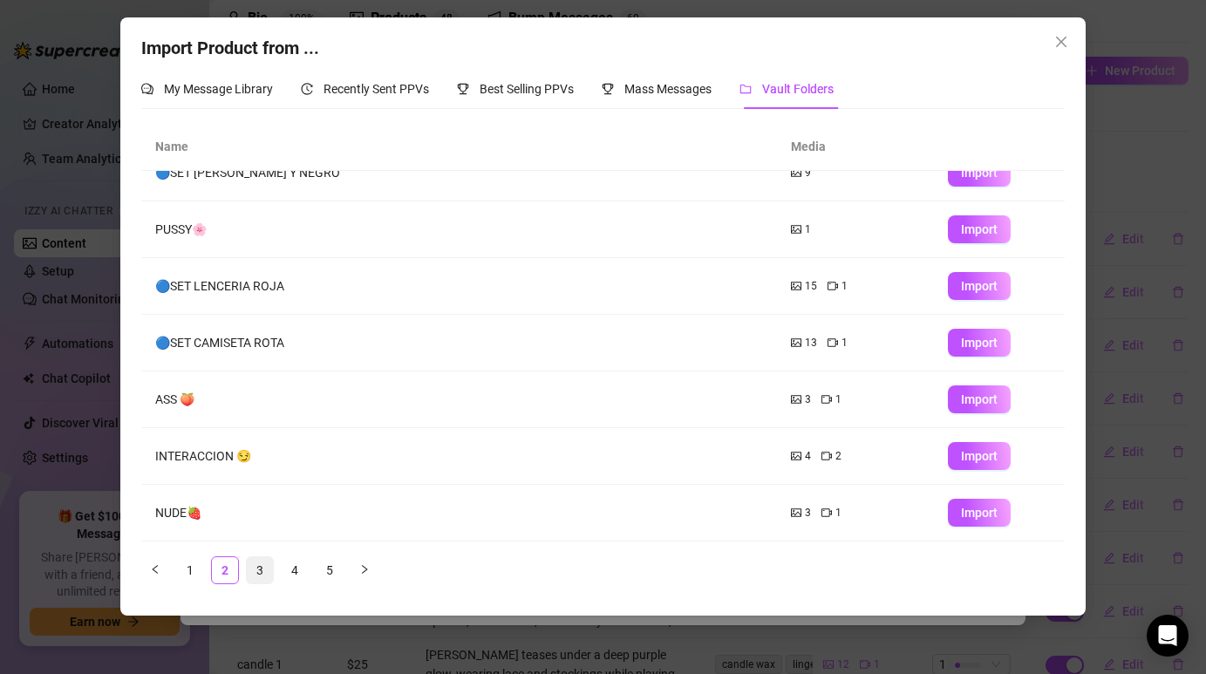
click at [265, 579] on link "3" at bounding box center [260, 570] width 26 height 26
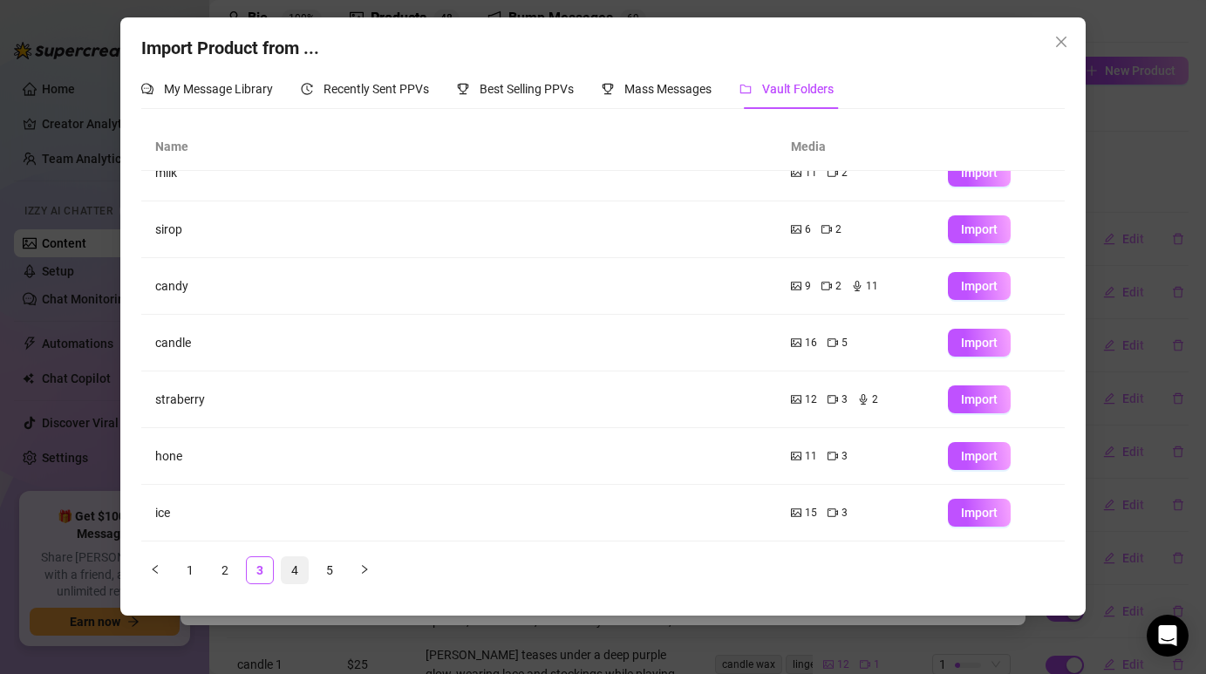
click at [291, 567] on link "4" at bounding box center [295, 570] width 26 height 26
click at [310, 566] on ul "1 2 3 4 5" at bounding box center [602, 570] width 922 height 28
click at [312, 566] on ul "1 2 3 4 5" at bounding box center [602, 570] width 922 height 28
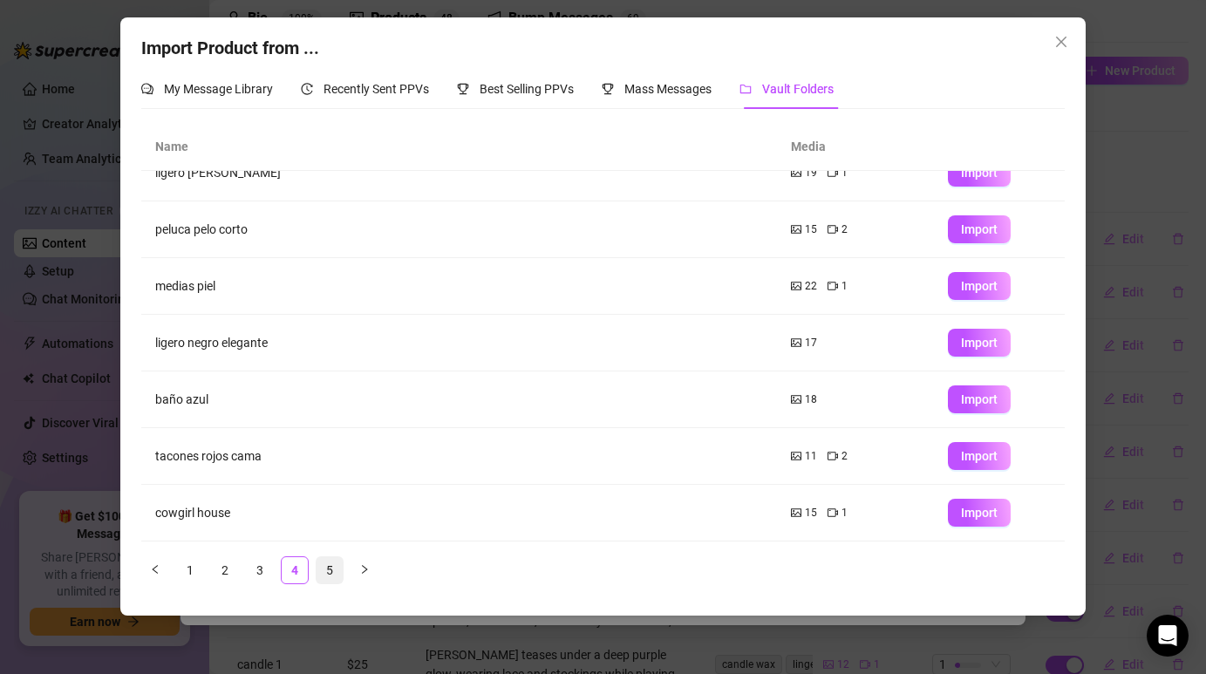
click at [331, 566] on link "5" at bounding box center [329, 570] width 26 height 26
click at [1063, 41] on icon "close" at bounding box center [1061, 42] width 14 height 14
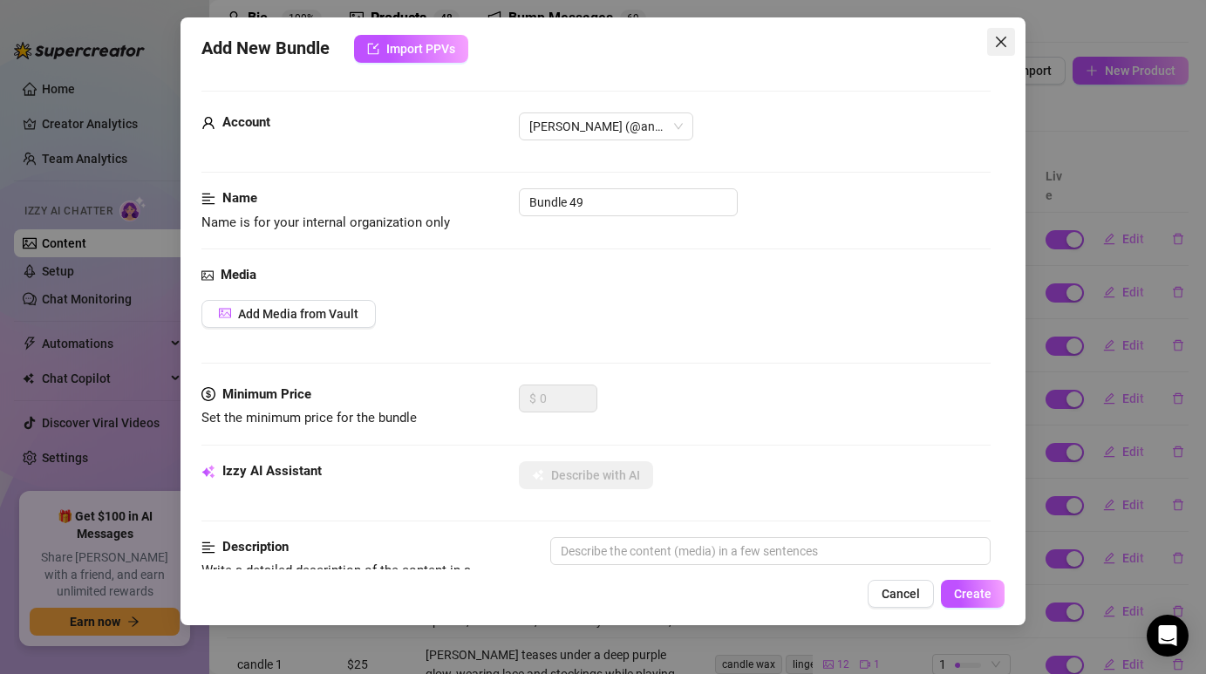
click at [1008, 51] on button "Close" at bounding box center [1001, 42] width 28 height 28
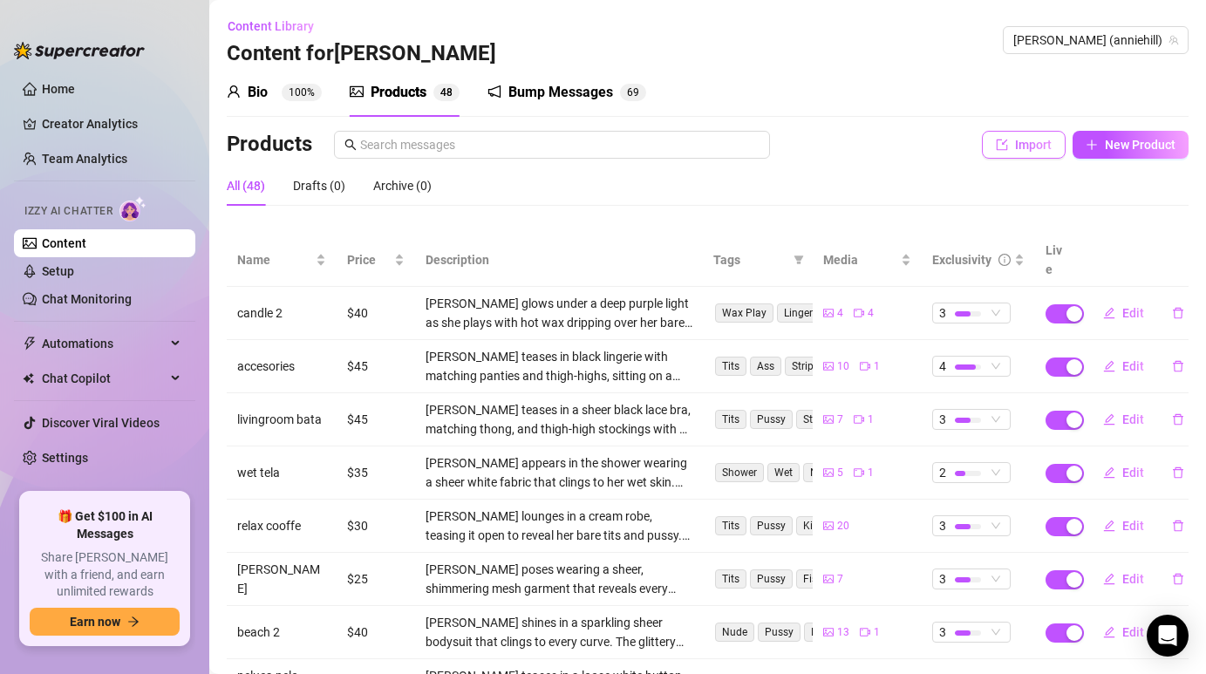
click at [1012, 148] on button "Import" at bounding box center [1024, 145] width 84 height 28
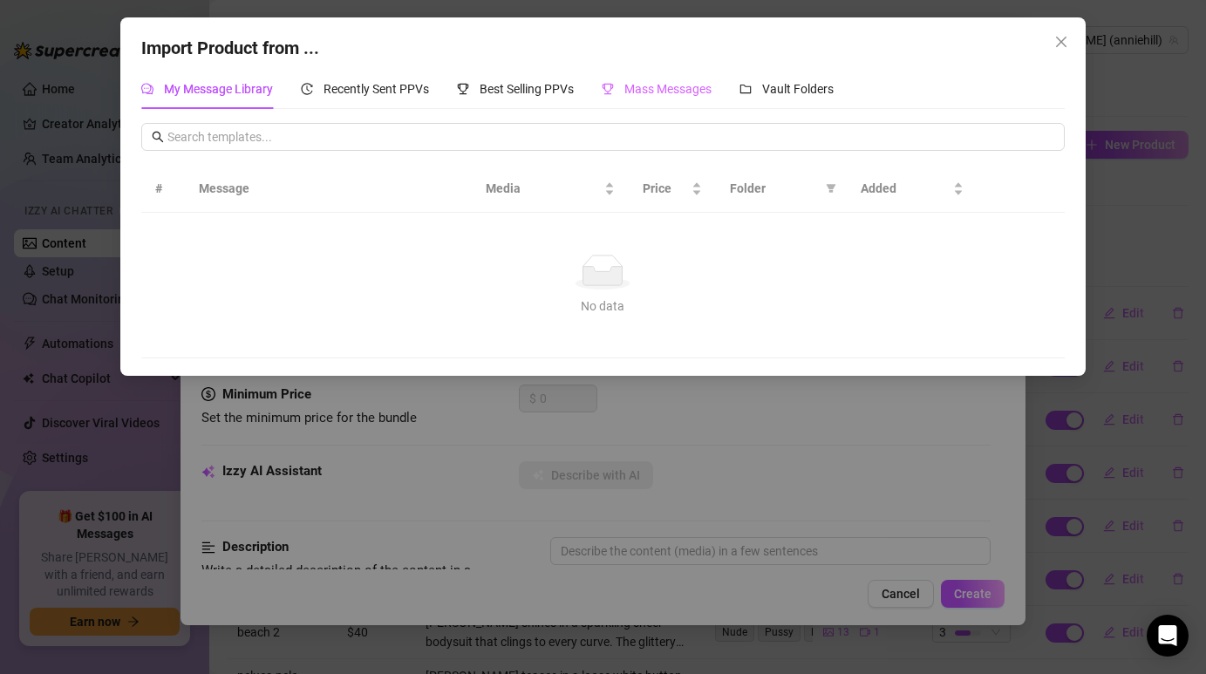
click at [679, 107] on div "Mass Messages" at bounding box center [656, 89] width 110 height 40
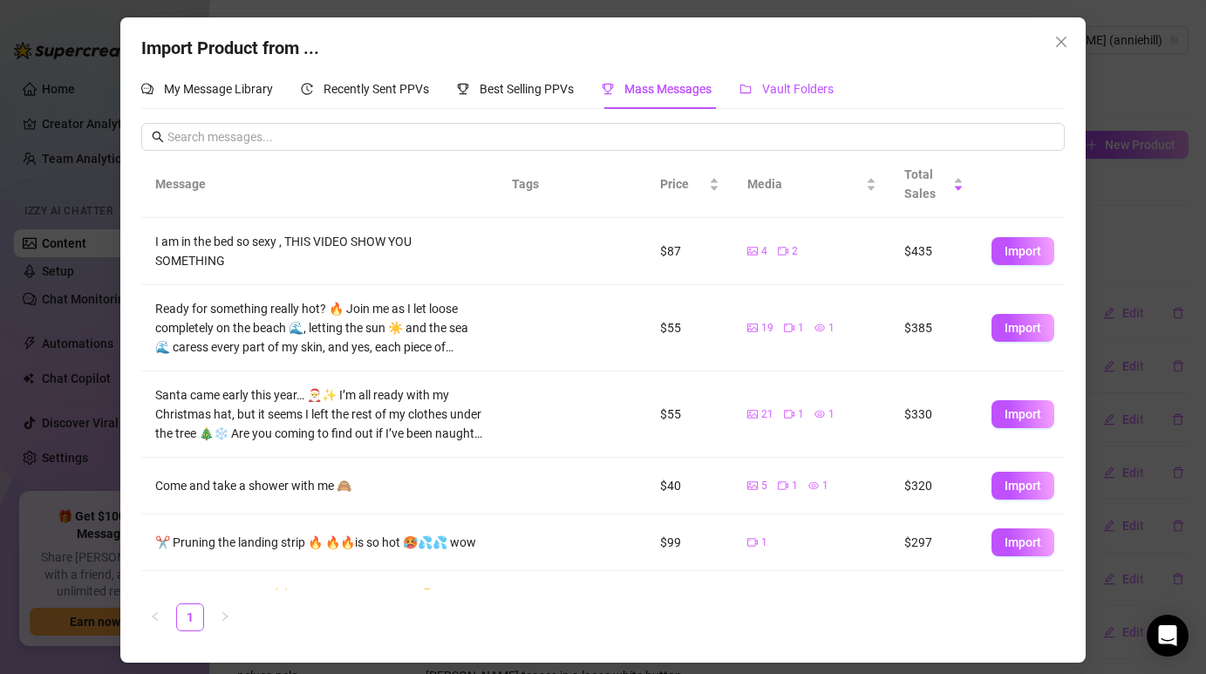
click at [775, 89] on span "Vault Folders" at bounding box center [797, 89] width 71 height 14
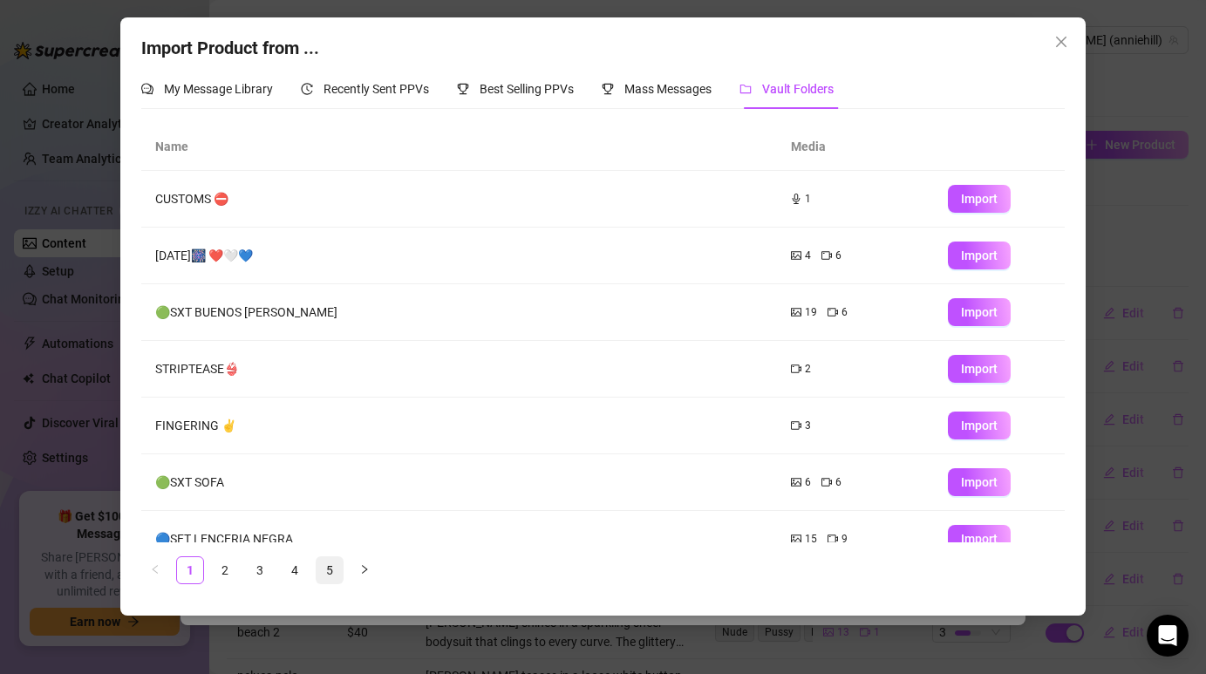
click at [330, 567] on link "5" at bounding box center [329, 570] width 26 height 26
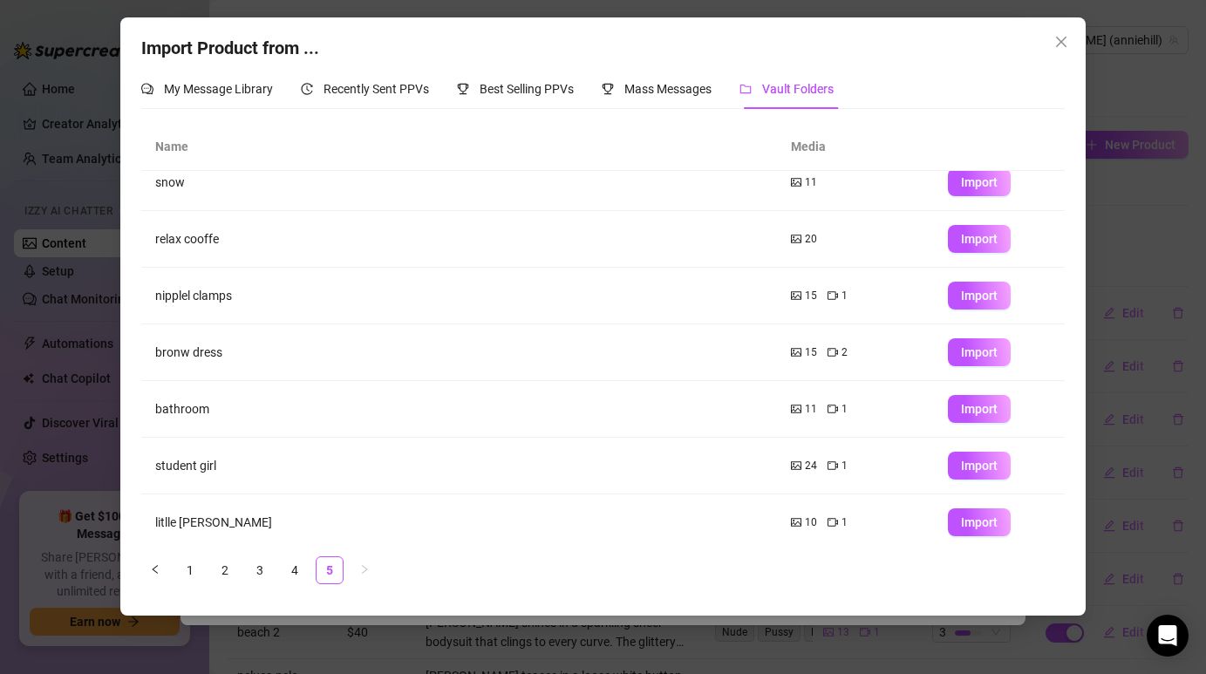
scroll to position [26, 0]
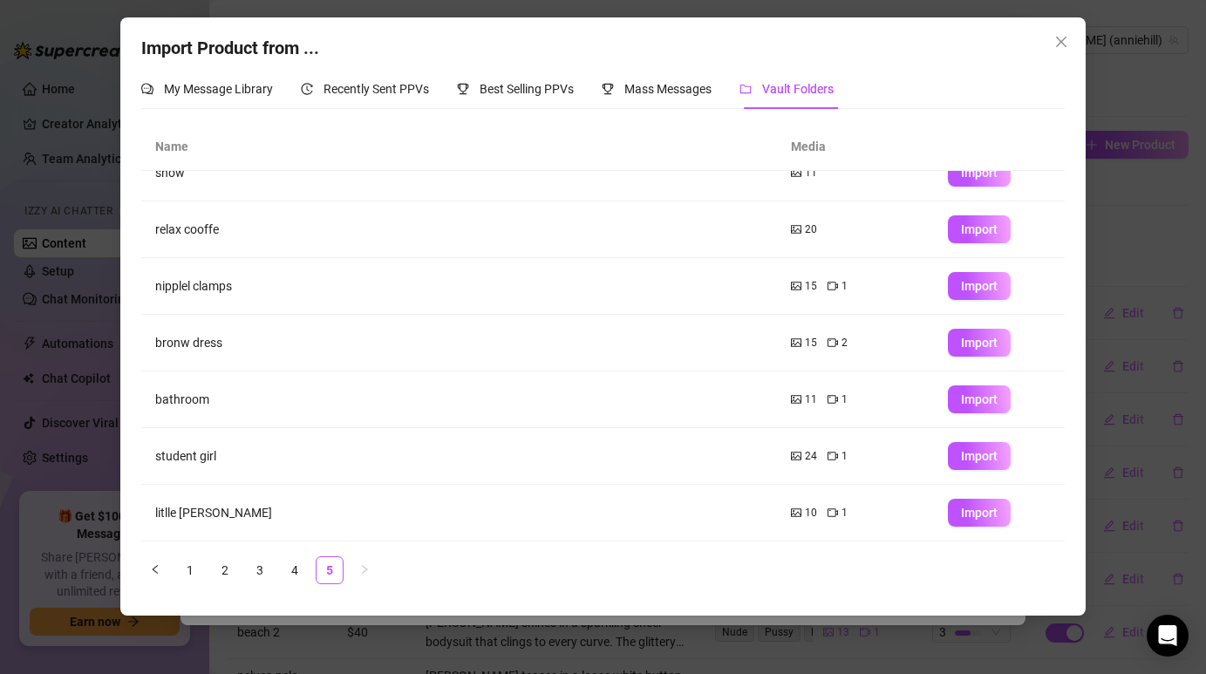
click at [307, 589] on div "Name Media snow 11 Import relax cooffe 20 Import nipplel clamps 15 1 Import bro…" at bounding box center [602, 360] width 922 height 474
click at [305, 571] on link "4" at bounding box center [295, 570] width 26 height 26
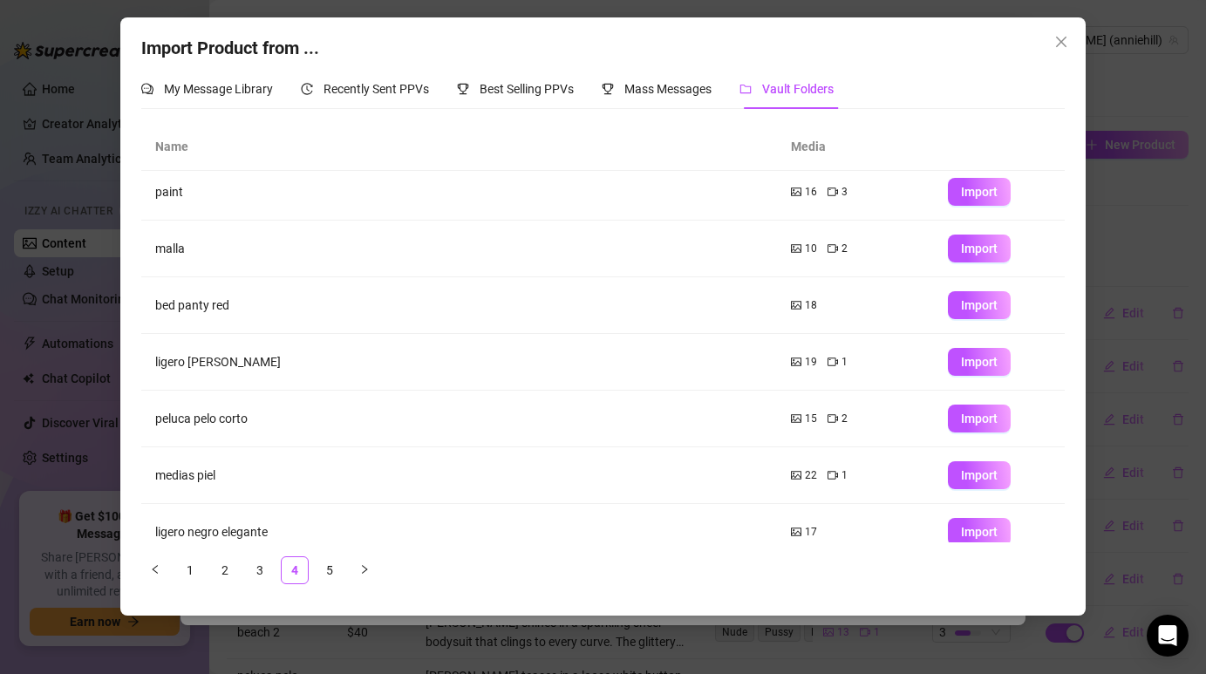
scroll to position [0, 0]
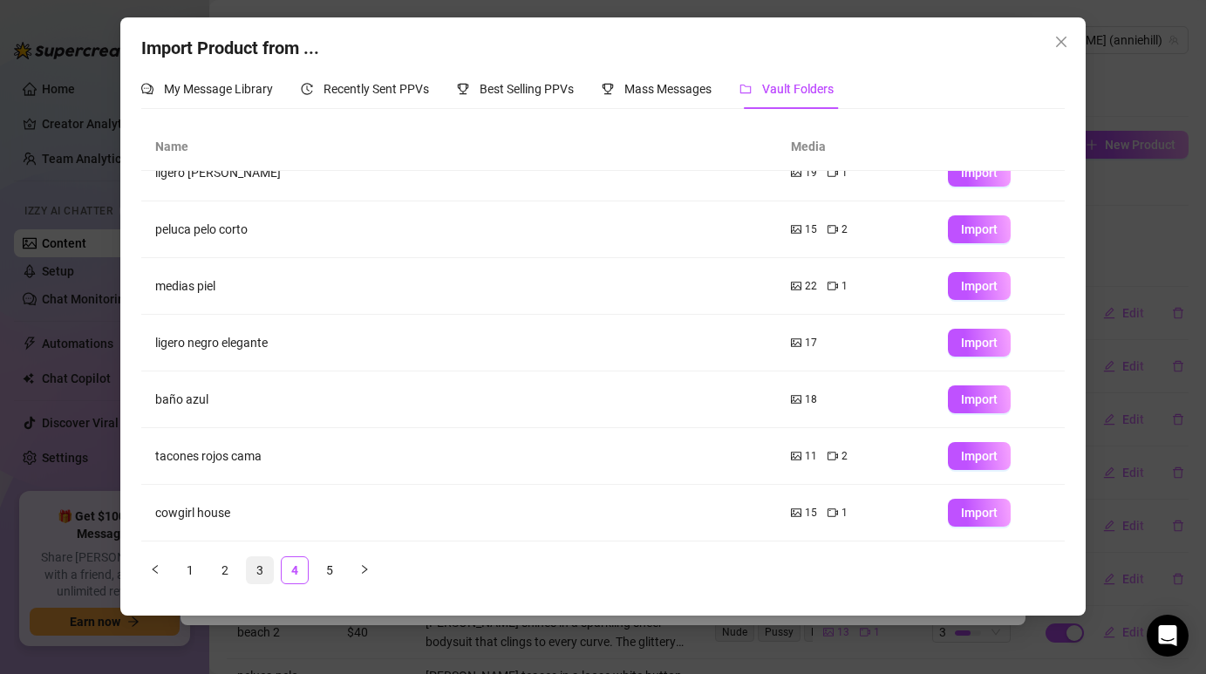
click at [259, 577] on link "3" at bounding box center [260, 570] width 26 height 26
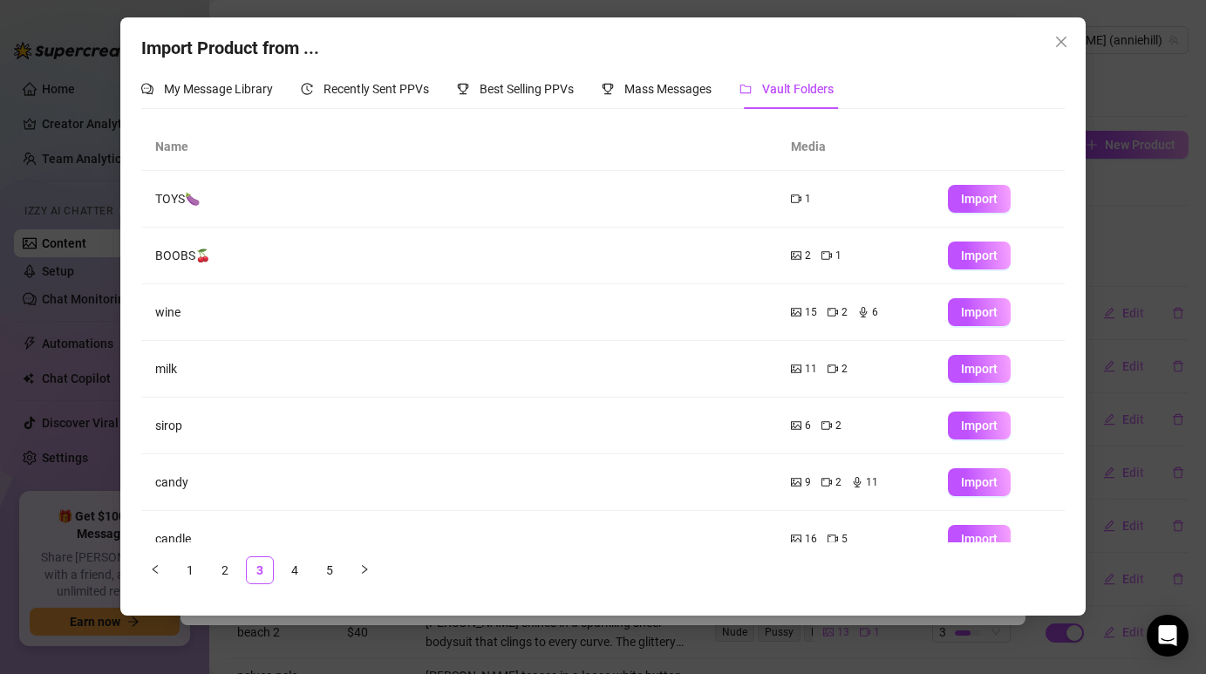
click at [225, 589] on div "Name Media TOYS🍆 1 Import BOOBS🍒 2 1 Import wine 15 2 6 Import milk 11 2 Import…" at bounding box center [602, 360] width 922 height 474
click at [227, 577] on link "2" at bounding box center [225, 570] width 26 height 26
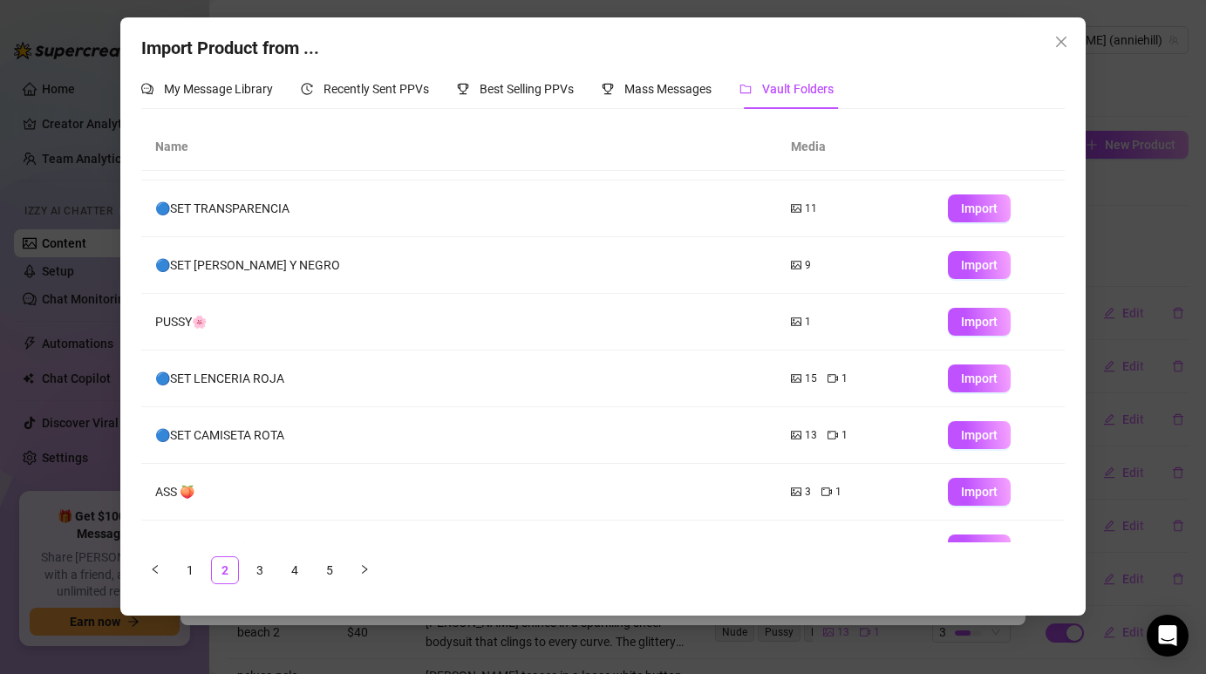
scroll to position [196, 0]
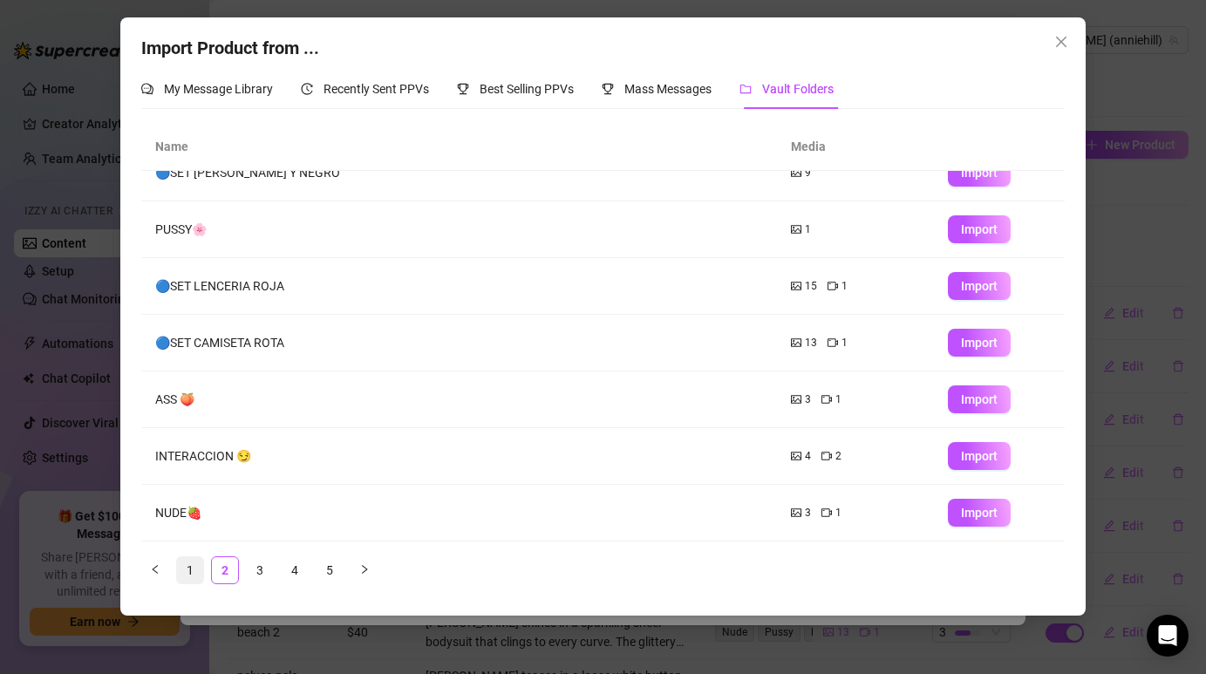
click at [186, 565] on link "1" at bounding box center [190, 570] width 26 height 26
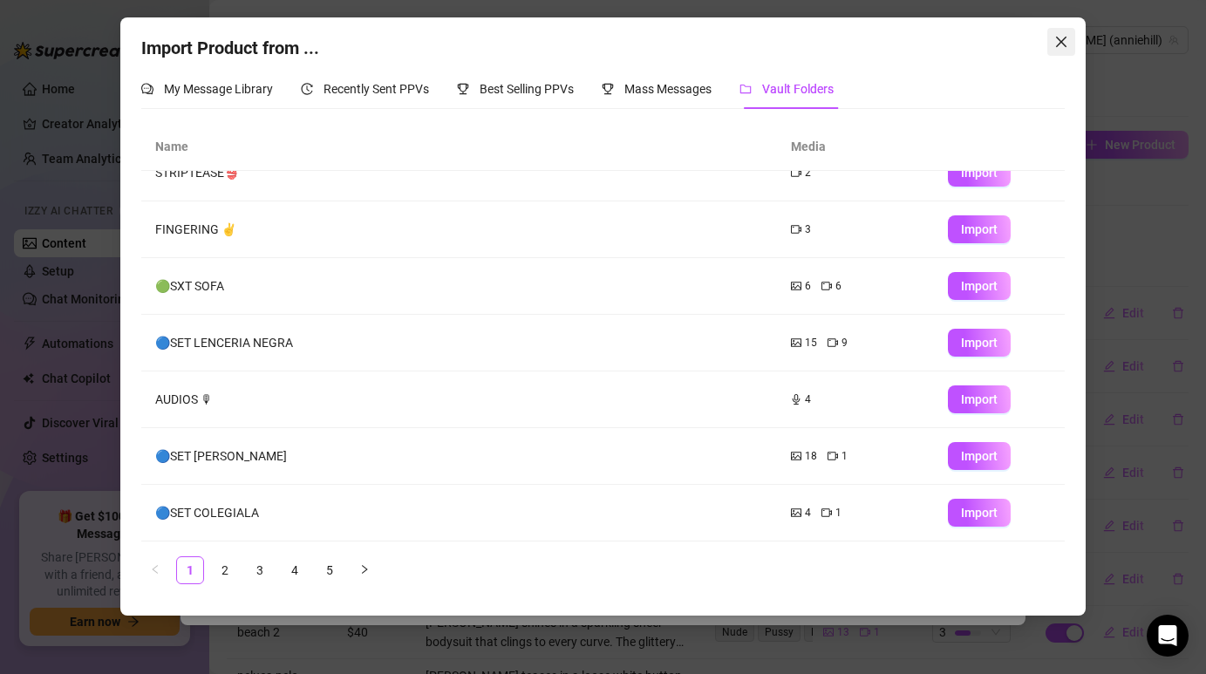
click at [1056, 55] on button "Close" at bounding box center [1061, 42] width 28 height 28
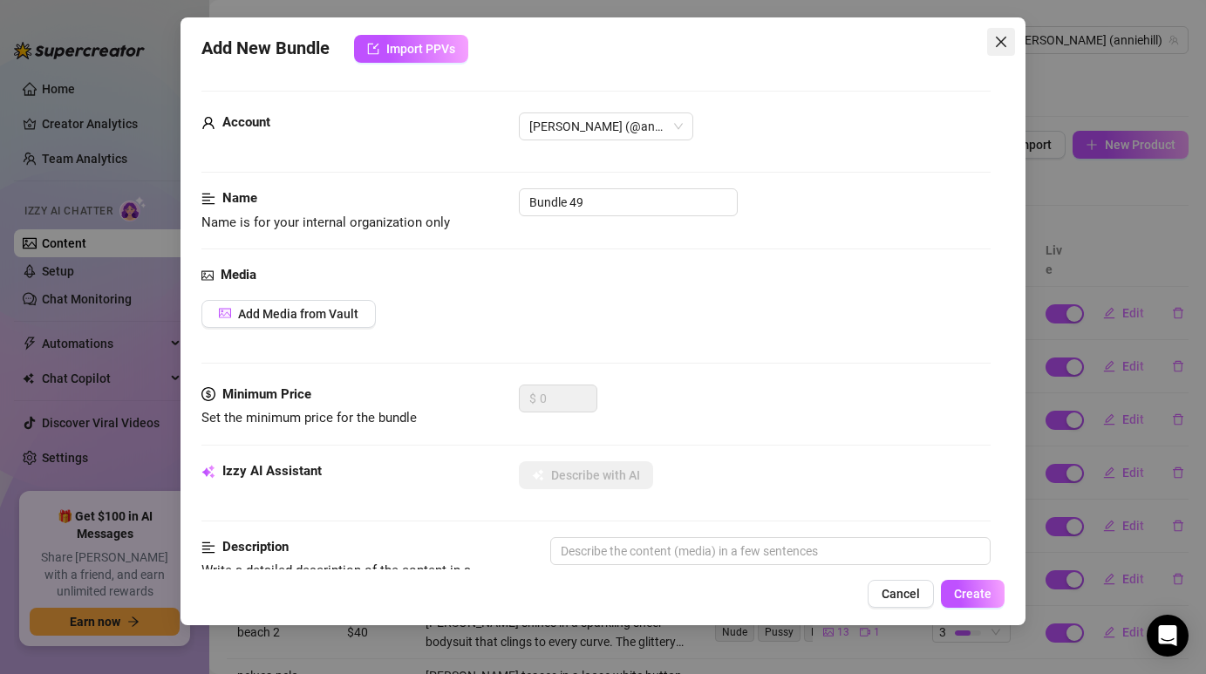
click at [999, 38] on icon "close" at bounding box center [1001, 42] width 14 height 14
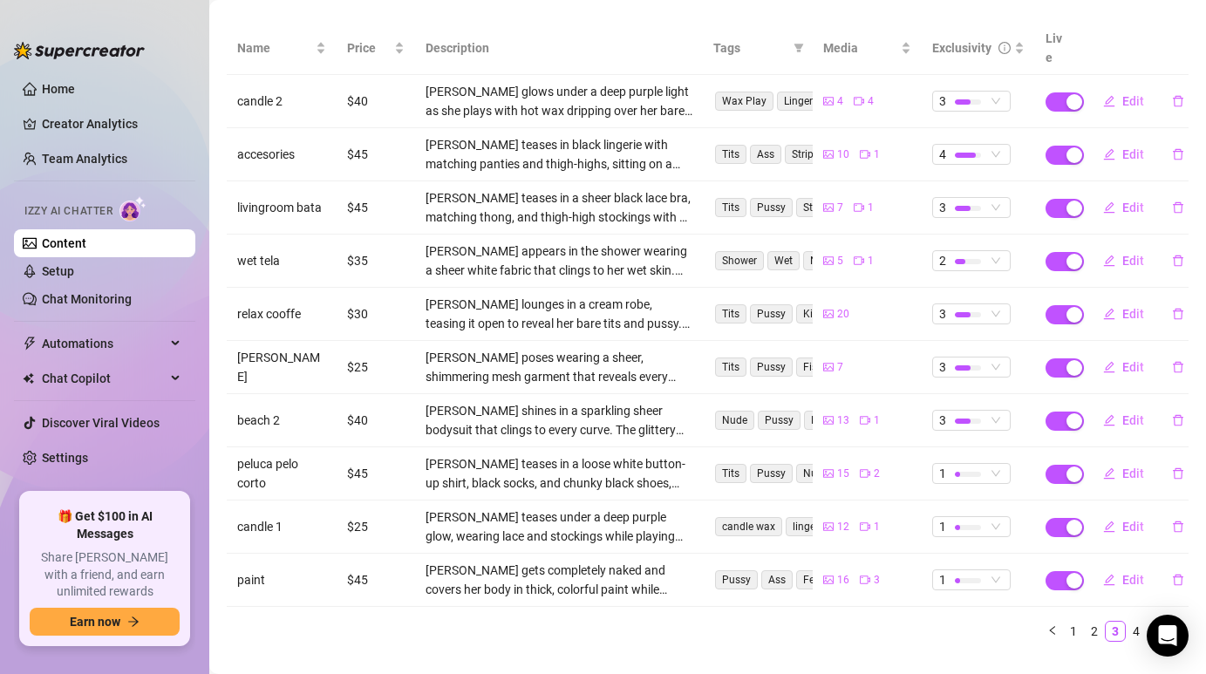
scroll to position [207, 0]
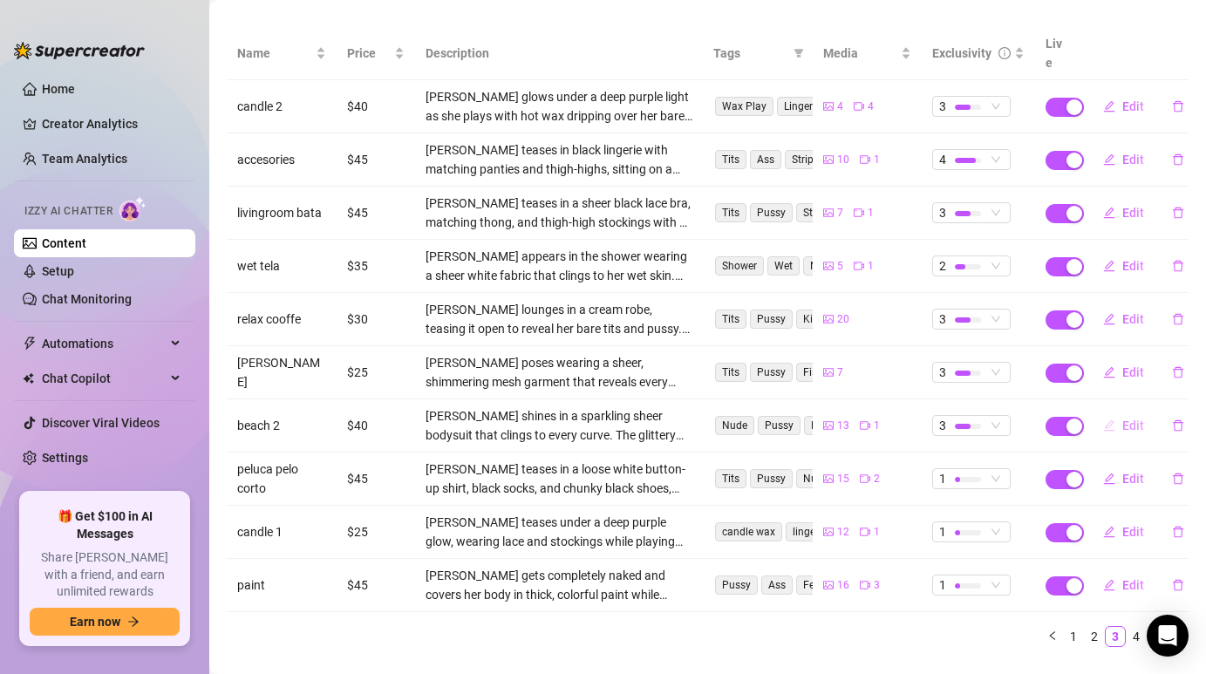
click at [1114, 419] on icon "edit" at bounding box center [1109, 425] width 12 height 12
type textarea "Glitter, curves, and nothing to hide ✨ Wanna see how the sparkles look up close?"
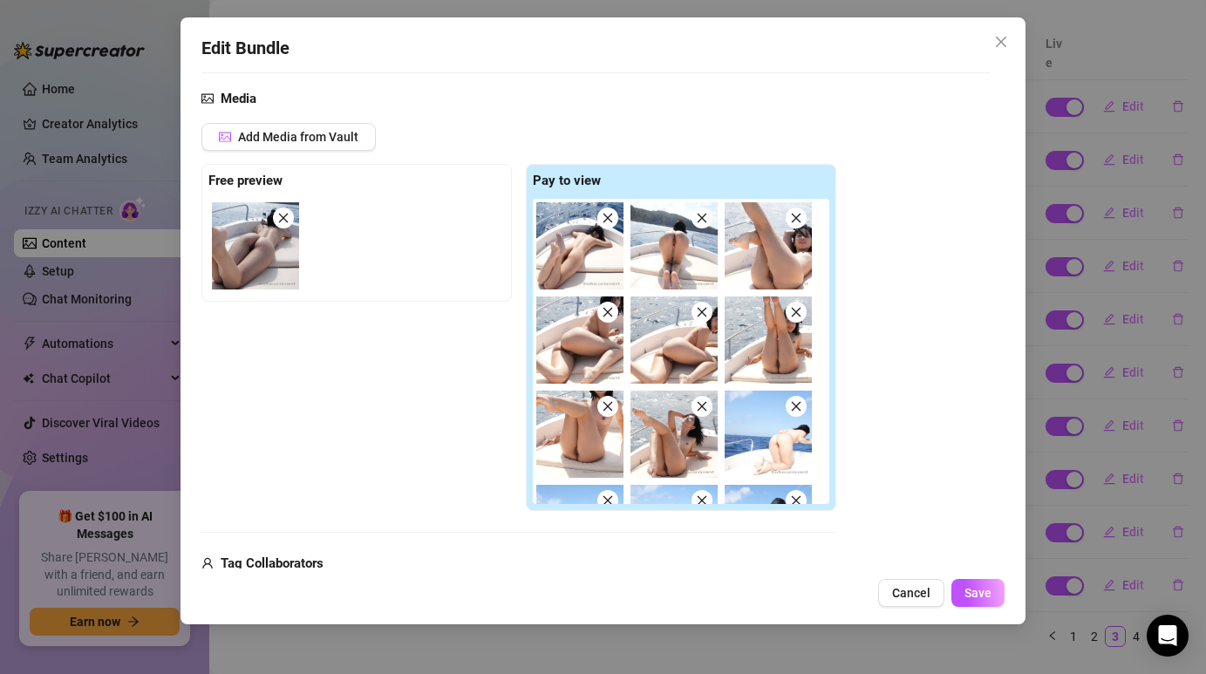
scroll to position [254, 0]
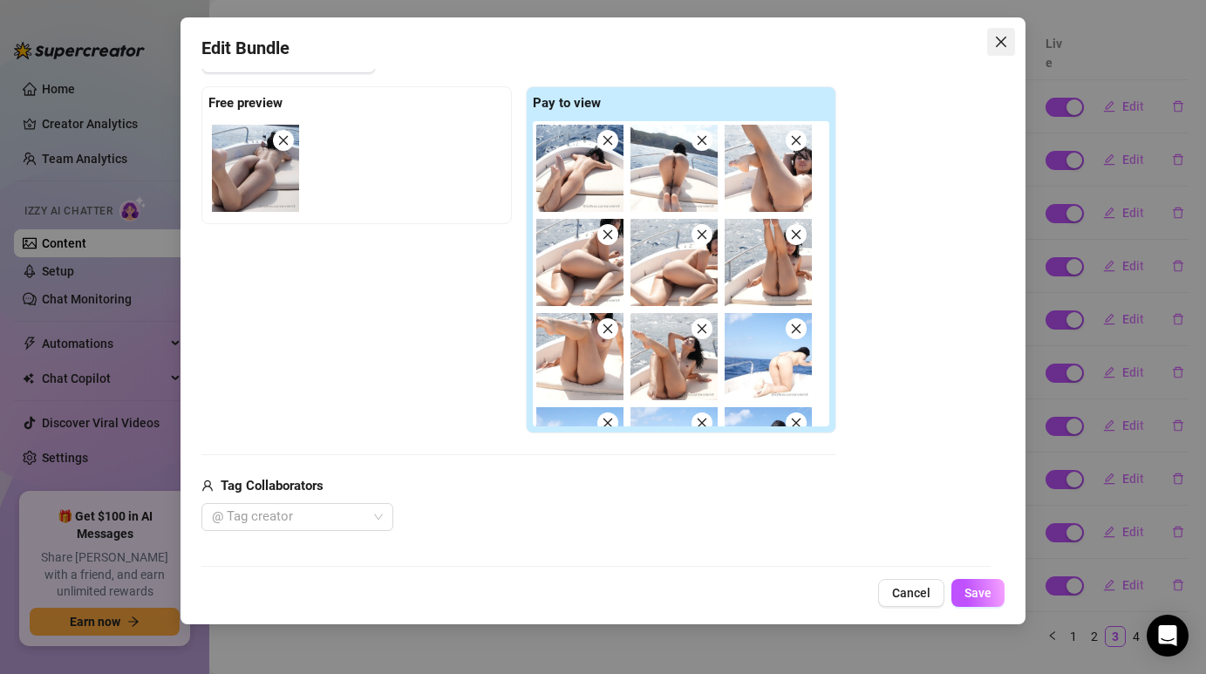
click at [1002, 40] on icon "close" at bounding box center [1001, 42] width 14 height 14
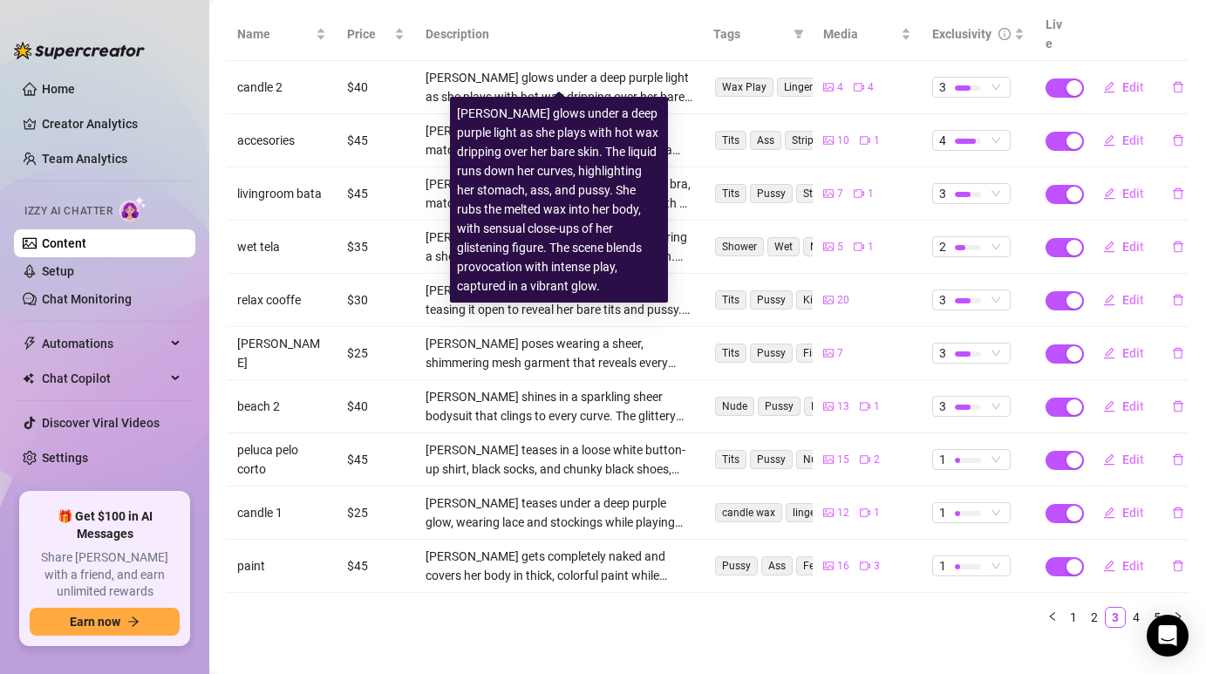
scroll to position [227, 0]
